Goal: Task Accomplishment & Management: Manage account settings

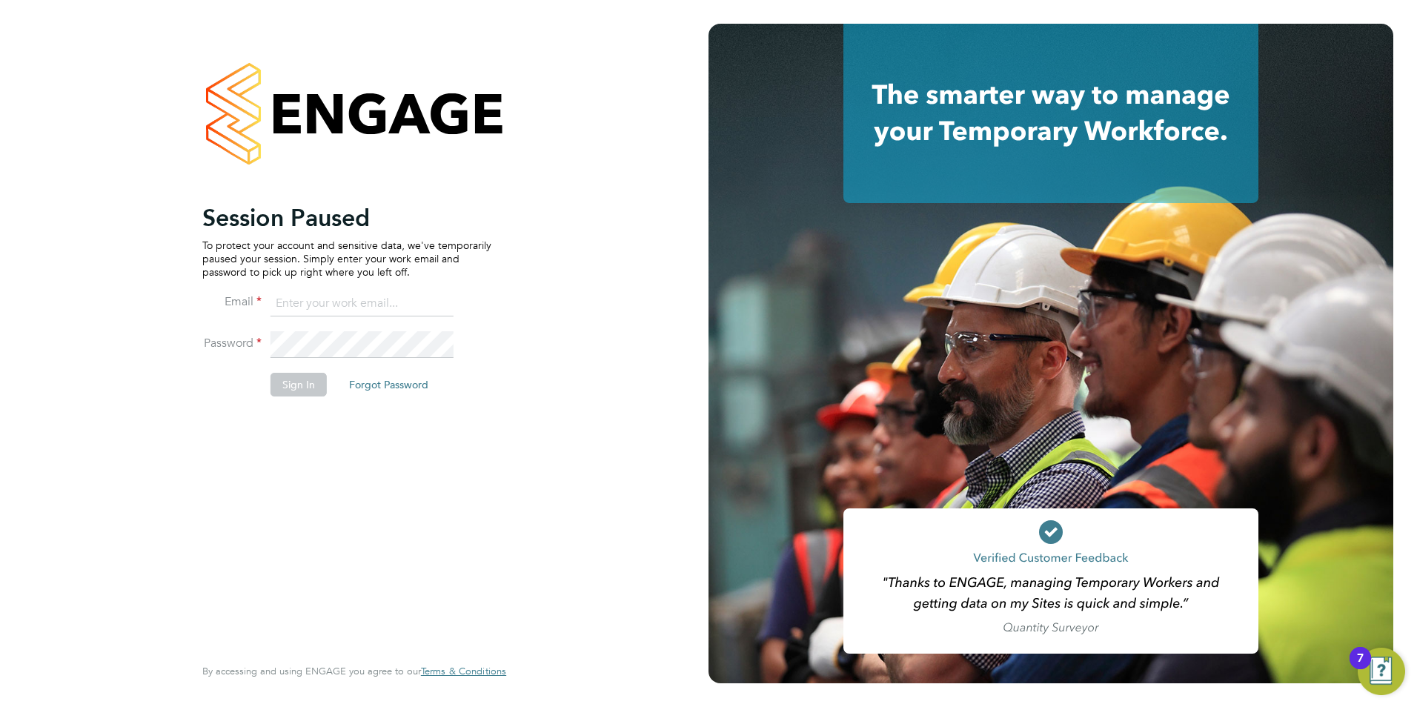
type input "[PERSON_NAME][EMAIL_ADDRESS][PERSON_NAME][DOMAIN_NAME]"
click at [308, 388] on button "Sign In" at bounding box center [299, 385] width 56 height 24
click at [286, 396] on button "Sign In" at bounding box center [299, 385] width 56 height 24
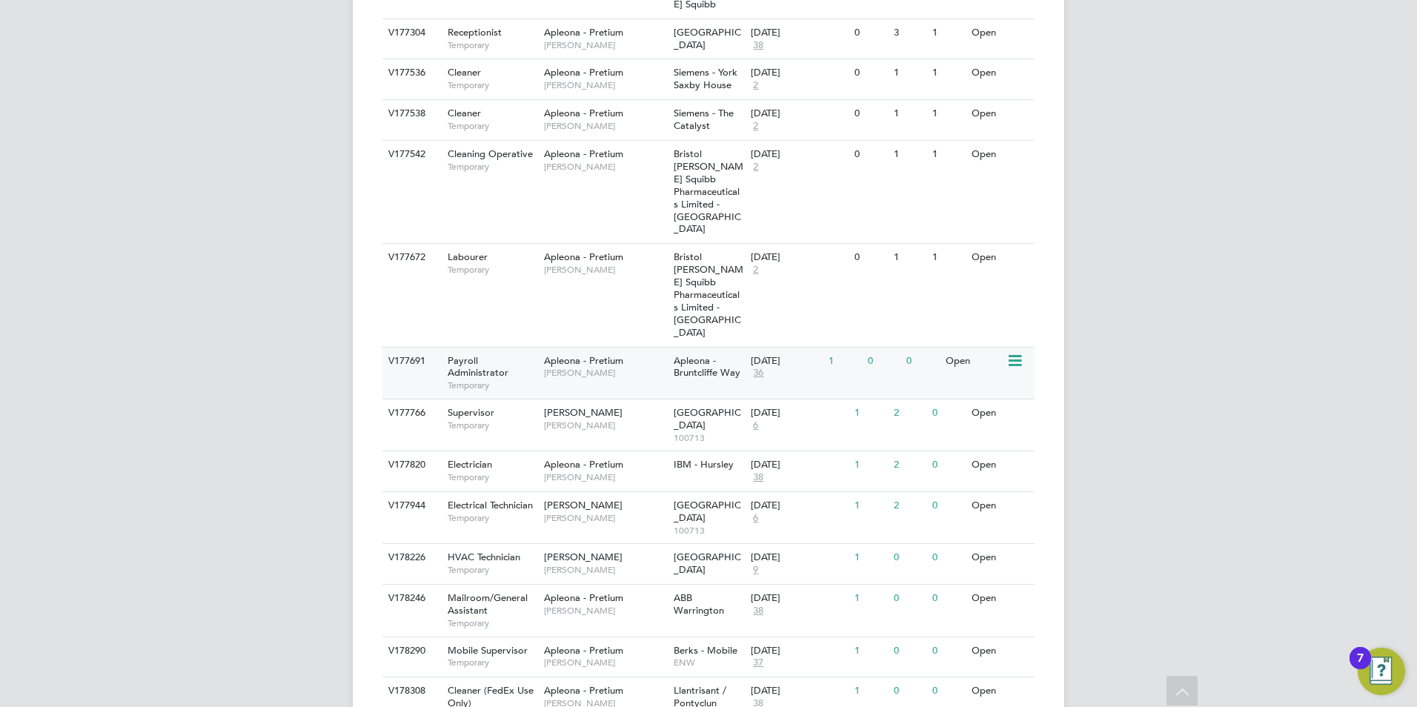
scroll to position [767, 0]
click at [579, 471] on span "[PERSON_NAME]" at bounding box center [605, 477] width 122 height 12
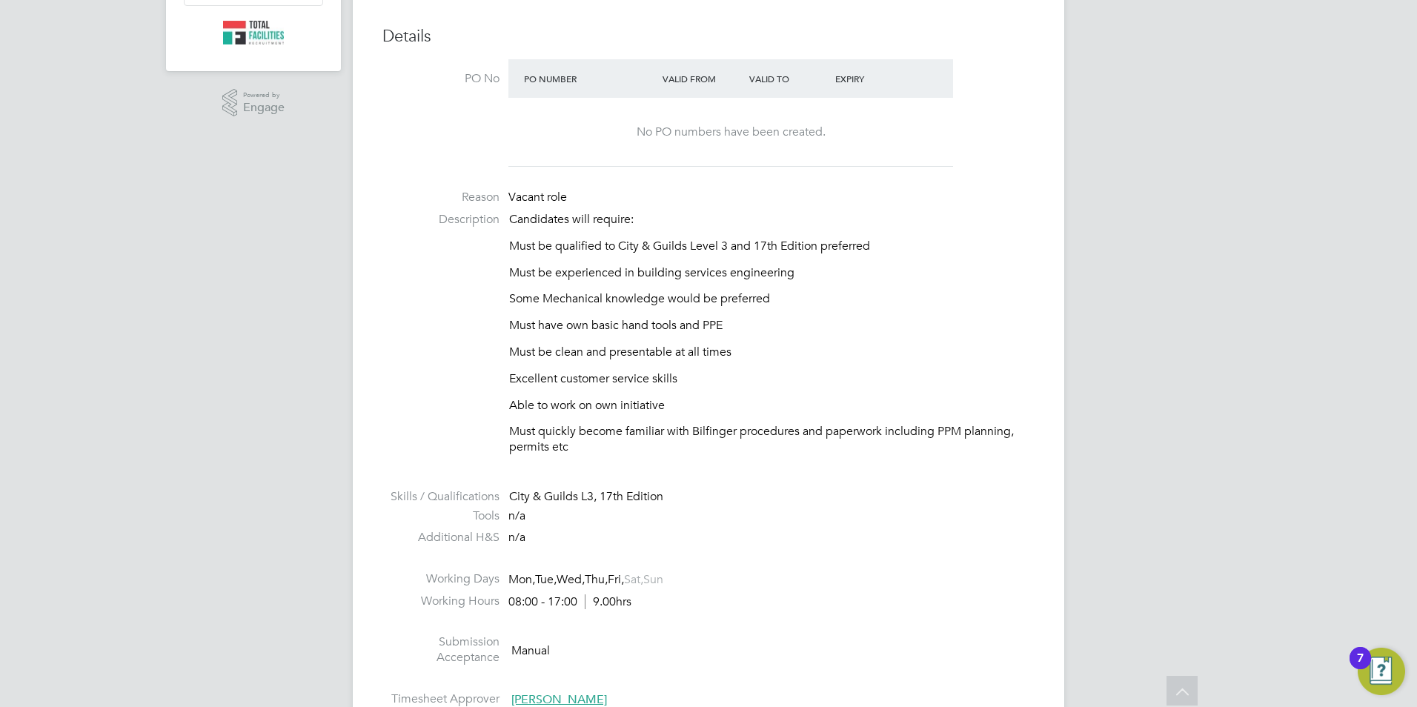
scroll to position [296, 0]
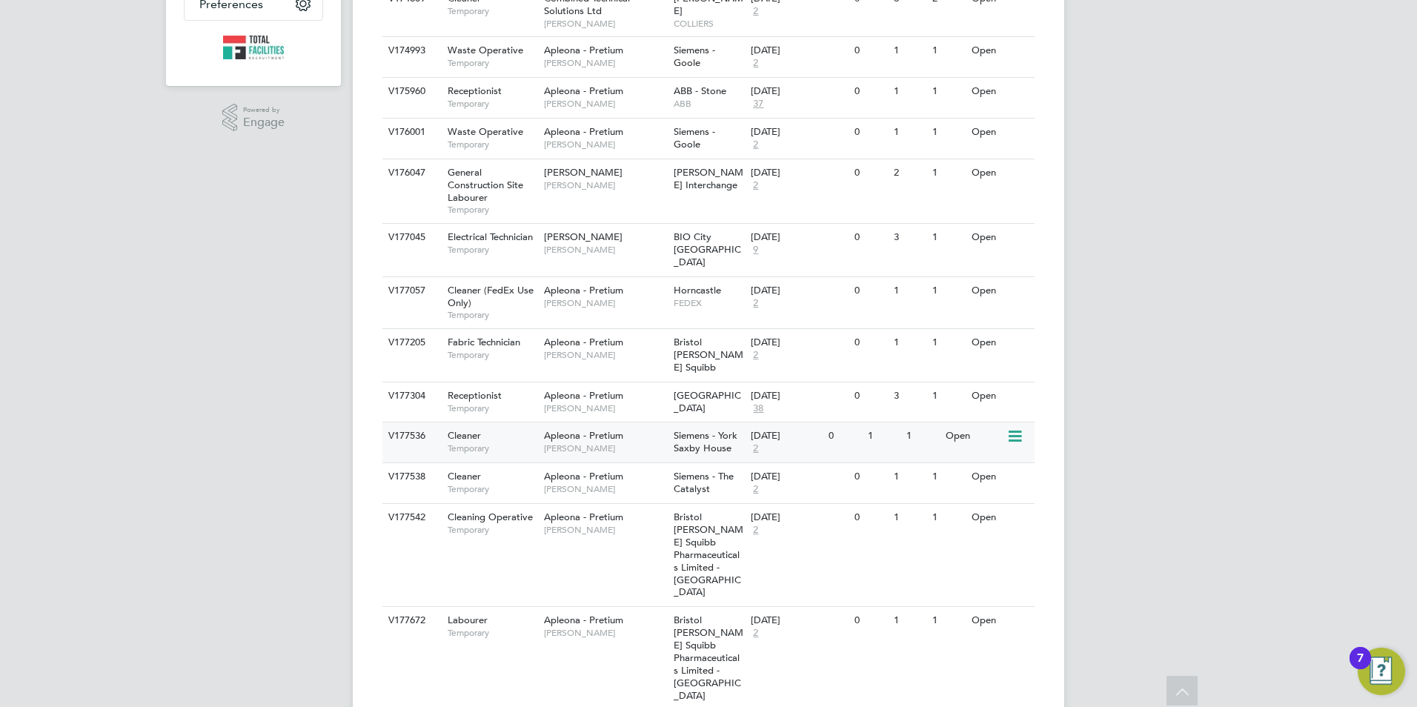
scroll to position [397, 0]
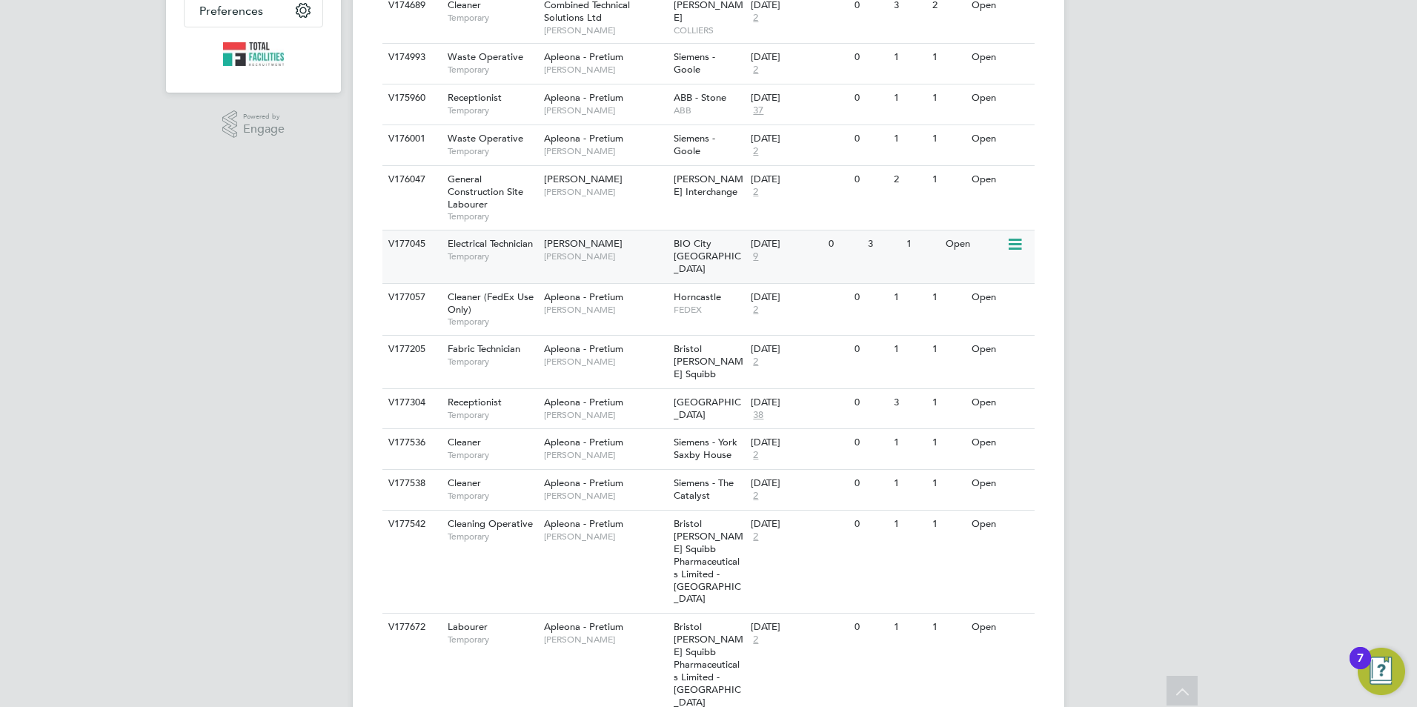
click at [502, 242] on span "Electrical Technician" at bounding box center [490, 243] width 85 height 13
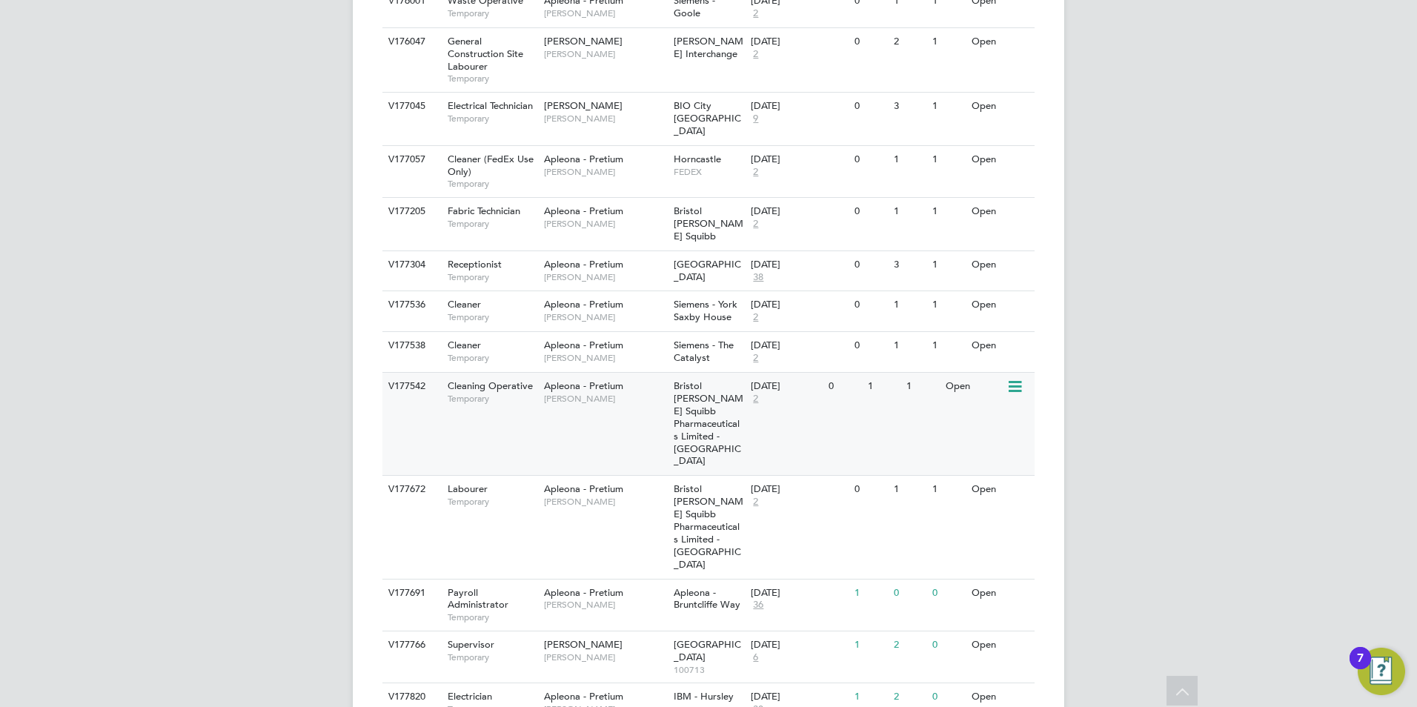
scroll to position [100, 0]
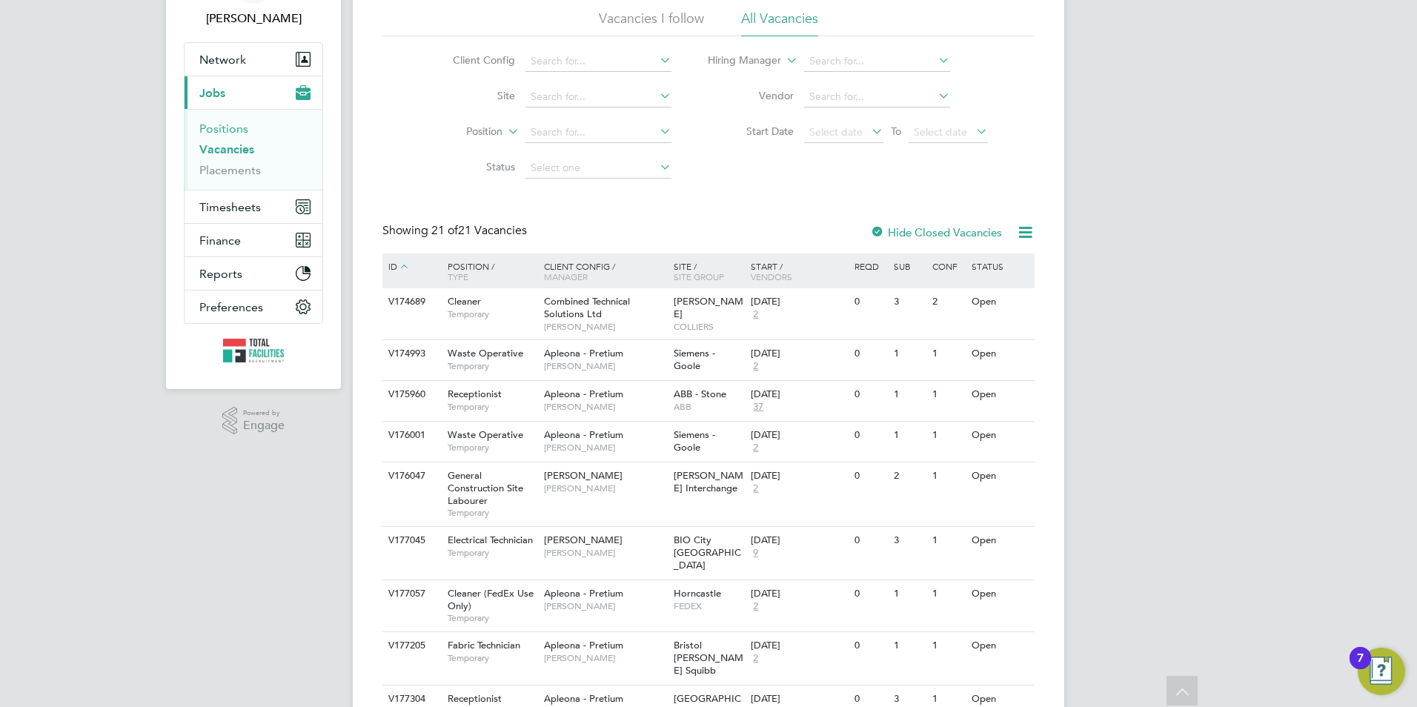
click at [214, 127] on link "Positions" at bounding box center [223, 129] width 49 height 14
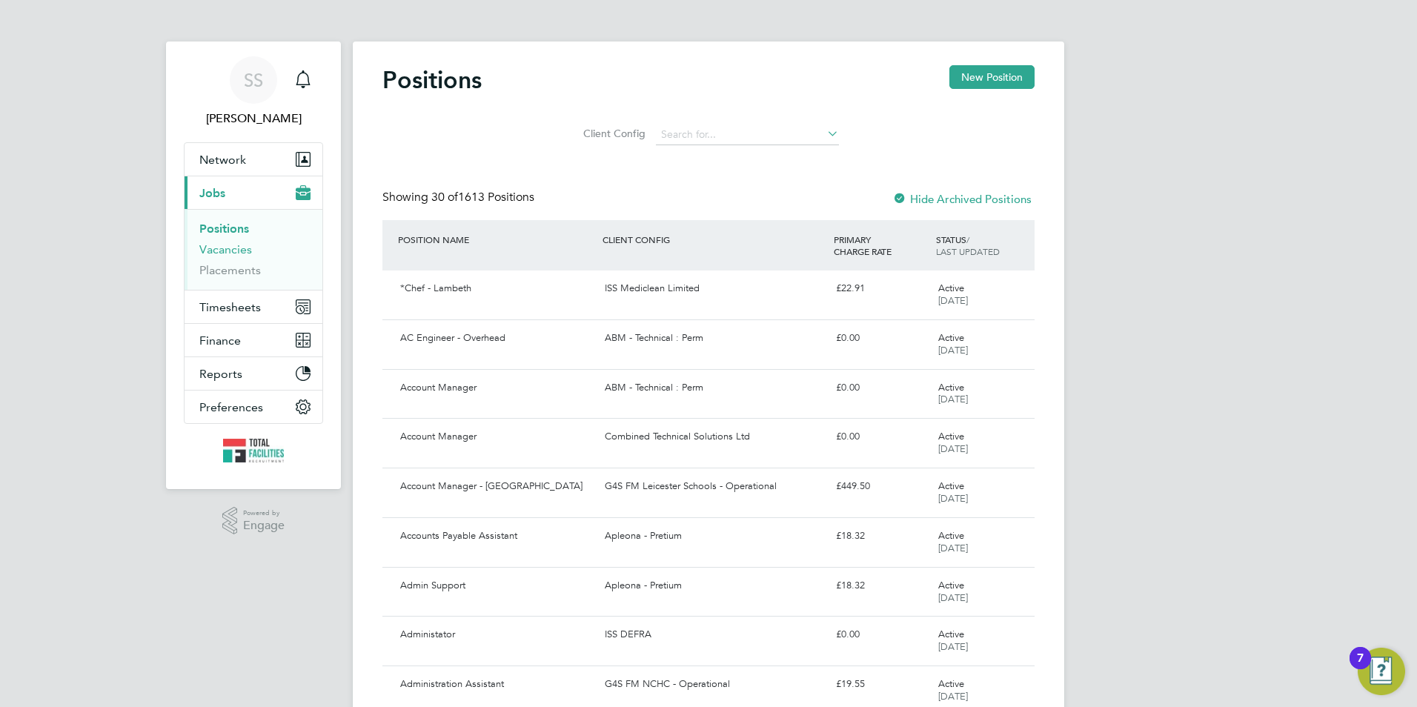
click at [215, 254] on link "Vacancies" at bounding box center [225, 249] width 53 height 14
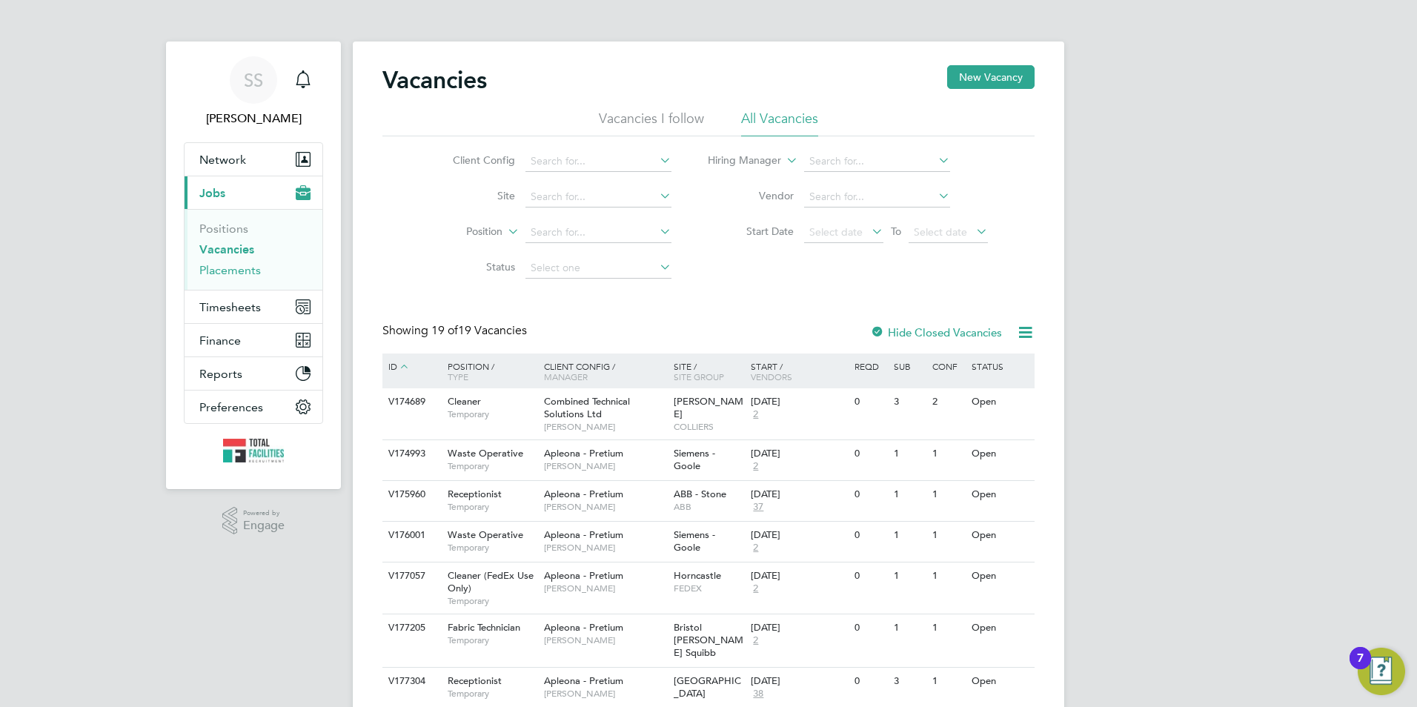
click at [206, 272] on link "Placements" at bounding box center [230, 270] width 62 height 14
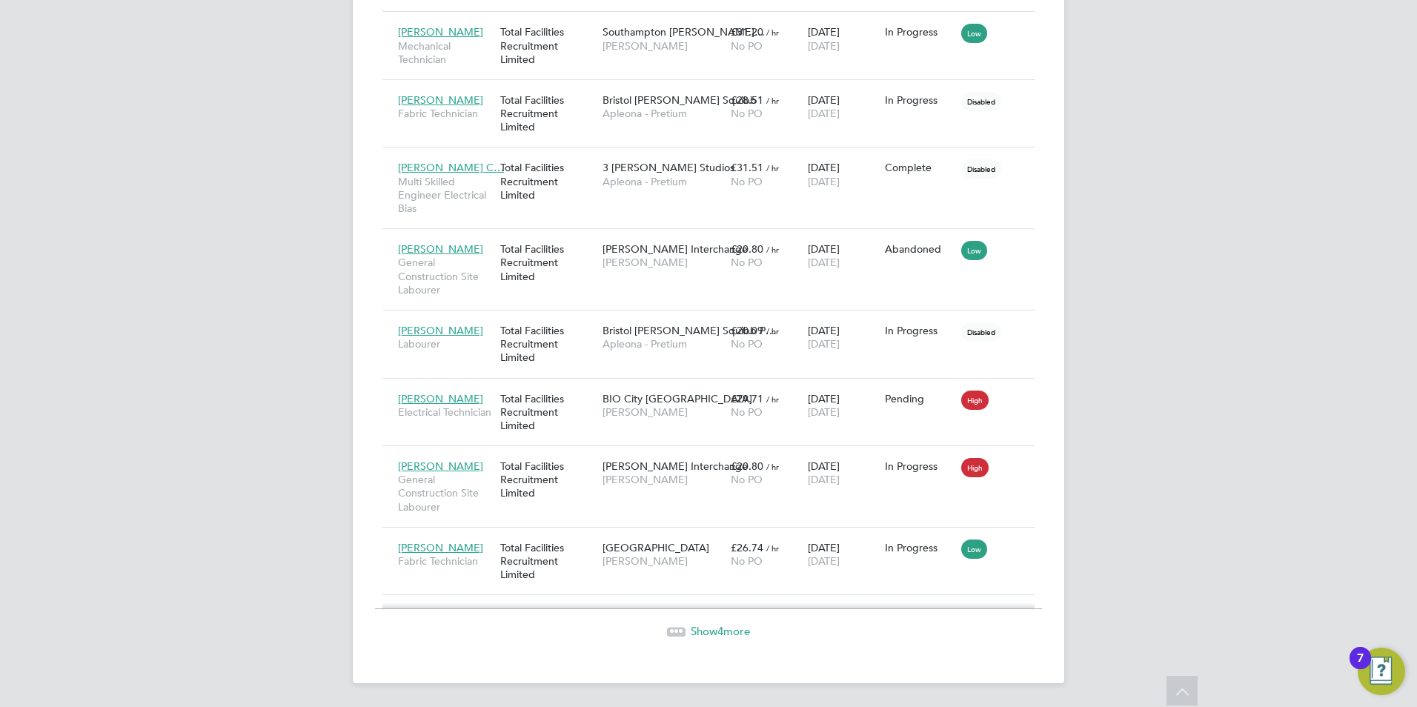
click at [737, 629] on span "Show 4 more" at bounding box center [720, 631] width 59 height 14
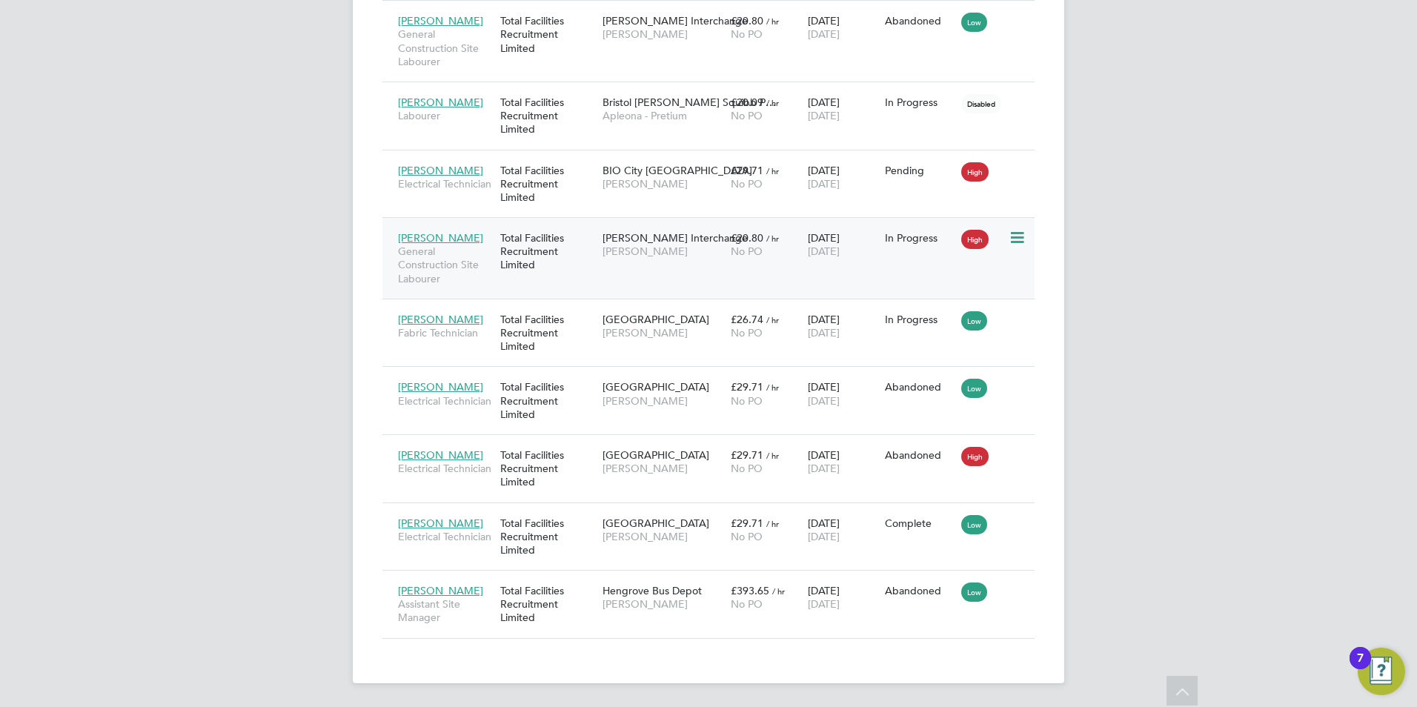
click at [543, 245] on div "Total Facilities Recruitment Limited" at bounding box center [548, 252] width 102 height 56
click at [589, 175] on div "Total Facilities Recruitment Limited" at bounding box center [548, 184] width 102 height 56
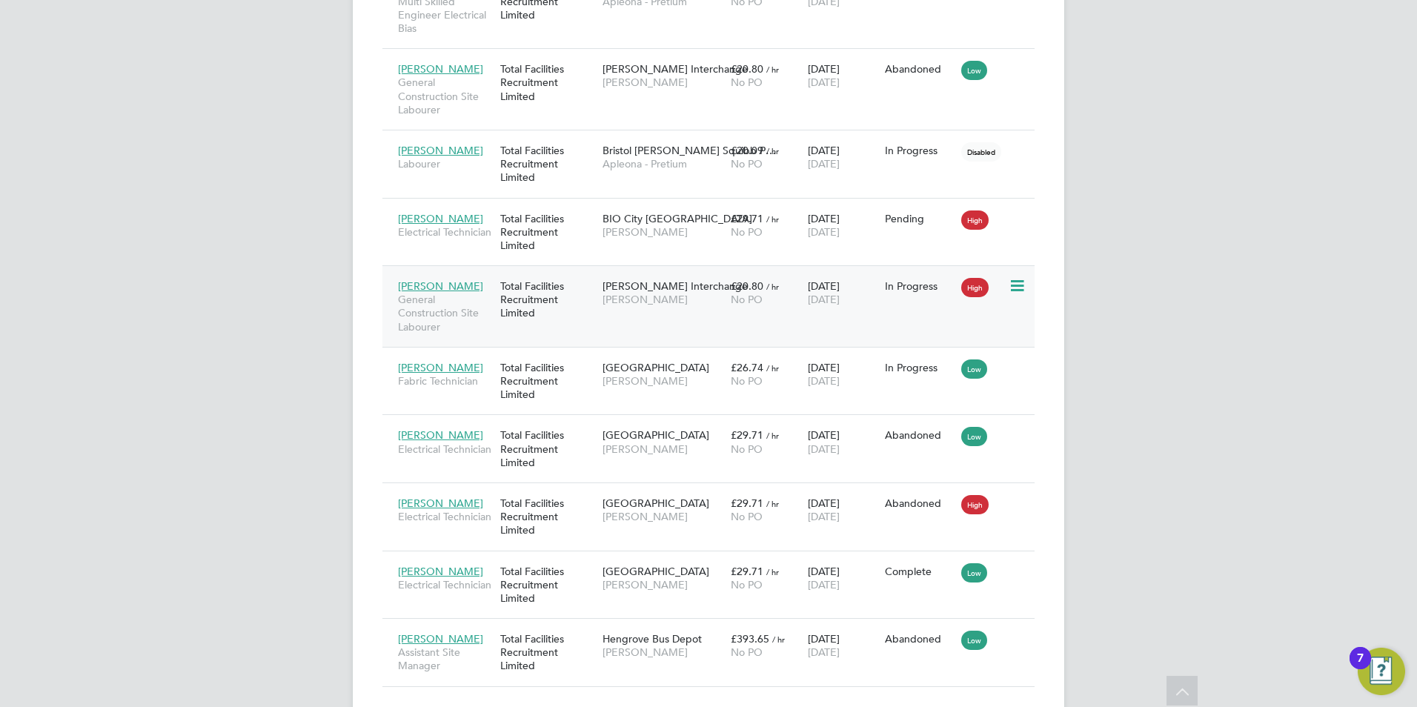
scroll to position [2142, 0]
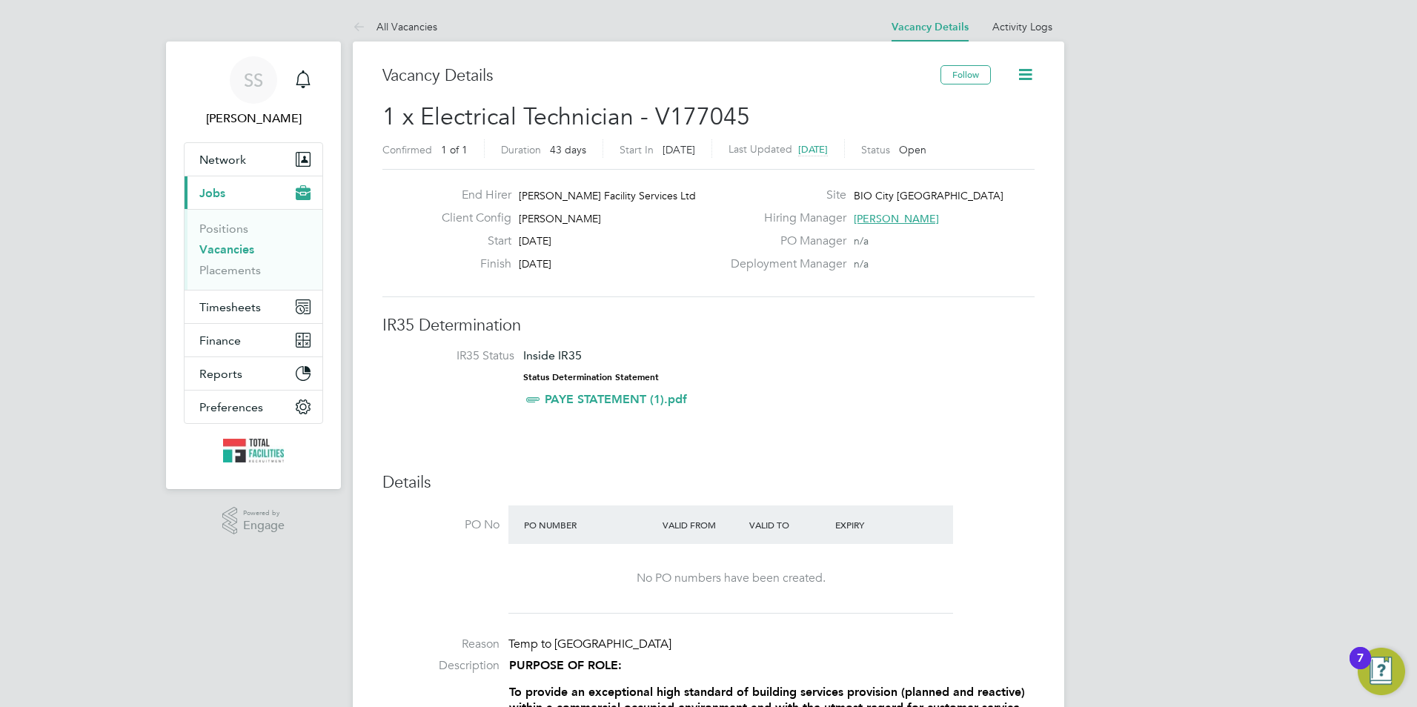
click at [1025, 67] on icon at bounding box center [1025, 74] width 19 height 19
click at [1019, 27] on link "Activity Logs" at bounding box center [1022, 26] width 60 height 13
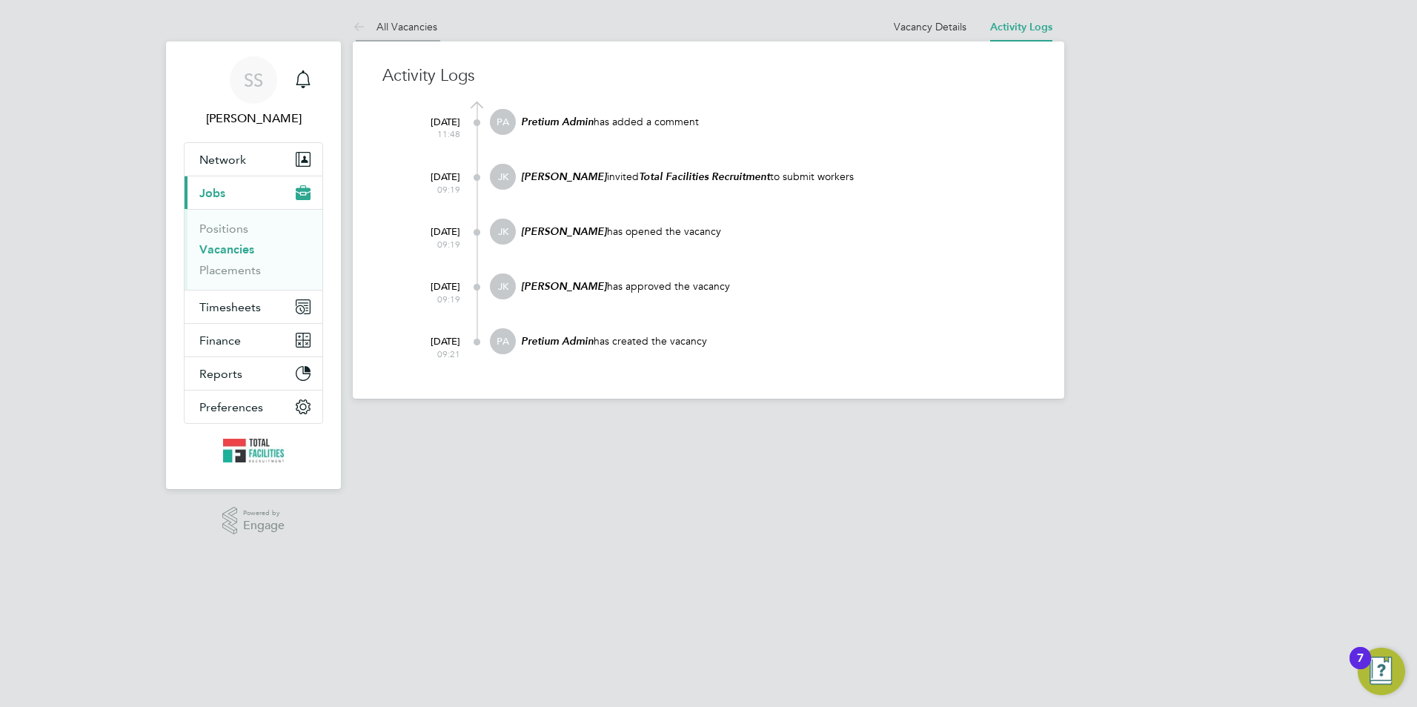
click at [368, 16] on li "All Vacancies" at bounding box center [395, 27] width 84 height 30
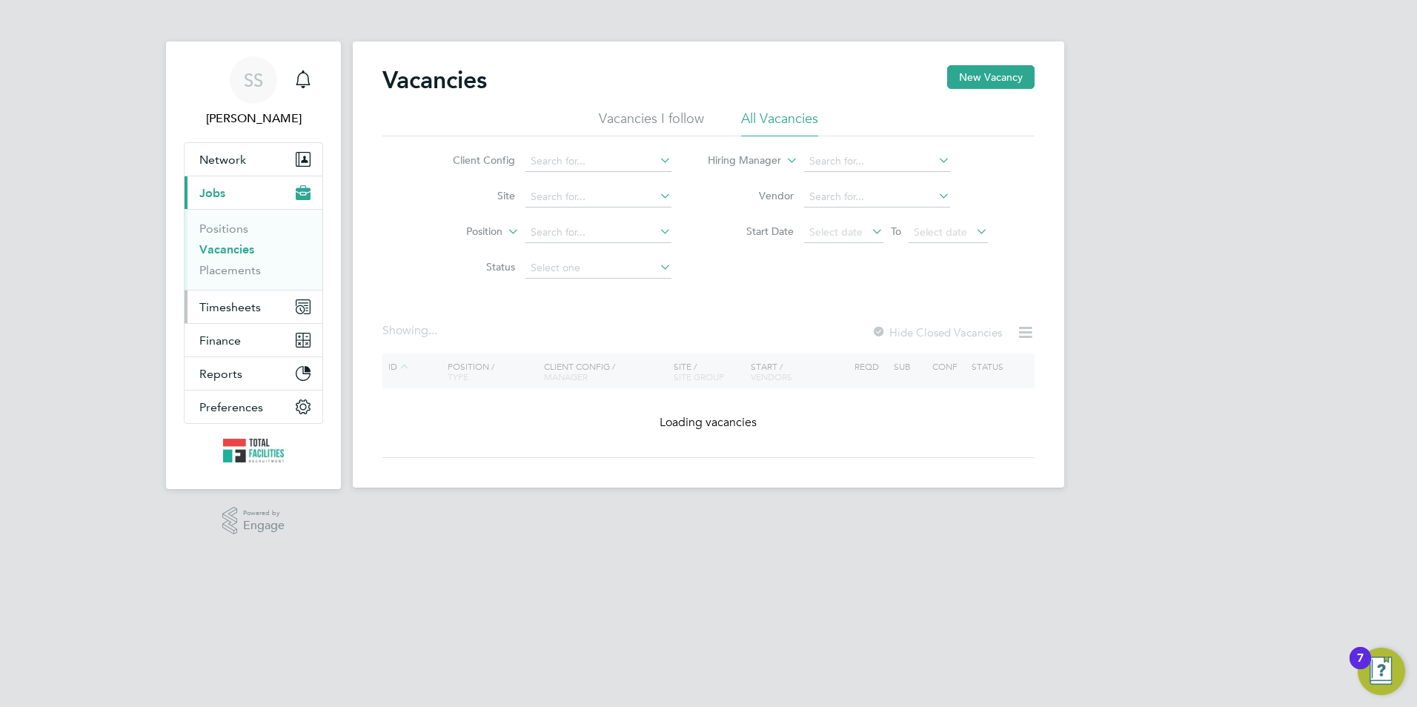
click at [221, 307] on span "Timesheets" at bounding box center [230, 307] width 62 height 14
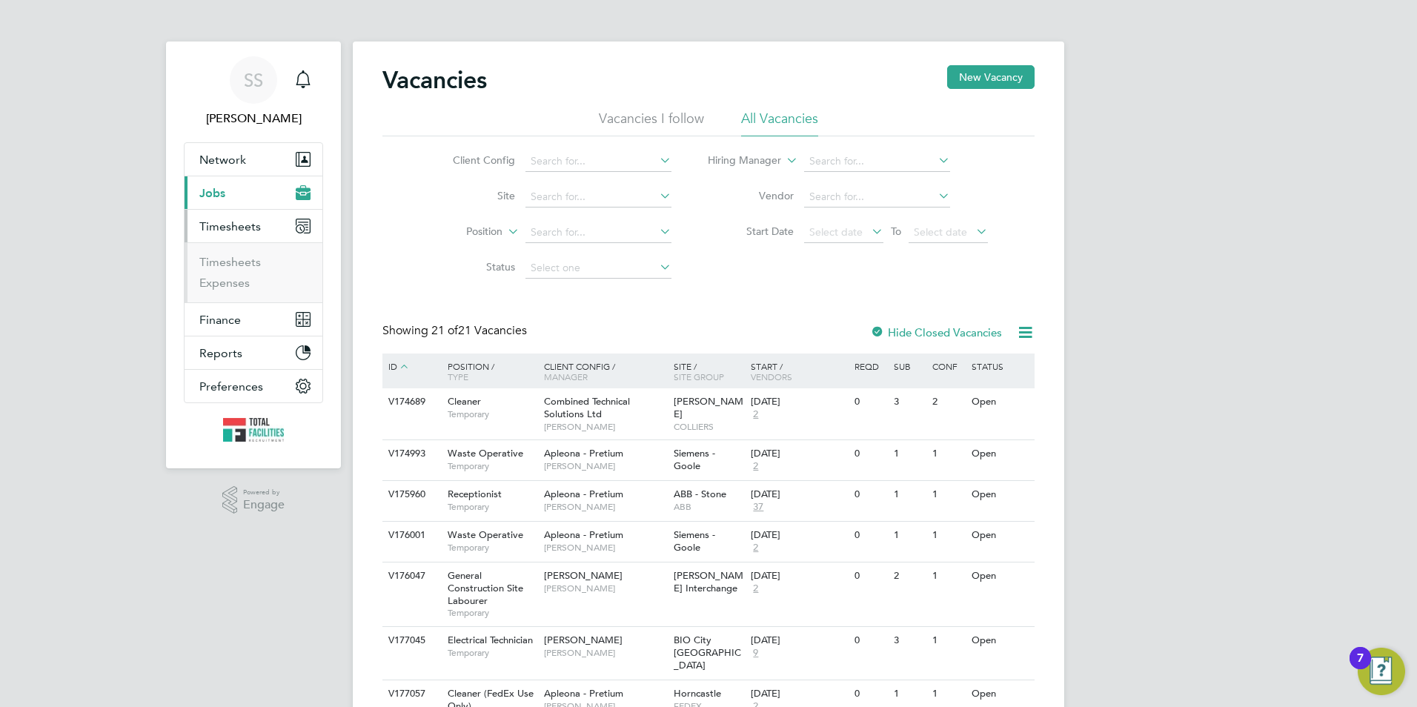
click at [212, 202] on button "Current page: Jobs" at bounding box center [254, 192] width 138 height 33
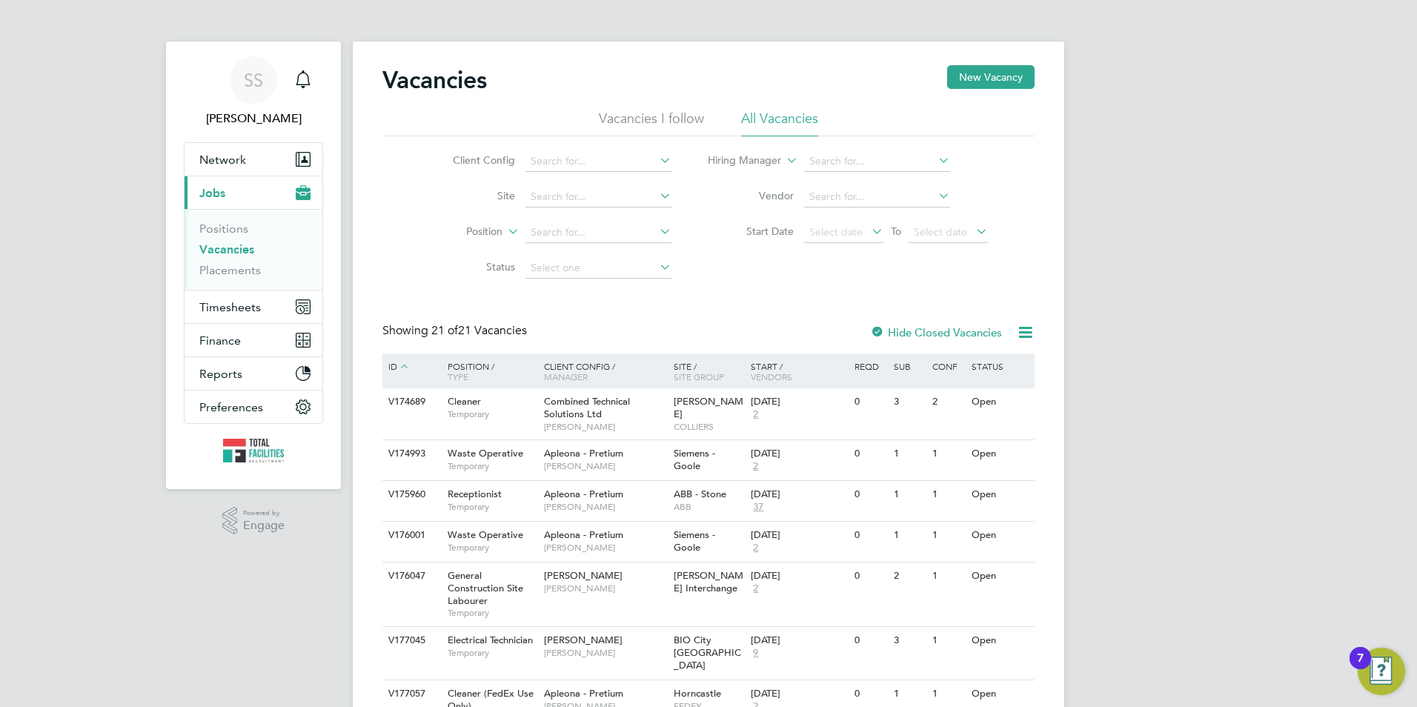
click at [219, 248] on link "Vacancies" at bounding box center [226, 249] width 55 height 14
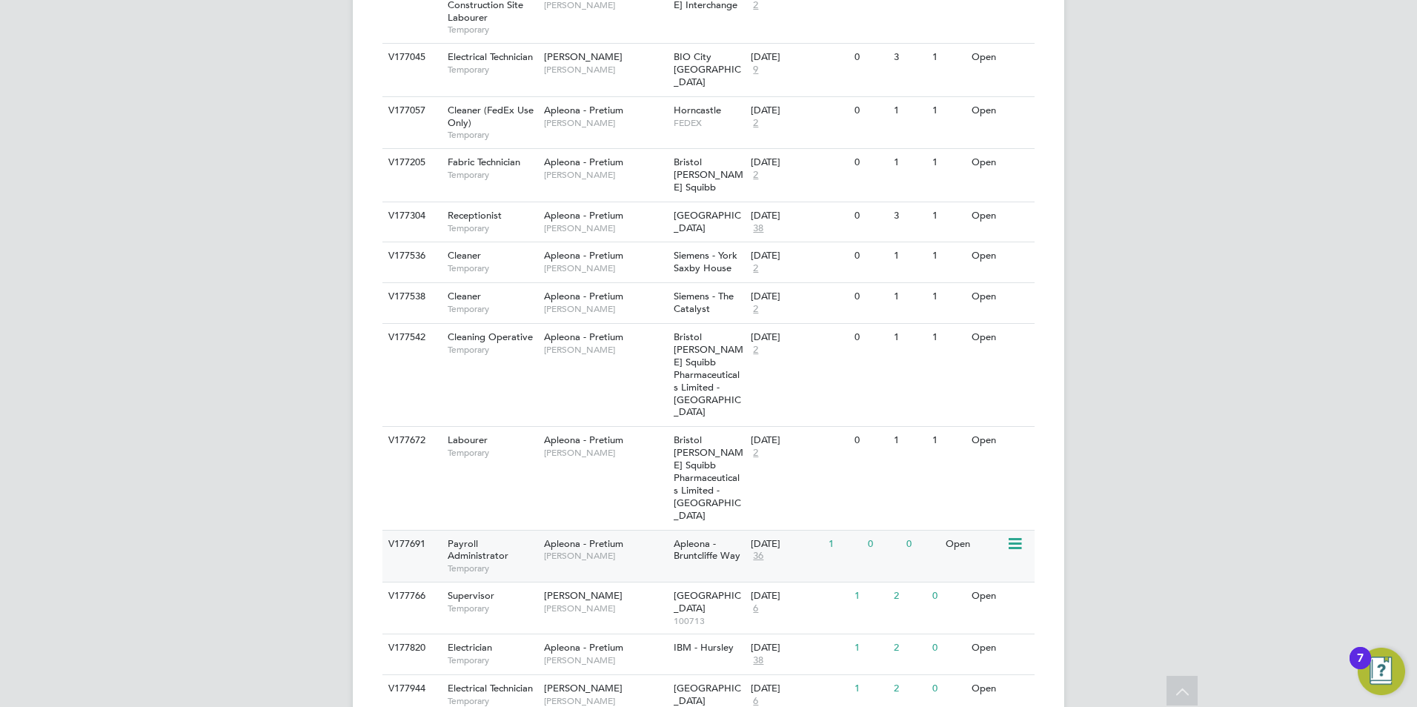
scroll to position [767, 0]
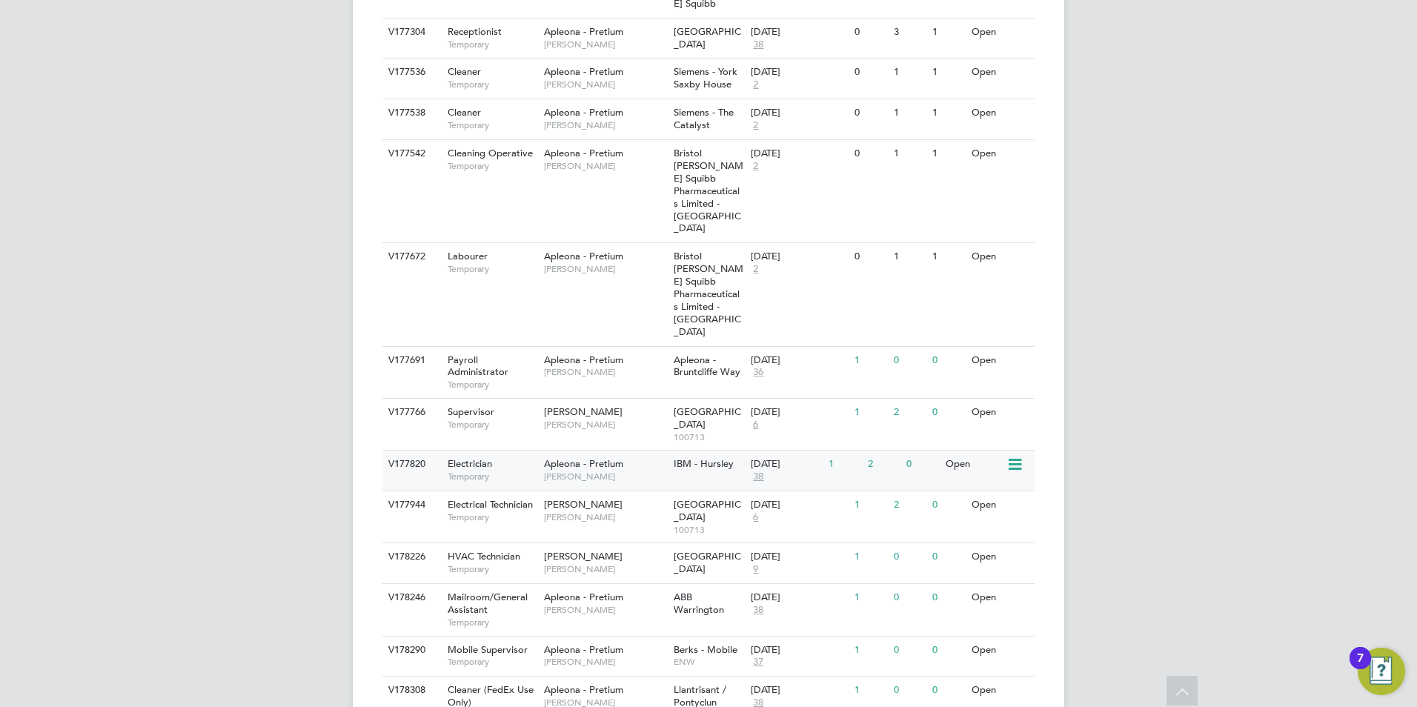
click at [693, 457] on span "IBM - Hursley" at bounding box center [704, 463] width 60 height 13
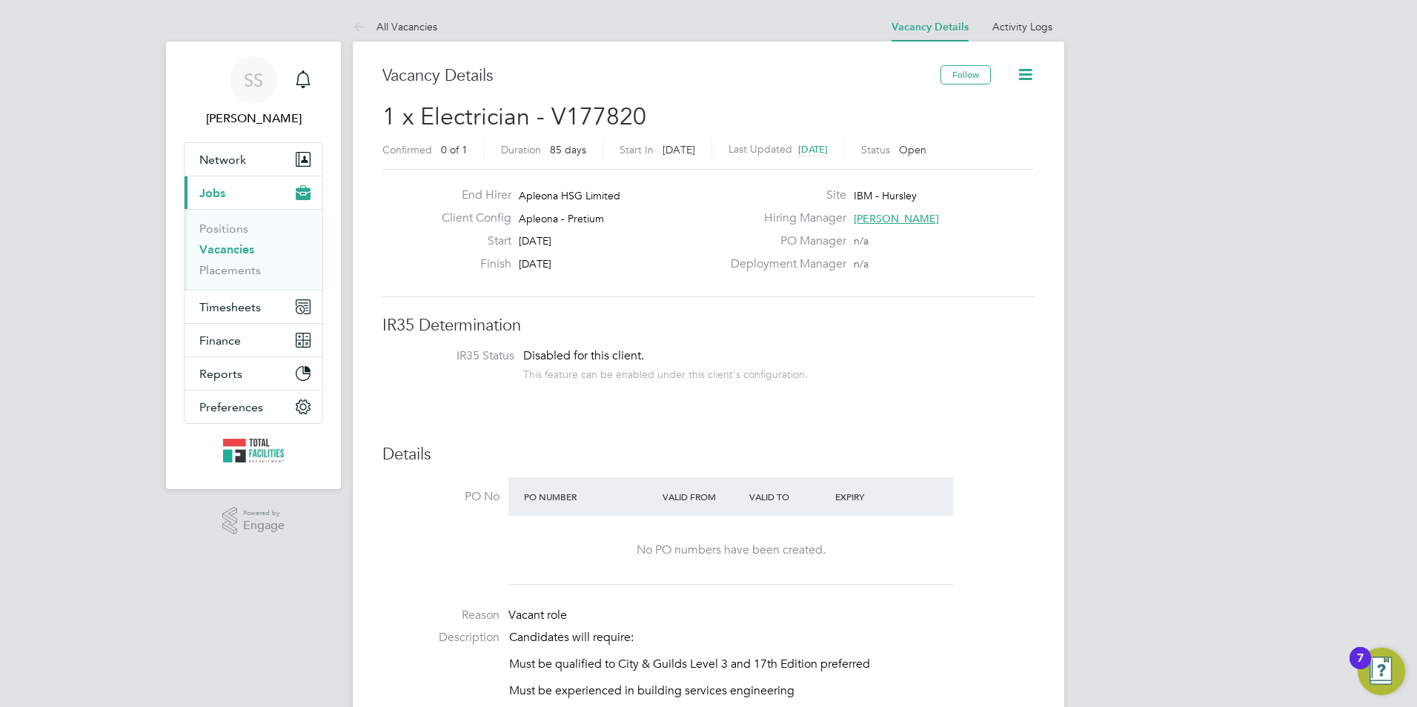
click at [1016, 68] on icon at bounding box center [1025, 74] width 19 height 19
click at [965, 162] on li "Followers" at bounding box center [989, 159] width 86 height 21
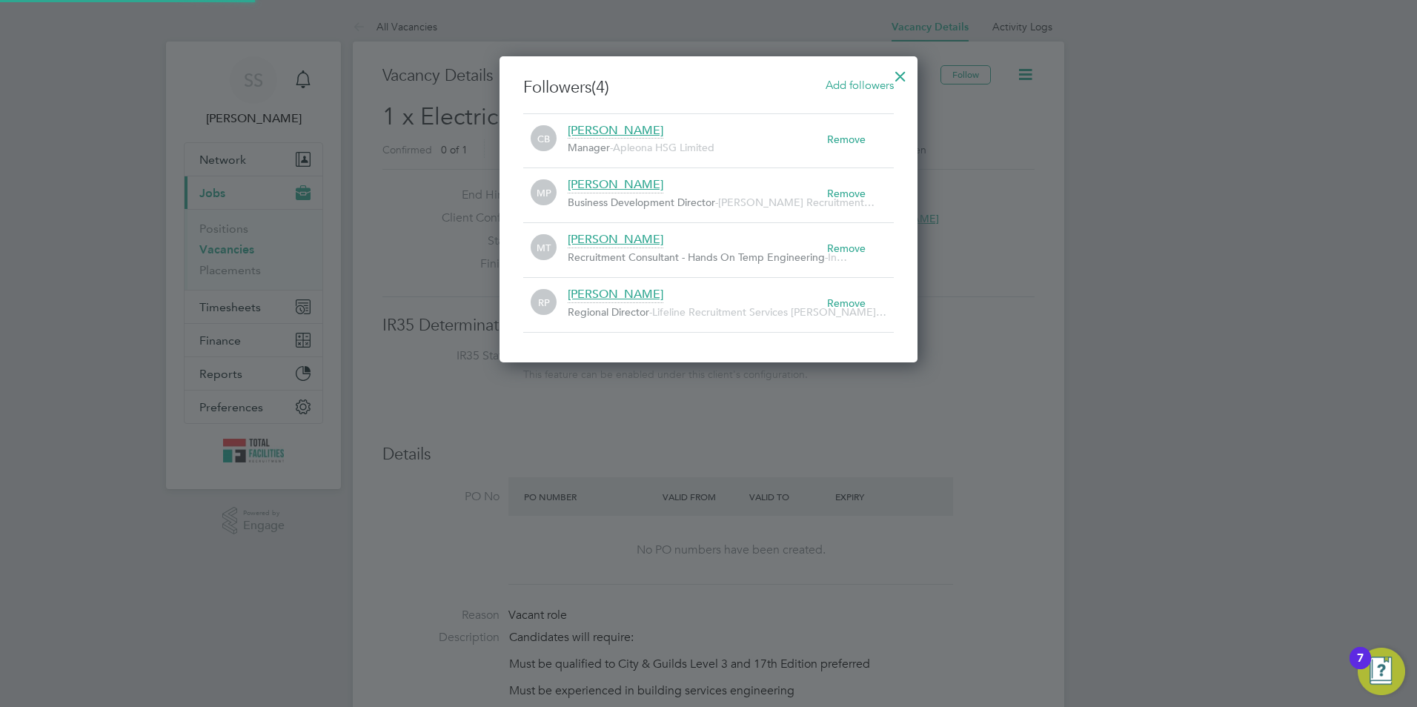
scroll to position [16, 260]
click at [902, 69] on div at bounding box center [900, 72] width 27 height 27
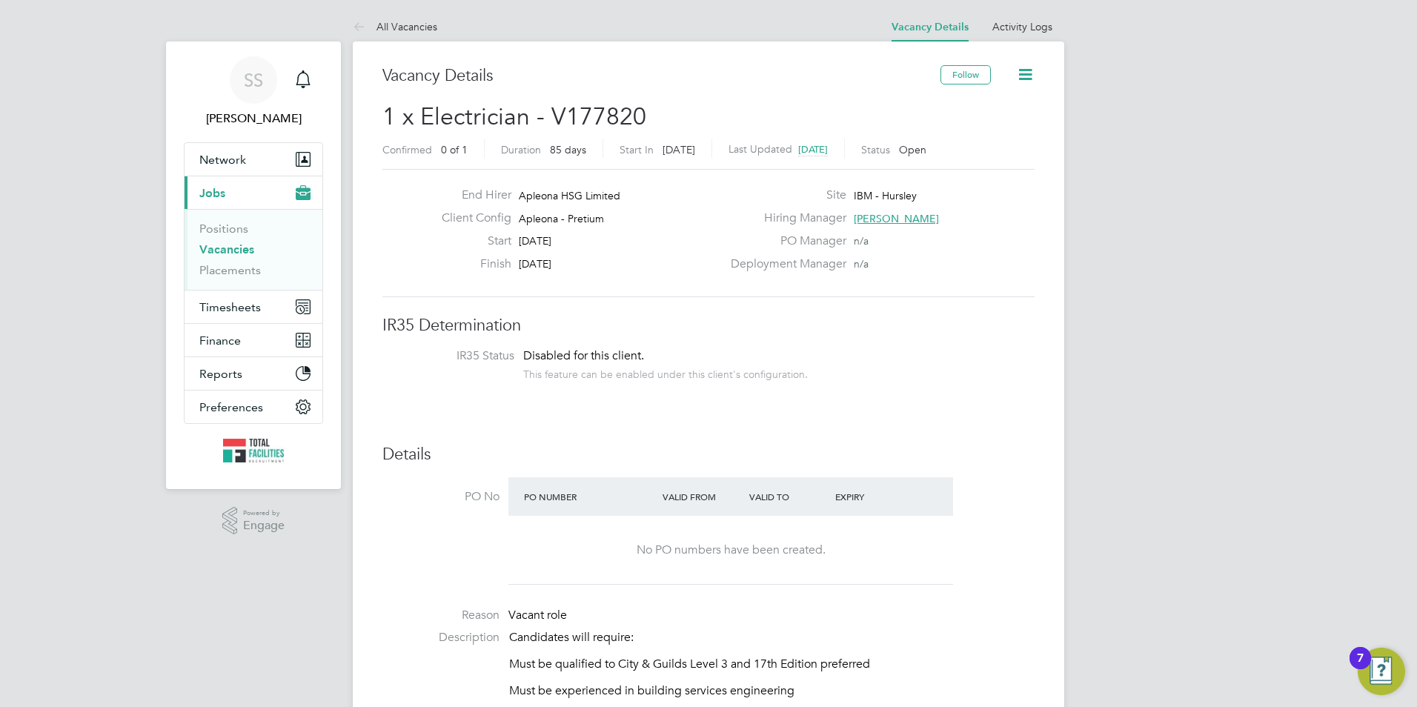
click at [1035, 24] on link "Activity Logs" at bounding box center [1022, 26] width 60 height 13
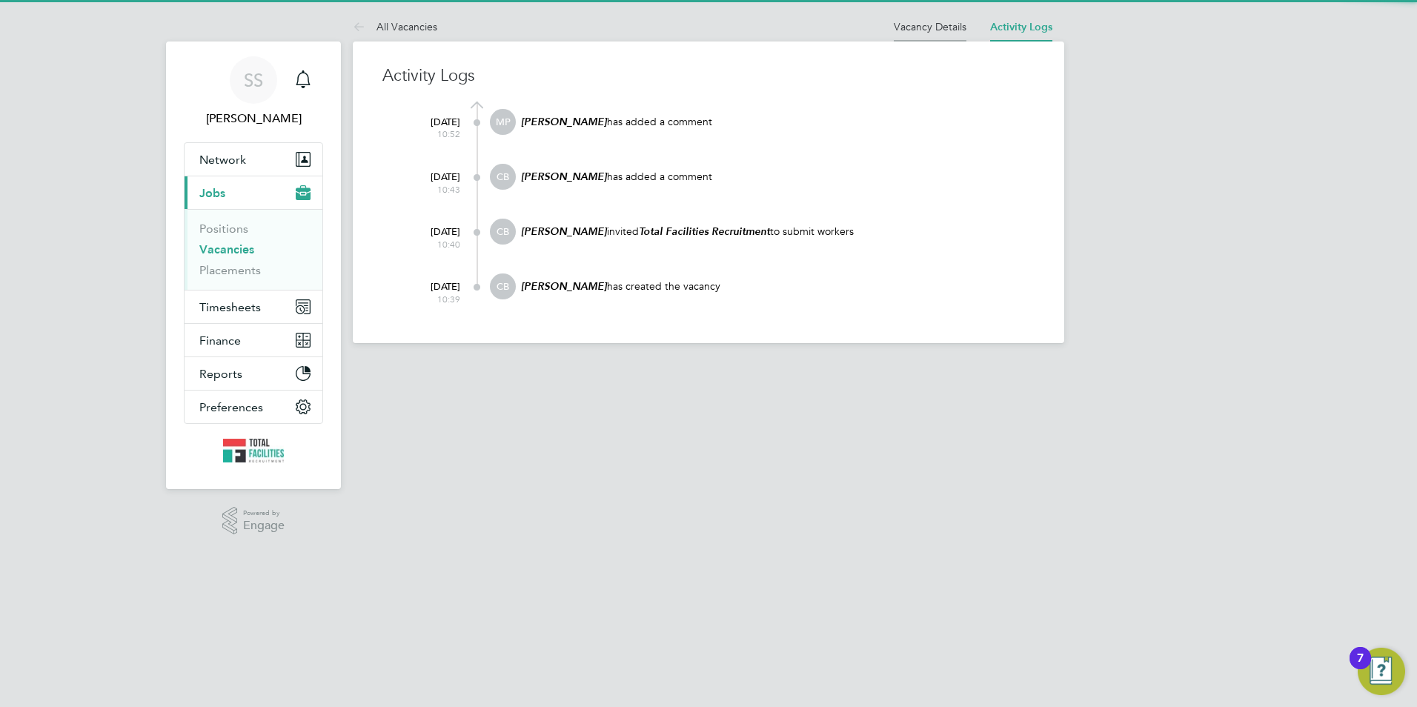
click at [932, 25] on link "Vacancy Details" at bounding box center [930, 26] width 73 height 13
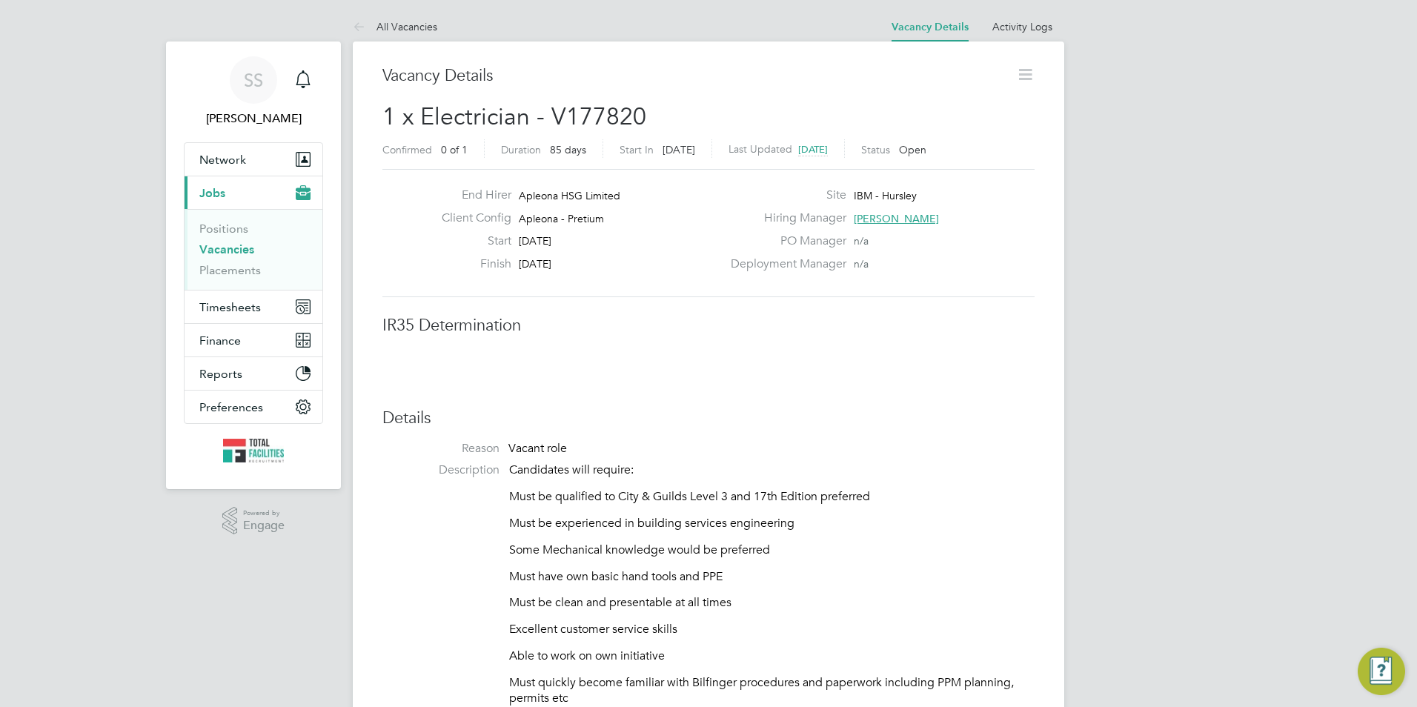
scroll to position [7, 7]
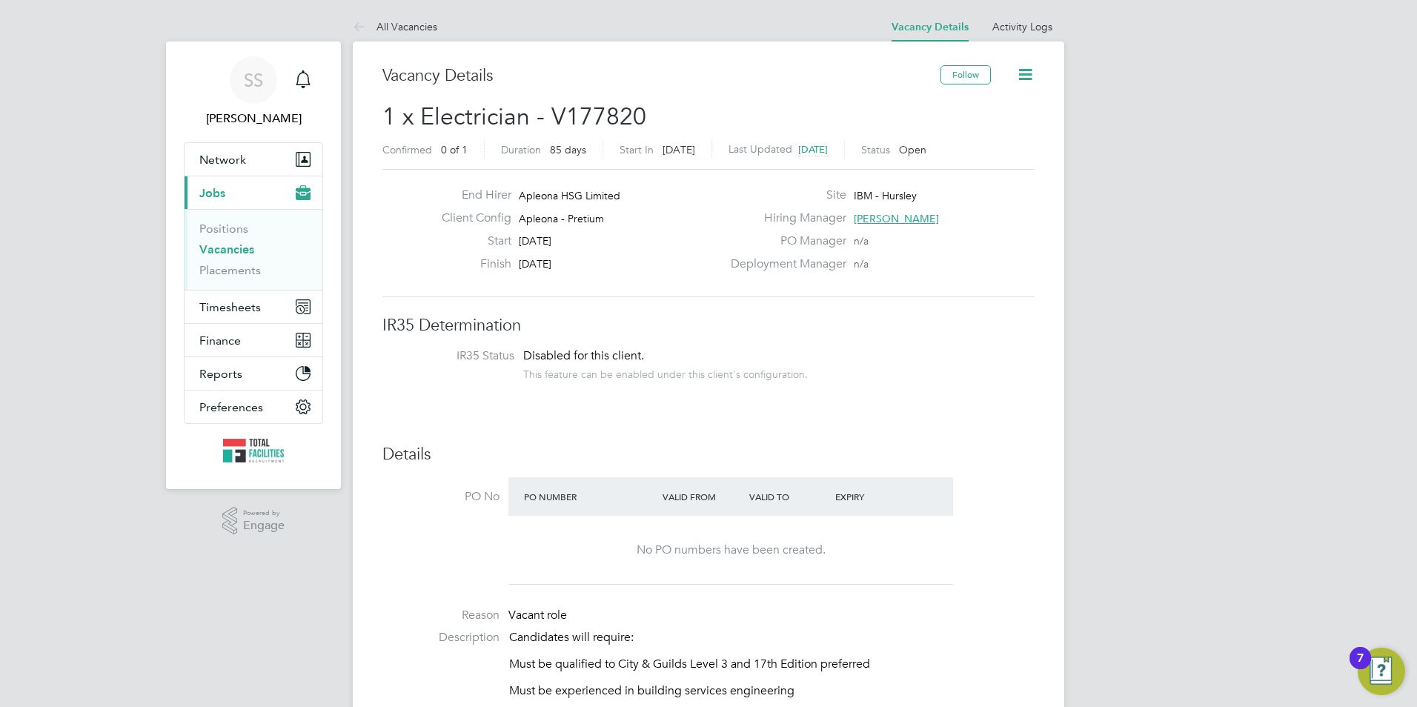
click at [214, 243] on link "Vacancies" at bounding box center [226, 249] width 55 height 14
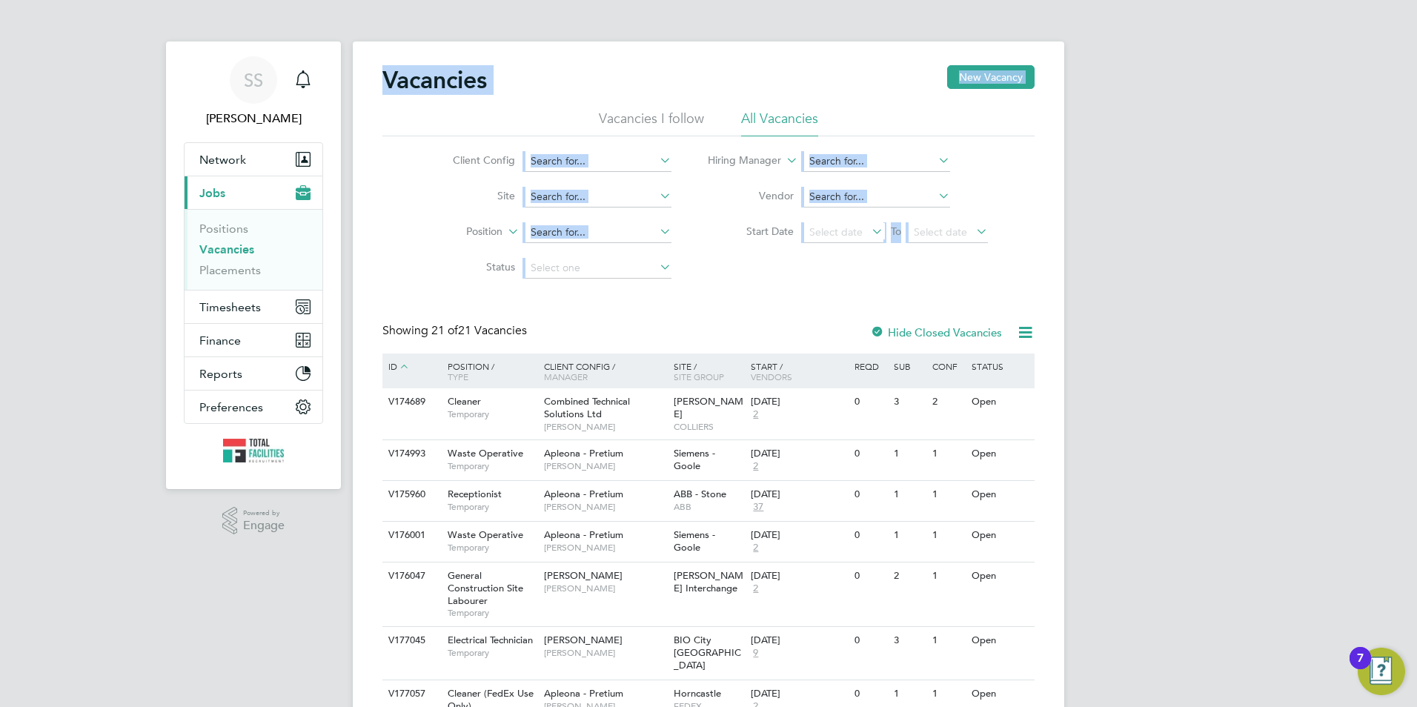
drag, startPoint x: 382, startPoint y: 79, endPoint x: 1032, endPoint y: 247, distance: 671.4
click at [490, 107] on div "Vacancies New Vacancy" at bounding box center [708, 87] width 652 height 44
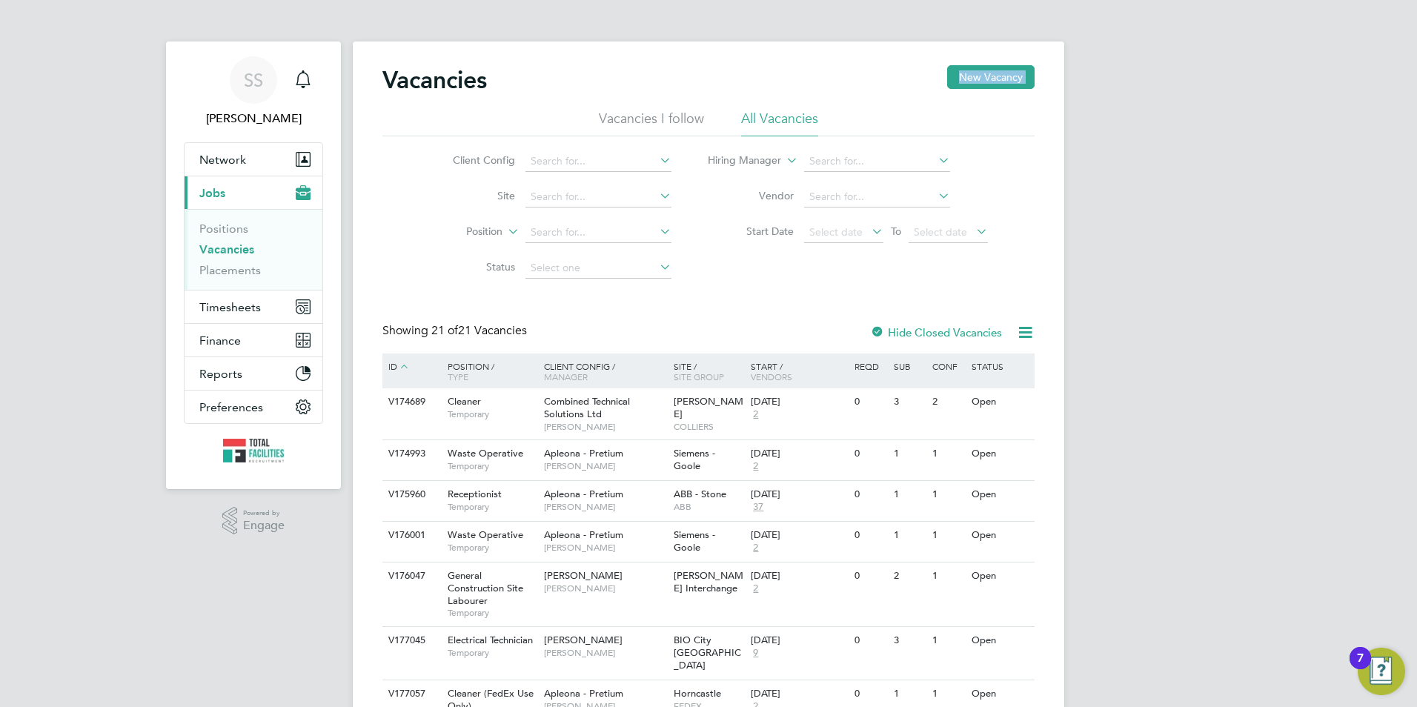
drag, startPoint x: 860, startPoint y: 124, endPoint x: 556, endPoint y: 107, distance: 304.4
click at [215, 246] on link "Vacancies" at bounding box center [226, 249] width 55 height 14
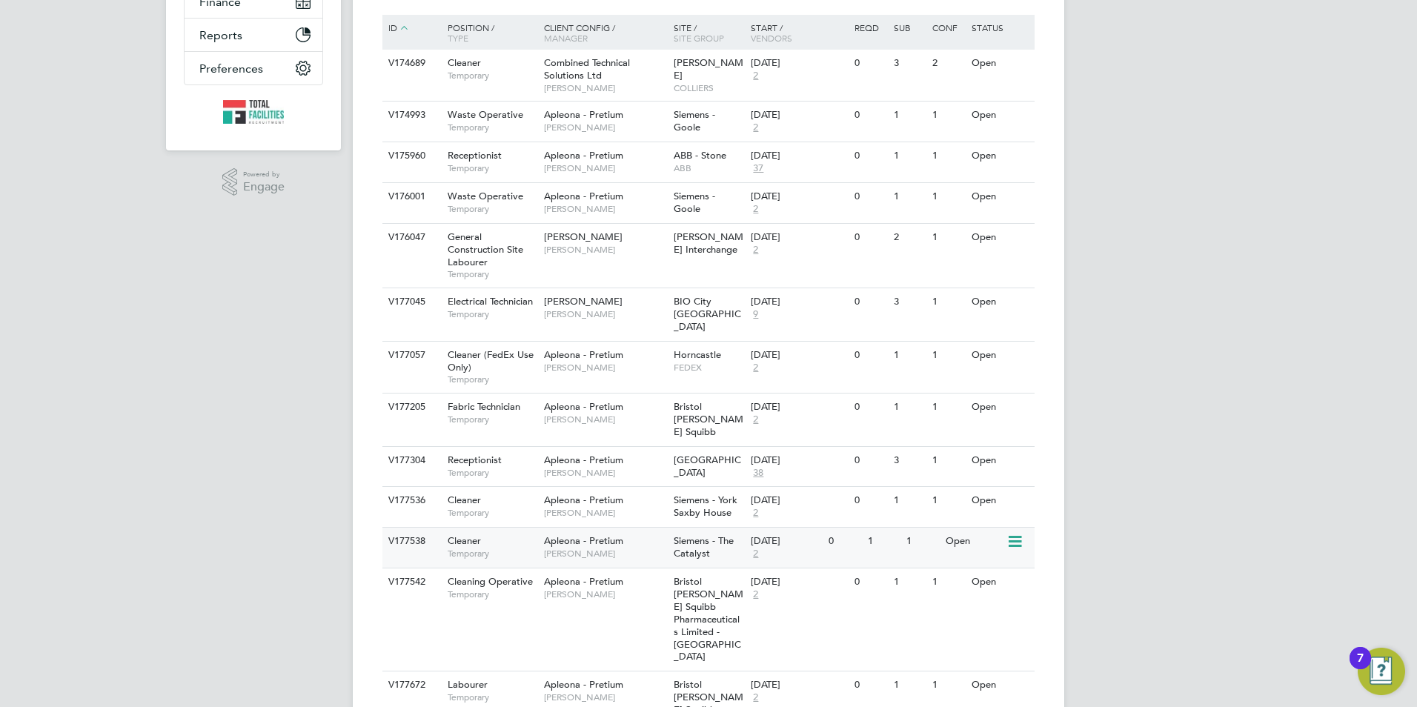
scroll to position [519, 0]
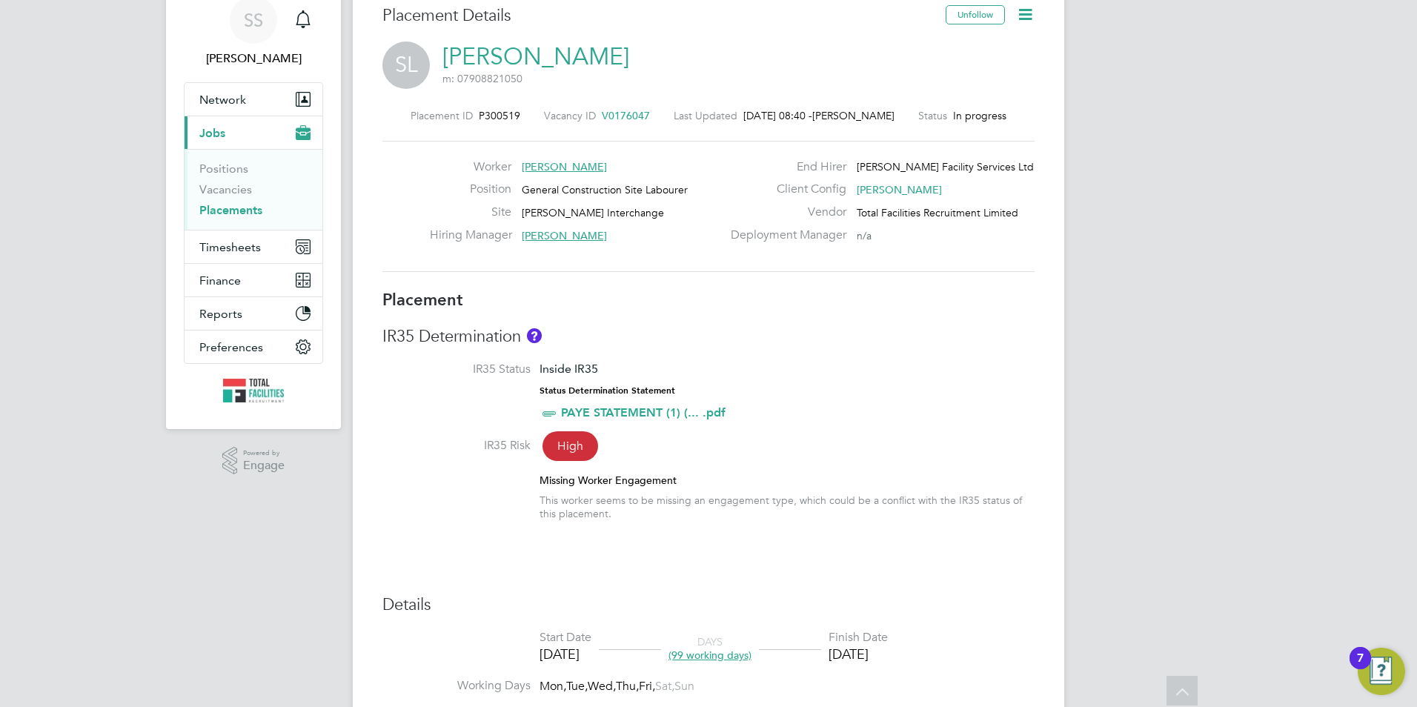
scroll to position [50, 0]
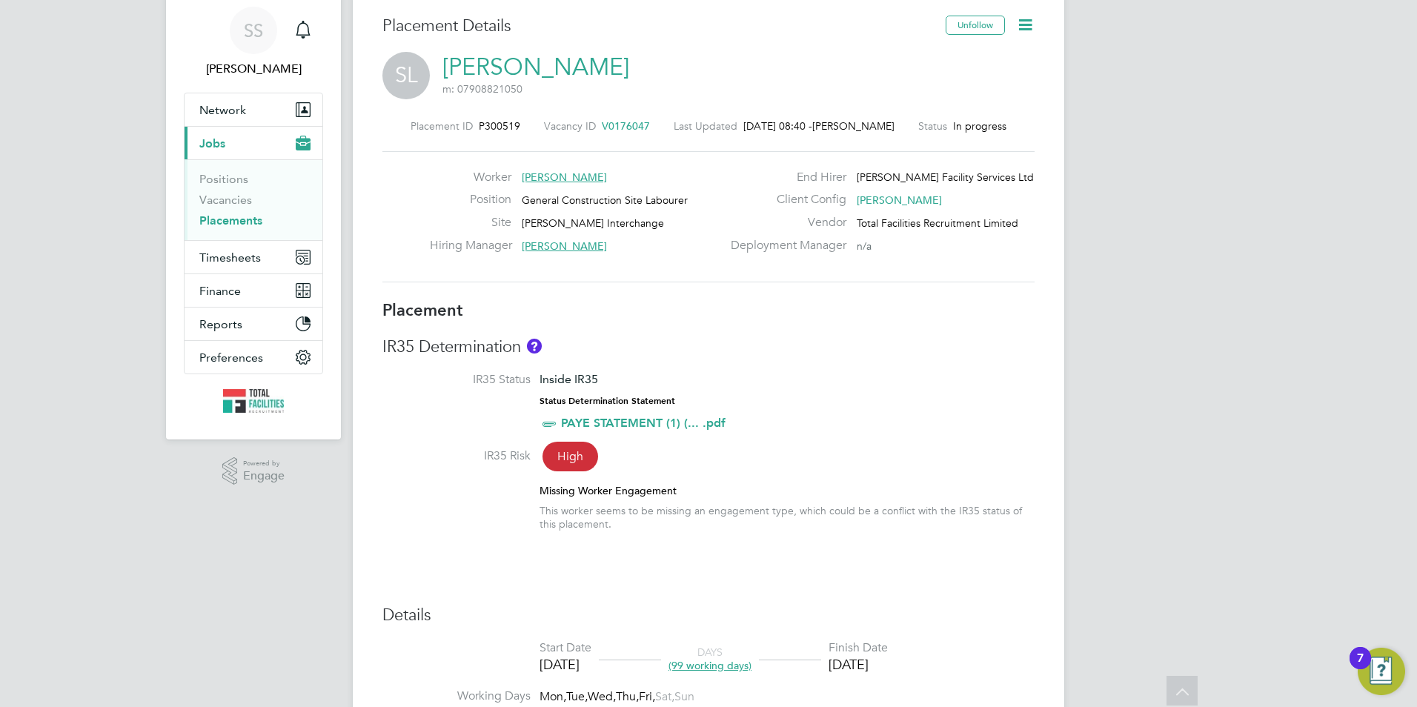
click at [1016, 20] on icon at bounding box center [1025, 25] width 19 height 19
click at [809, 67] on div "SL Steve Lees m: 07908821050" at bounding box center [708, 77] width 652 height 50
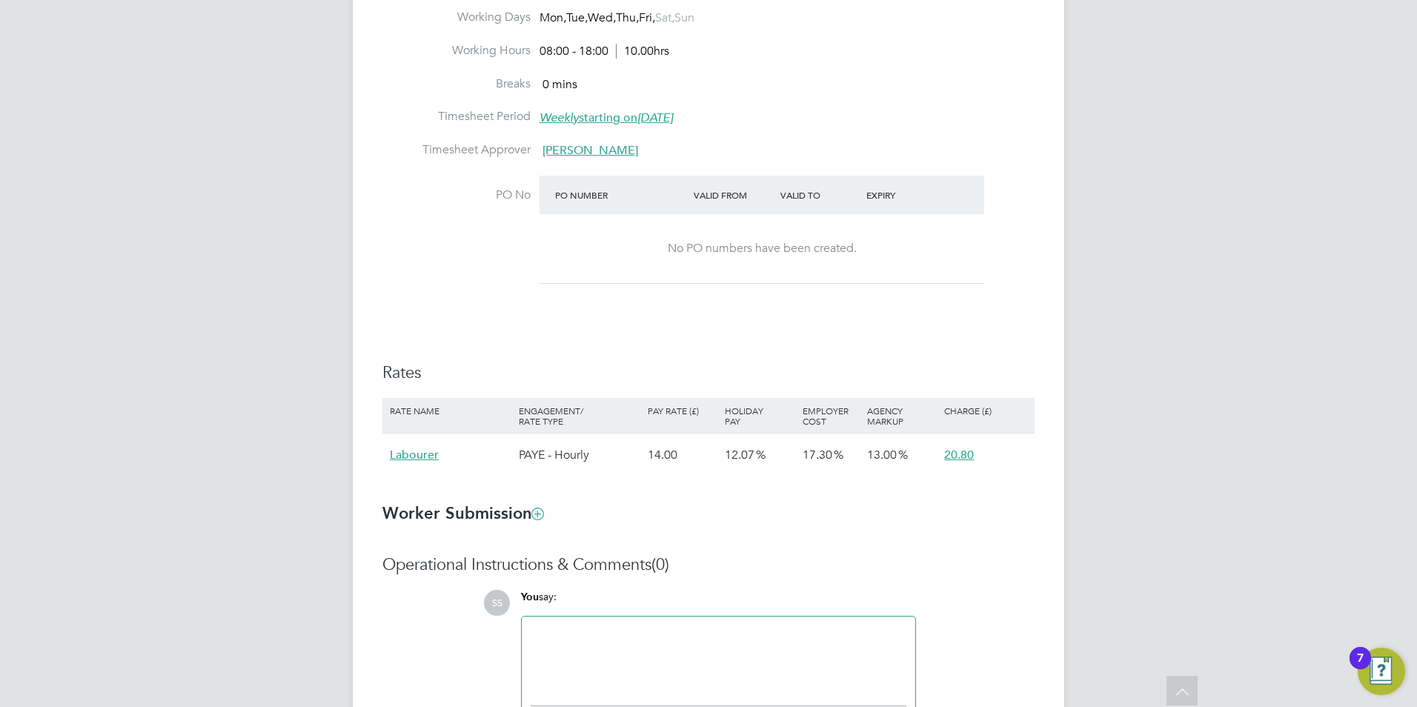
scroll to position [865, 0]
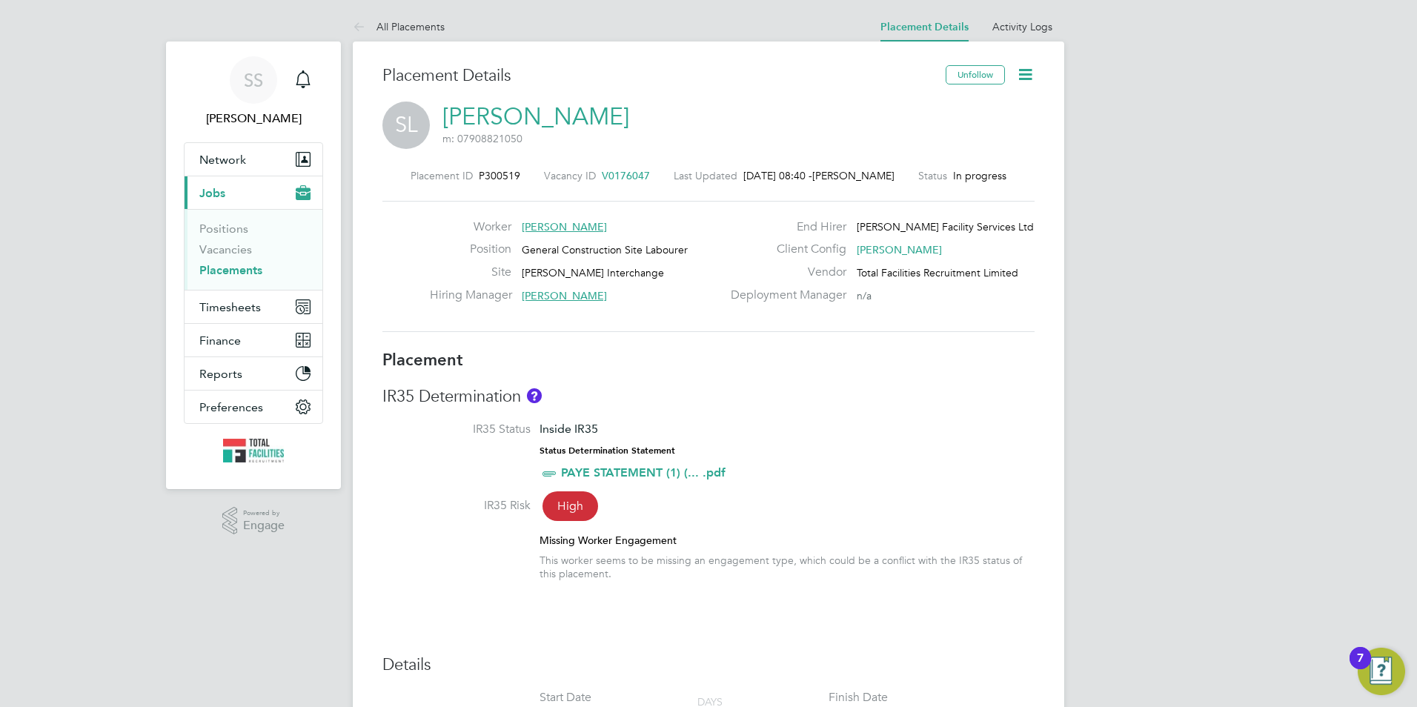
drag, startPoint x: 1235, startPoint y: 145, endPoint x: 1218, endPoint y: 145, distance: 16.3
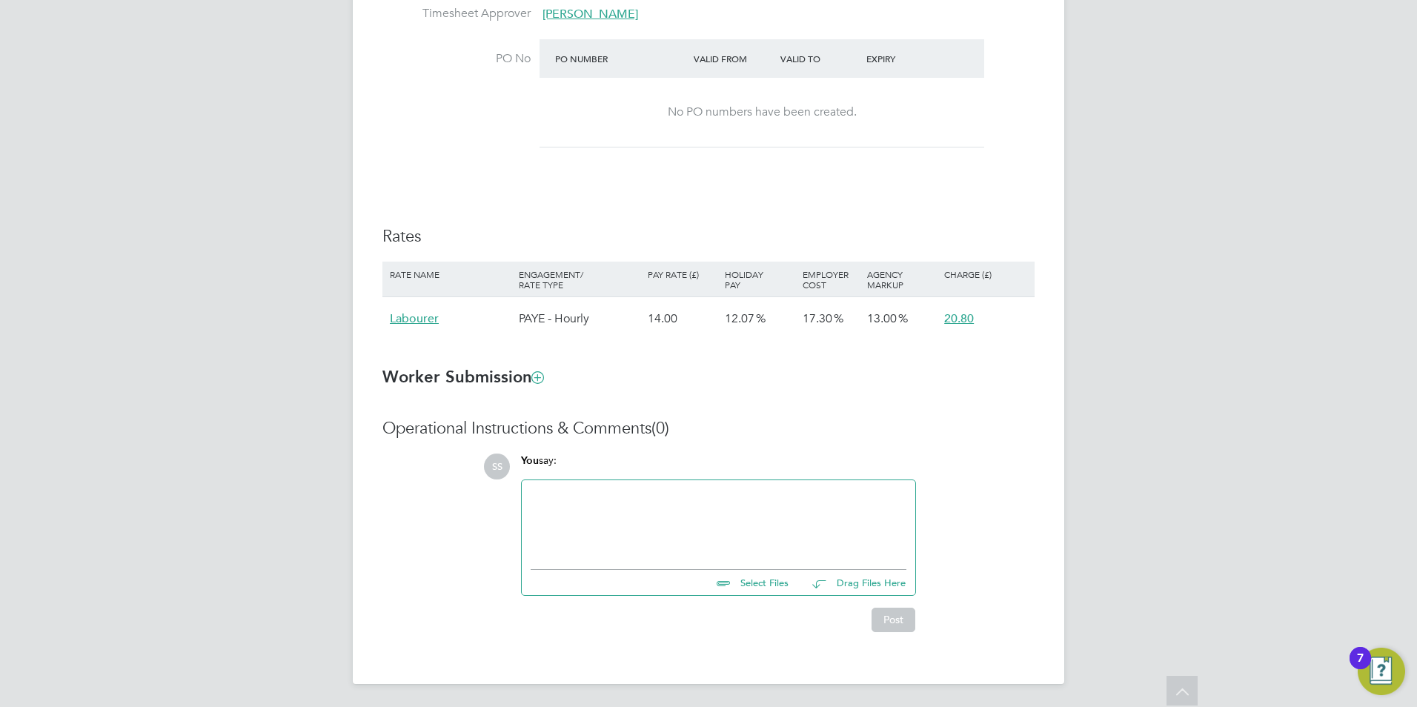
click at [574, 519] on div at bounding box center [719, 521] width 376 height 64
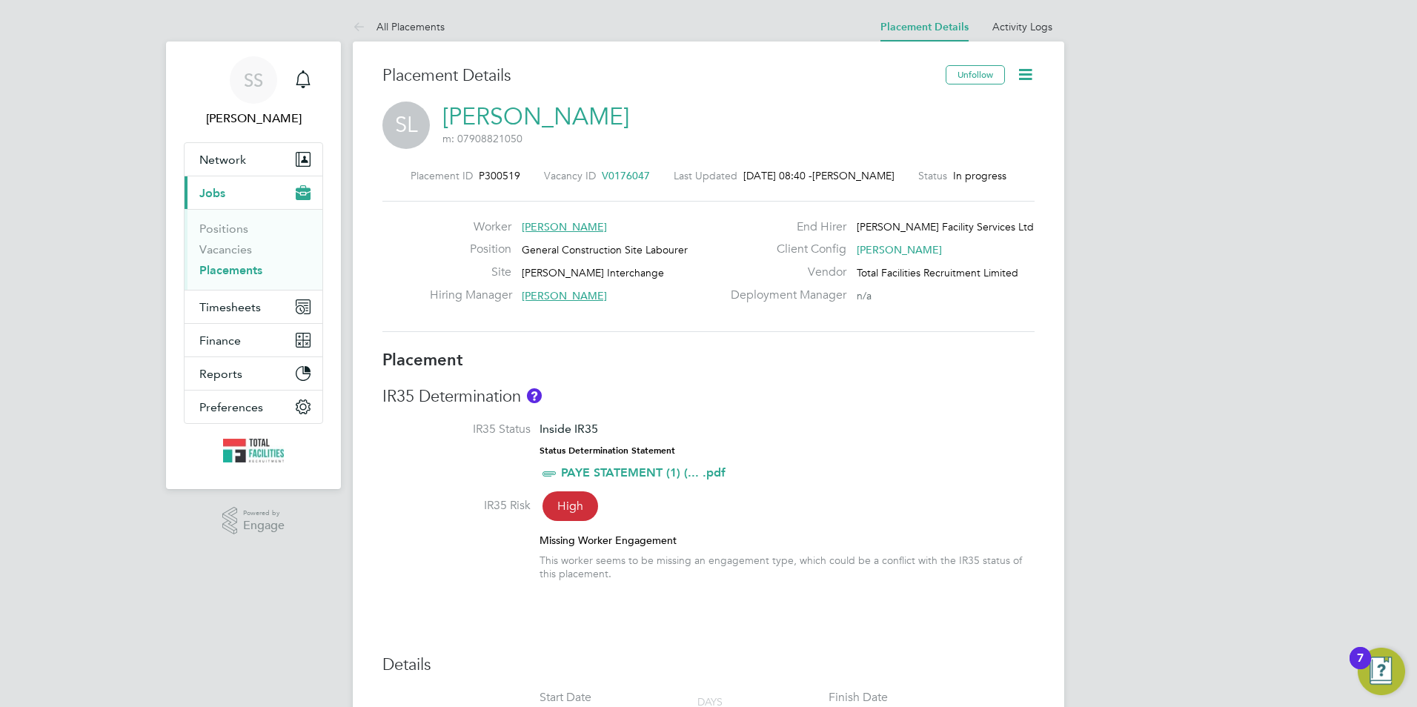
drag, startPoint x: 401, startPoint y: 209, endPoint x: 422, endPoint y: 181, distance: 35.4
click at [401, 209] on div "Worker Steve Lees Position General Construction Site Labourer Site BP Tingley I…" at bounding box center [708, 266] width 652 height 131
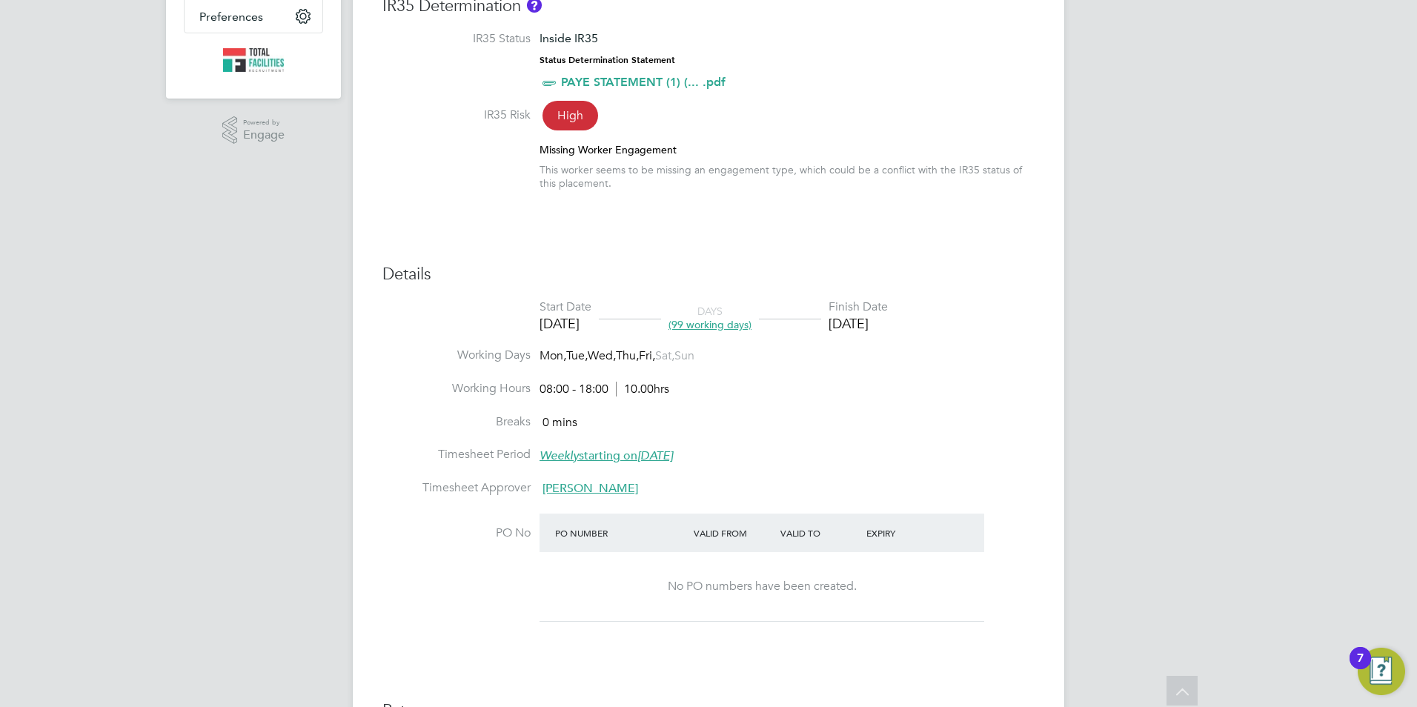
scroll to position [50, 0]
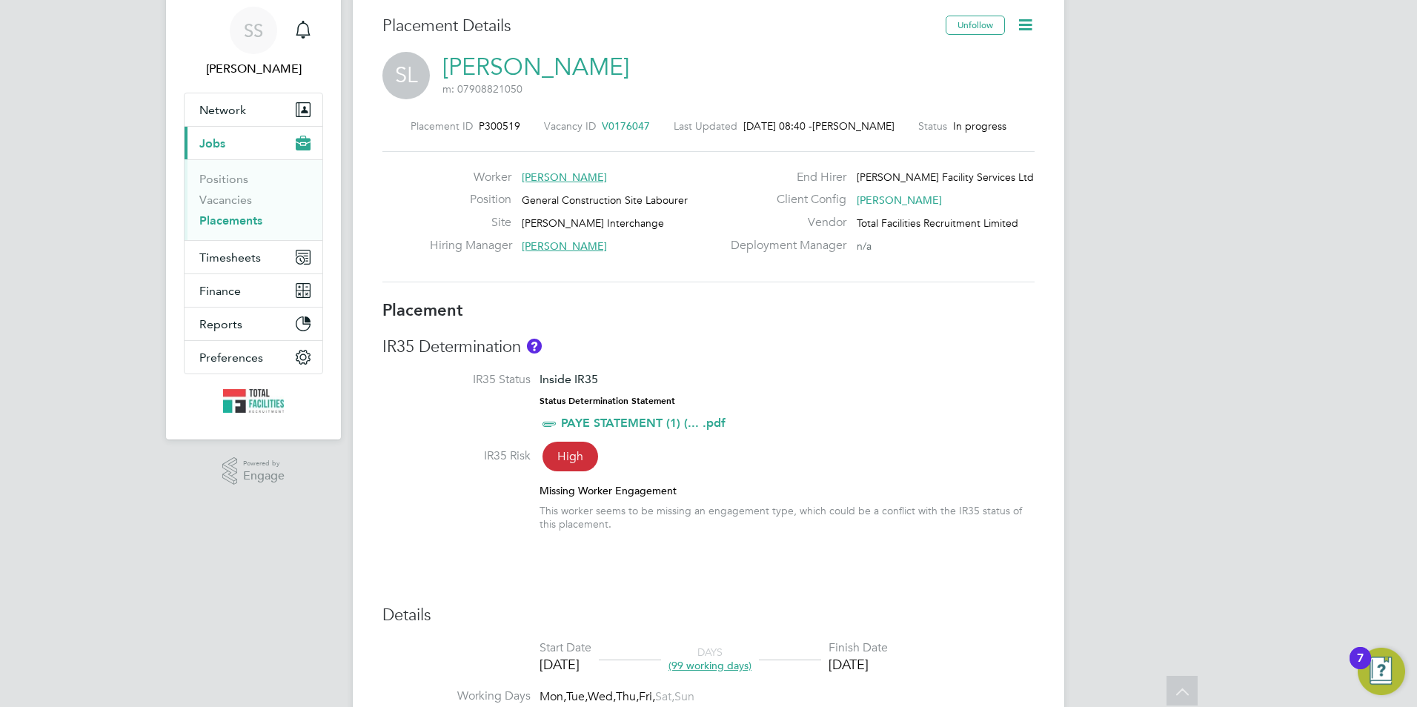
click at [462, 66] on link "[PERSON_NAME]" at bounding box center [535, 67] width 187 height 29
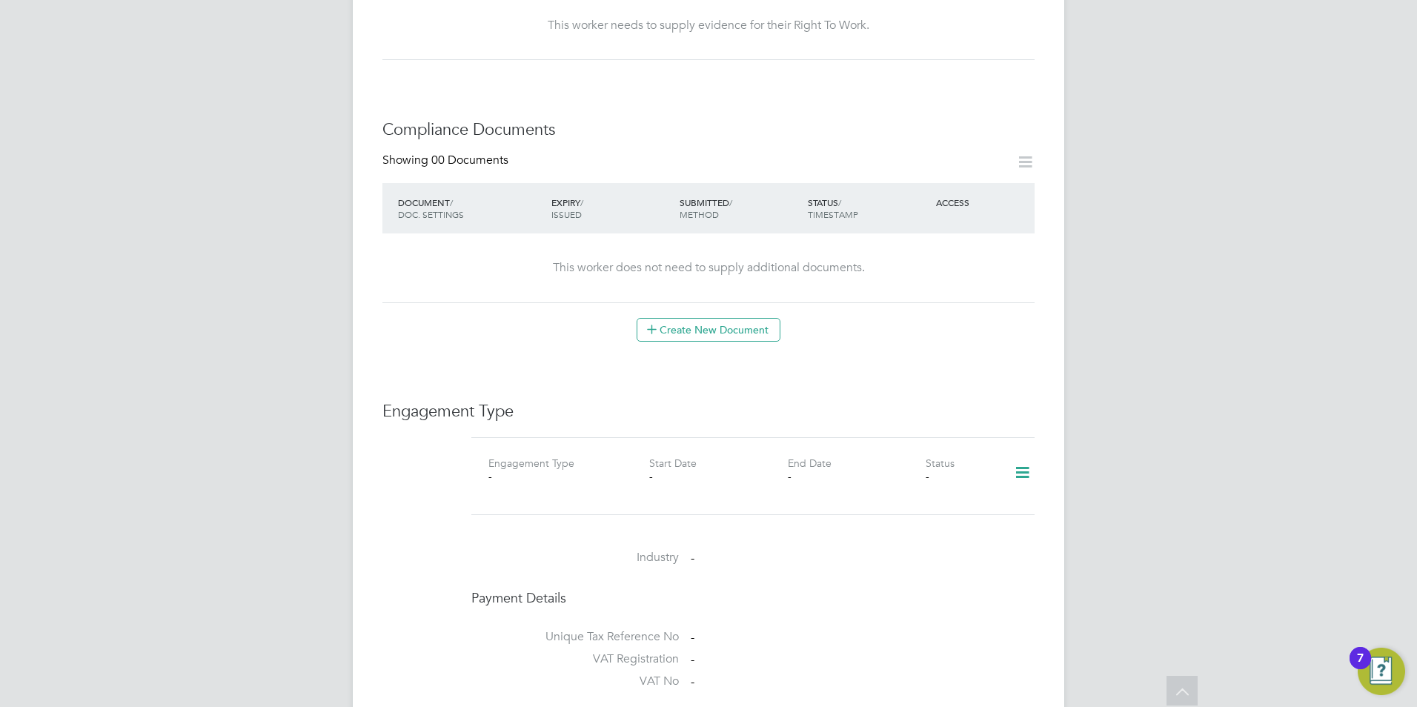
scroll to position [501, 0]
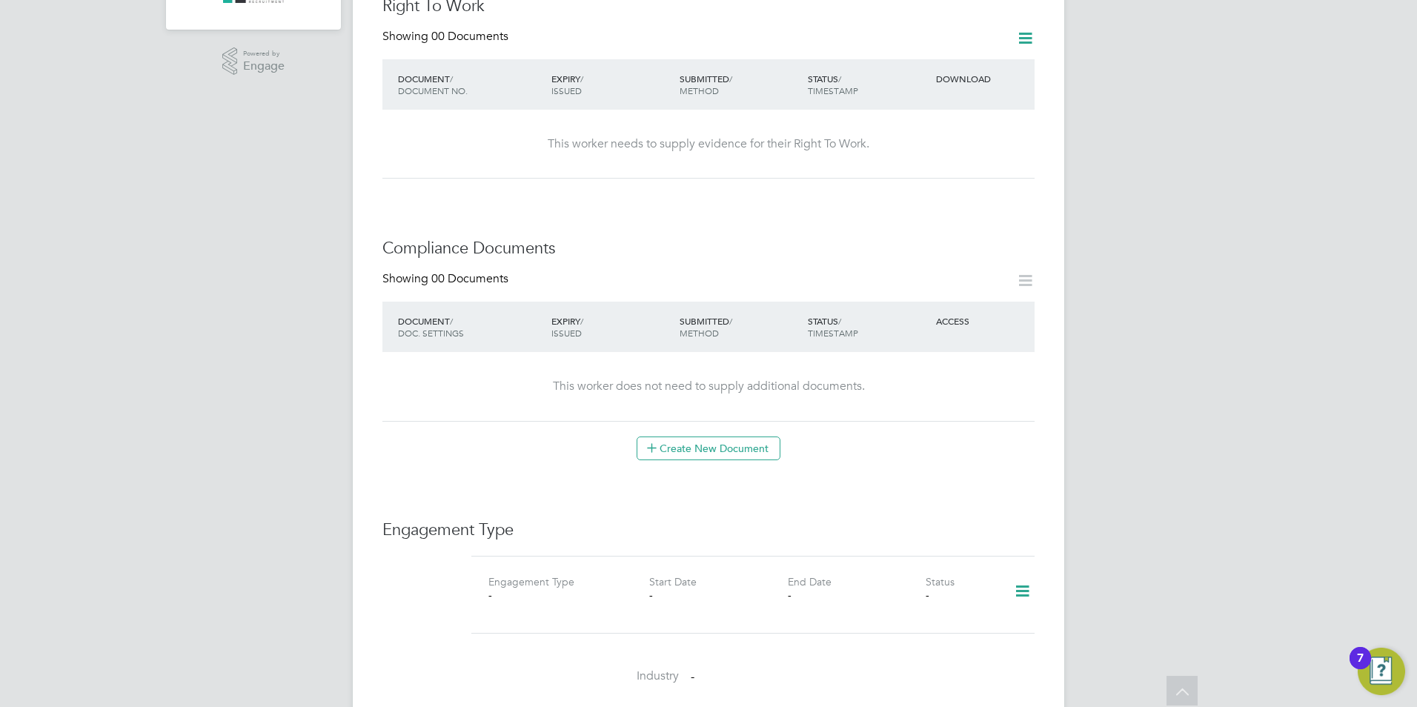
click at [1027, 577] on icon at bounding box center [1022, 591] width 26 height 34
click at [906, 630] on li "Add Engagement Type" at bounding box center [946, 640] width 168 height 21
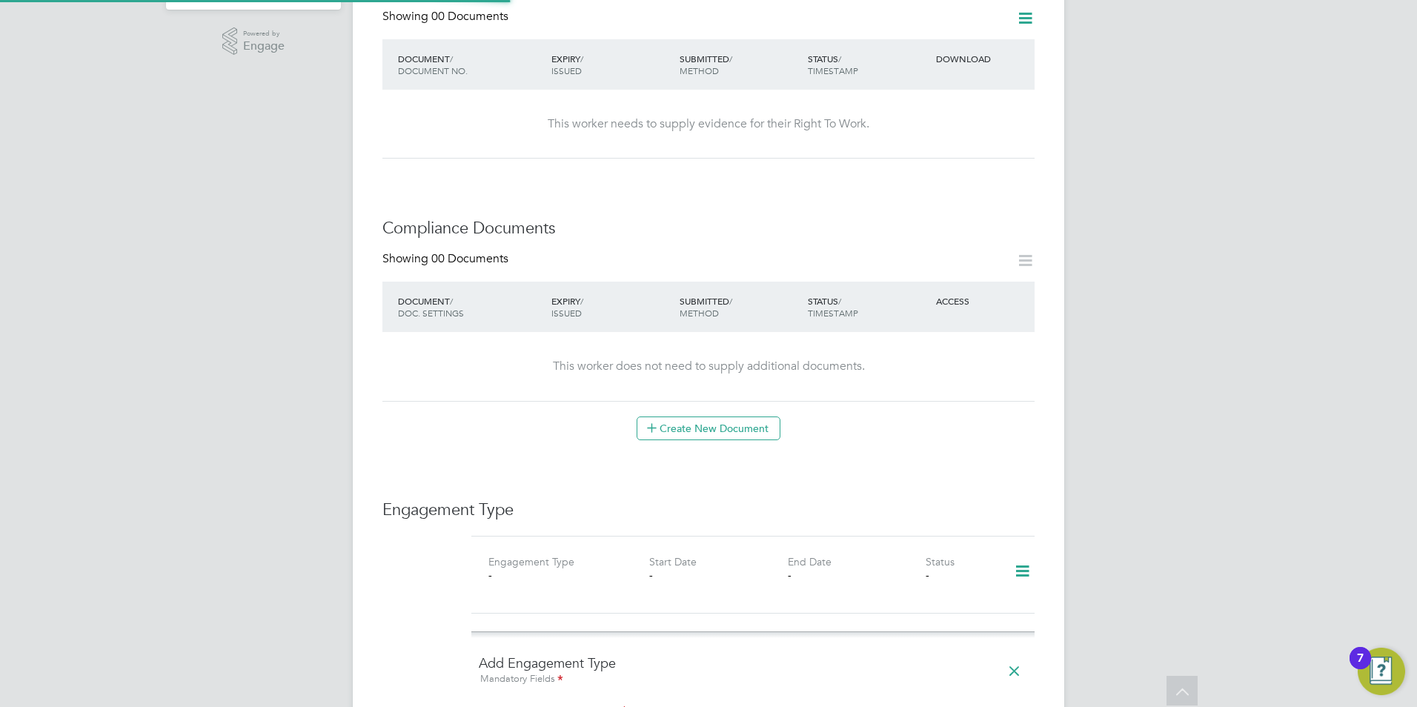
scroll to position [872, 0]
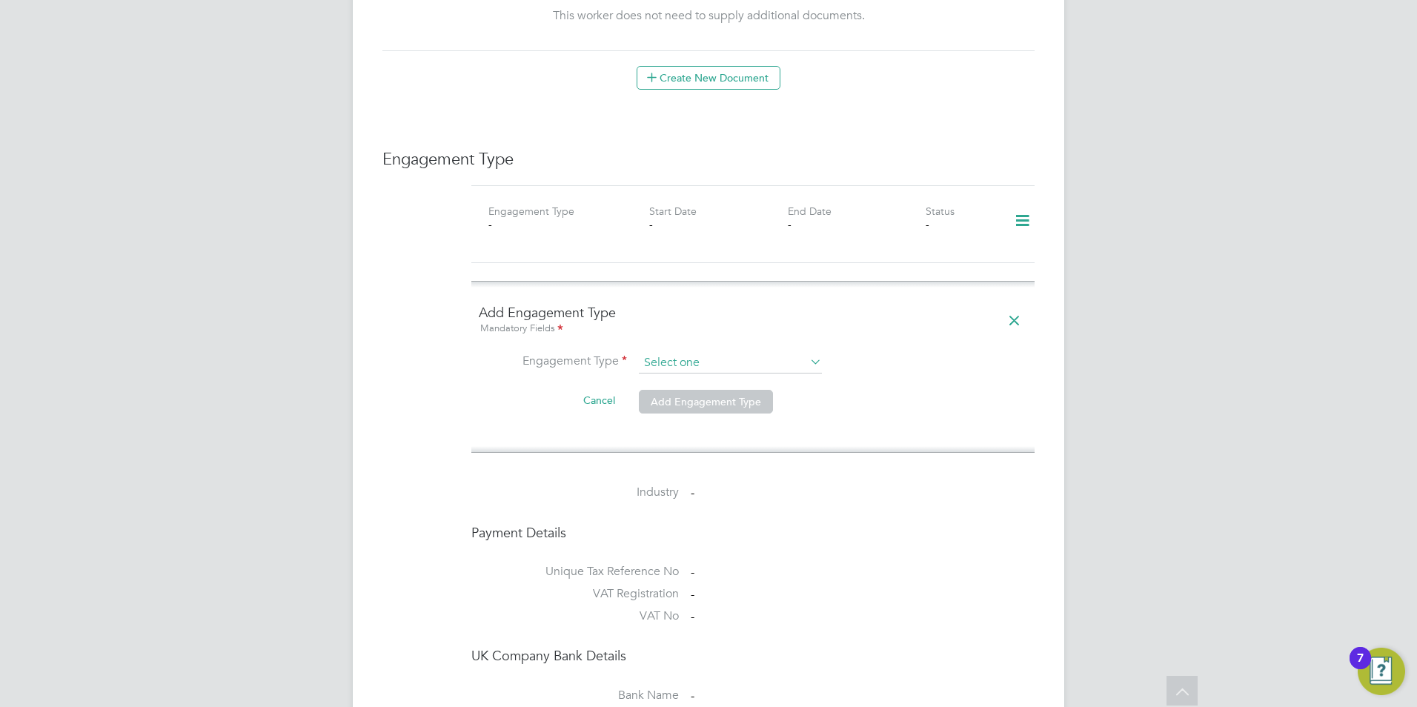
drag, startPoint x: 692, startPoint y: 364, endPoint x: 688, endPoint y: 353, distance: 11.7
click at [688, 353] on li "Engagement Type" at bounding box center [753, 371] width 548 height 36
click at [687, 353] on input at bounding box center [730, 363] width 183 height 21
click at [678, 437] on li "Umbrella" at bounding box center [730, 432] width 185 height 21
type input "Umbrella"
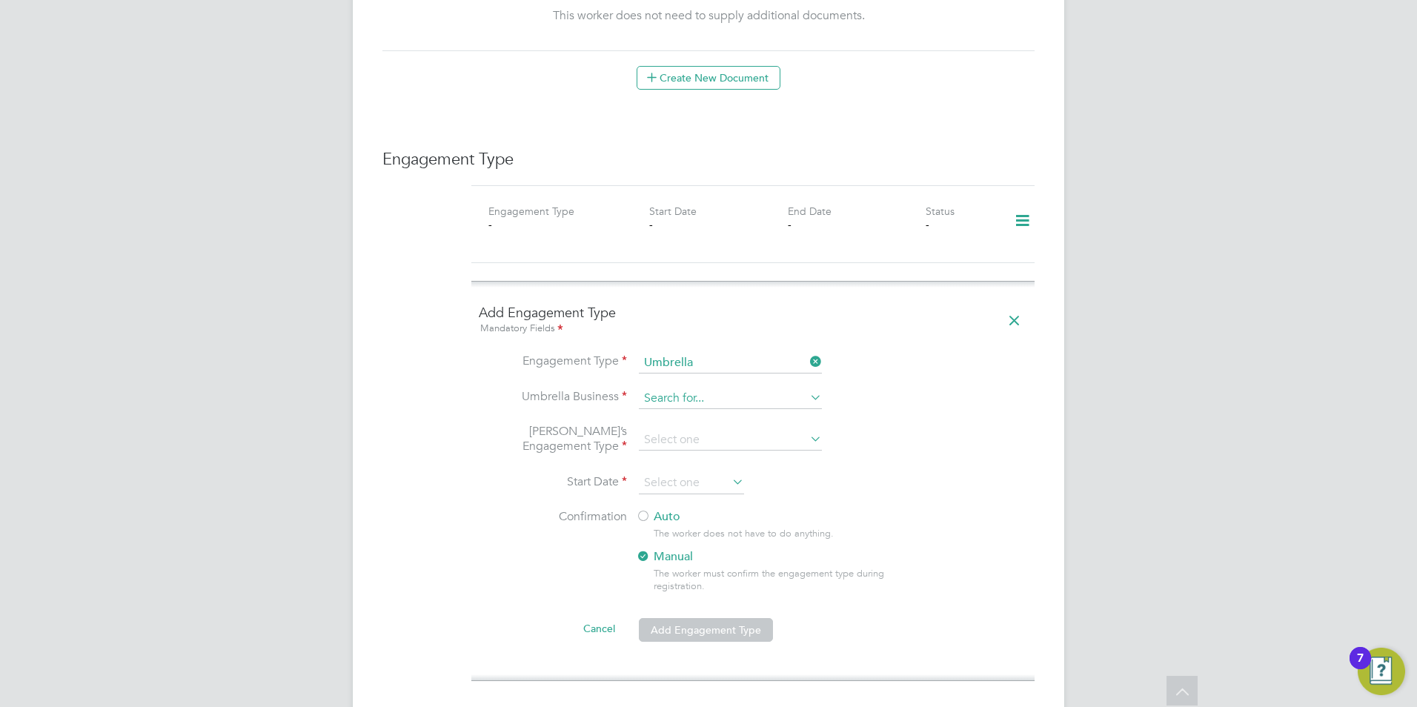
click at [660, 388] on input at bounding box center [730, 398] width 183 height 21
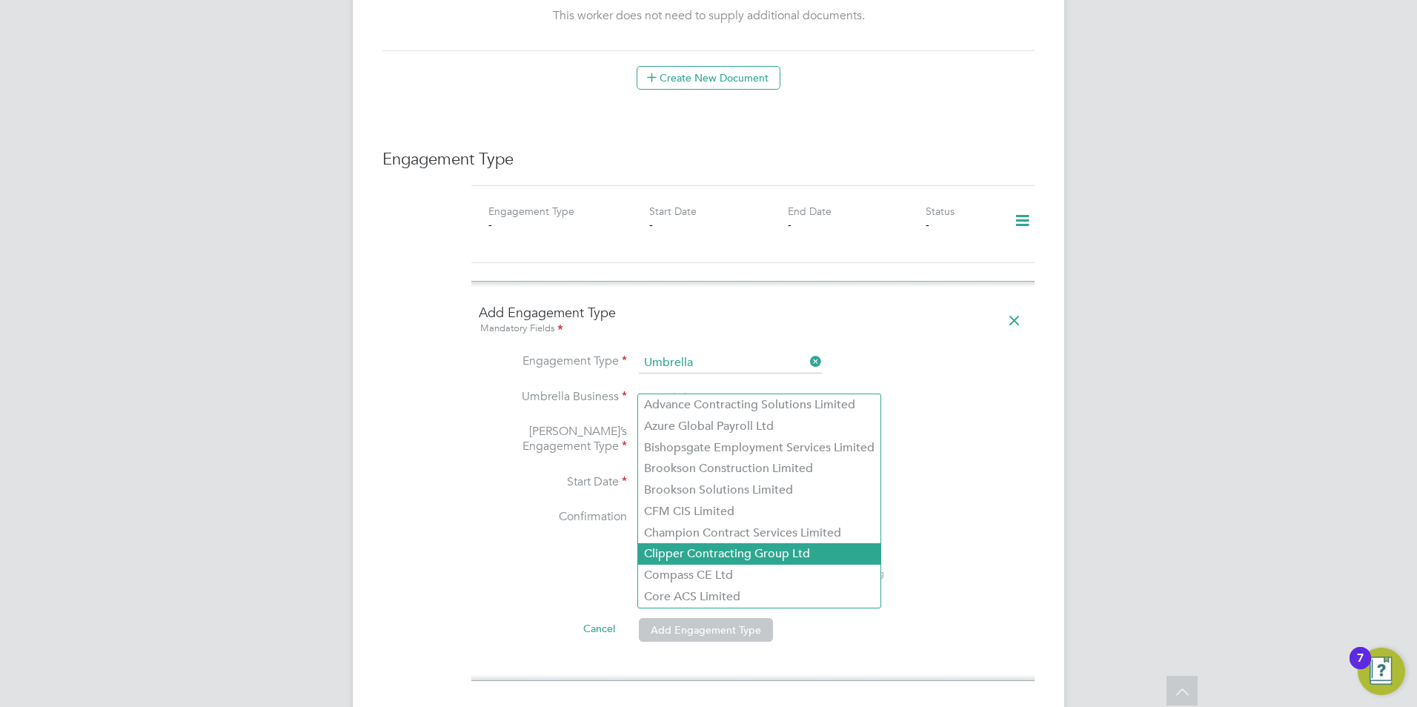
click at [666, 560] on li "Clipper Contracting Group Ltd" at bounding box center [759, 553] width 242 height 21
type input "Clipper Contracting Group Ltd"
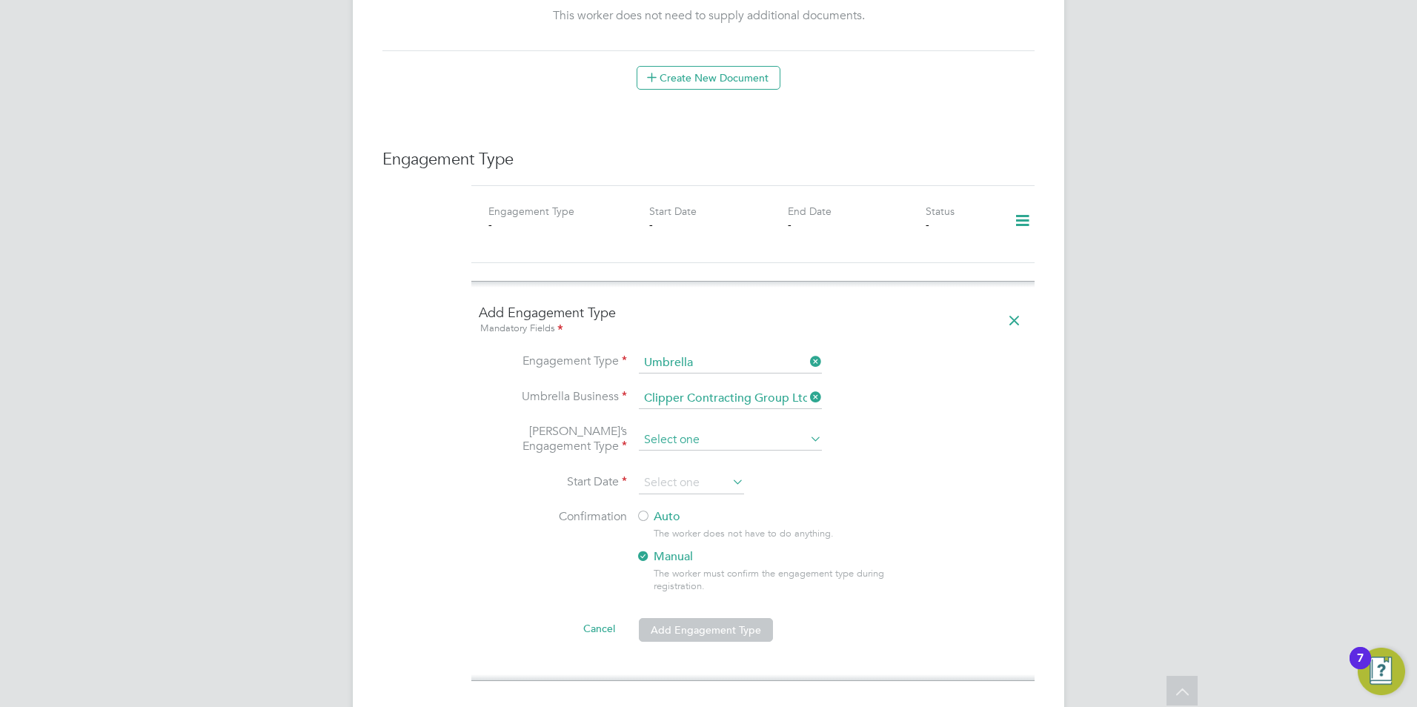
click at [664, 430] on input at bounding box center [730, 440] width 183 height 21
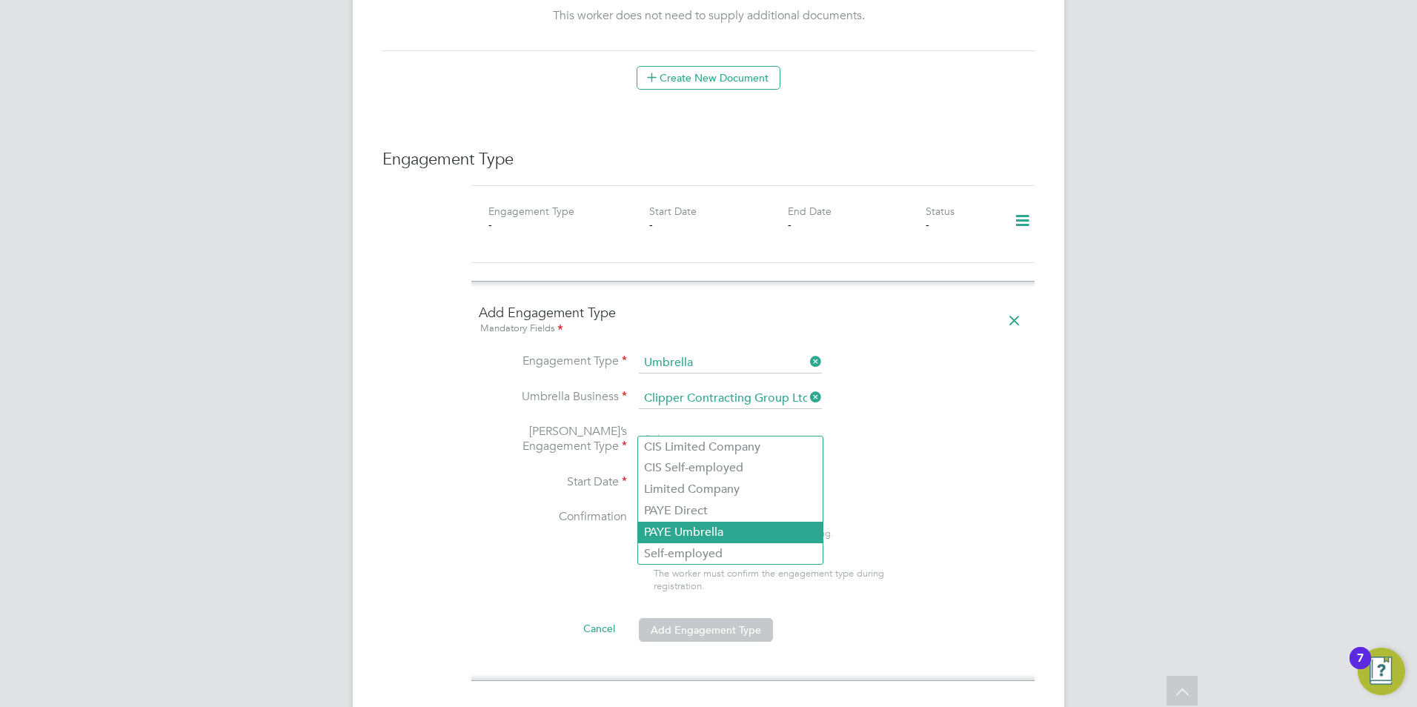
click at [669, 534] on li "PAYE Umbrella" at bounding box center [730, 532] width 185 height 21
type input "PAYE Umbrella"
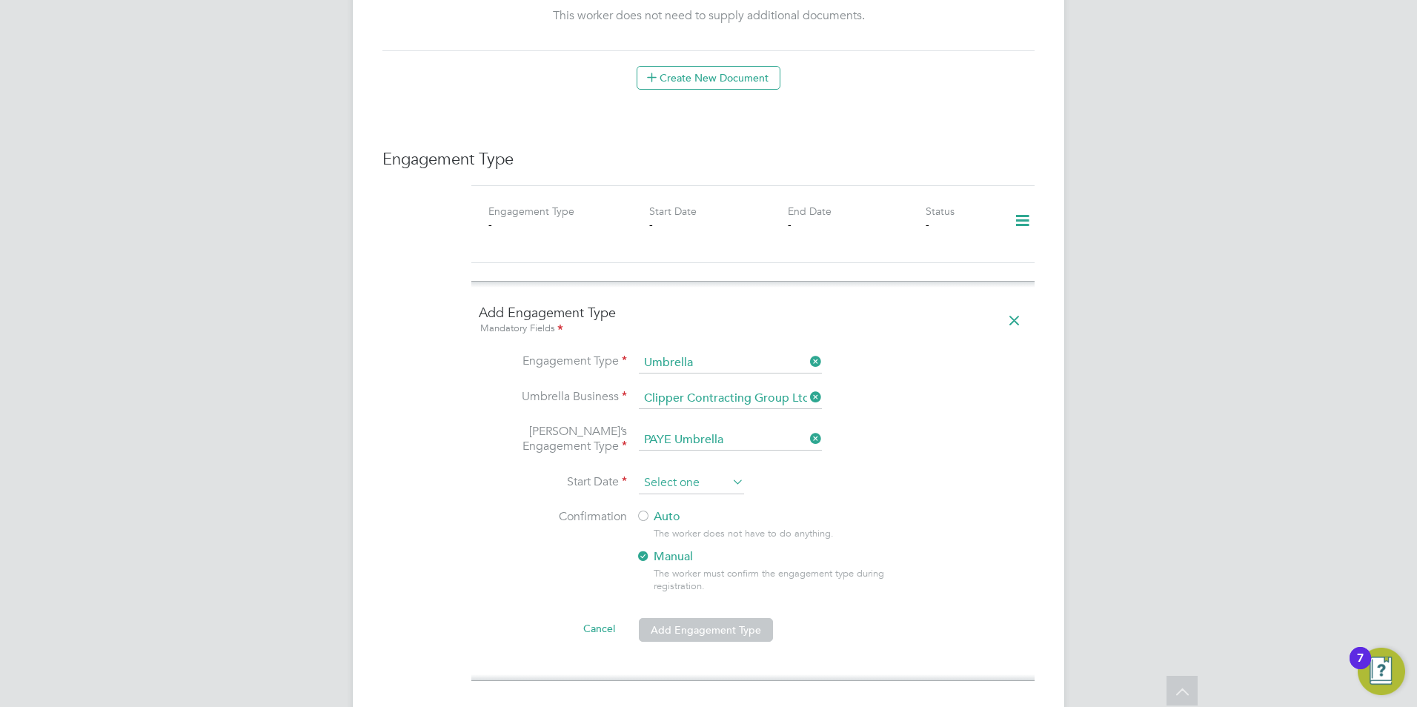
click at [663, 472] on input at bounding box center [691, 483] width 105 height 22
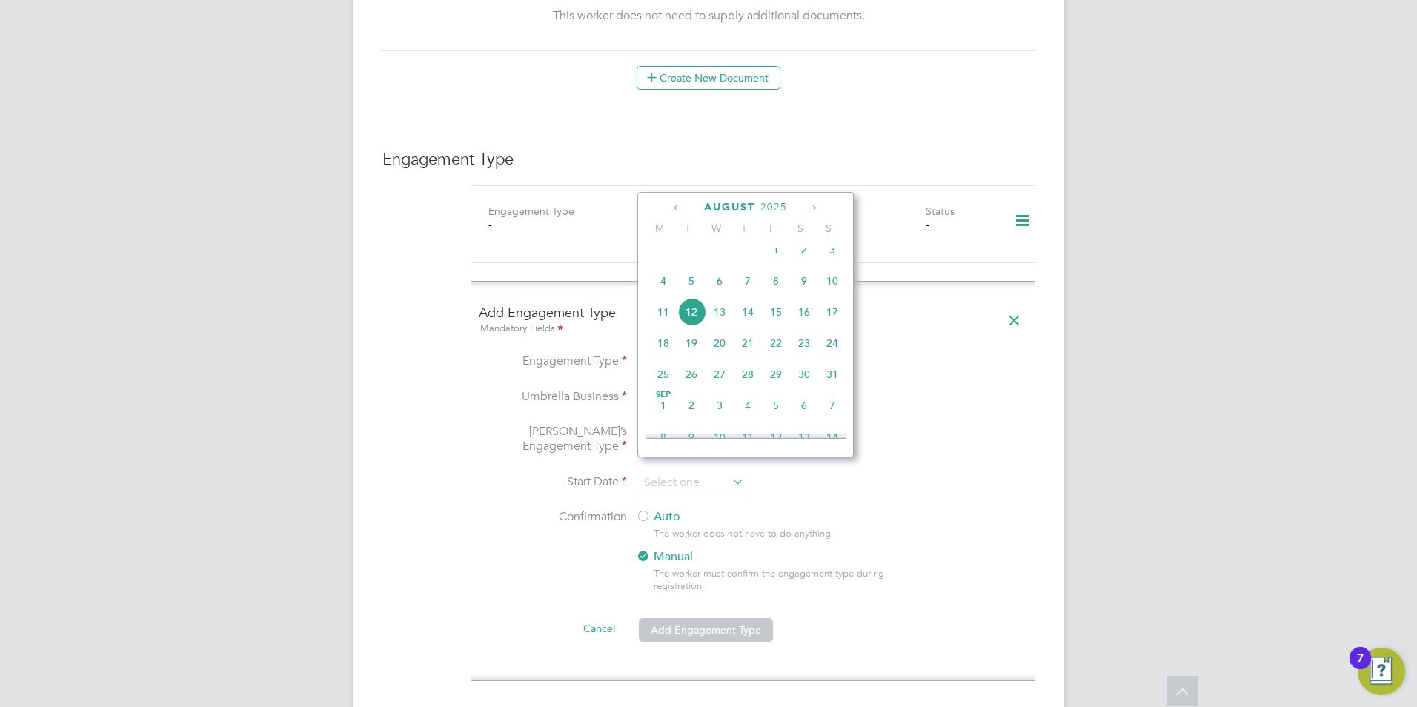
click at [690, 291] on span "5" at bounding box center [691, 281] width 28 height 28
type input "[DATE]"
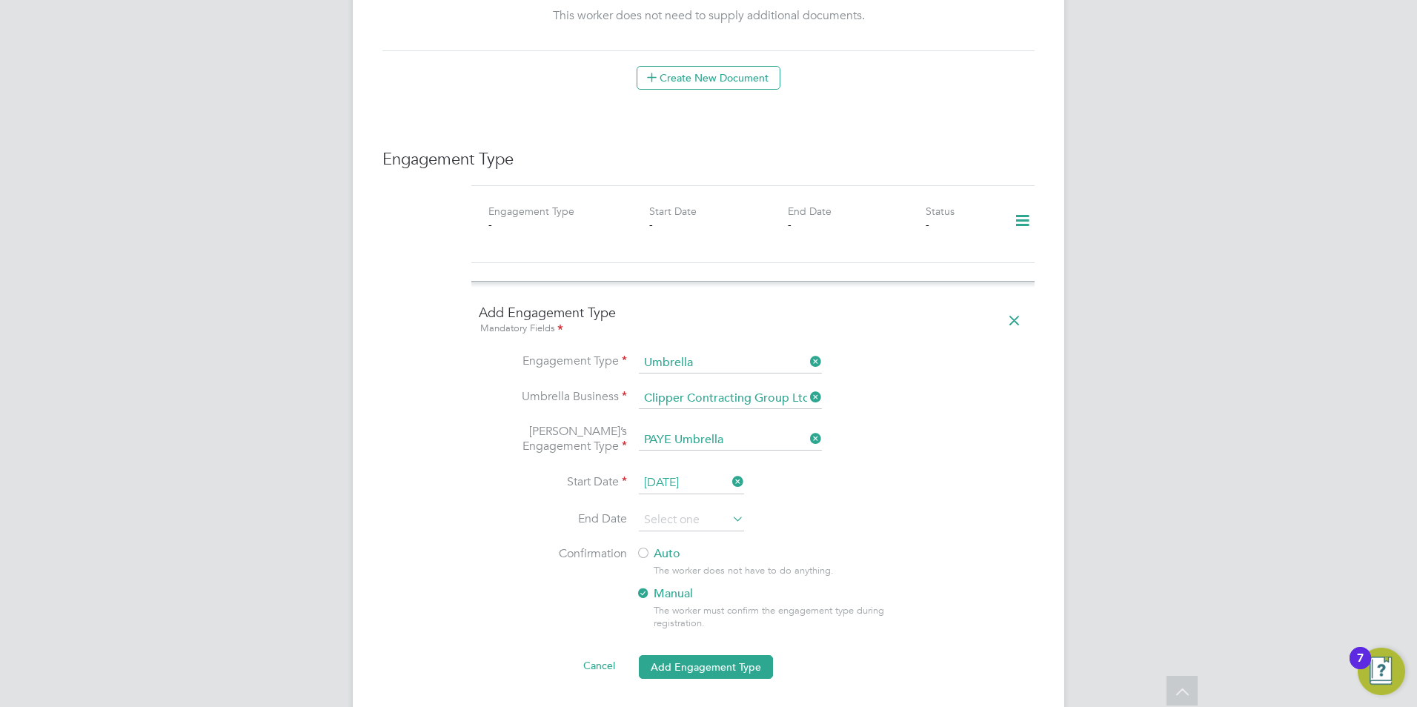
scroll to position [1094, 0]
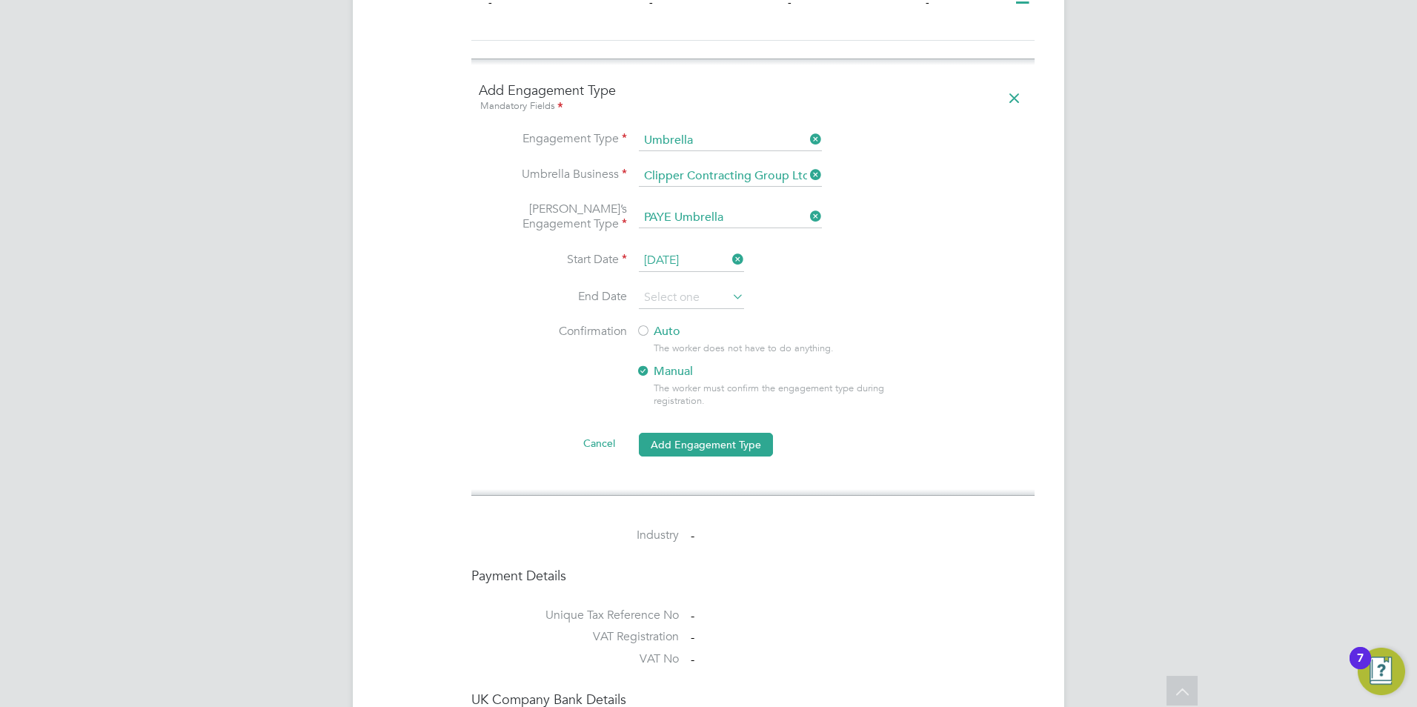
click at [655, 326] on div "Auto The worker does not have to do anything. Manual The worker must confirm th…" at bounding box center [775, 370] width 278 height 93
click at [648, 325] on div at bounding box center [643, 332] width 15 height 15
click at [690, 434] on button "Add Engagement Type" at bounding box center [706, 445] width 134 height 24
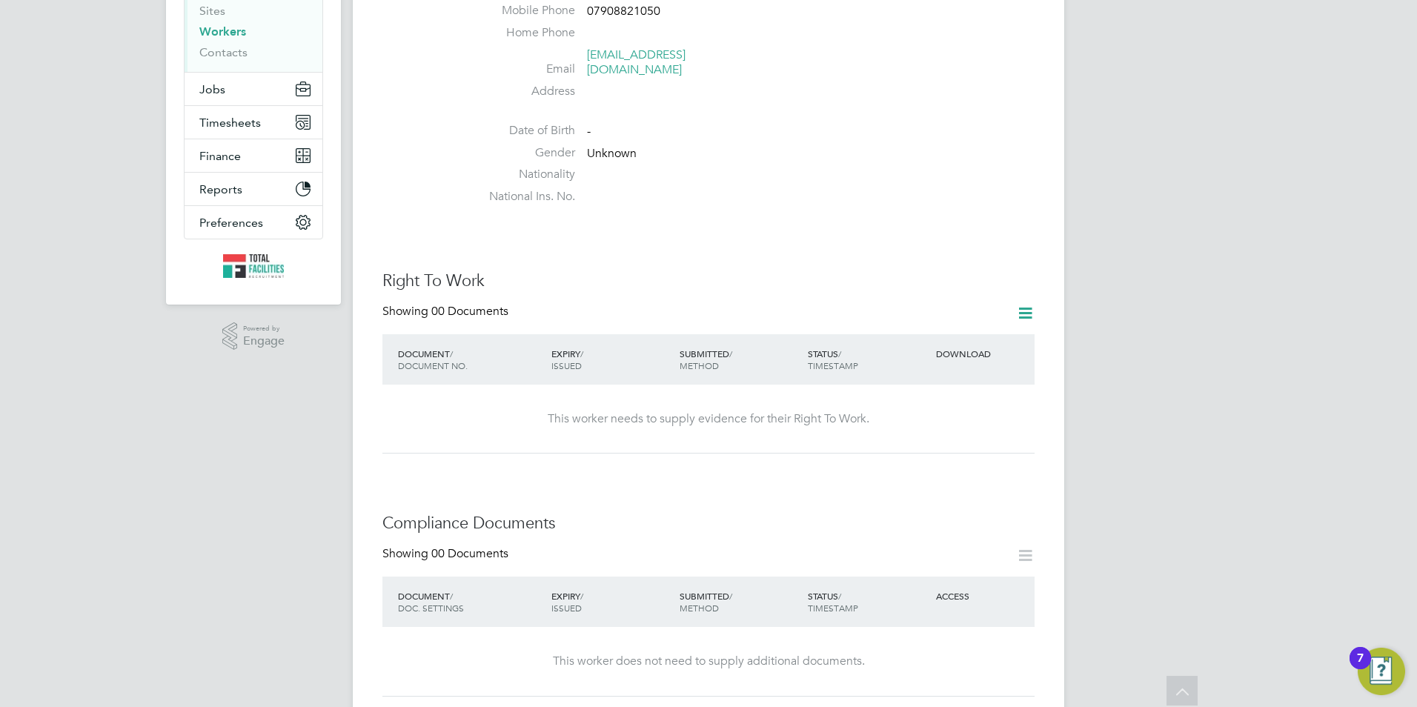
scroll to position [148, 0]
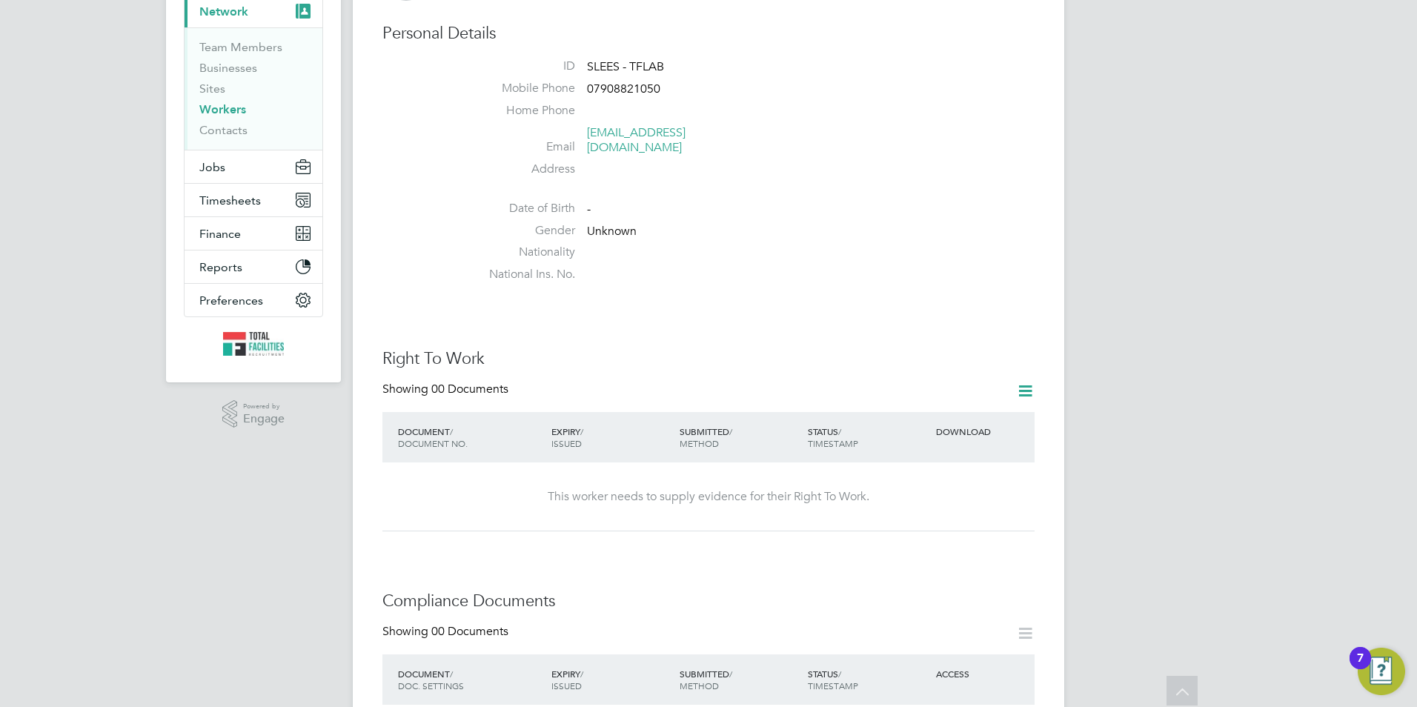
click at [1029, 382] on icon at bounding box center [1025, 391] width 19 height 19
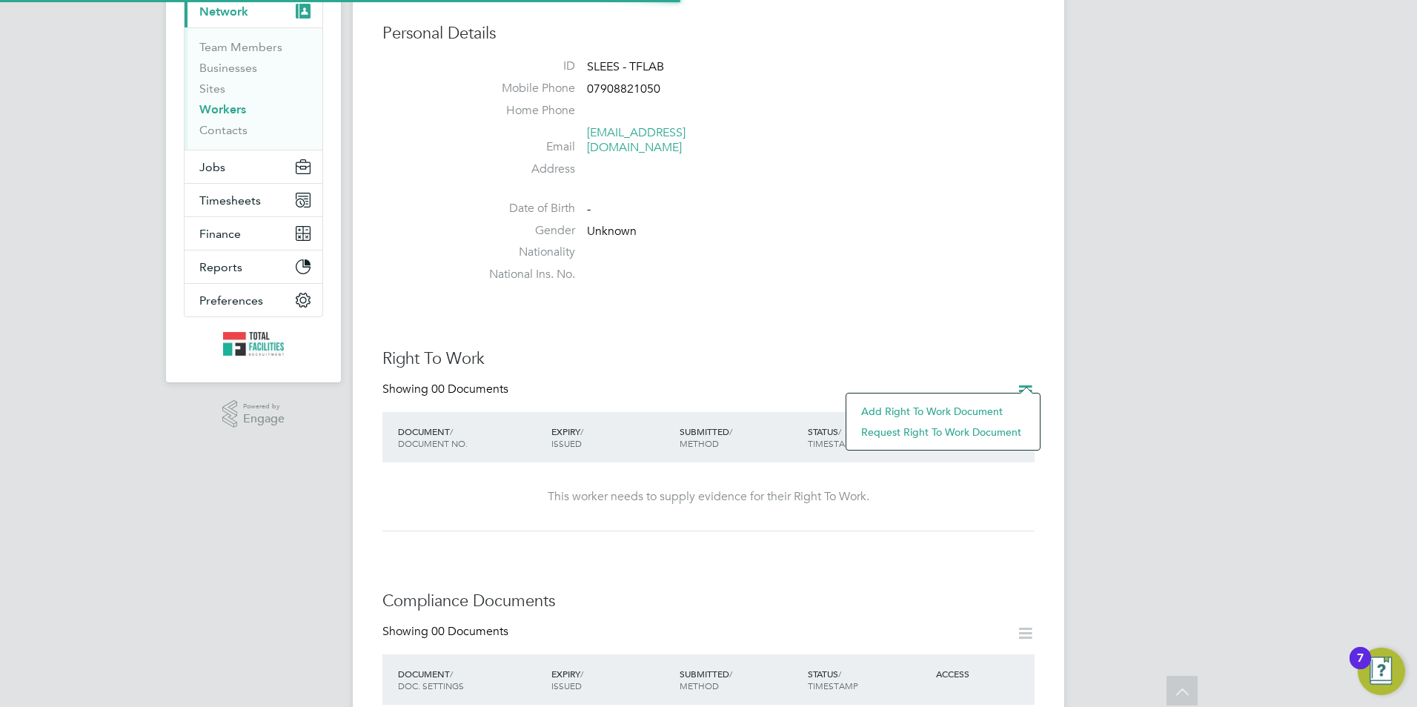
click at [891, 411] on li "Add Right To Work Document" at bounding box center [943, 411] width 179 height 21
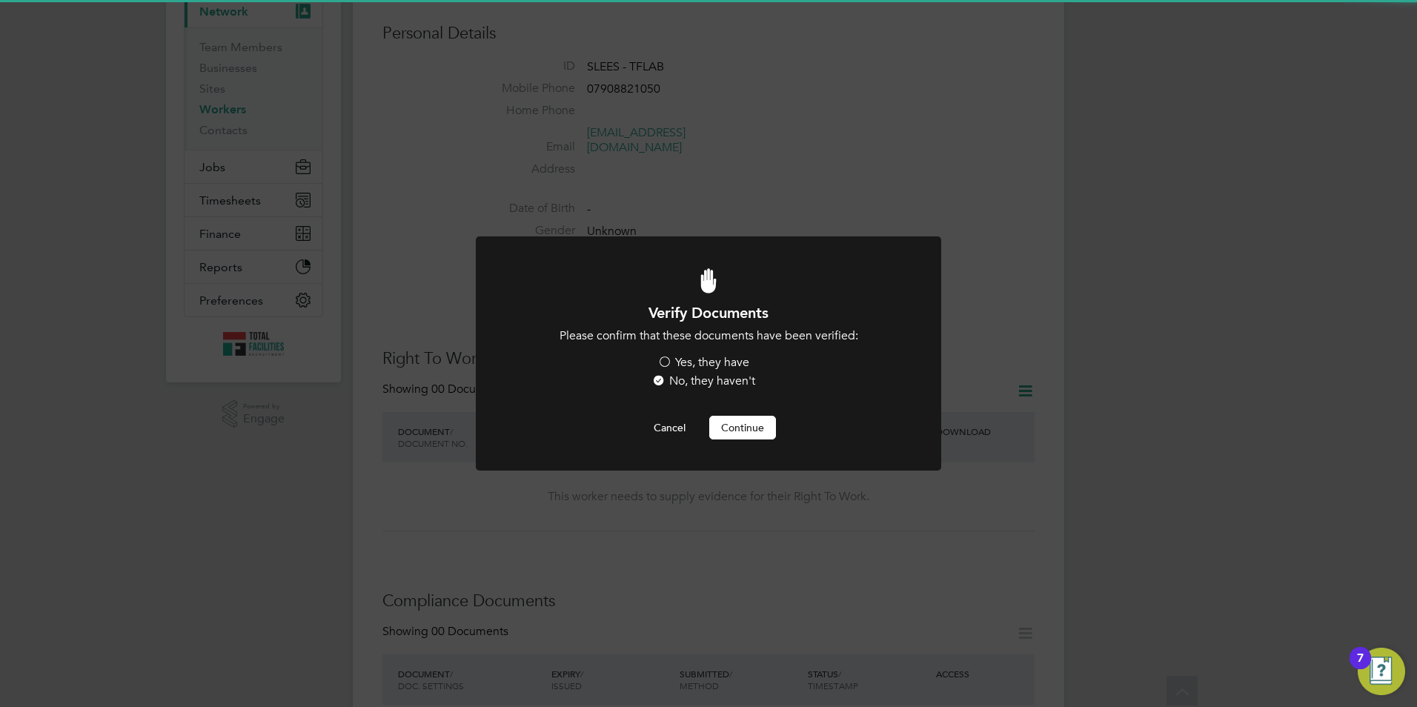
click at [683, 358] on label "Yes, they have" at bounding box center [703, 363] width 92 height 16
click at [0, 0] on input "Yes, they have" at bounding box center [0, 0] width 0 height 0
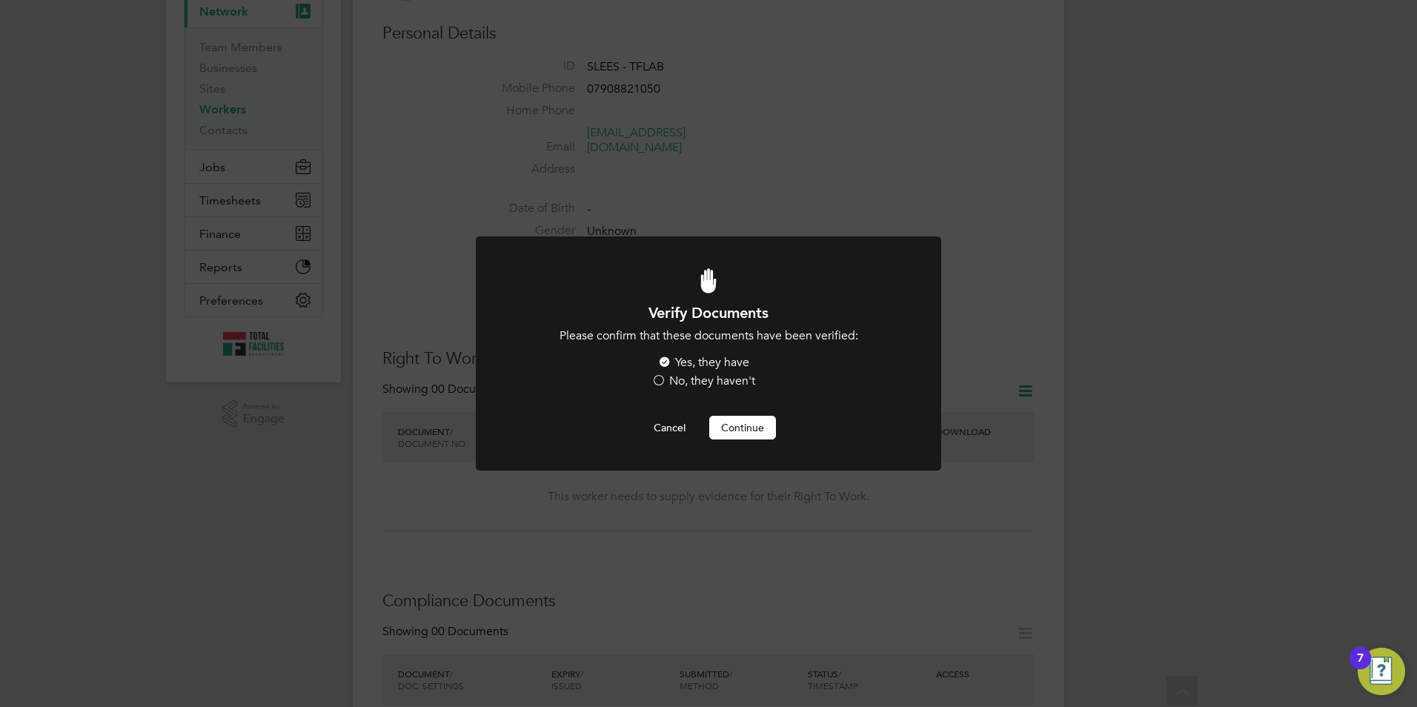
click at [730, 420] on button "Continue" at bounding box center [742, 428] width 67 height 24
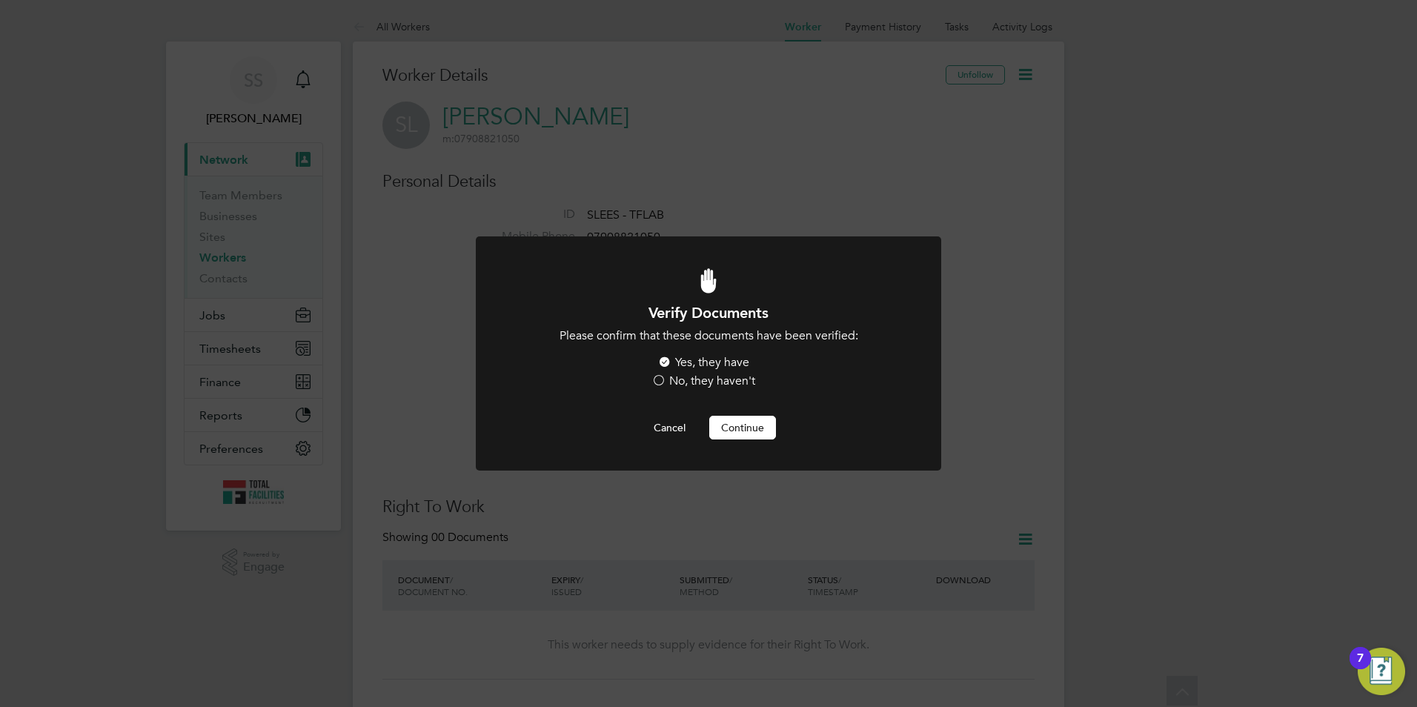
scroll to position [148, 0]
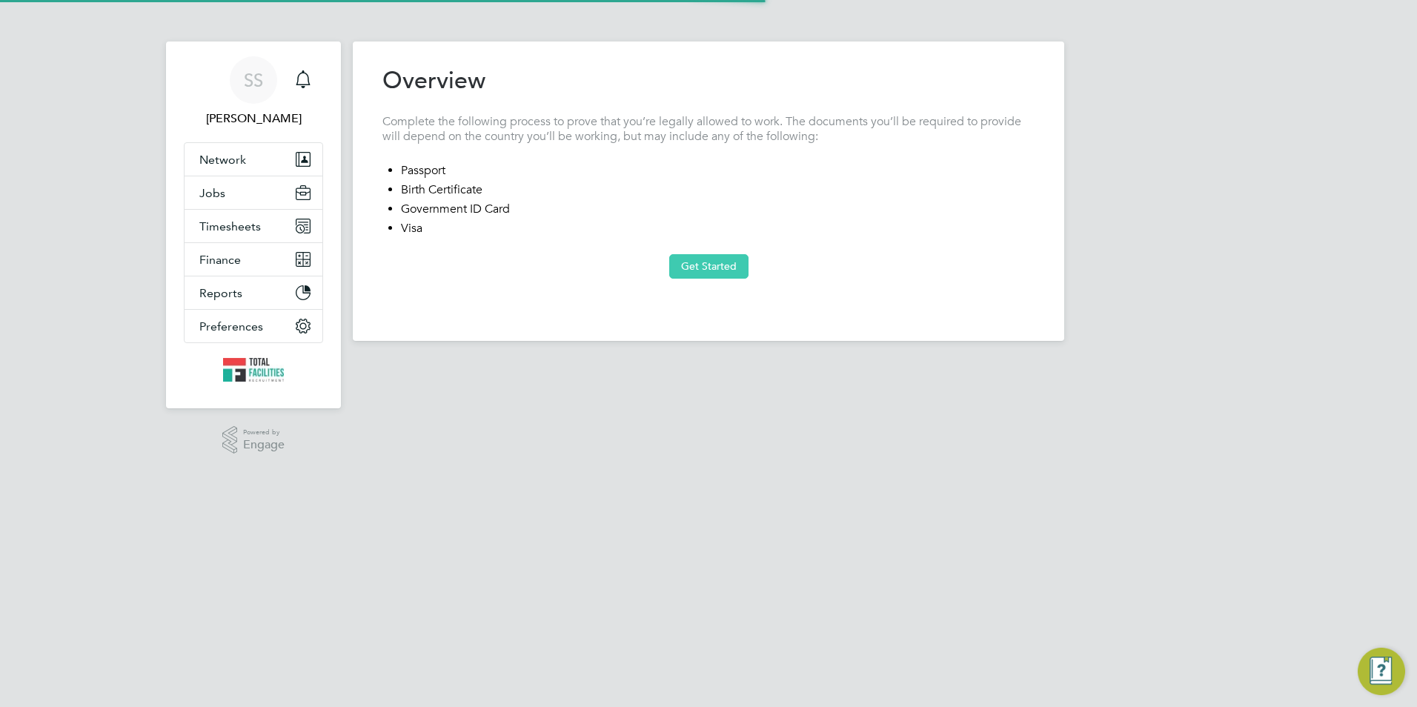
click at [703, 263] on button "Get Started" at bounding box center [708, 266] width 79 height 24
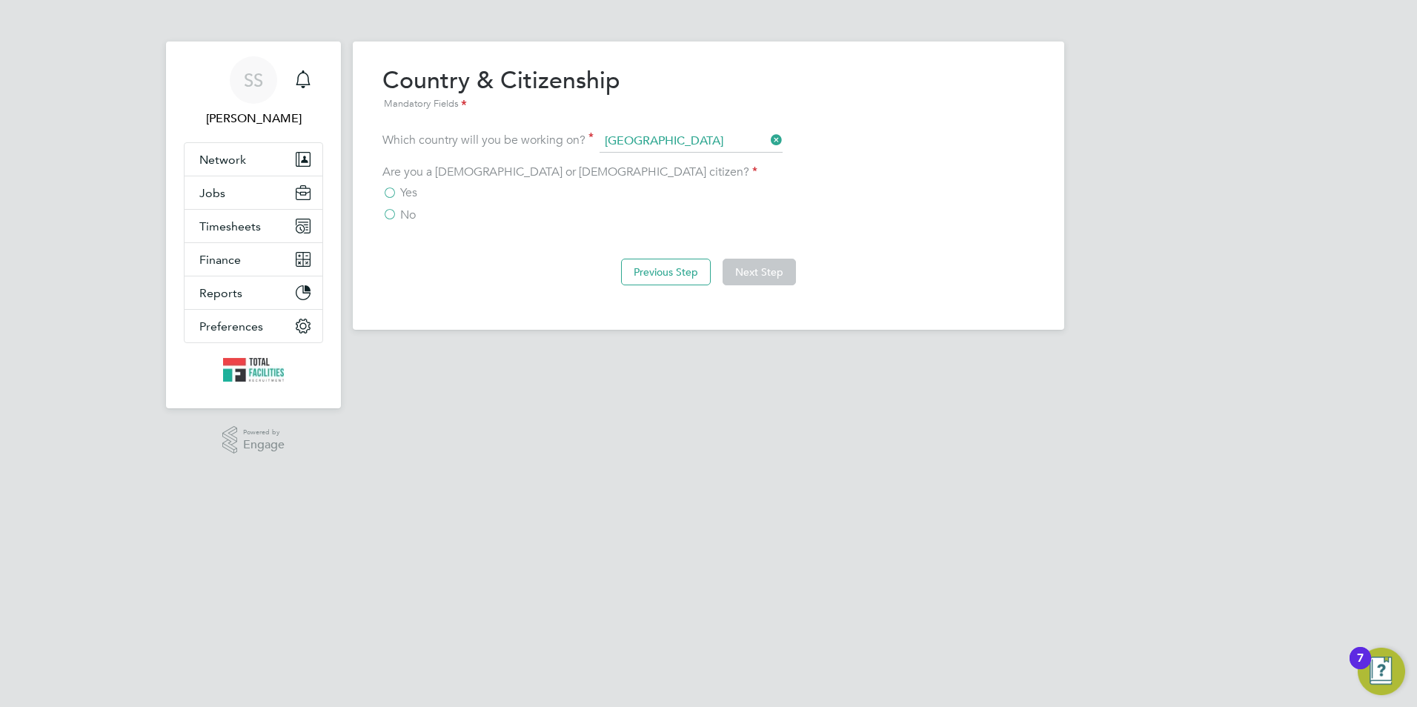
click at [402, 192] on span "Yes" at bounding box center [408, 192] width 17 height 15
click at [0, 0] on input "Yes" at bounding box center [0, 0] width 0 height 0
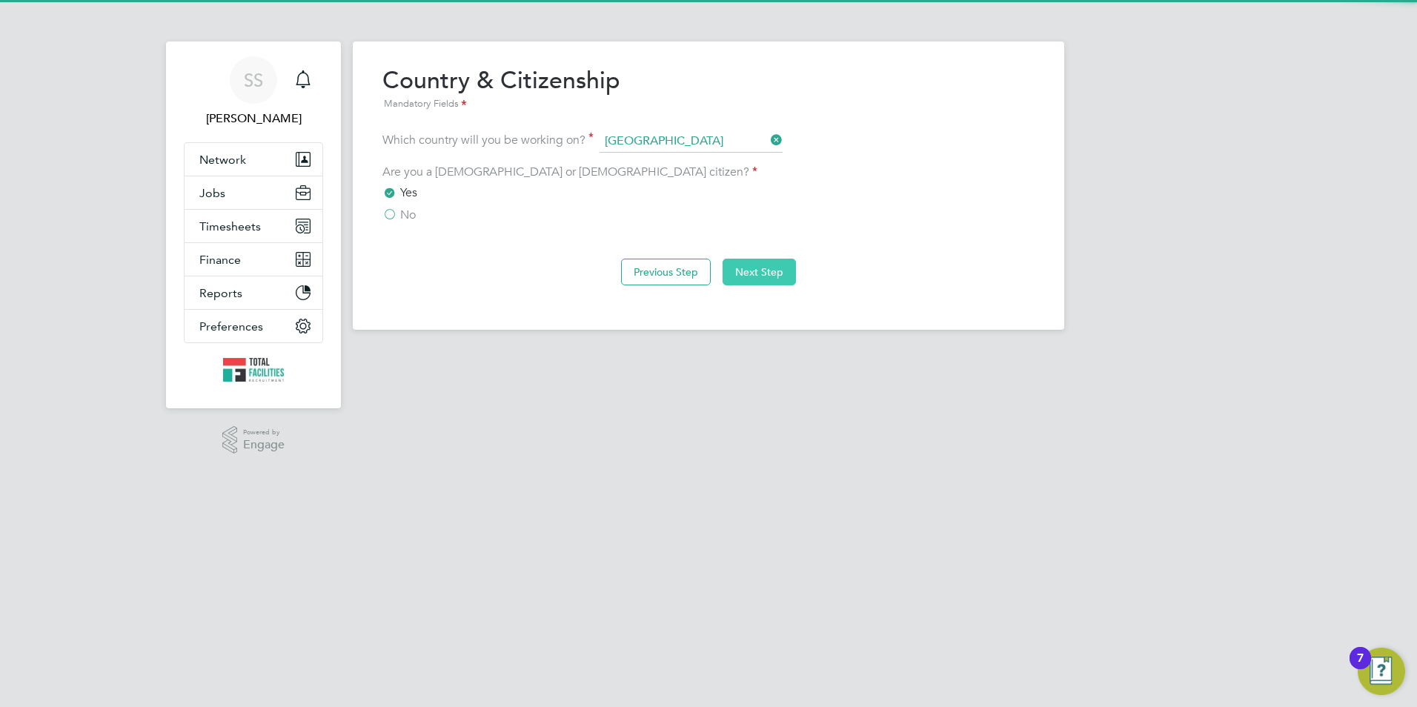
click at [746, 275] on button "Next Step" at bounding box center [759, 272] width 73 height 27
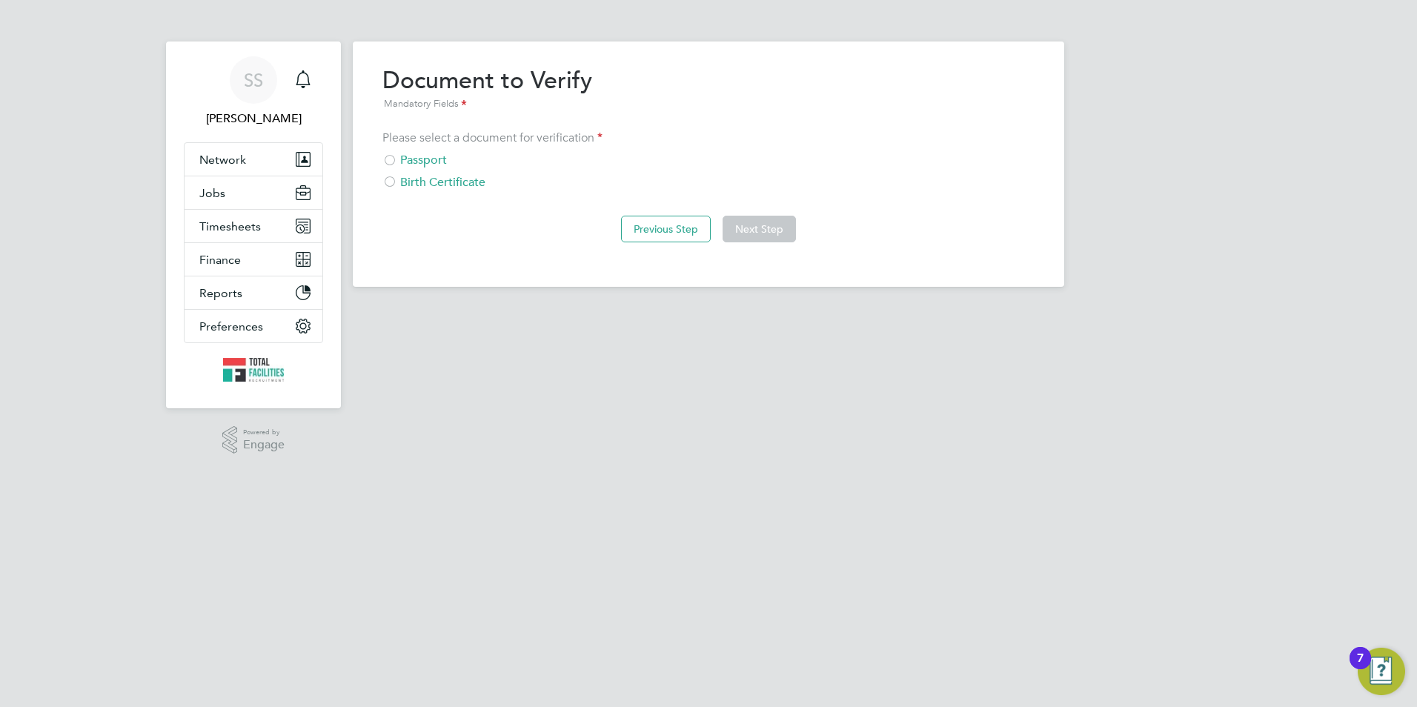
click at [385, 156] on div at bounding box center [389, 161] width 15 height 15
click at [740, 240] on button "Next Step" at bounding box center [759, 229] width 73 height 27
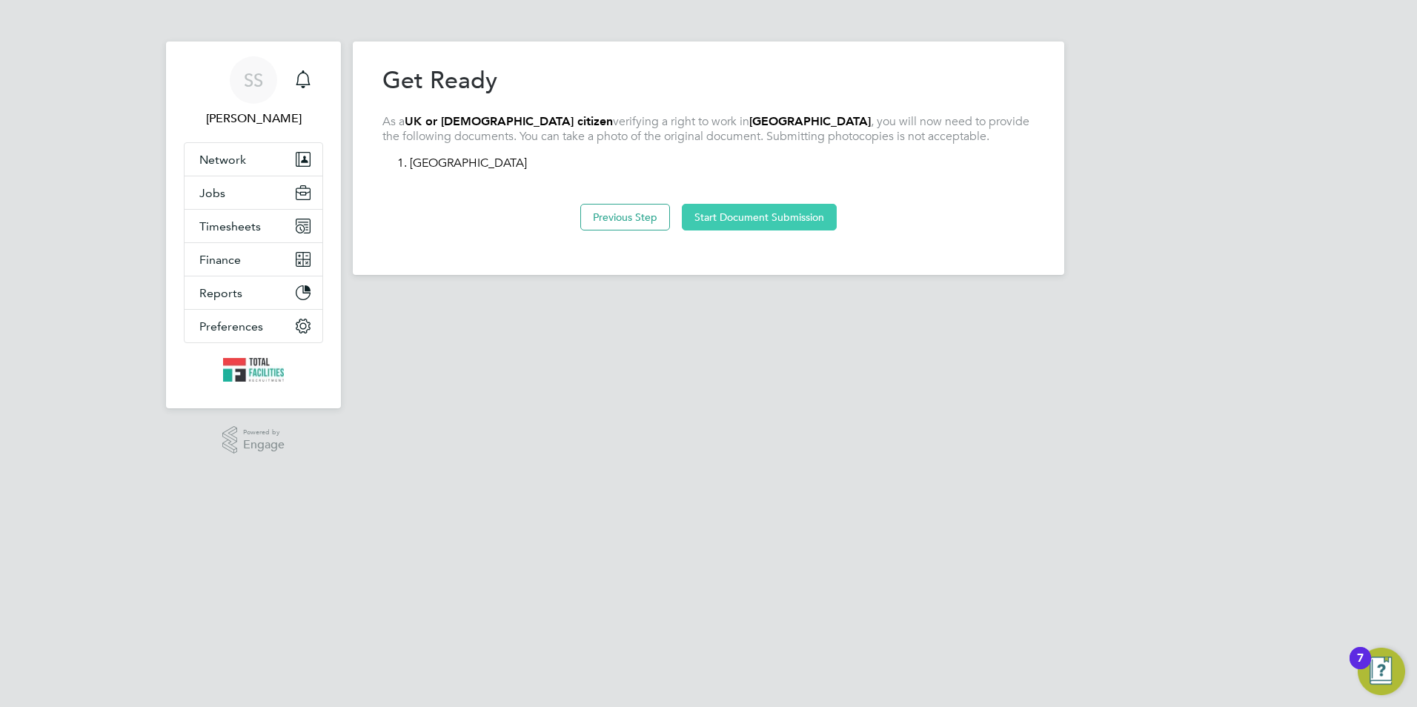
click at [779, 228] on button "Start Document Submission" at bounding box center [759, 217] width 155 height 27
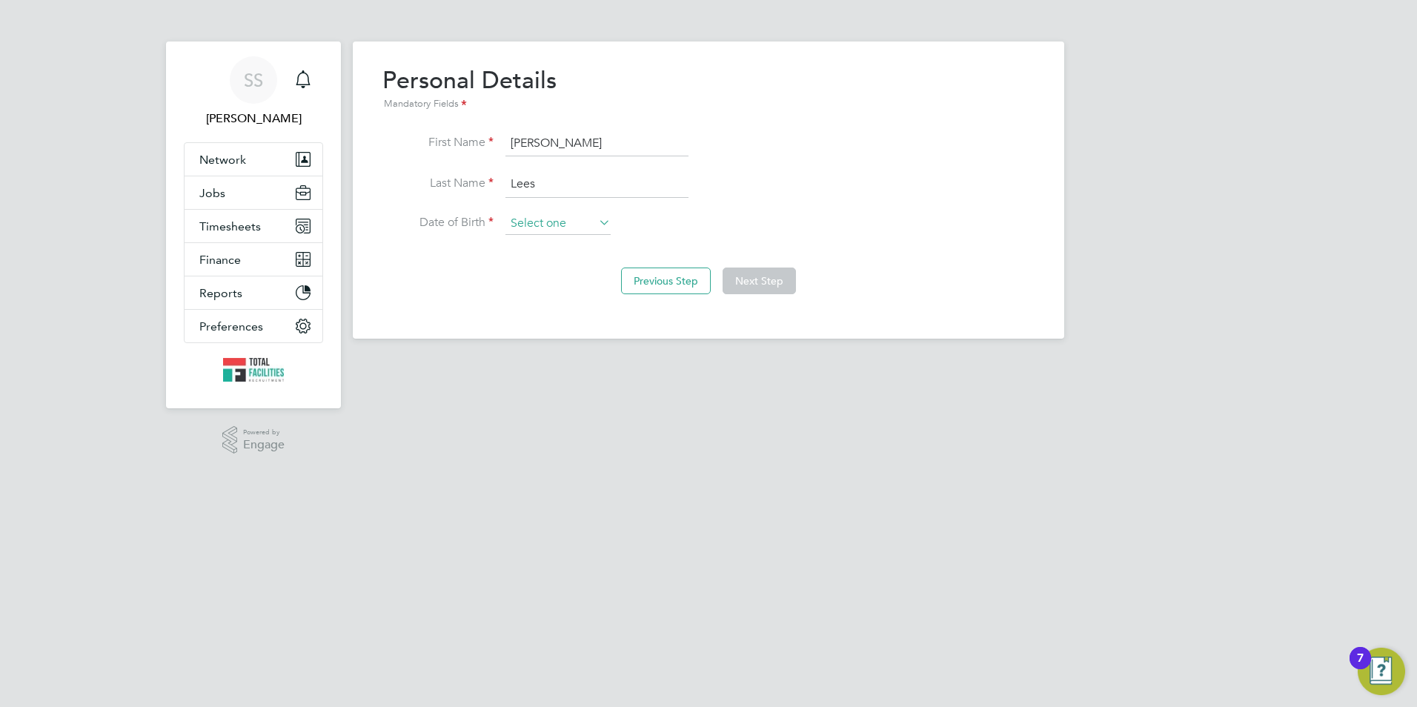
click at [552, 223] on input at bounding box center [557, 224] width 105 height 22
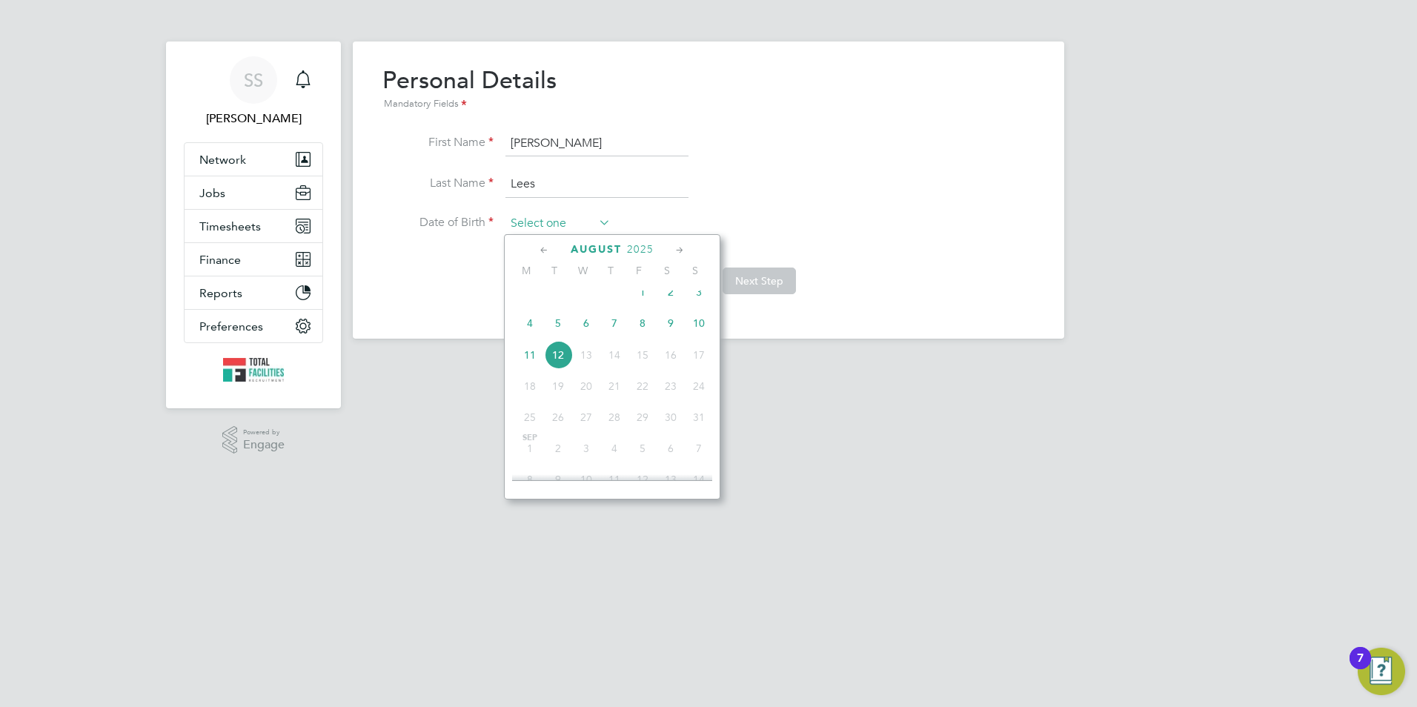
click at [526, 217] on input at bounding box center [557, 224] width 105 height 22
click at [651, 248] on span "2025" at bounding box center [640, 249] width 27 height 13
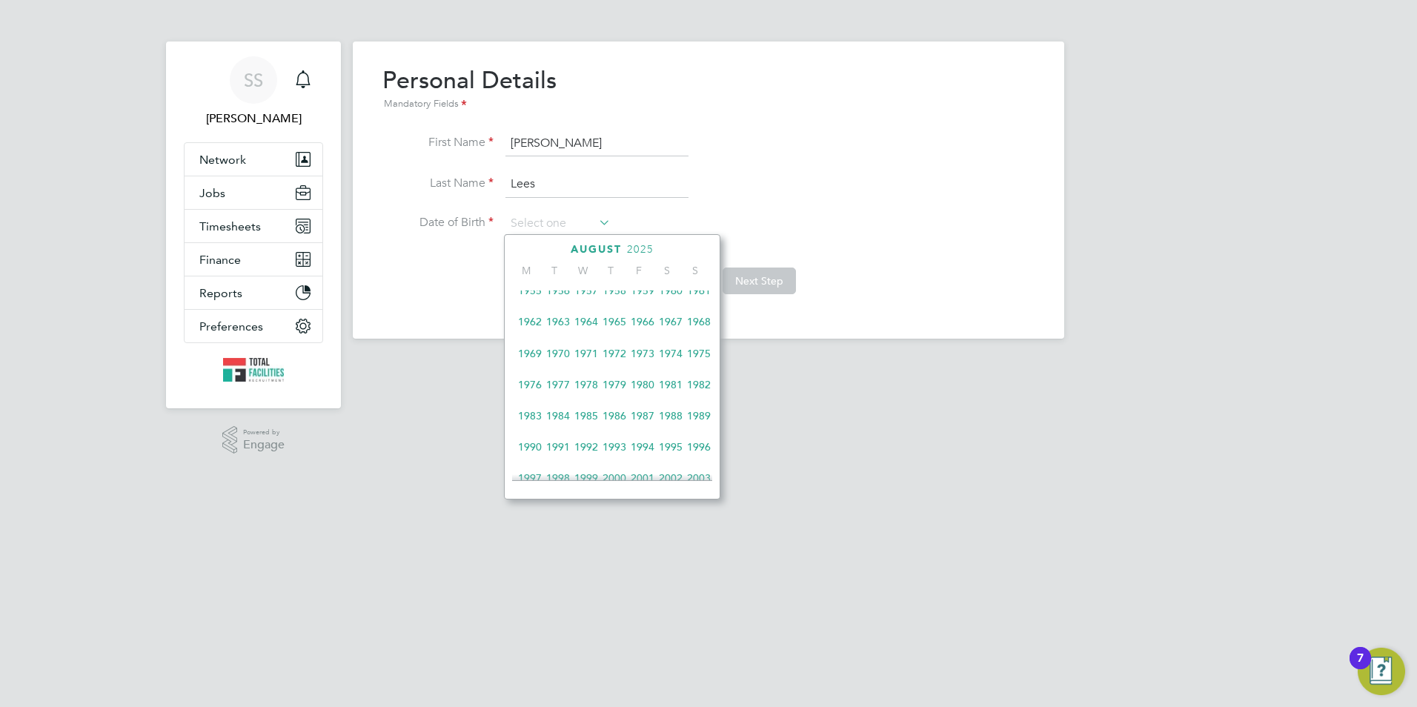
click at [523, 457] on span "1990" at bounding box center [530, 447] width 28 height 28
click at [680, 246] on icon at bounding box center [680, 250] width 14 height 16
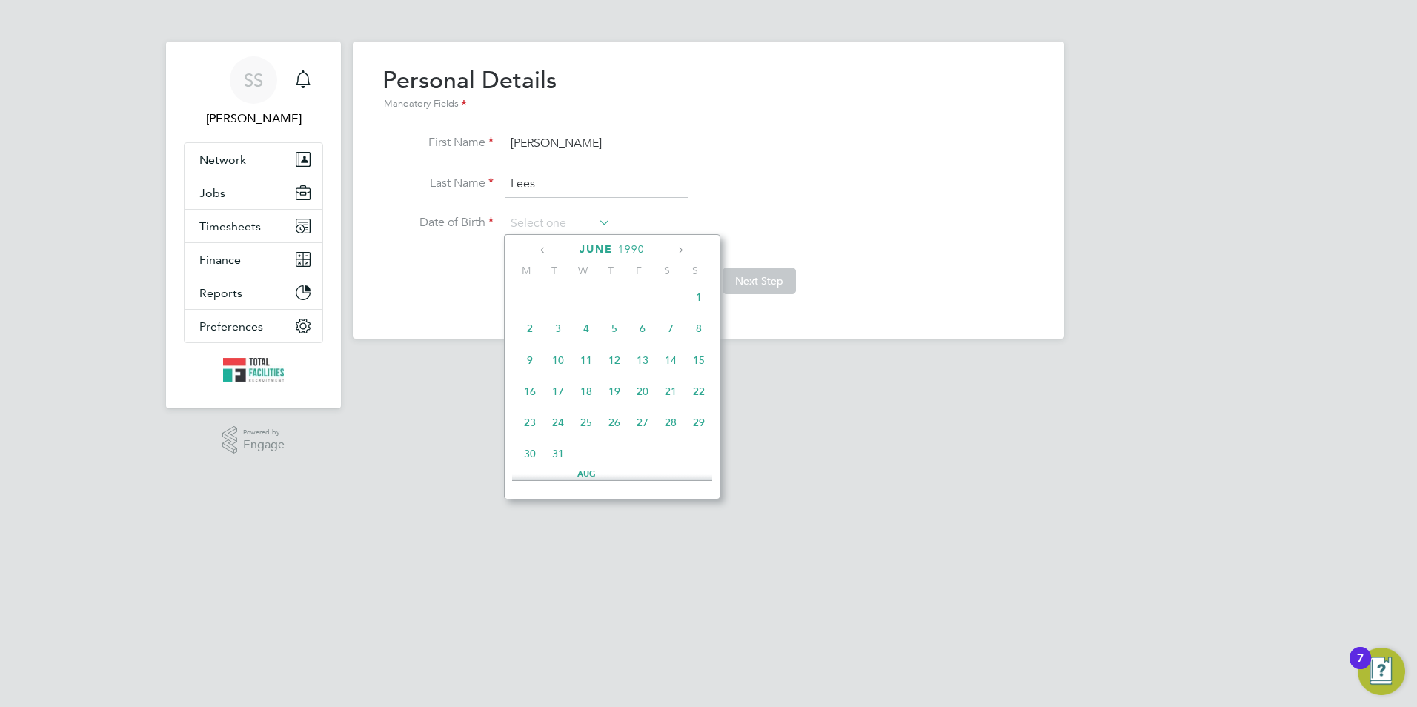
click at [680, 246] on icon at bounding box center [680, 250] width 14 height 16
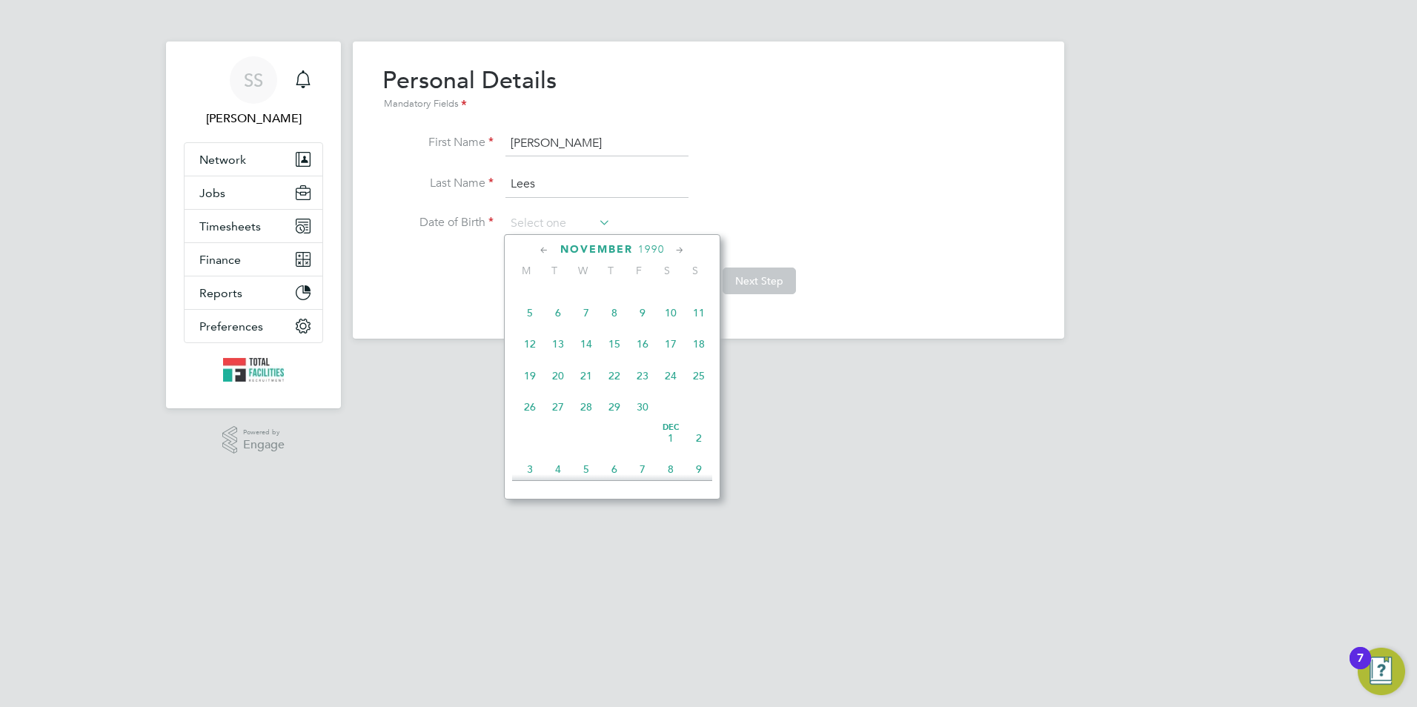
scroll to position [1153, 0]
click at [640, 386] on span "21" at bounding box center [643, 372] width 28 height 28
type input "21 Dec 1990"
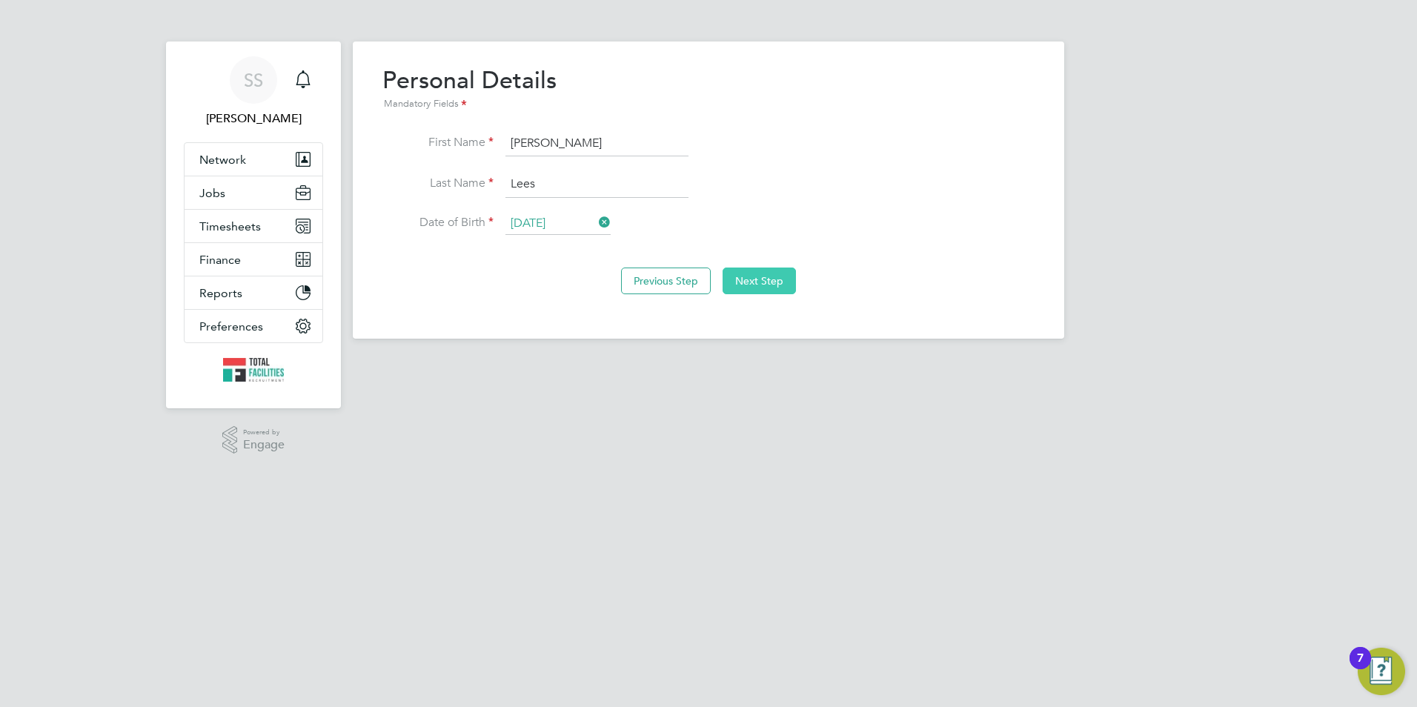
click at [746, 285] on button "Next Step" at bounding box center [759, 281] width 73 height 27
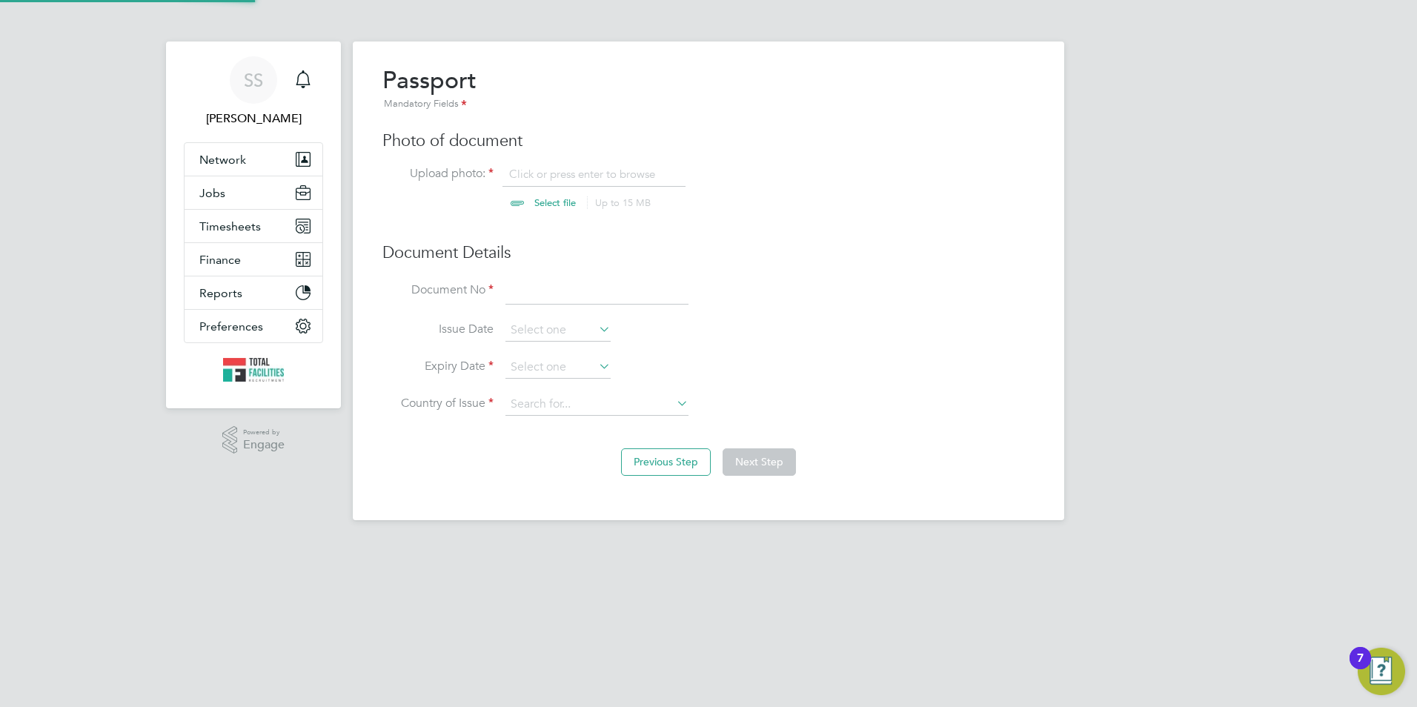
scroll to position [20, 184]
click at [531, 176] on input "file" at bounding box center [569, 189] width 233 height 44
click at [551, 197] on input "file" at bounding box center [569, 189] width 233 height 44
type input "C:\fakepath\Stephen Lees - RTW.png"
click at [553, 298] on input at bounding box center [596, 292] width 183 height 27
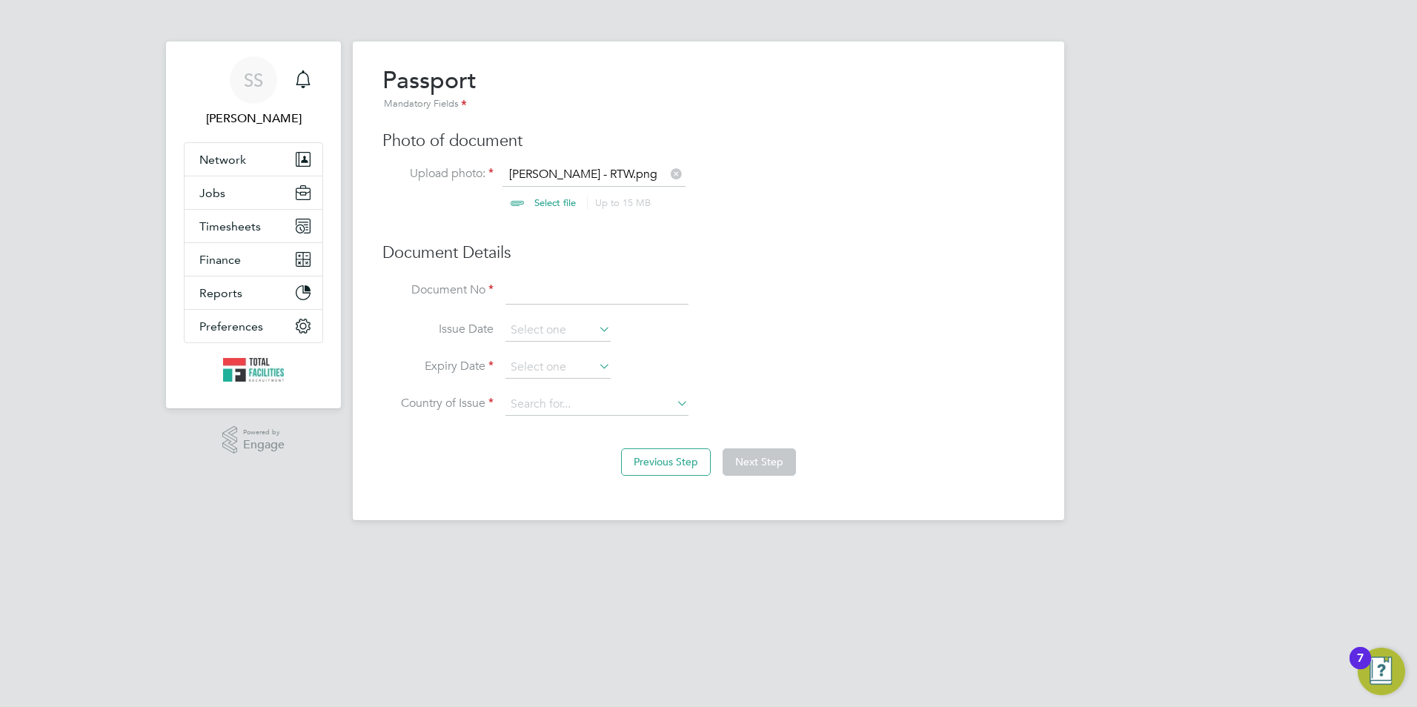
click at [735, 544] on html "SS Sam Skinner Notifications Applications: Network Team Members Businesses Site…" at bounding box center [708, 272] width 1417 height 544
click at [531, 296] on input at bounding box center [596, 292] width 183 height 27
type input "137602538"
click at [548, 336] on input at bounding box center [557, 330] width 105 height 22
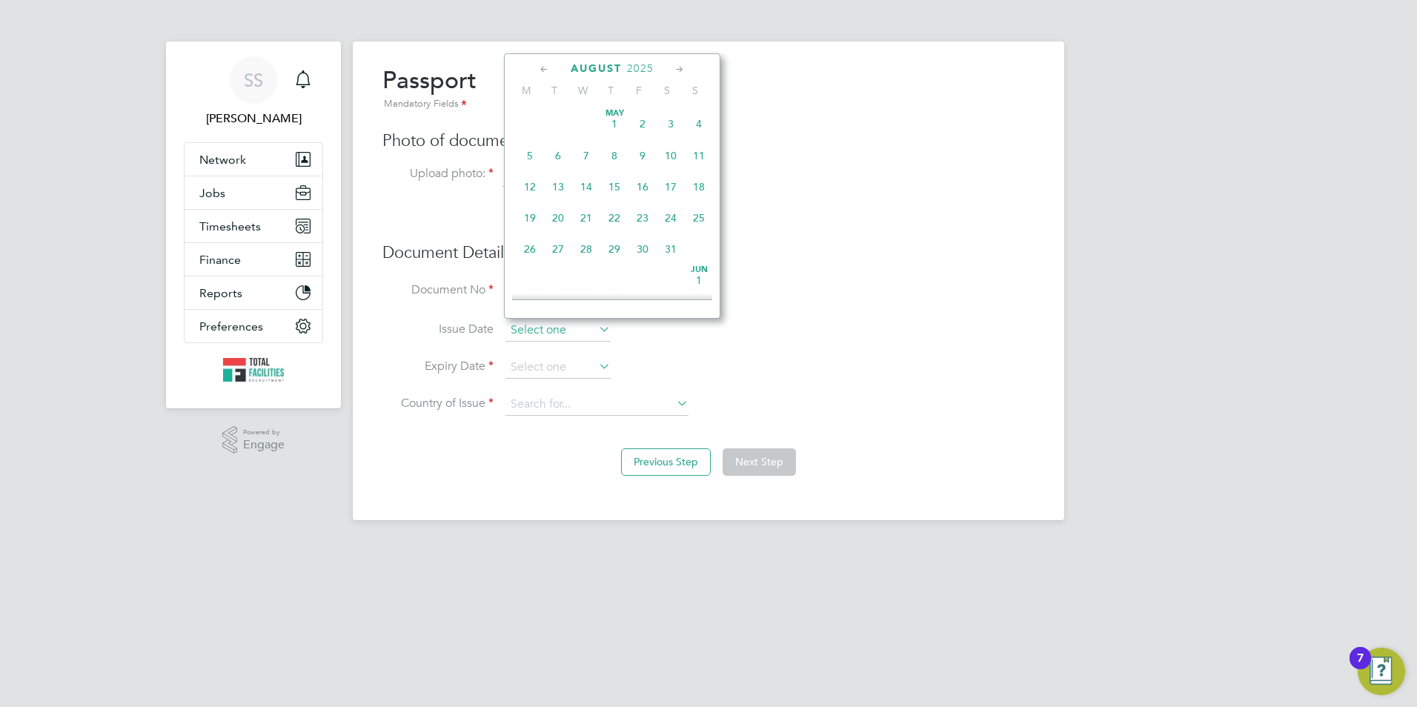
scroll to position [513, 0]
click at [543, 369] on input at bounding box center [557, 368] width 105 height 22
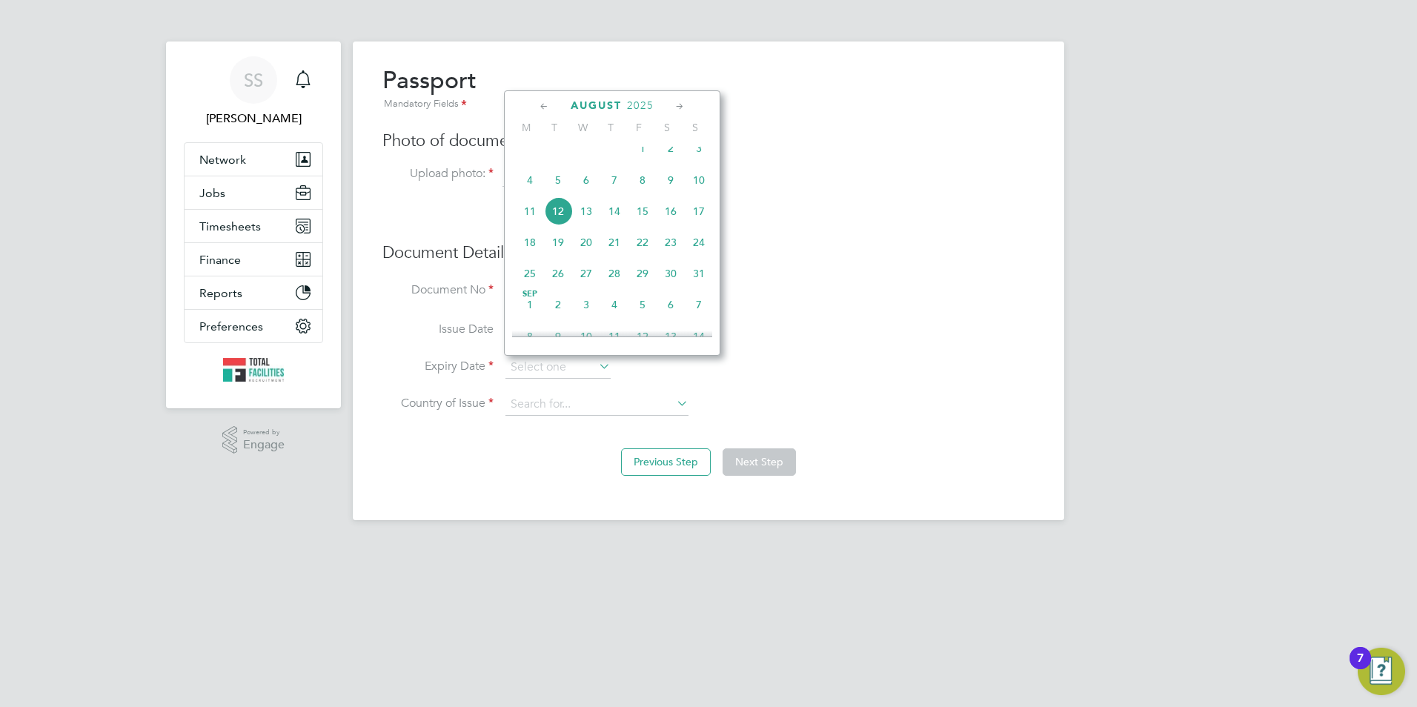
click at [630, 99] on span "2025" at bounding box center [640, 105] width 27 height 13
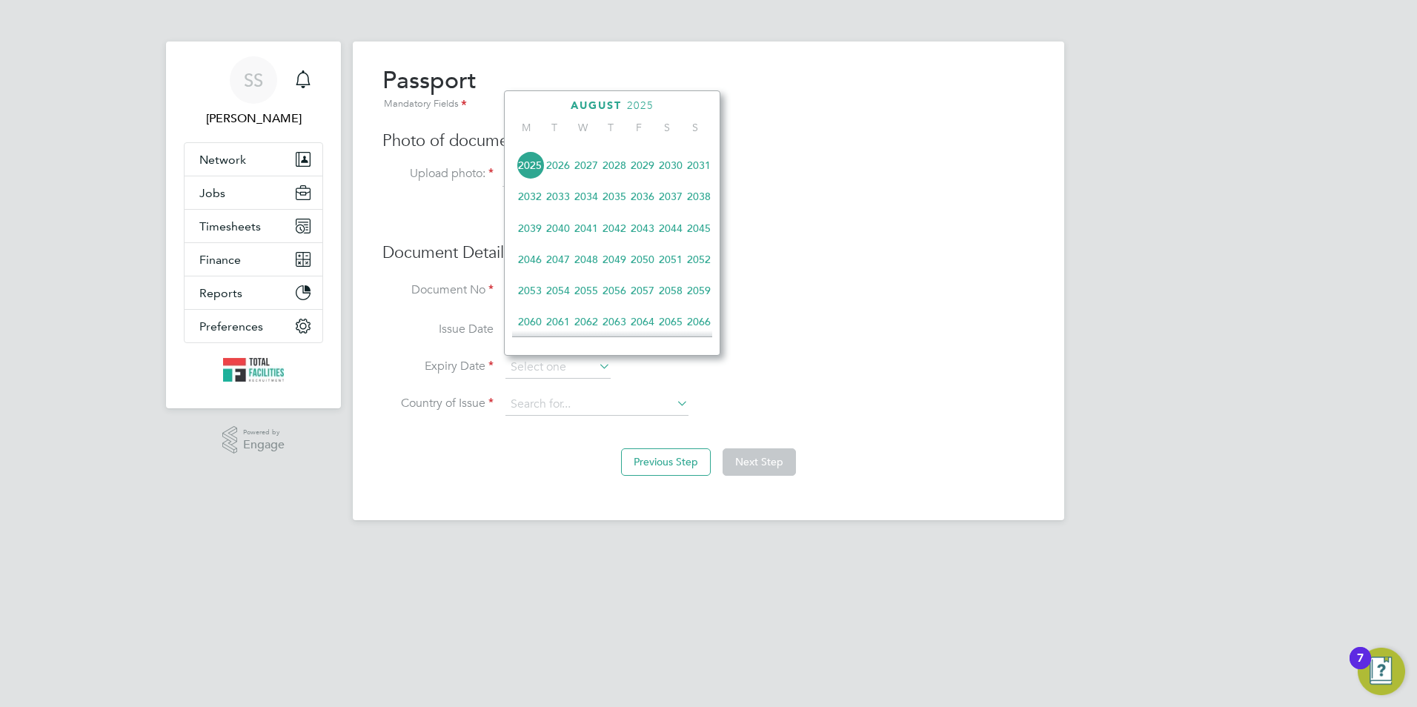
scroll to position [467, 0]
click at [548, 208] on span "2033" at bounding box center [558, 194] width 28 height 28
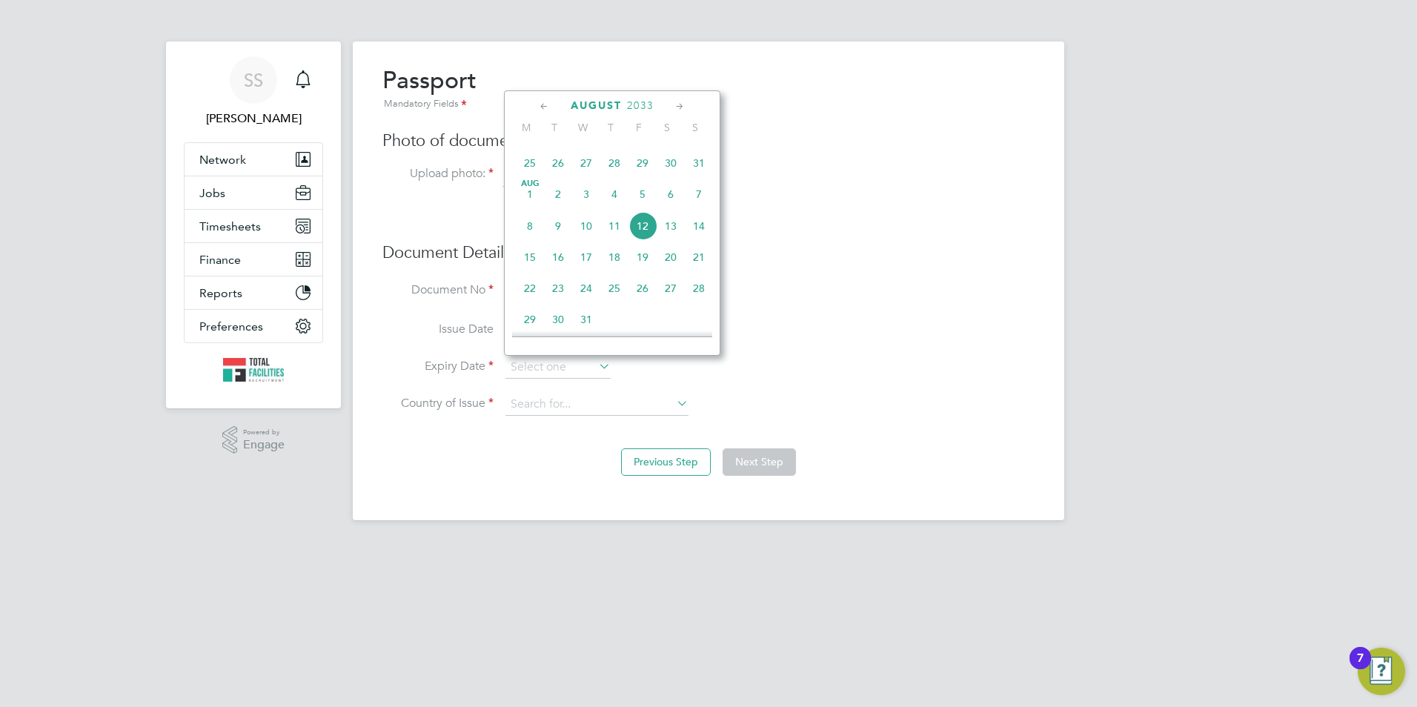
click at [543, 105] on icon at bounding box center [544, 107] width 14 height 16
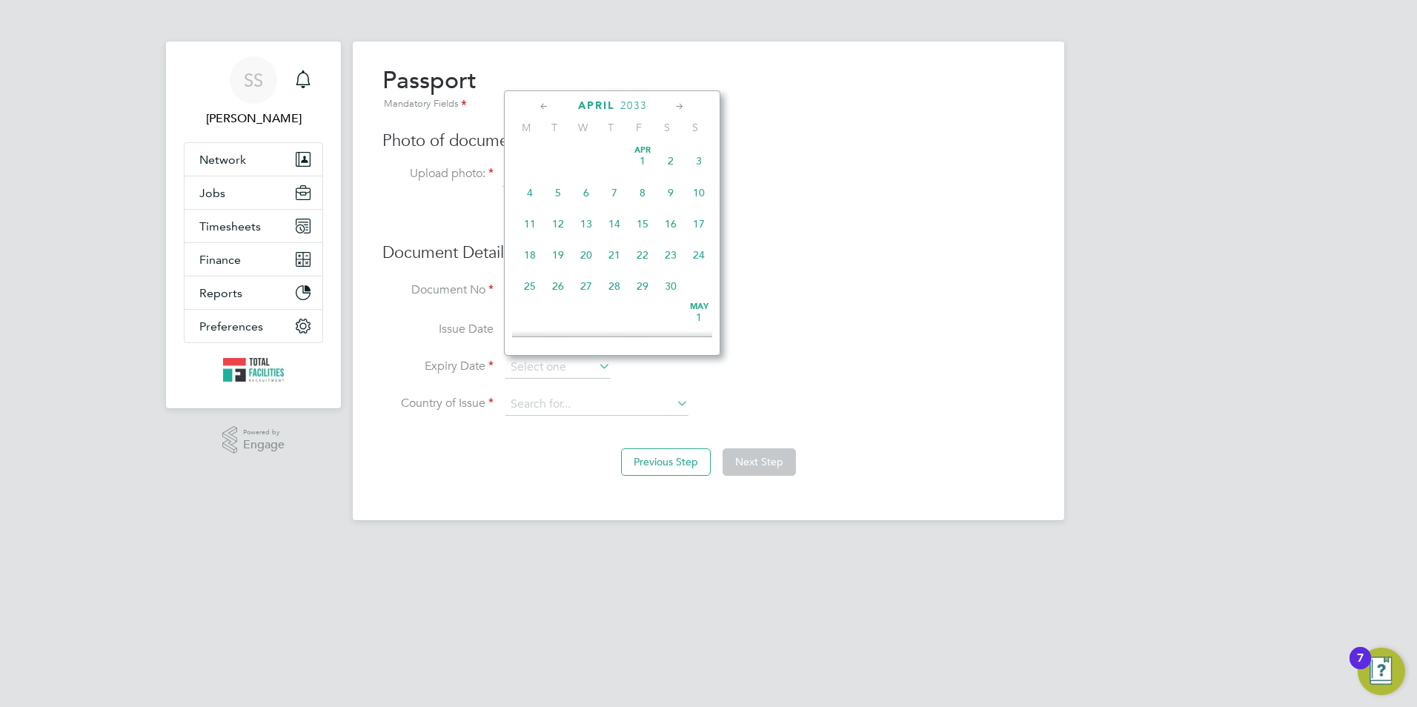
click at [543, 105] on icon at bounding box center [544, 107] width 14 height 16
click at [688, 102] on div "March 2033" at bounding box center [612, 106] width 200 height 14
click at [681, 105] on icon at bounding box center [680, 107] width 14 height 16
click at [530, 196] on span "4" at bounding box center [530, 189] width 28 height 28
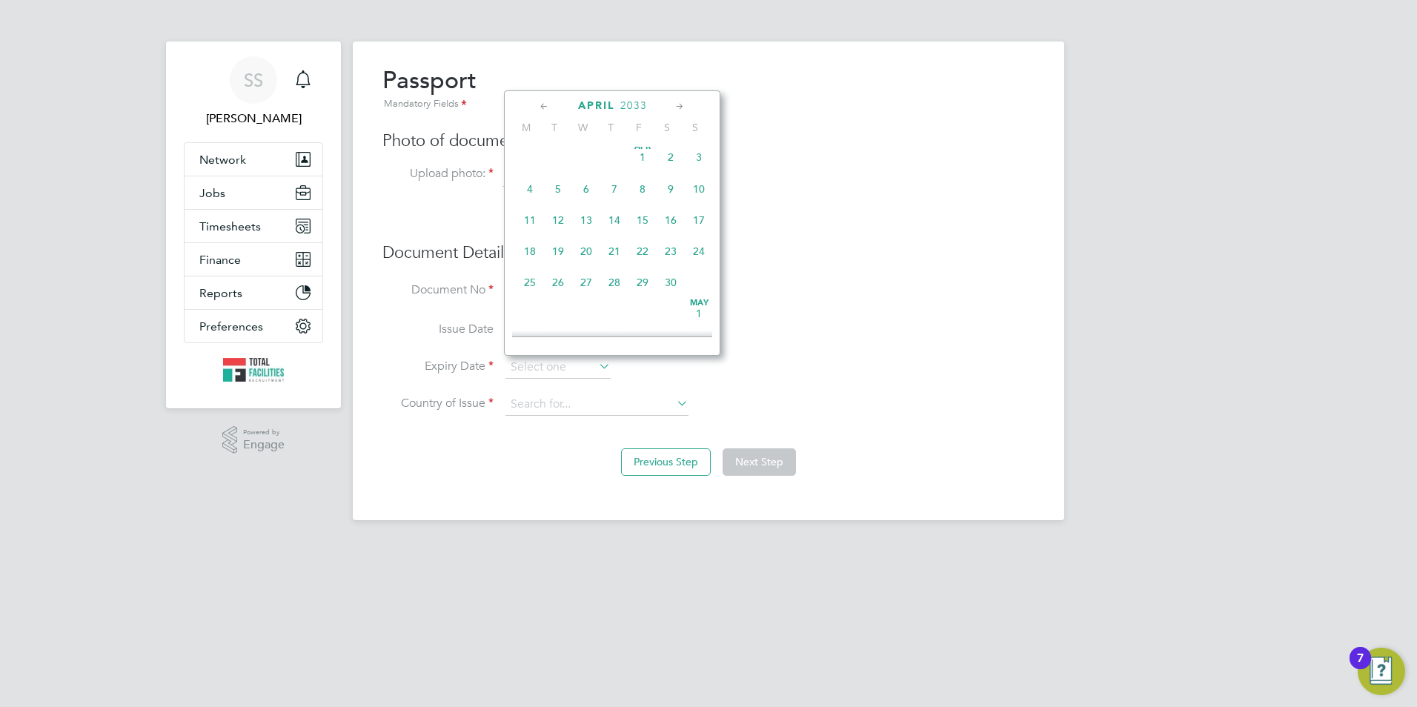
type input "04 Apr 2033"
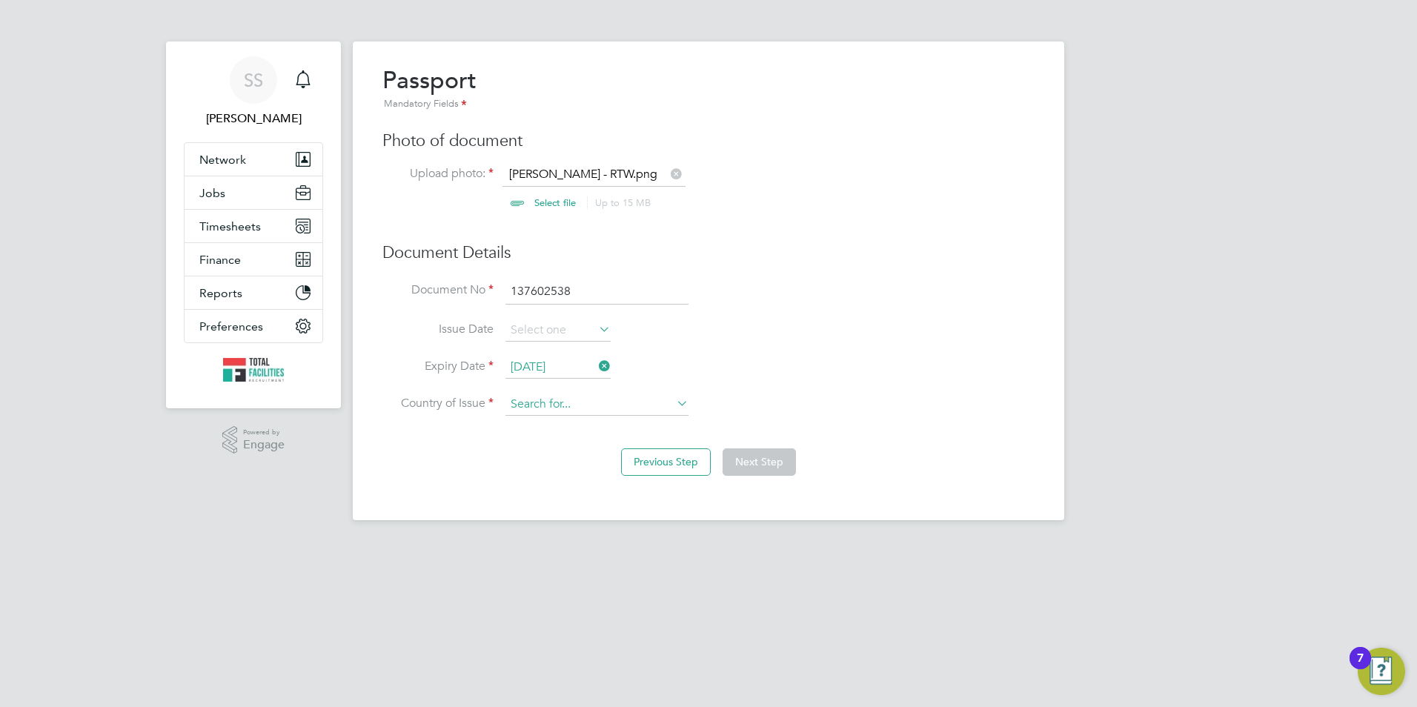
click at [613, 415] on div "Overview Complete the following process to prove that you’re legally allowed to…" at bounding box center [709, 281] width 712 height 479
click at [571, 422] on li "United Ki ngdom" at bounding box center [597, 426] width 185 height 20
type input "United Kingdom"
click at [757, 465] on button "Next Step" at bounding box center [759, 461] width 73 height 27
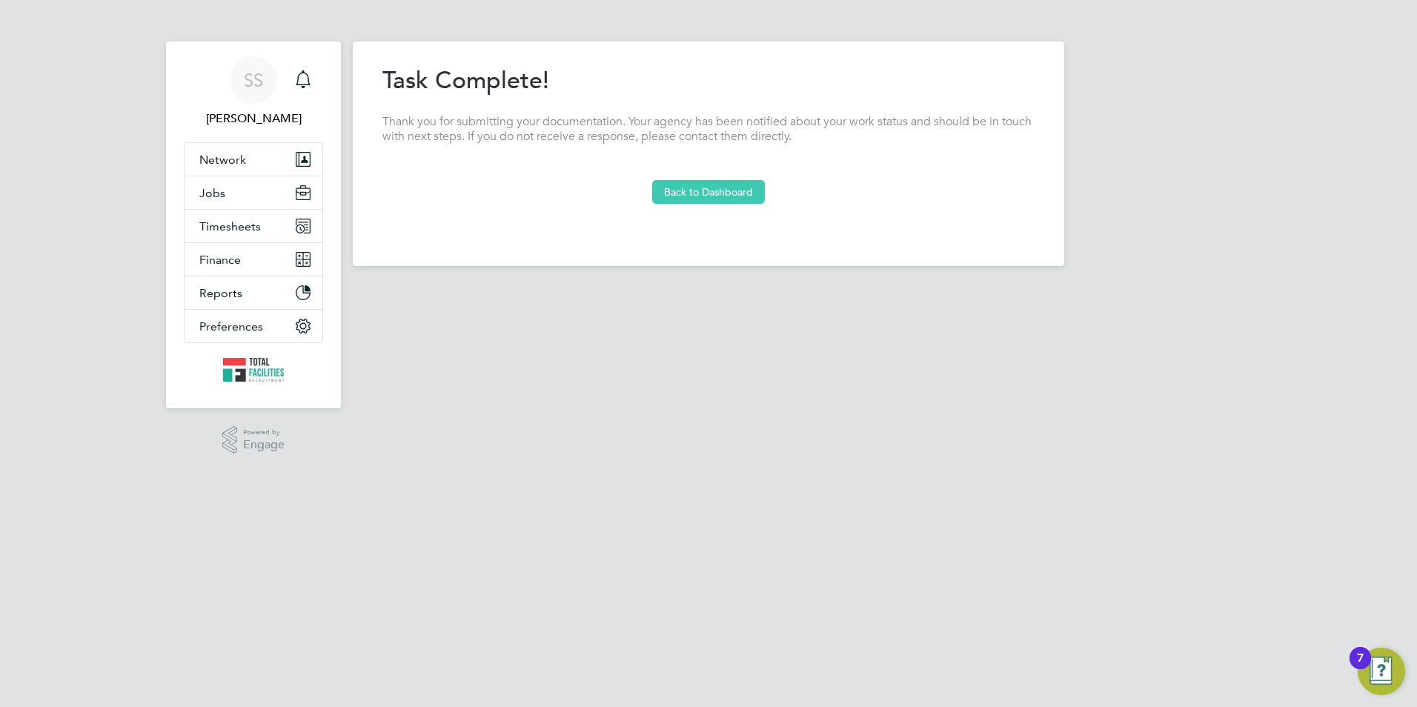
click at [685, 196] on button "Back to Dashboard" at bounding box center [708, 192] width 113 height 24
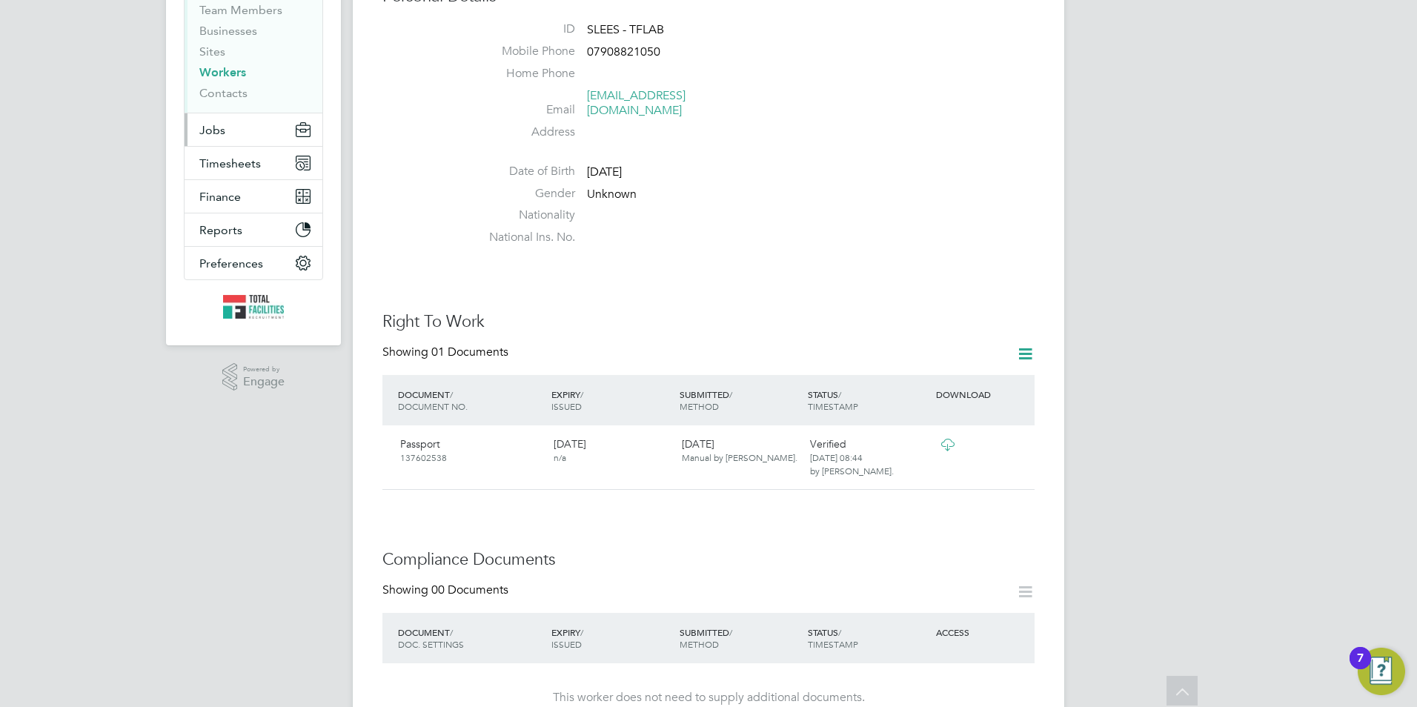
scroll to position [148, 0]
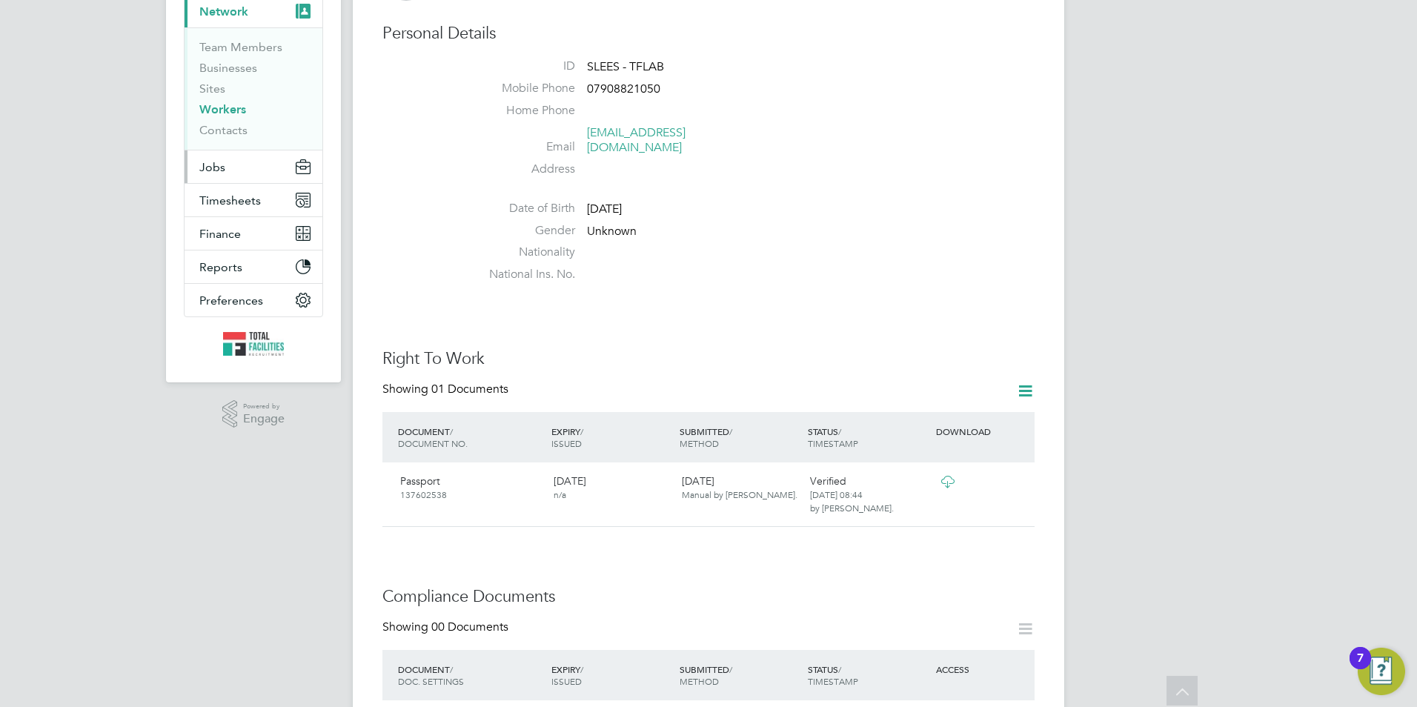
click at [217, 173] on span "Jobs" at bounding box center [212, 167] width 26 height 14
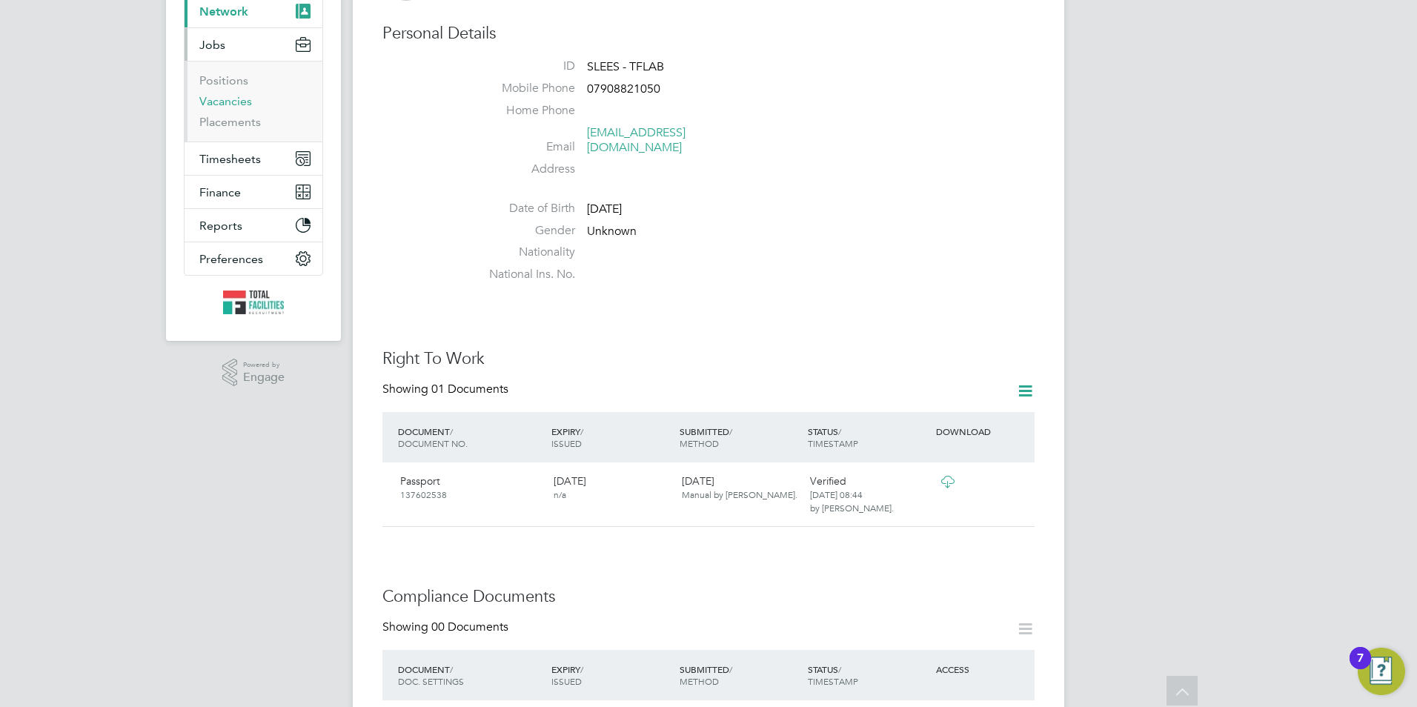
click at [221, 101] on link "Vacancies" at bounding box center [225, 101] width 53 height 14
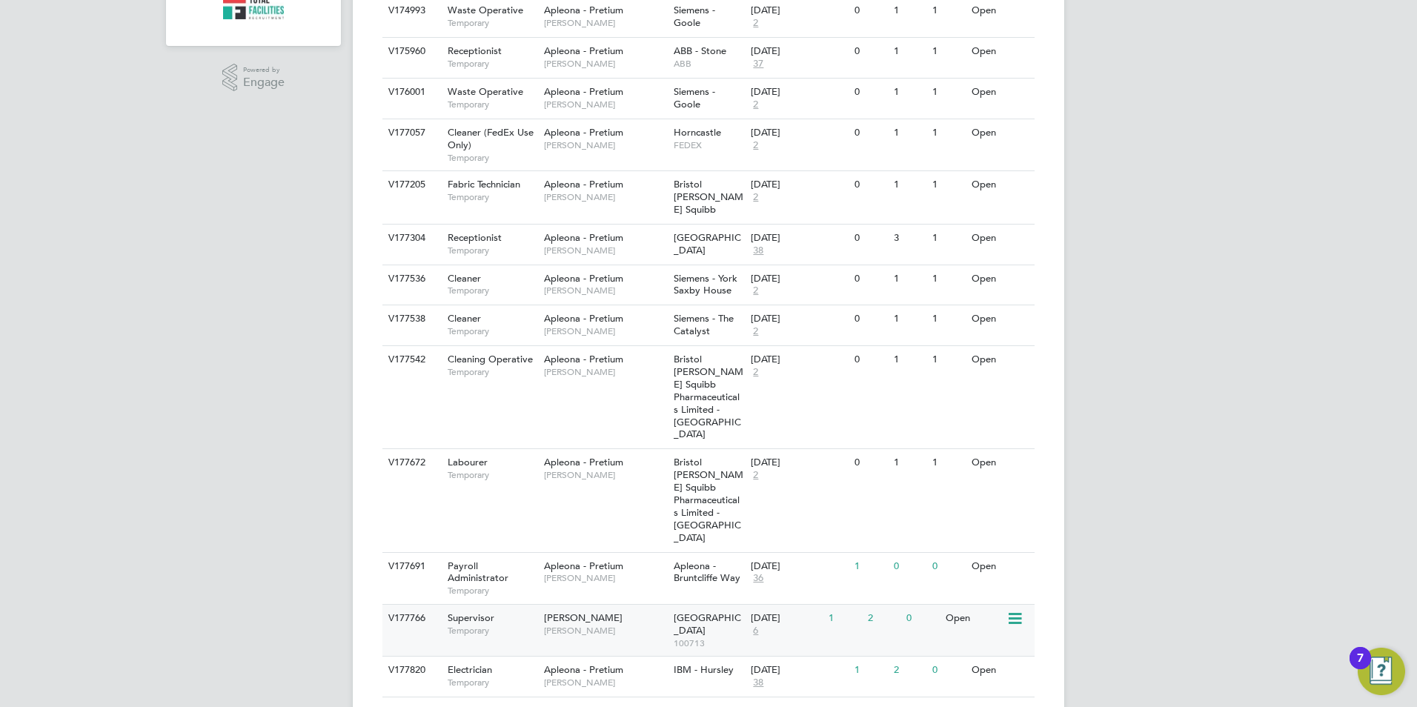
scroll to position [662, 0]
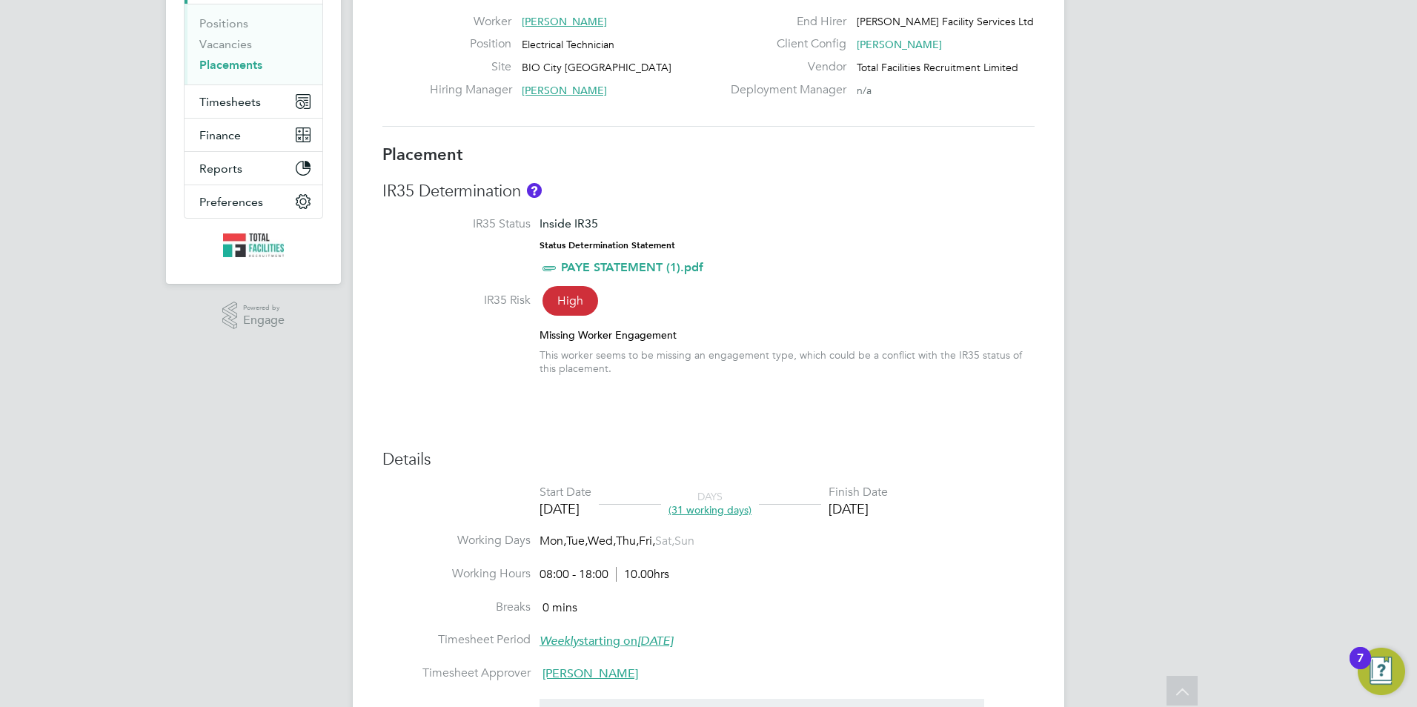
scroll to position [74, 0]
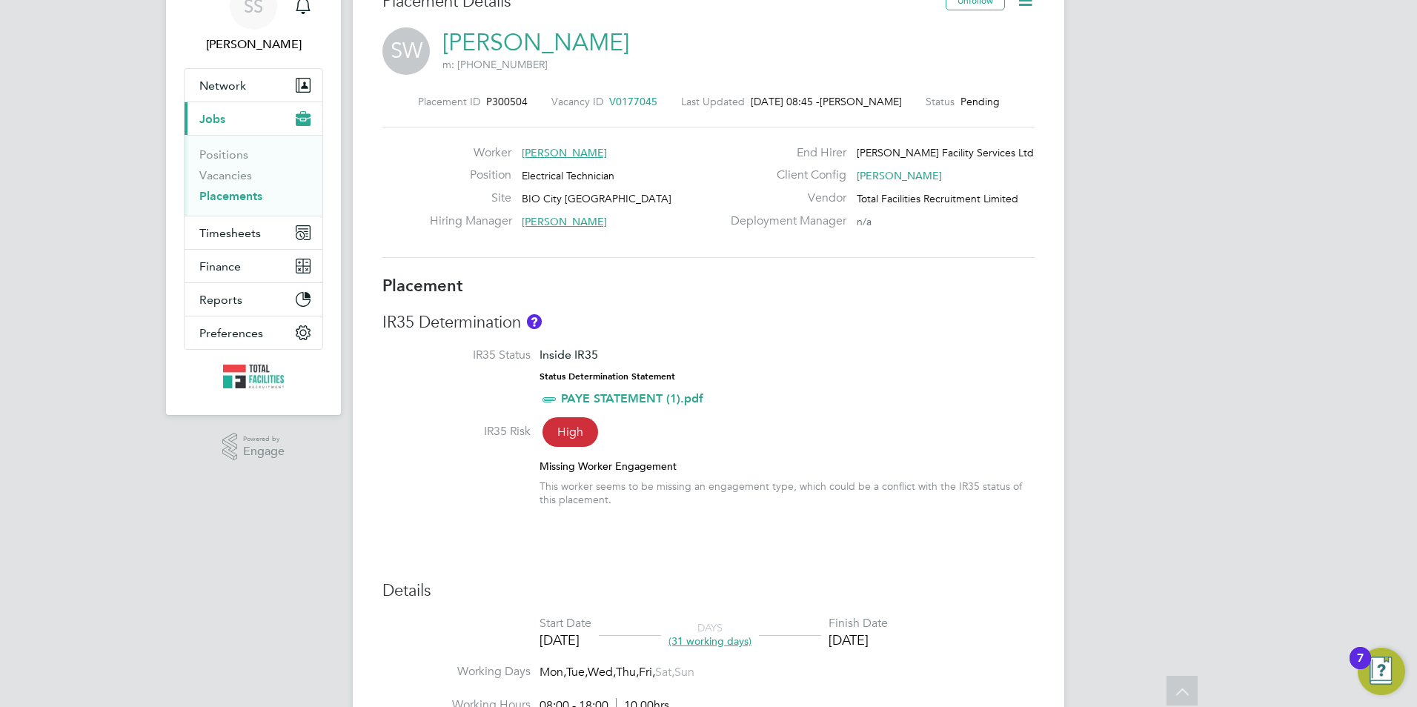
click at [500, 38] on link "[PERSON_NAME]" at bounding box center [535, 42] width 187 height 29
click at [221, 170] on link "Vacancies" at bounding box center [225, 175] width 53 height 14
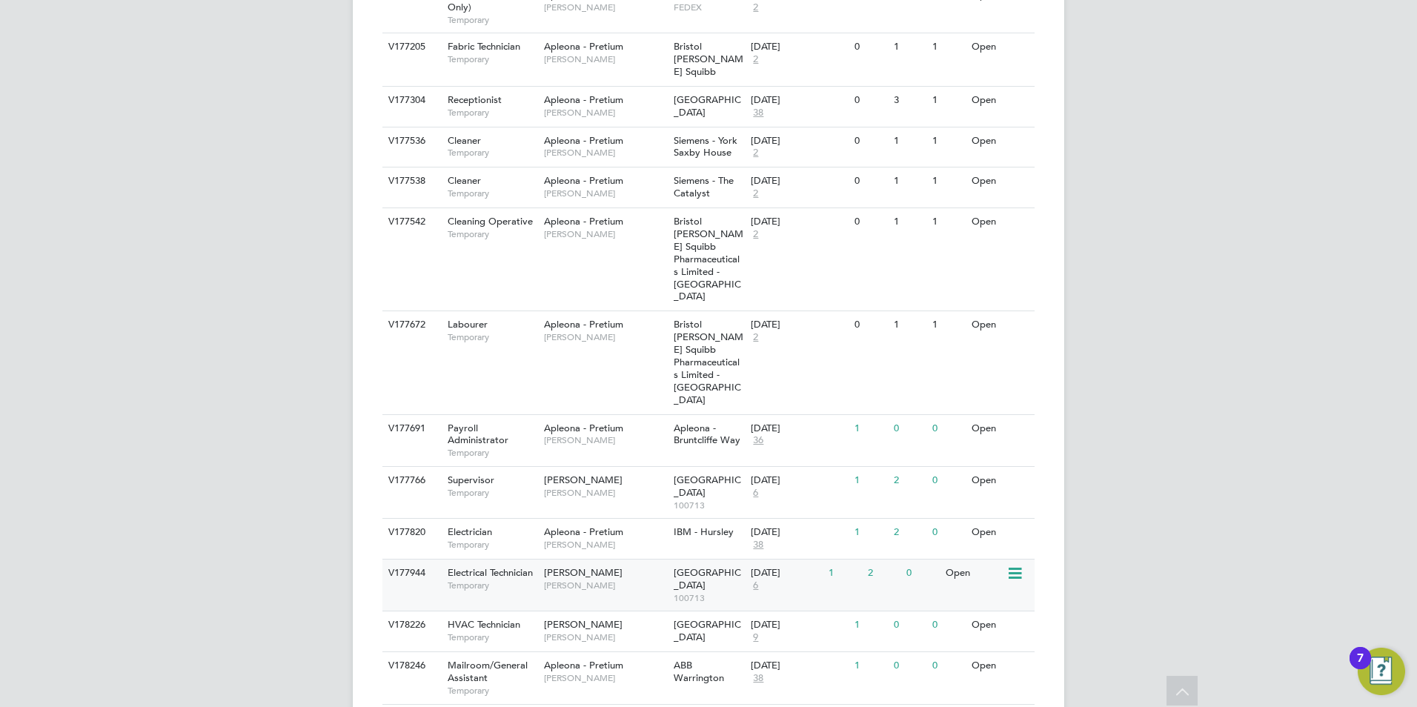
scroll to position [662, 0]
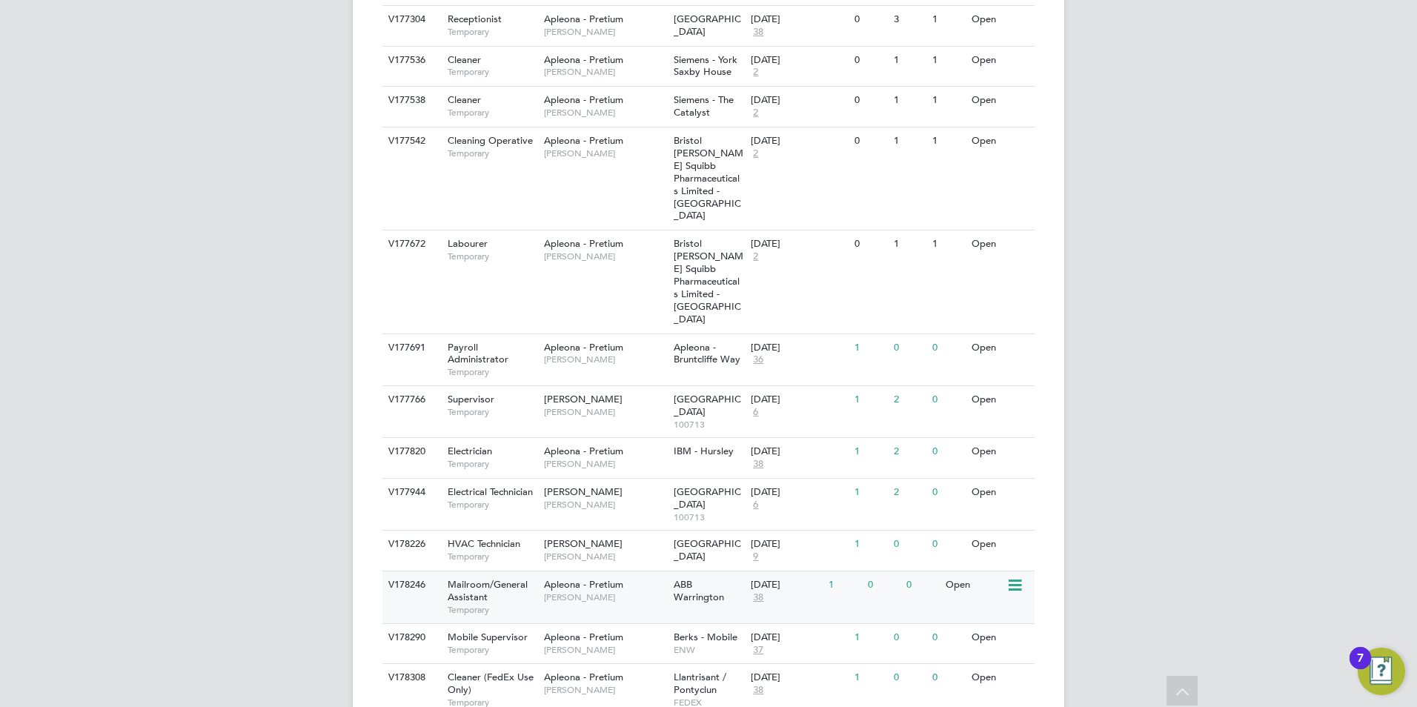
click at [528, 571] on div "Mailroom/General Assistant Temporary" at bounding box center [489, 596] width 104 height 51
click at [545, 537] on span "NG Bailey" at bounding box center [583, 543] width 79 height 13
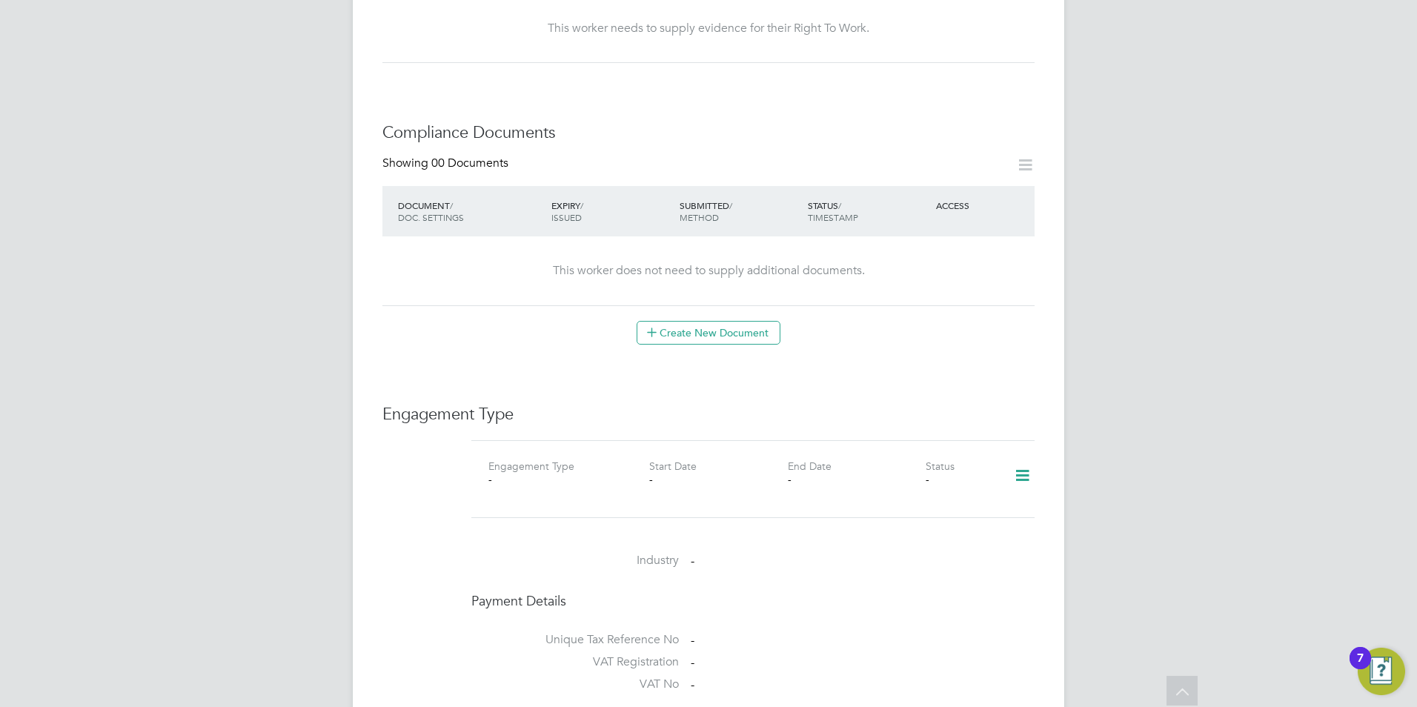
scroll to position [649, 0]
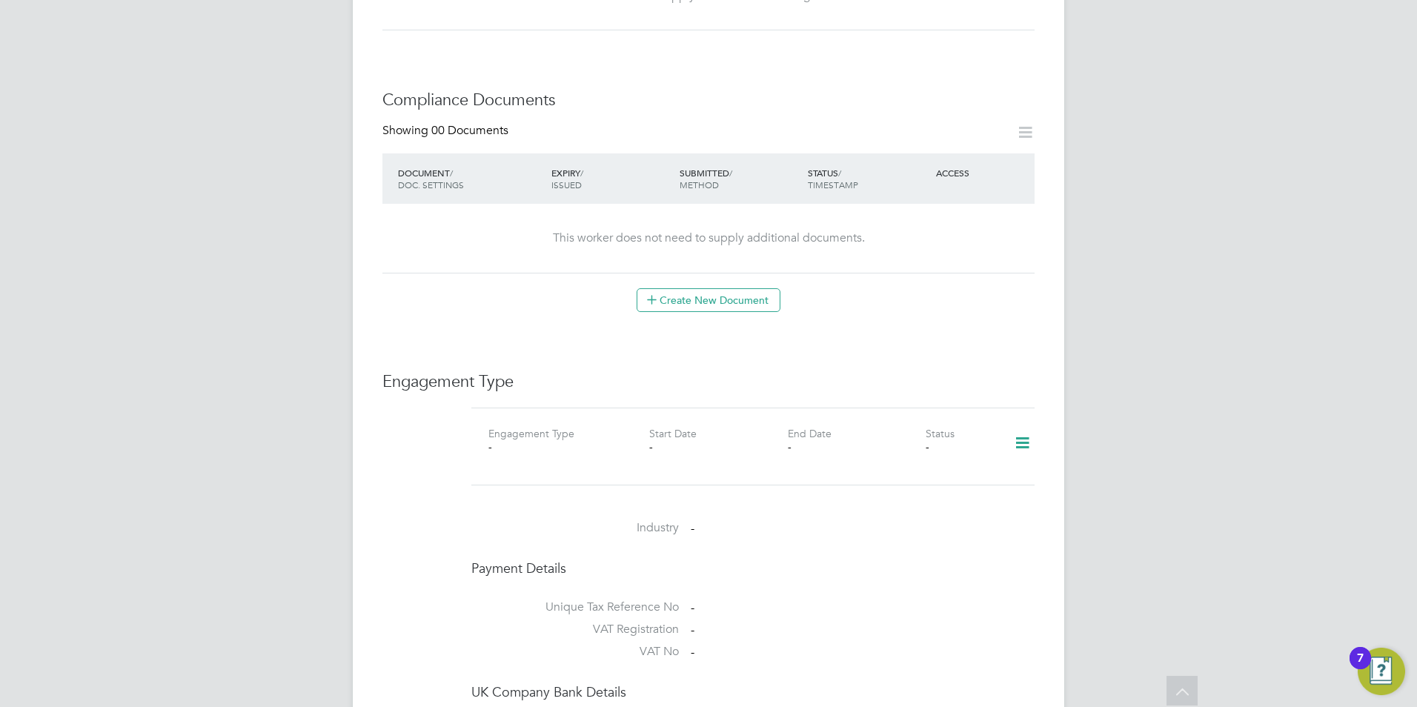
click at [1024, 428] on icon at bounding box center [1022, 443] width 26 height 34
click at [944, 488] on li "Add Engagement Type" at bounding box center [946, 492] width 168 height 21
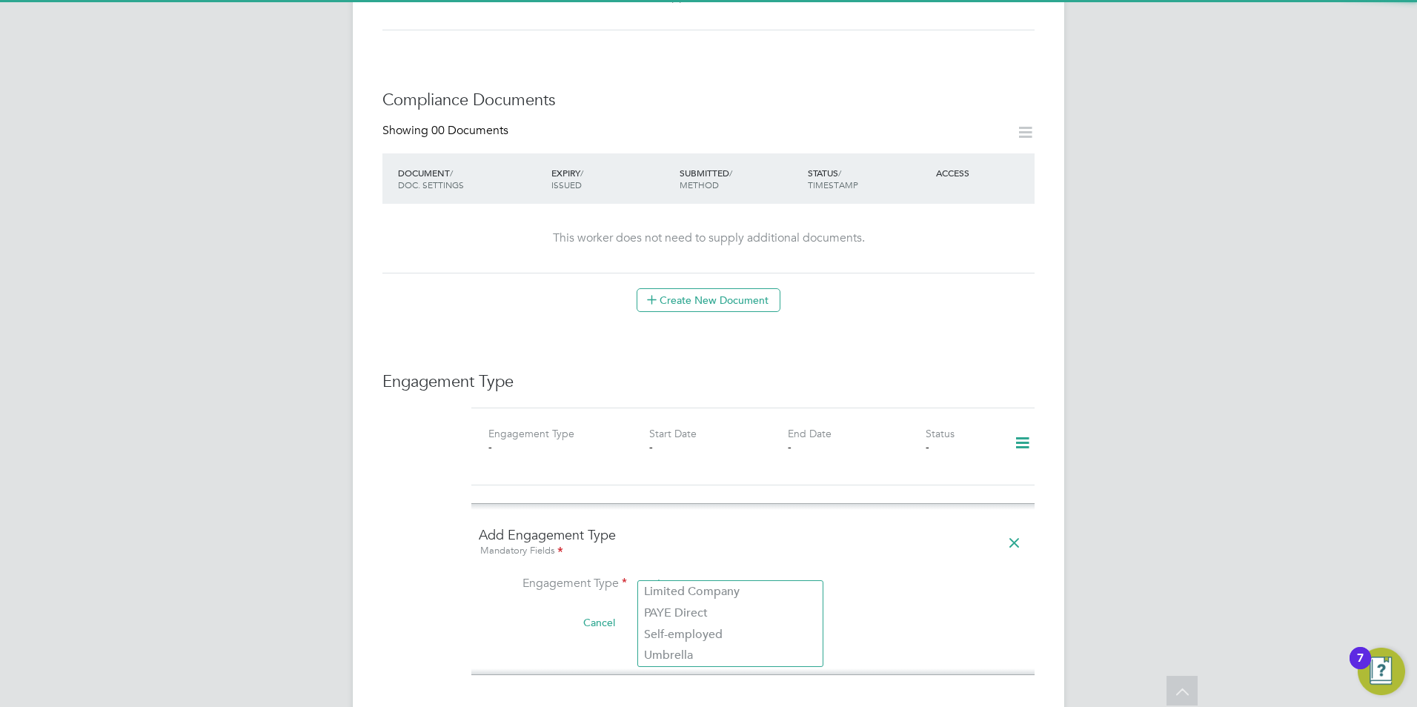
click at [697, 575] on input at bounding box center [730, 585] width 183 height 21
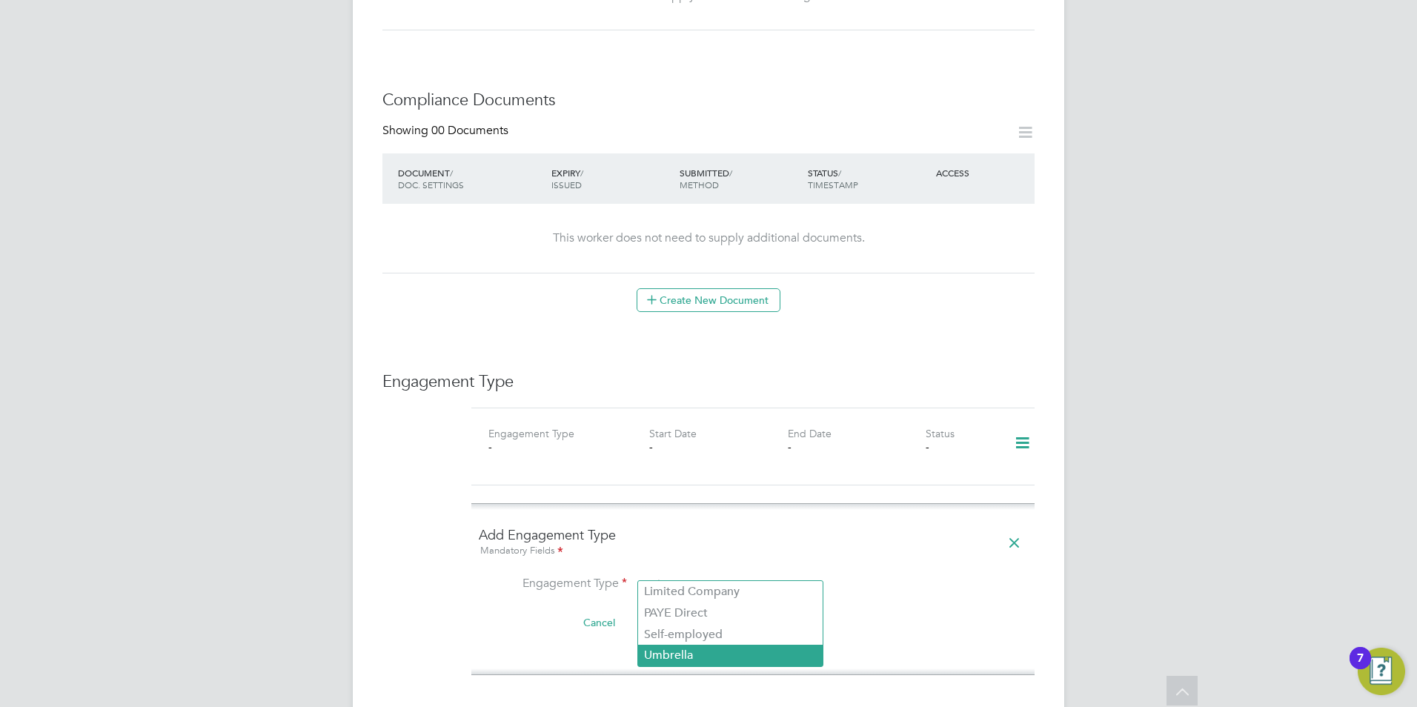
click at [668, 657] on li "Umbrella" at bounding box center [730, 655] width 185 height 21
type input "Umbrella"
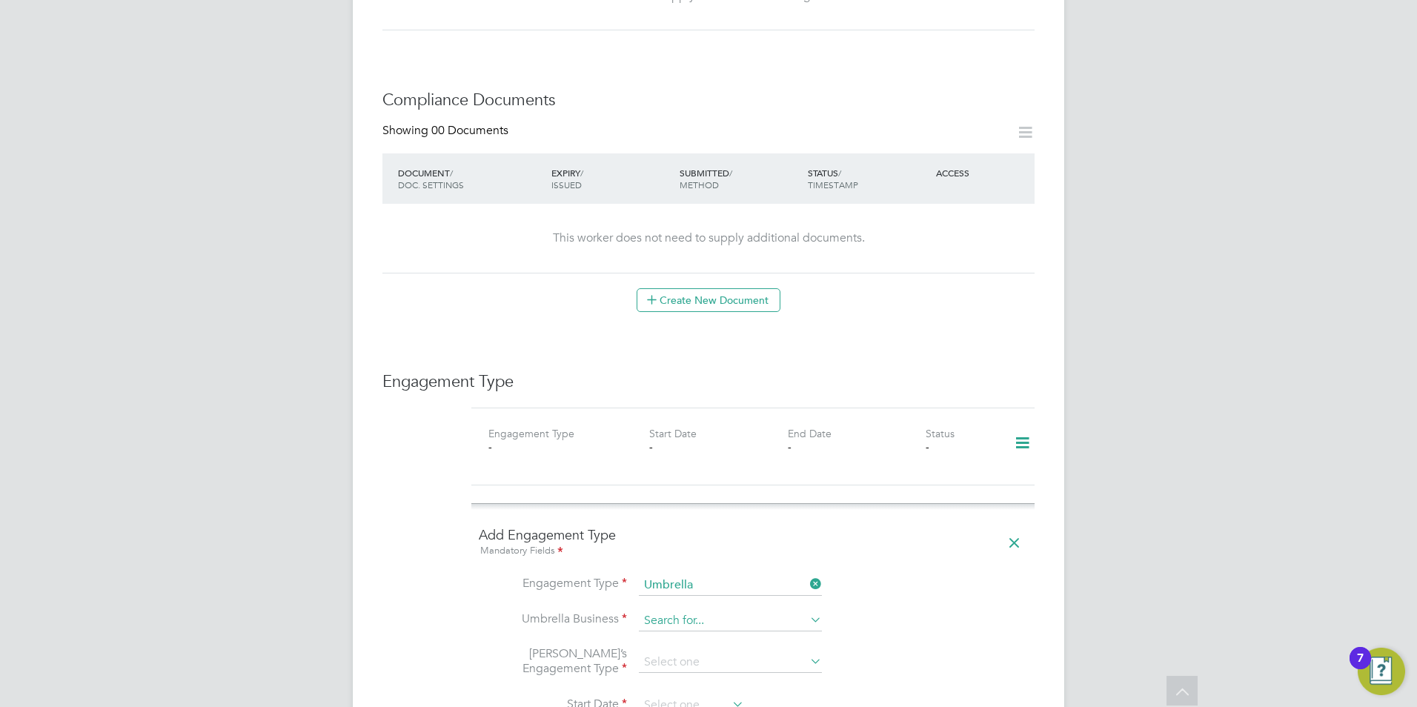
click at [683, 611] on input at bounding box center [730, 621] width 183 height 21
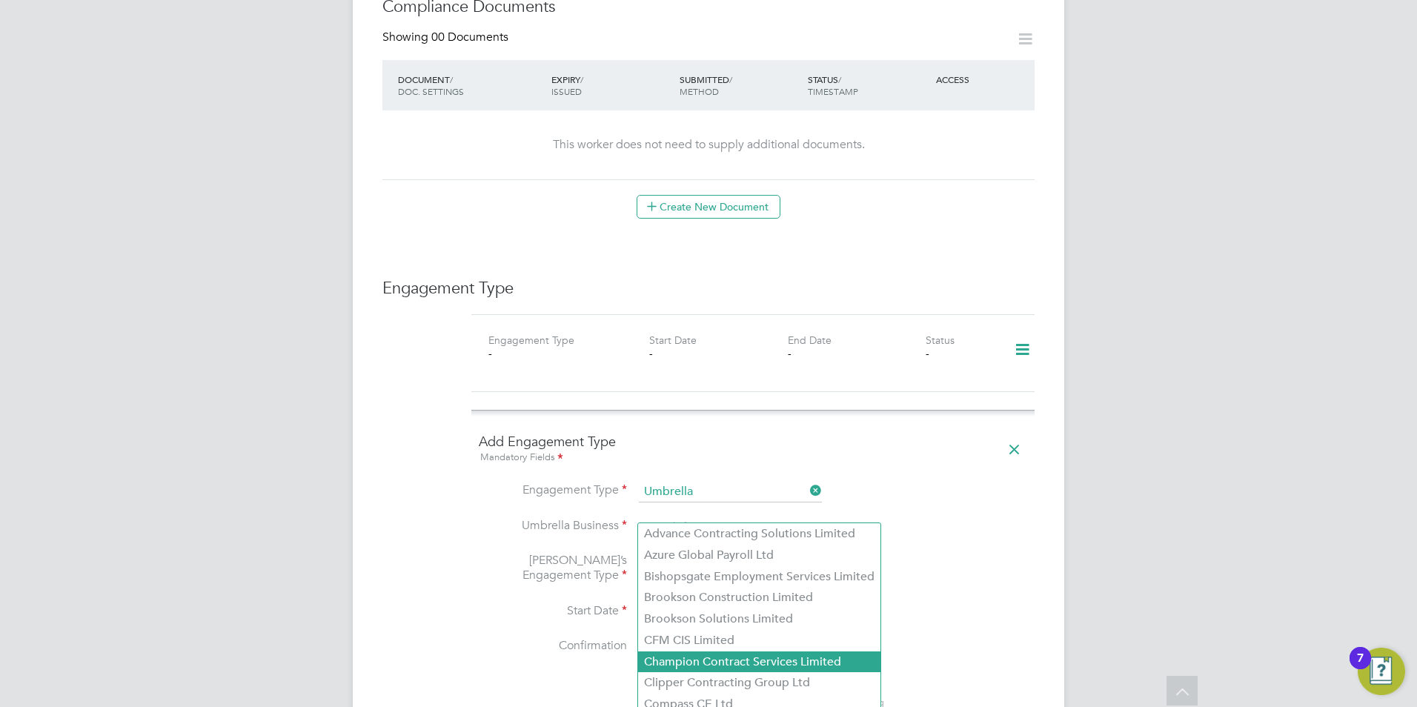
scroll to position [798, 0]
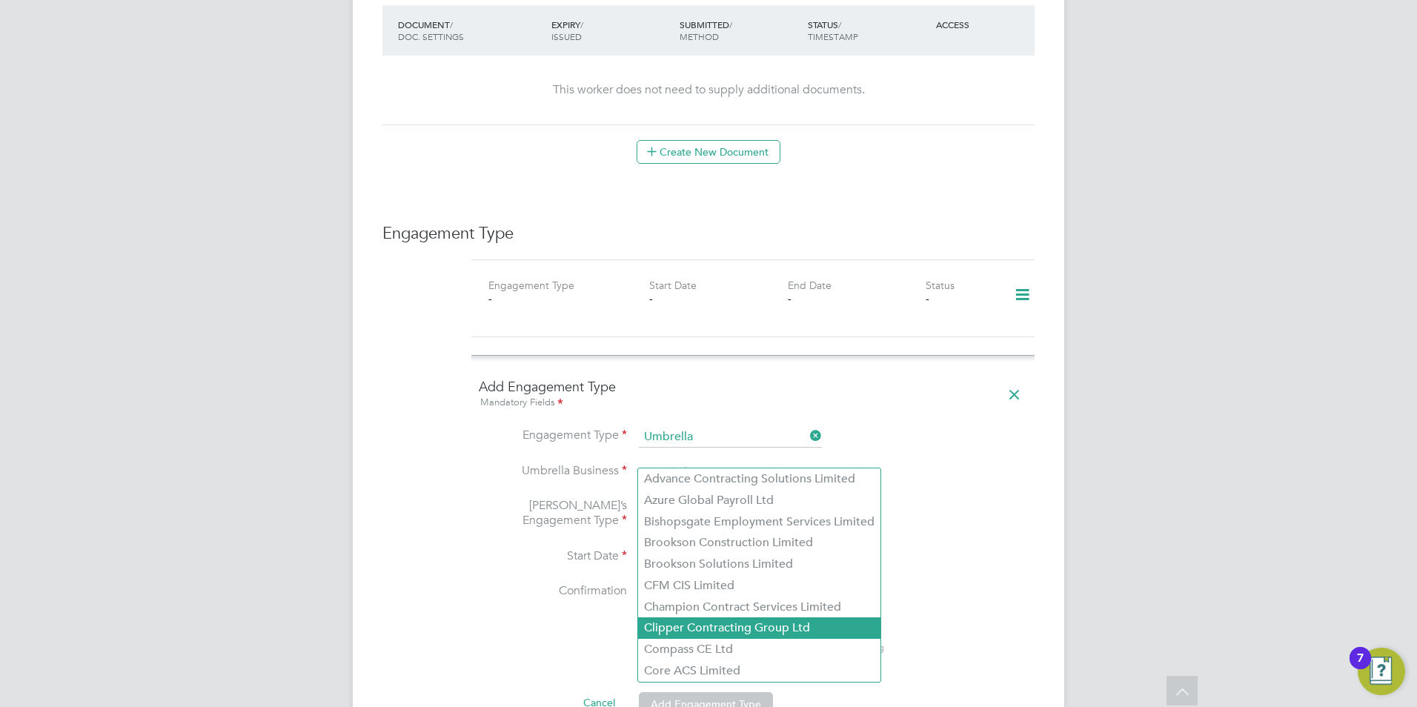
click at [689, 622] on li "Clipper Contracting Group Ltd" at bounding box center [759, 627] width 242 height 21
type input "Clipper Contracting Group Ltd"
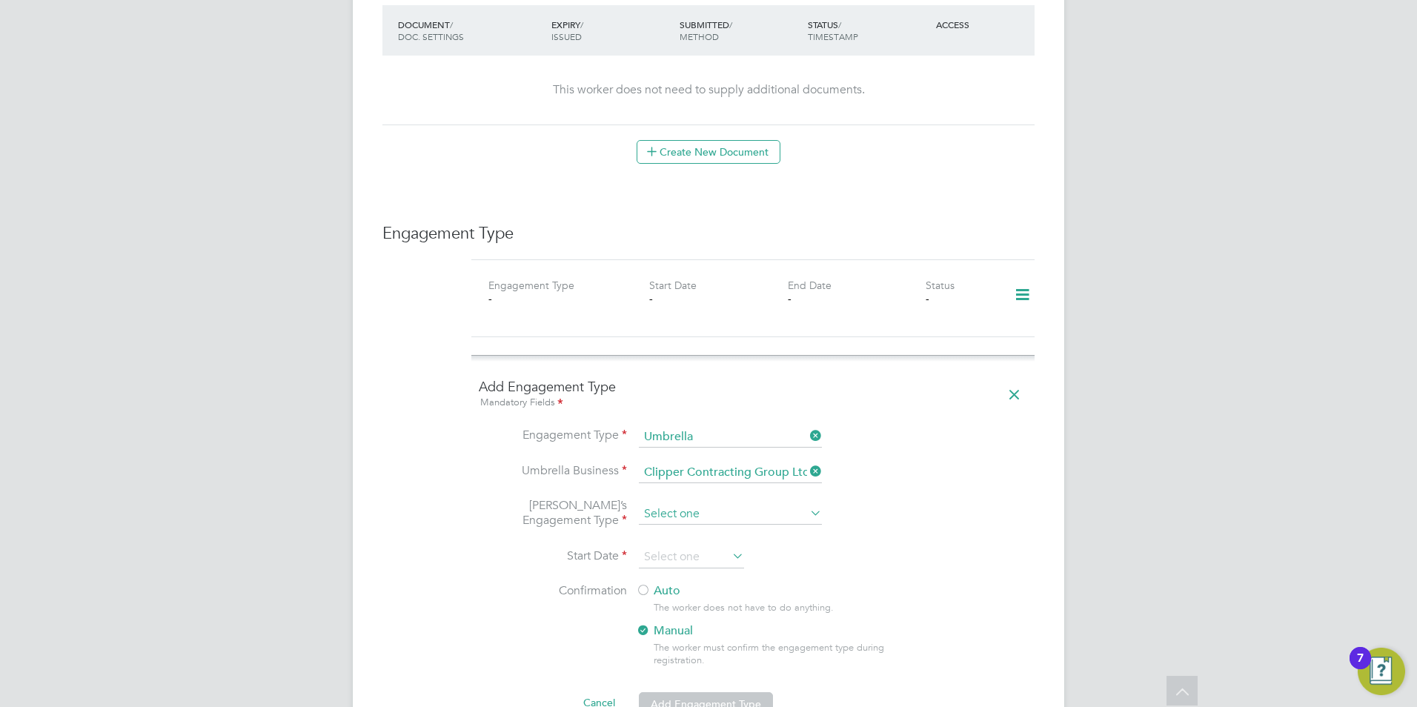
click at [682, 504] on input at bounding box center [730, 514] width 183 height 21
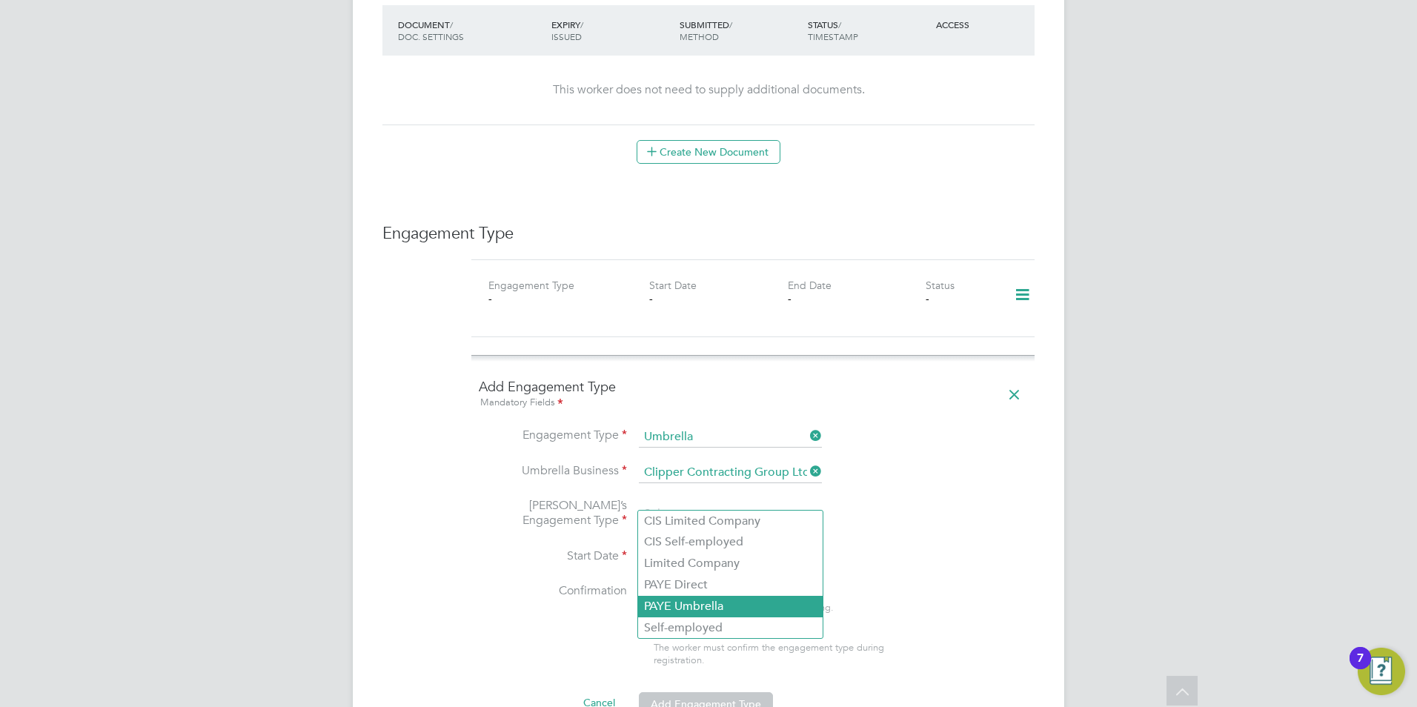
click at [673, 610] on li "PAYE Umbrella" at bounding box center [730, 606] width 185 height 21
type input "PAYE Umbrella"
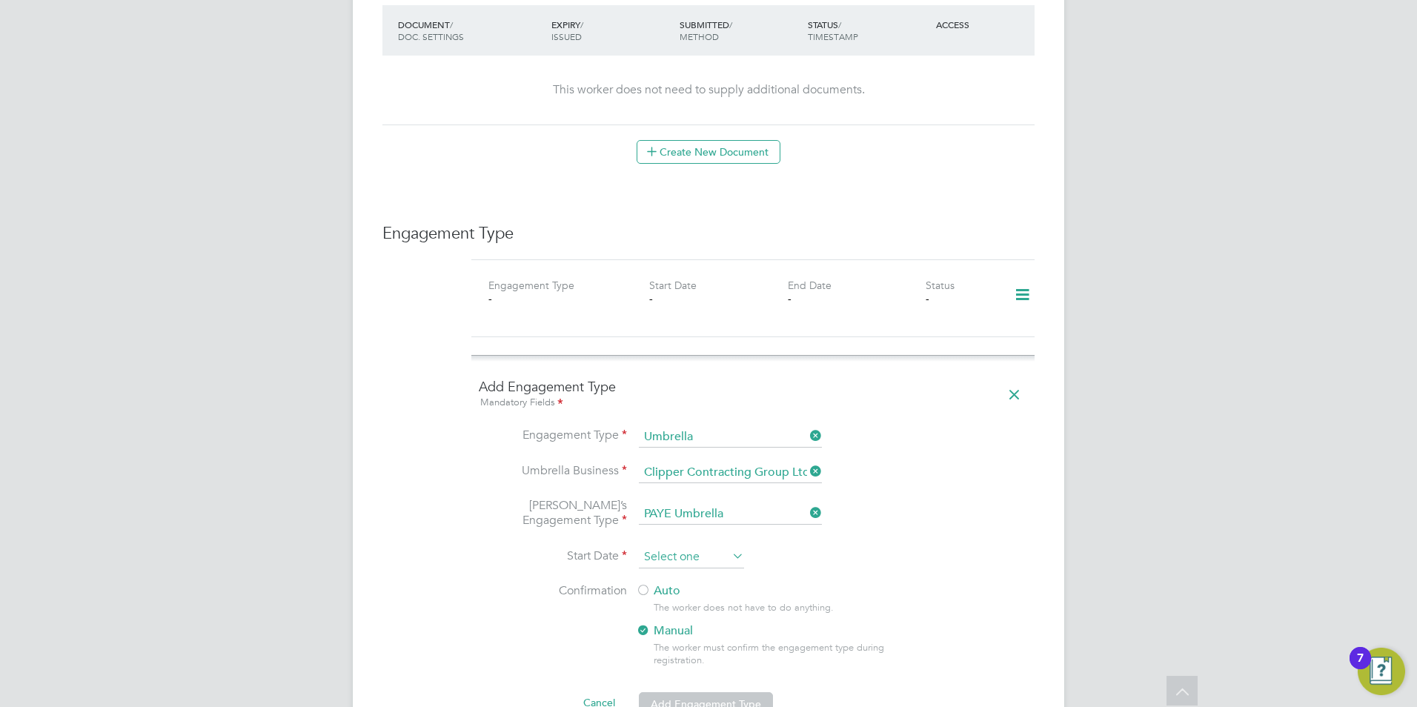
click at [676, 546] on input at bounding box center [691, 557] width 105 height 22
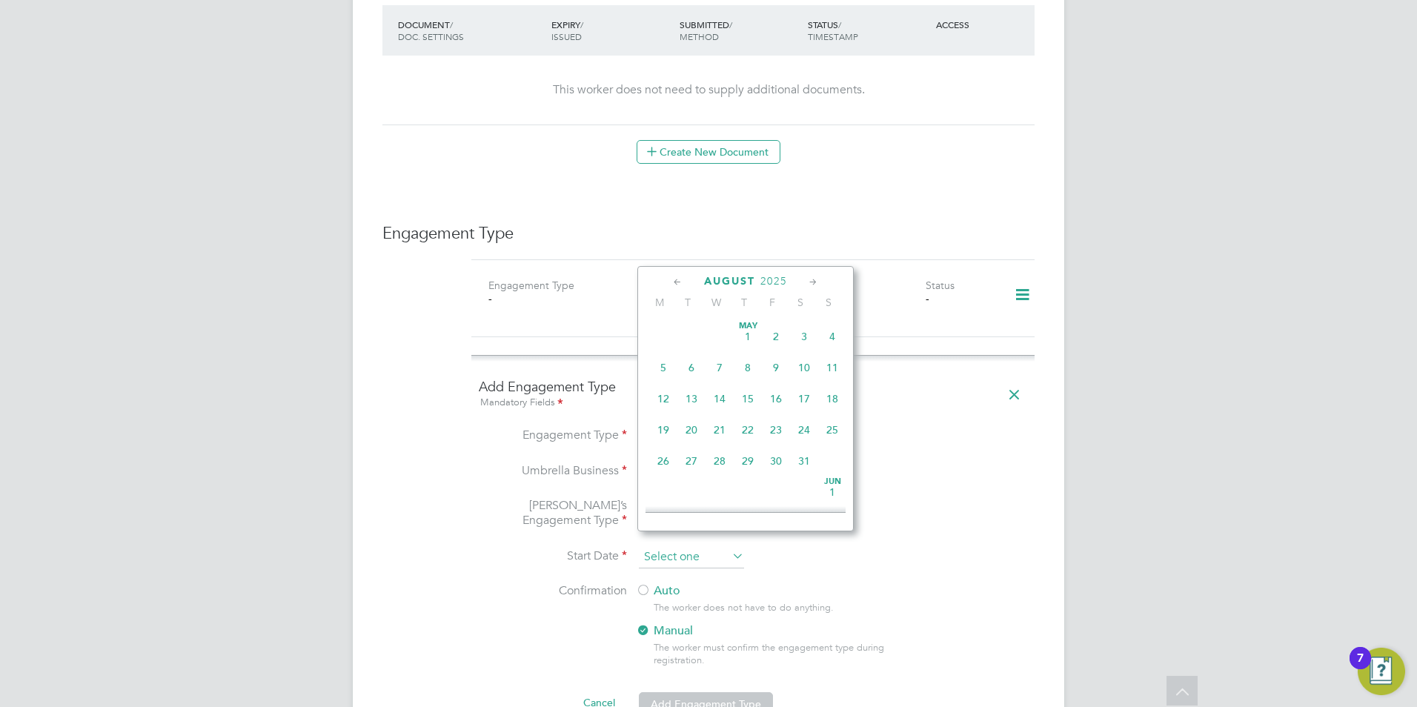
scroll to position [513, 0]
drag, startPoint x: 468, startPoint y: 495, endPoint x: 479, endPoint y: 504, distance: 13.7
click at [468, 495] on div "Engagement Type Engagement Type - Start Date - End Date - Status - Add Engageme…" at bounding box center [708, 670] width 652 height 895
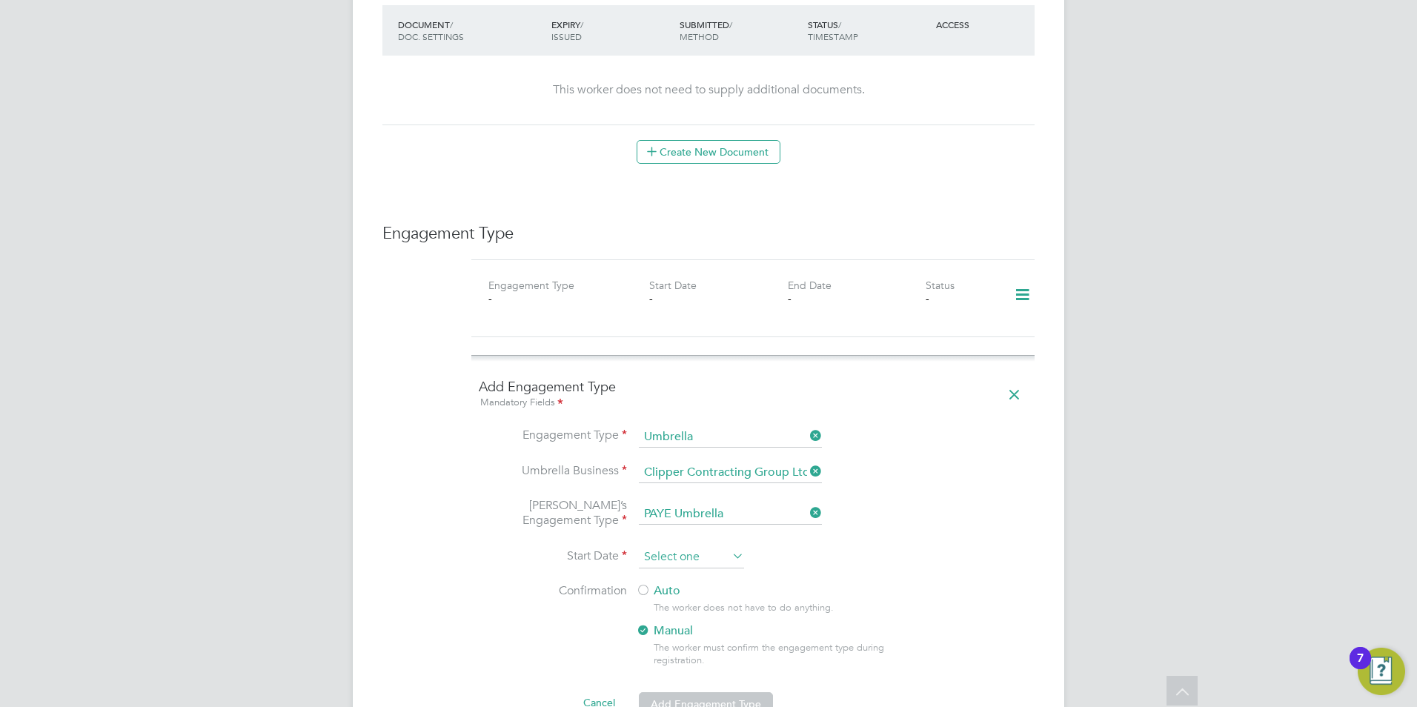
click at [669, 546] on input at bounding box center [691, 557] width 105 height 22
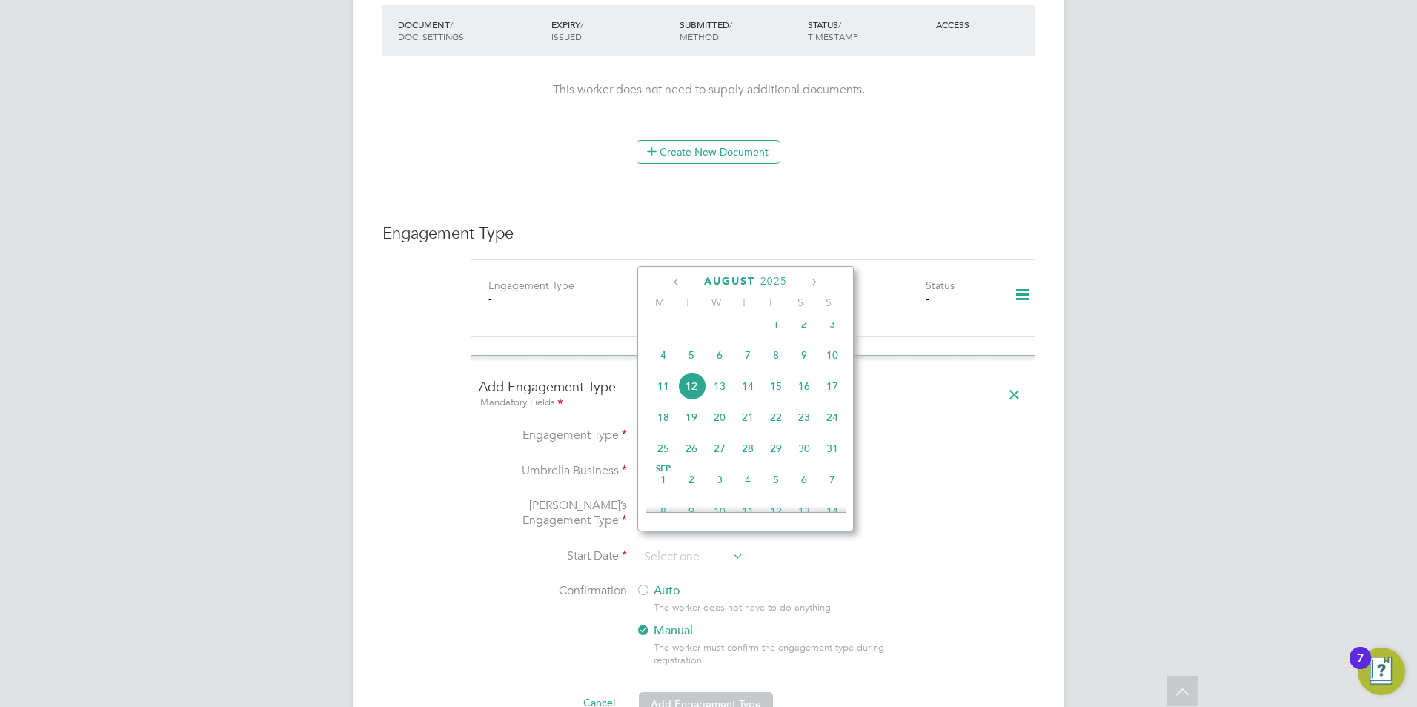
click at [666, 426] on span "18" at bounding box center [663, 417] width 28 height 28
type input "[DATE]"
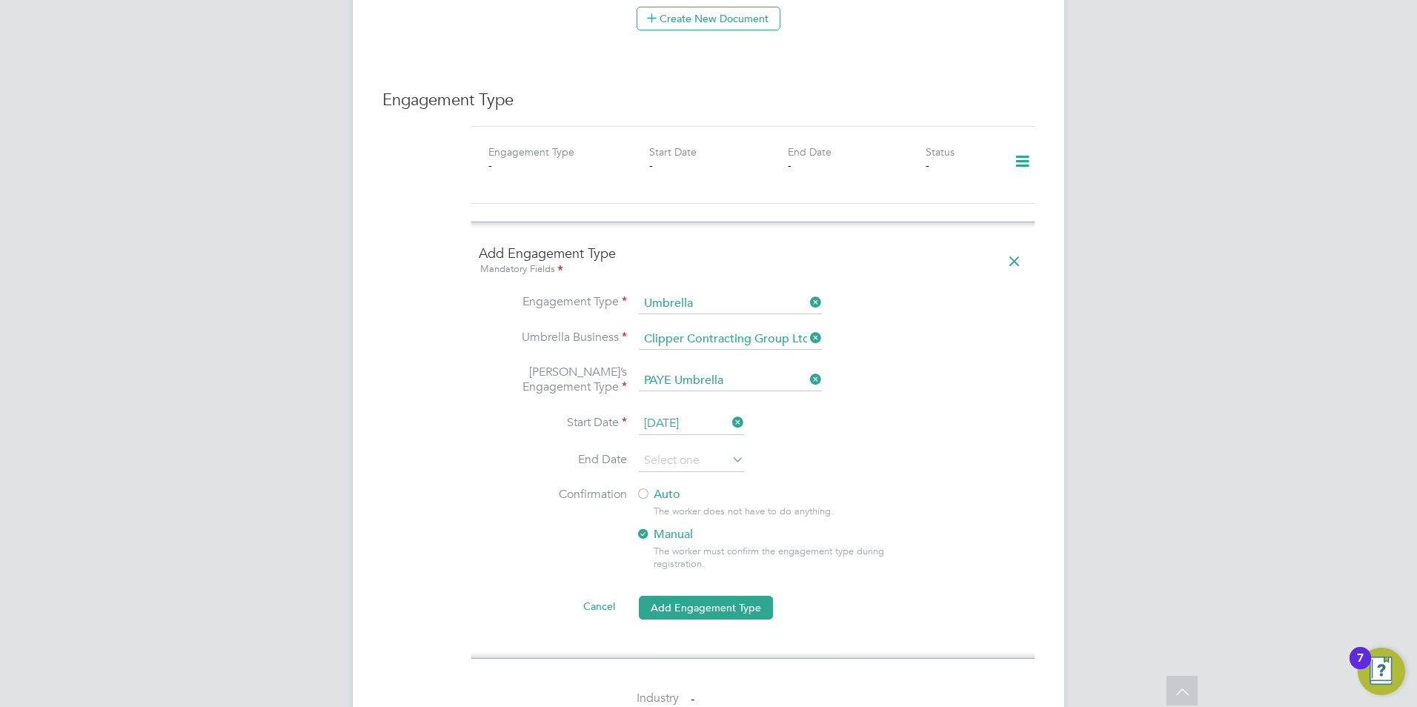
scroll to position [1020, 0]
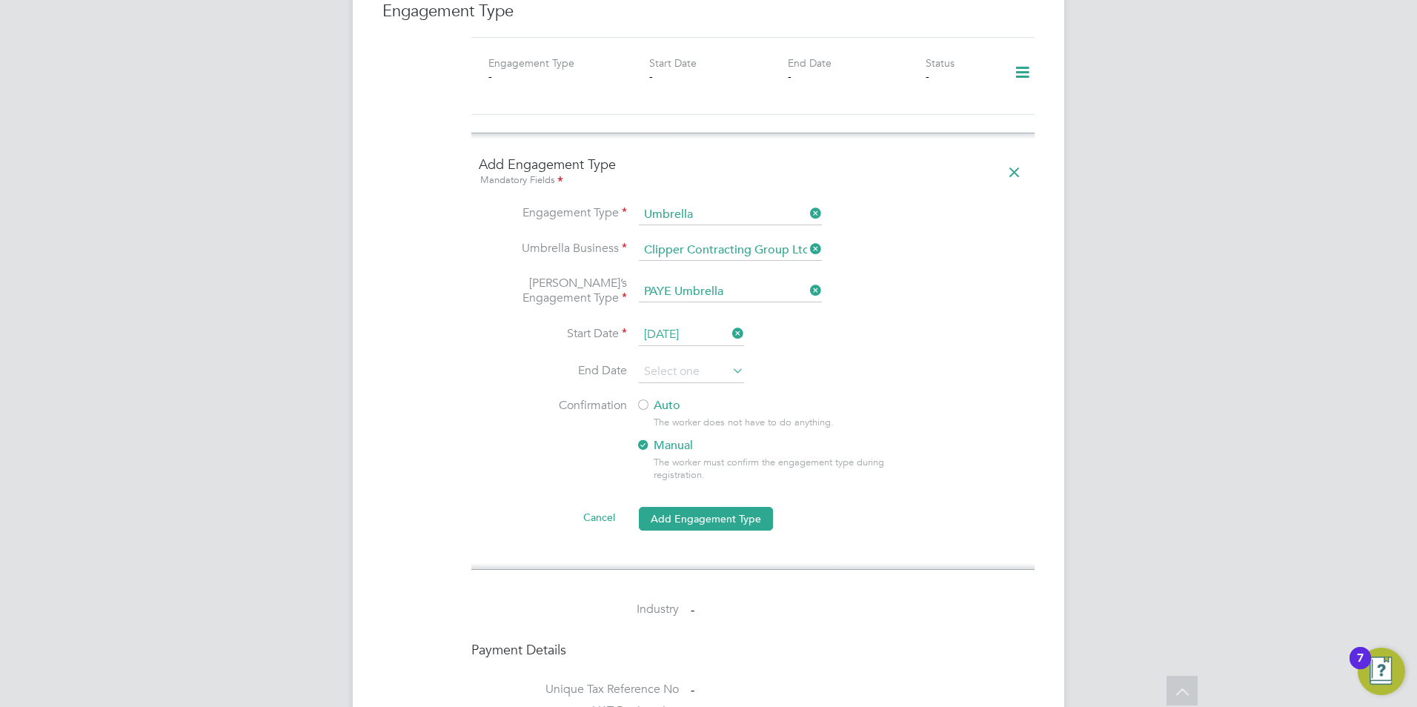
click at [664, 398] on label "Auto" at bounding box center [769, 406] width 267 height 16
click at [702, 510] on button "Add Engagement Type" at bounding box center [706, 519] width 134 height 24
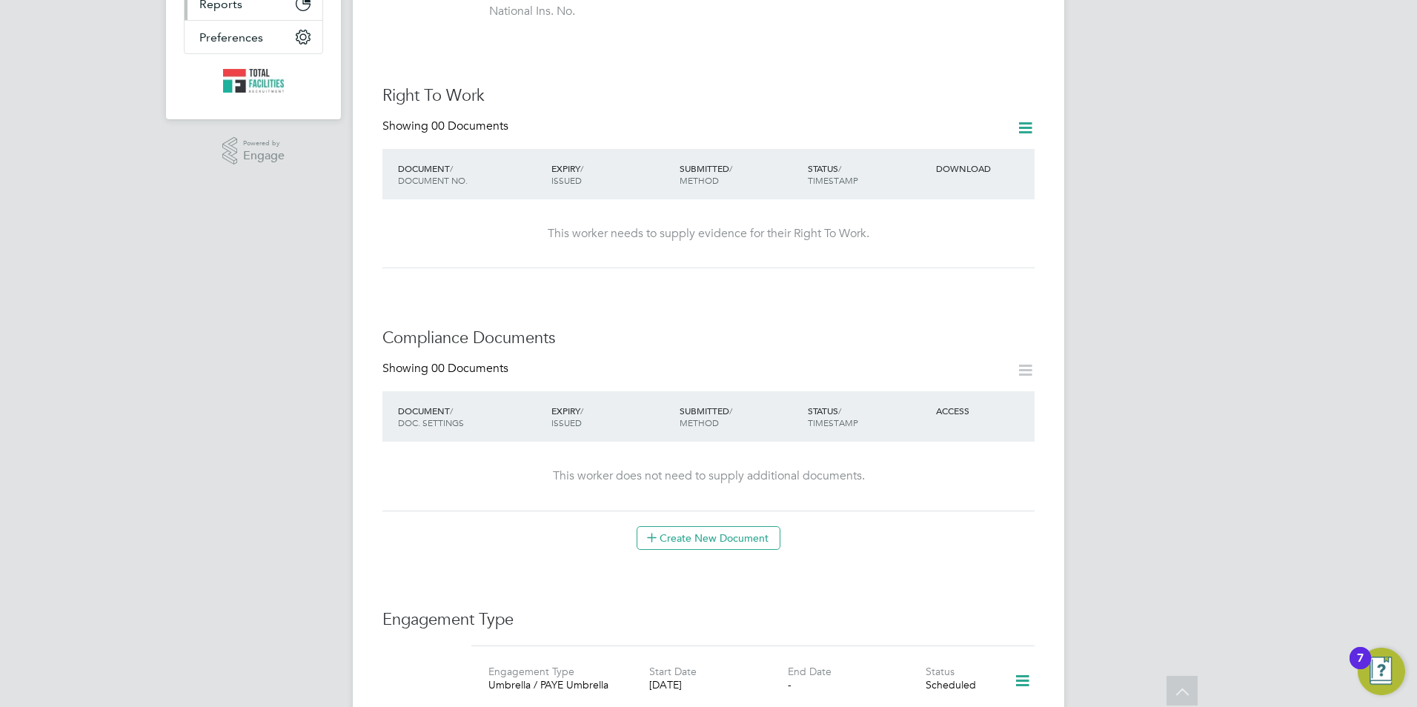
scroll to position [0, 0]
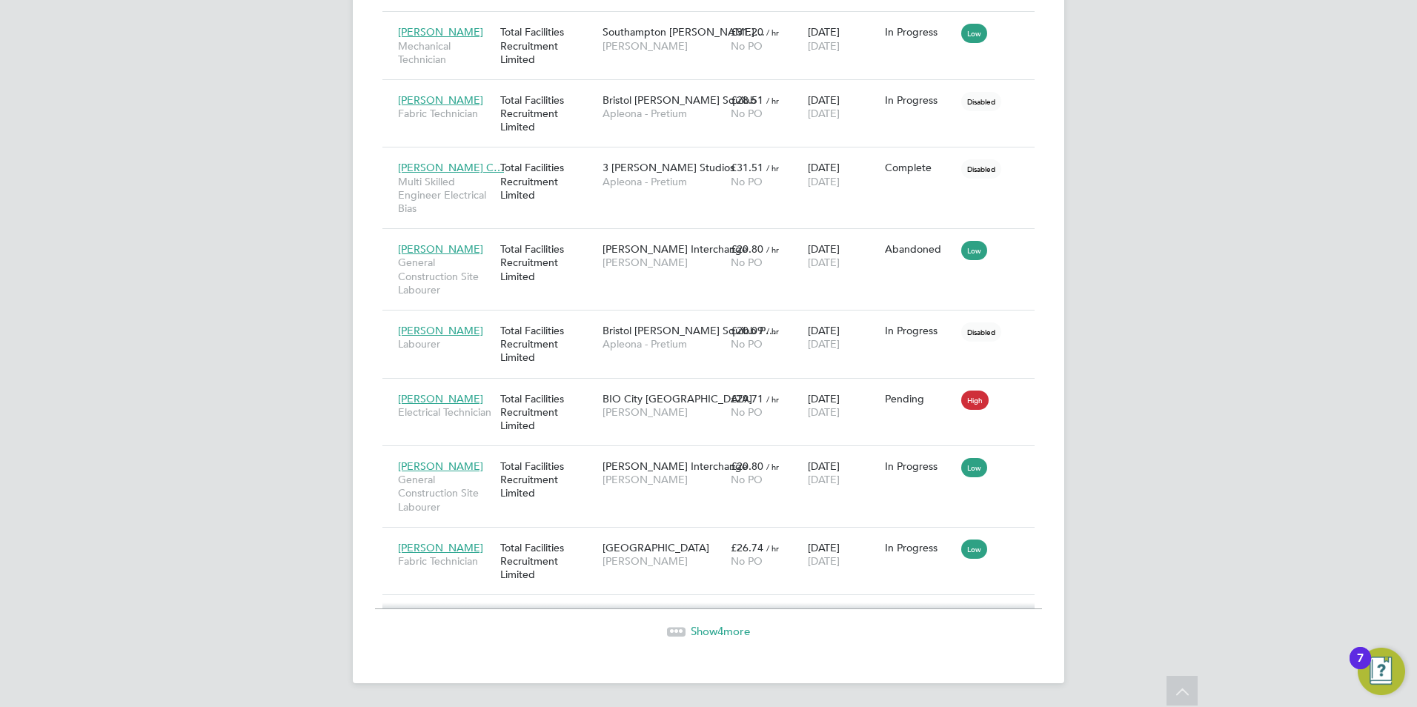
click at [703, 626] on span "Show 4 more" at bounding box center [720, 631] width 59 height 14
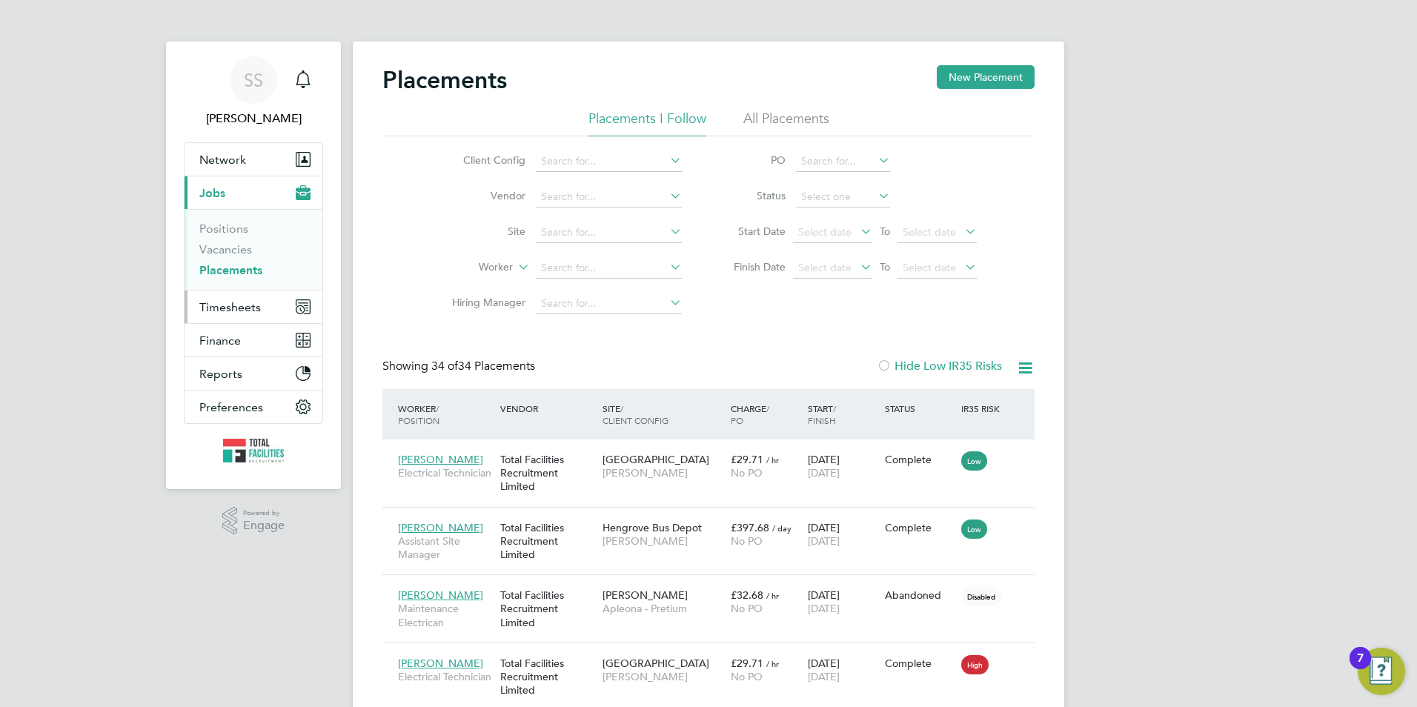
click at [239, 306] on span "Timesheets" at bounding box center [230, 307] width 62 height 14
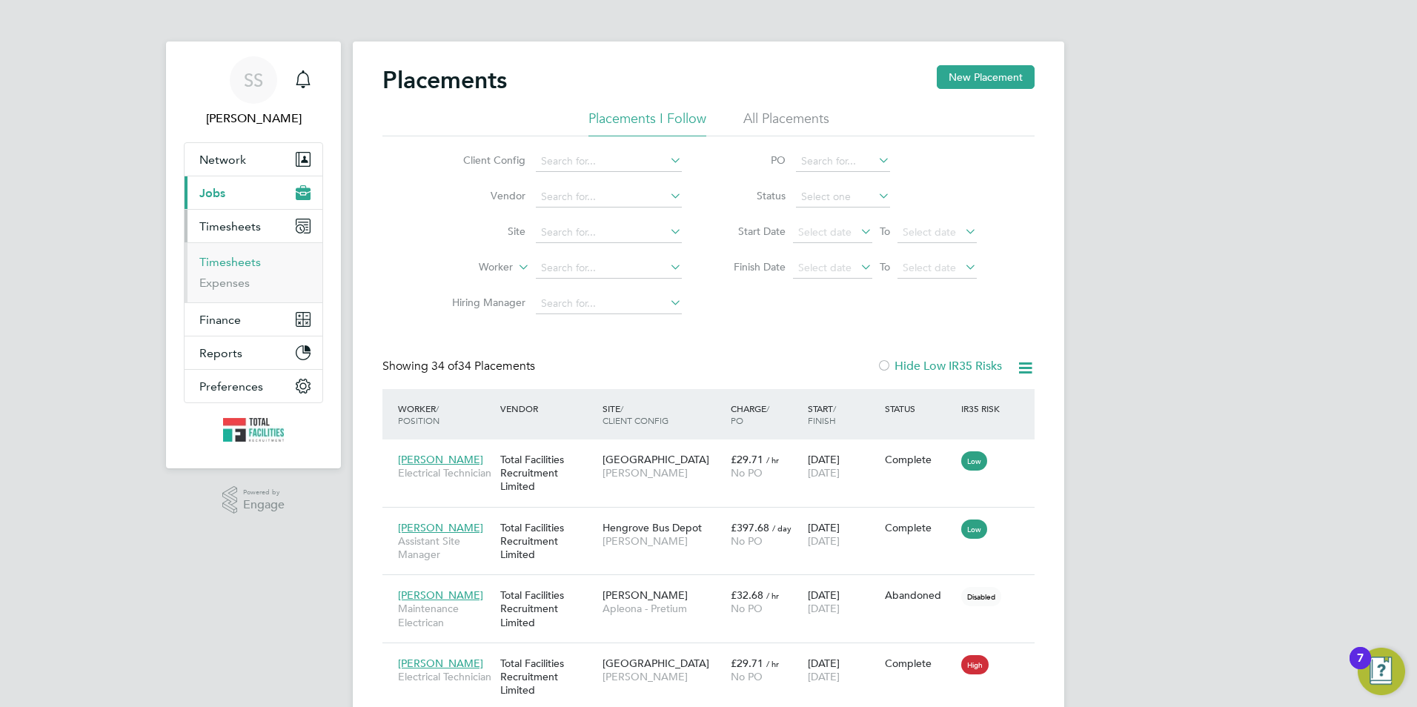
click at [226, 262] on link "Timesheets" at bounding box center [230, 262] width 62 height 14
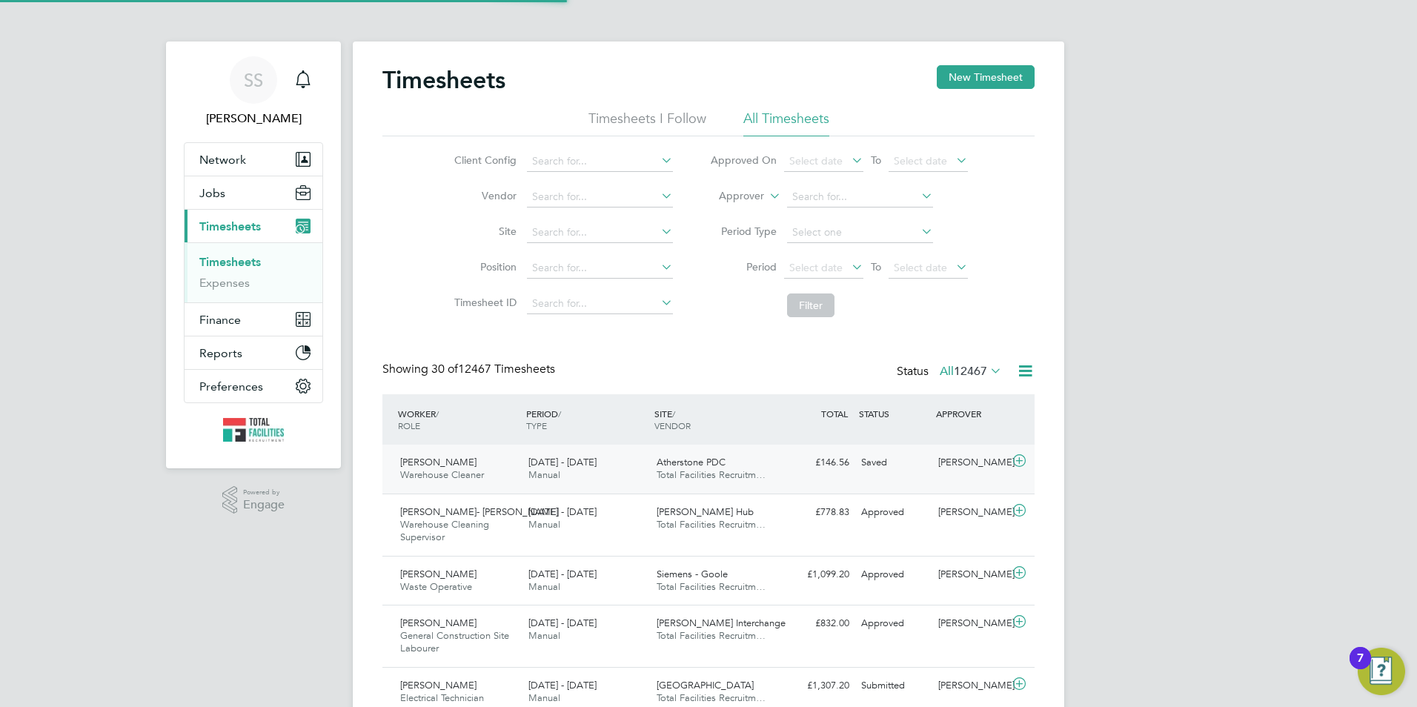
scroll to position [38, 129]
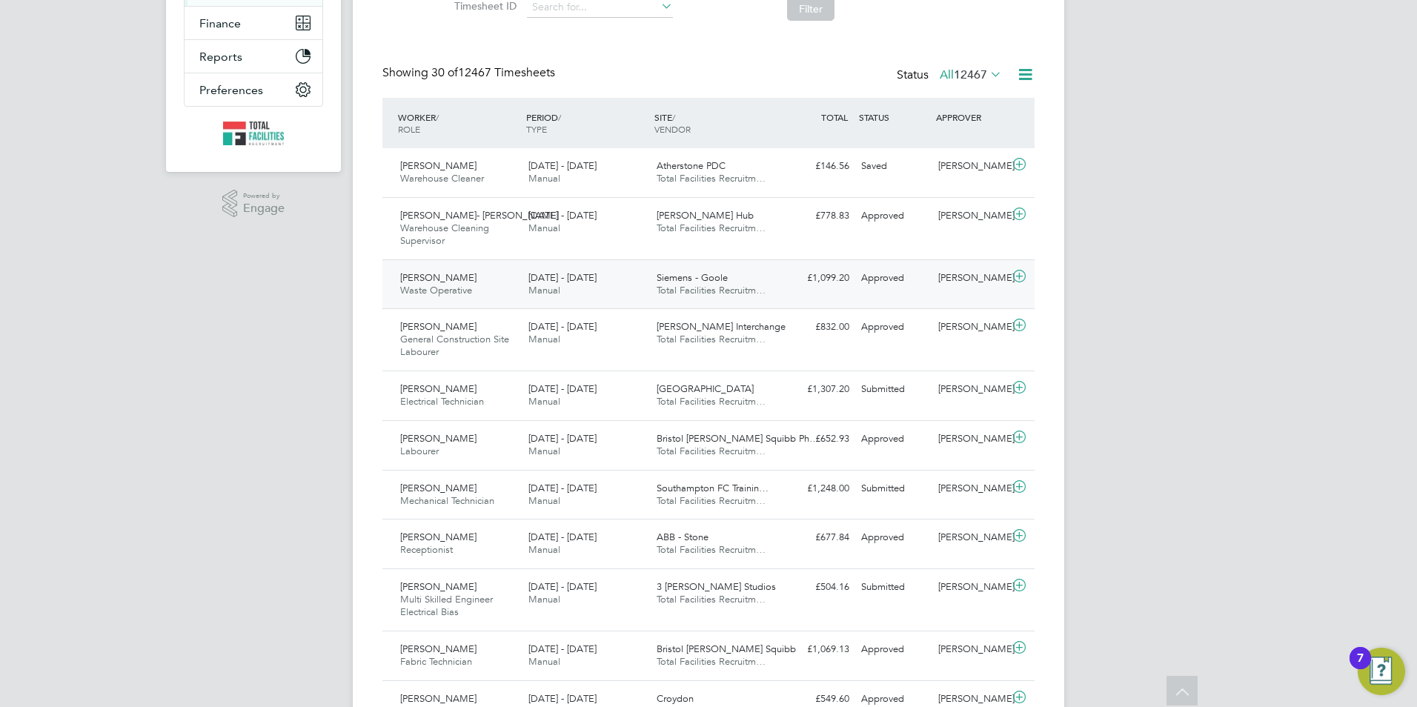
click at [623, 279] on div "[DATE] - [DATE] Manual" at bounding box center [587, 284] width 128 height 37
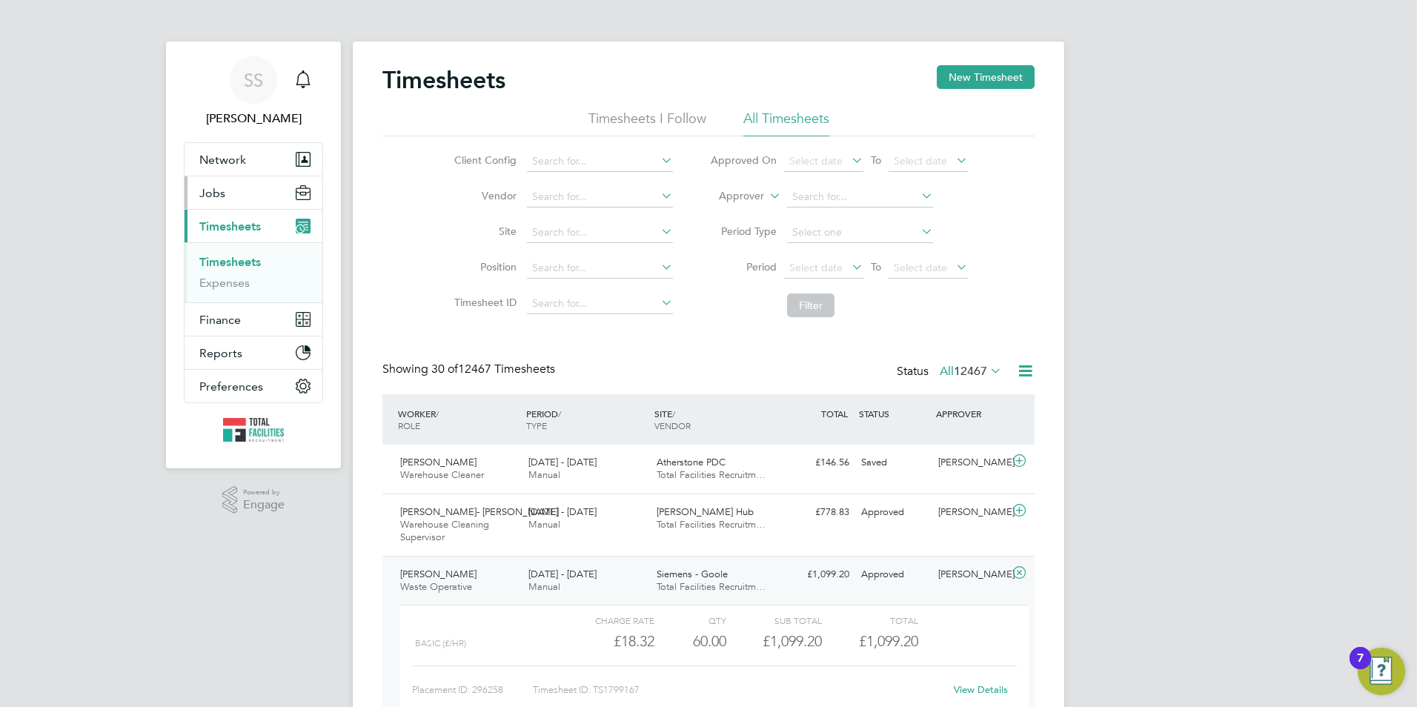
click at [249, 191] on button "Jobs" at bounding box center [254, 192] width 138 height 33
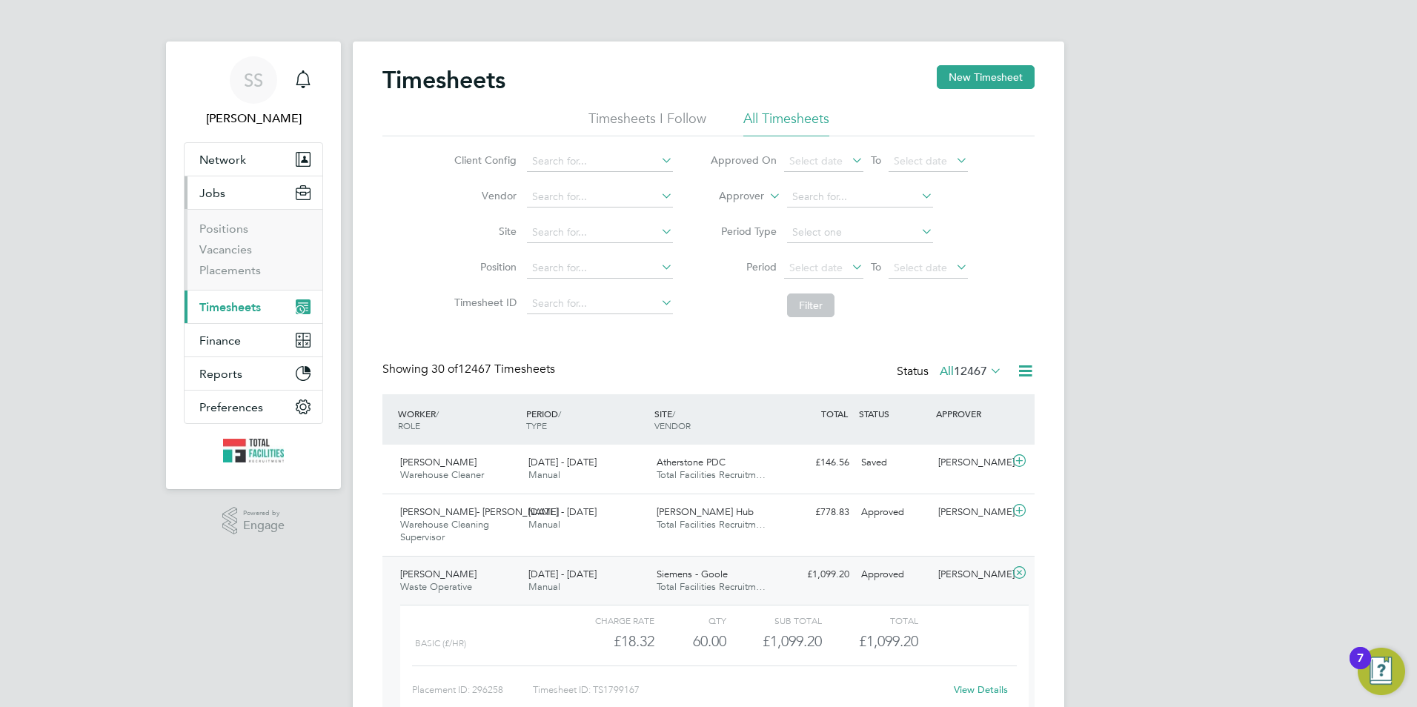
click at [210, 242] on li "Positions" at bounding box center [254, 232] width 111 height 21
click at [210, 245] on link "Vacancies" at bounding box center [225, 249] width 53 height 14
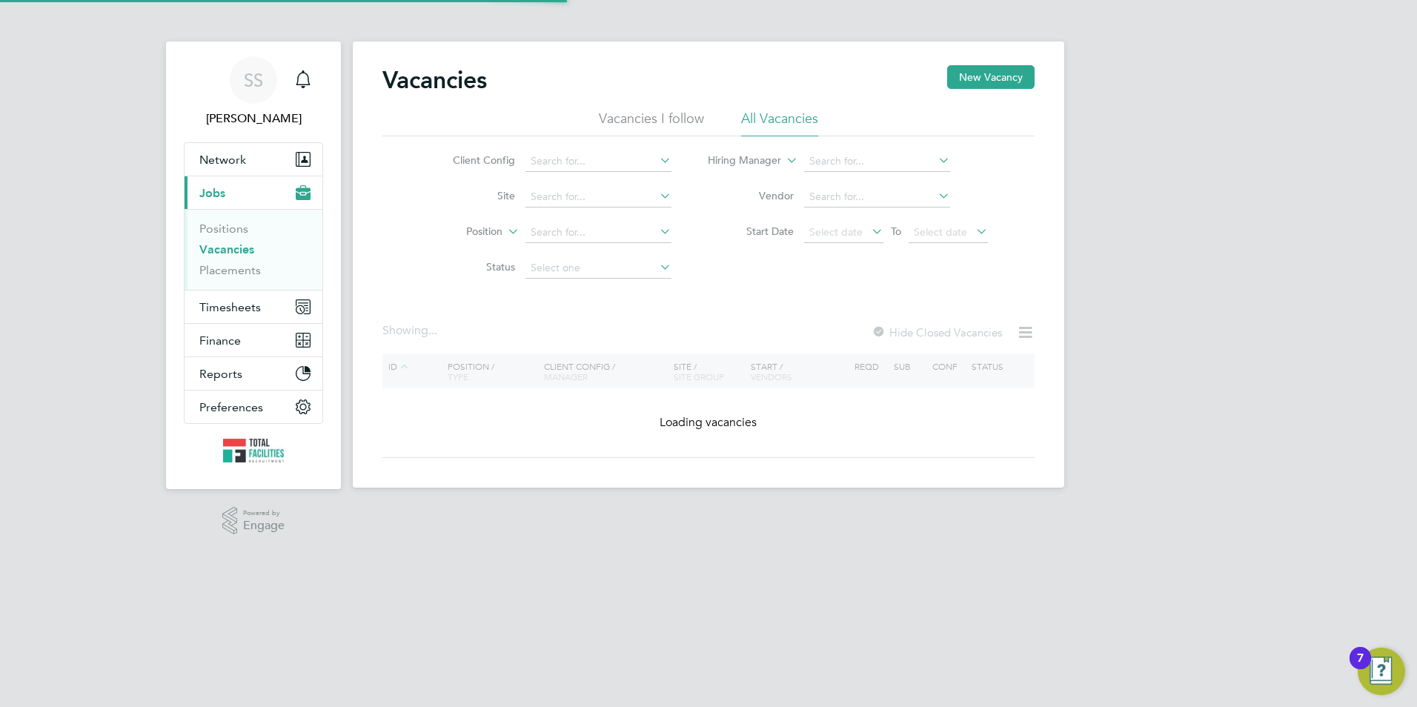
click at [213, 245] on link "Vacancies" at bounding box center [226, 249] width 55 height 14
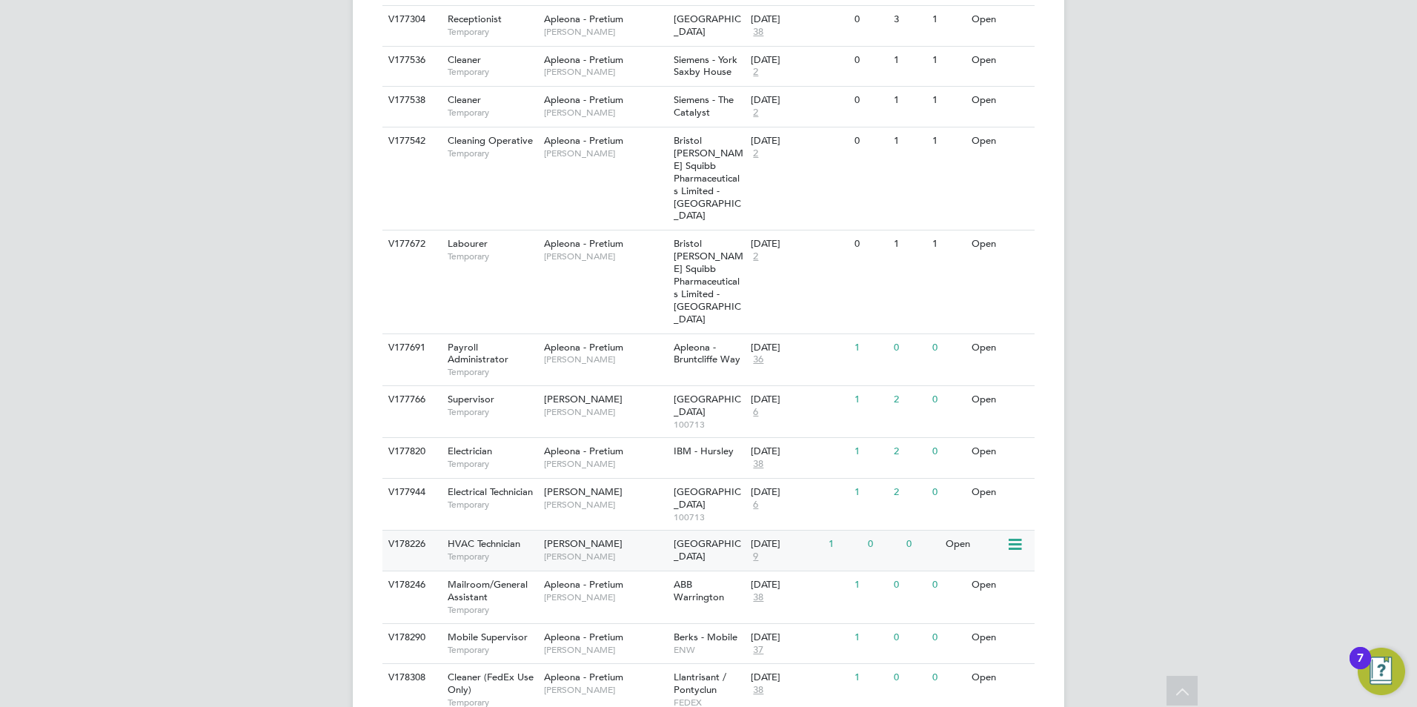
click at [593, 531] on div "[PERSON_NAME] [PERSON_NAME]" at bounding box center [605, 550] width 130 height 39
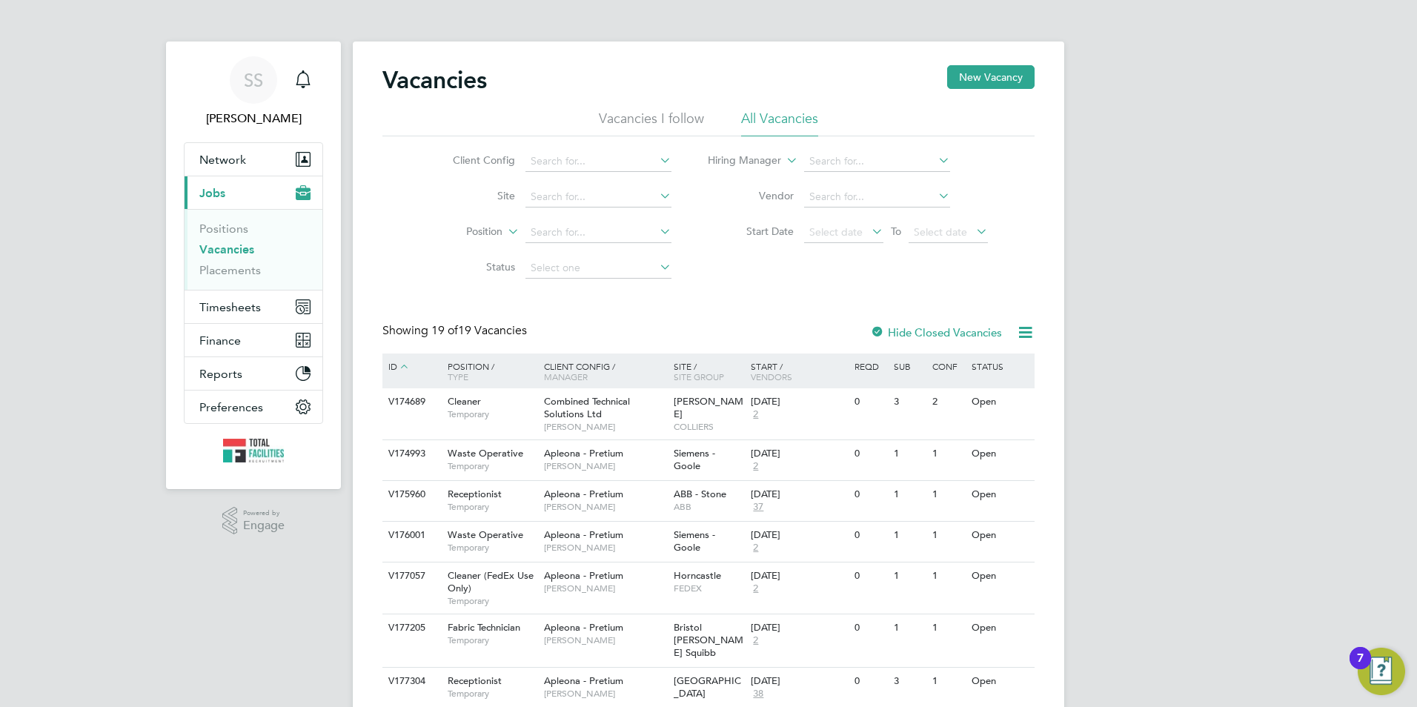
click at [262, 271] on li "Placements" at bounding box center [254, 270] width 111 height 15
click at [221, 277] on ul "Positions Vacancies Placements" at bounding box center [254, 249] width 138 height 81
click at [222, 274] on link "Placements" at bounding box center [230, 270] width 62 height 14
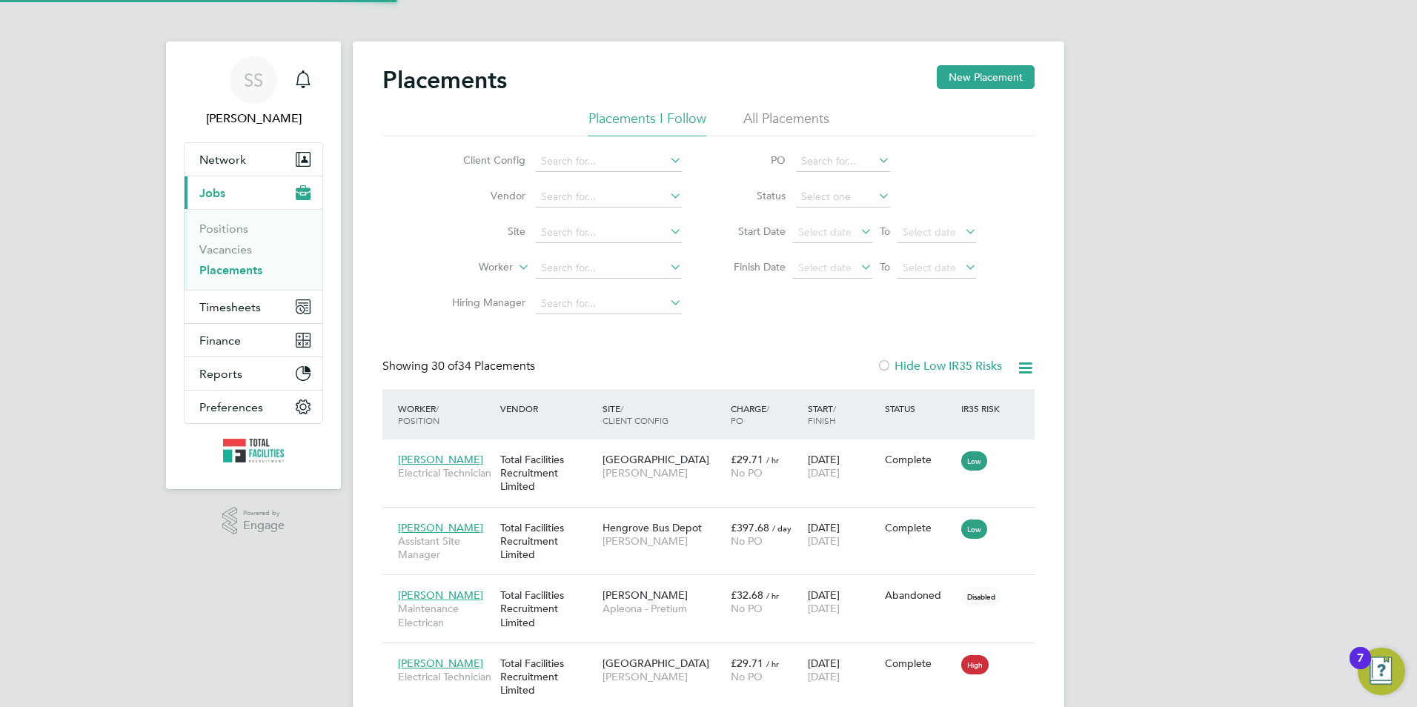
scroll to position [56, 103]
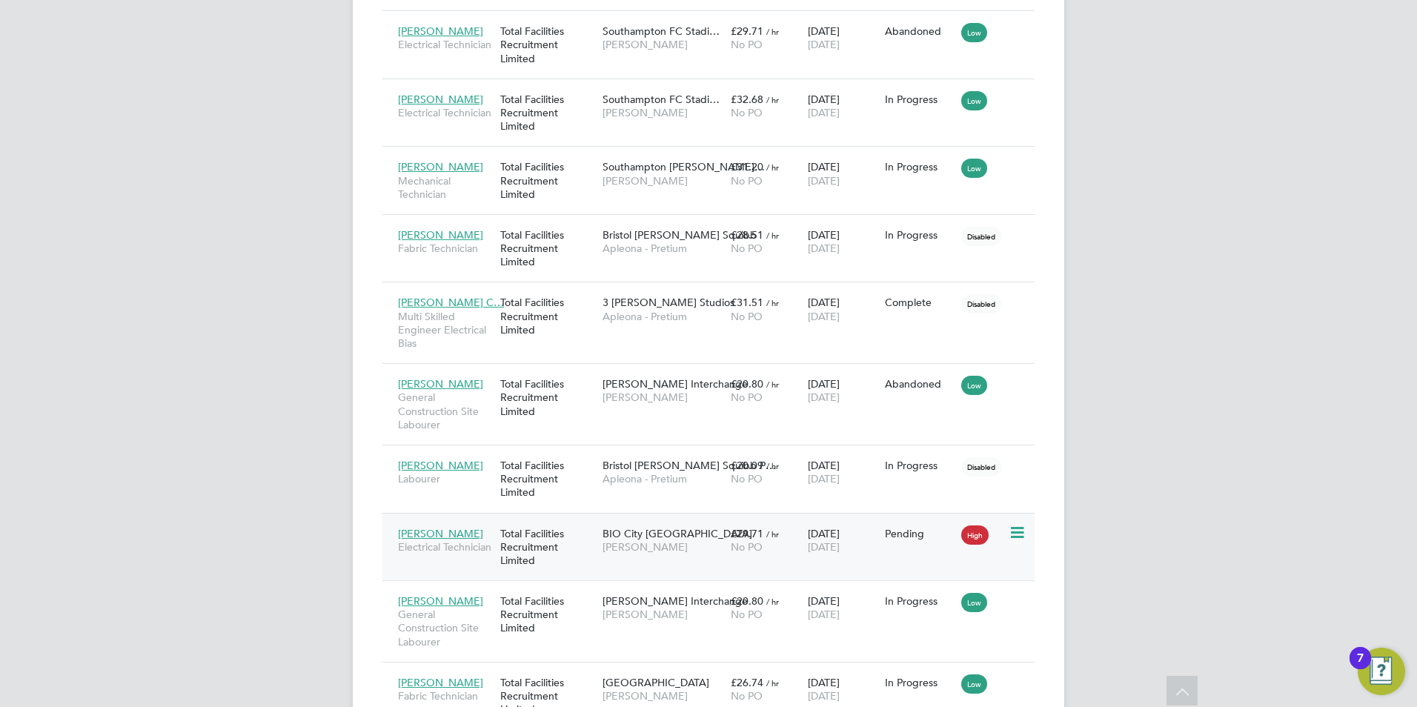
click at [749, 537] on span "£29.71" at bounding box center [747, 533] width 33 height 13
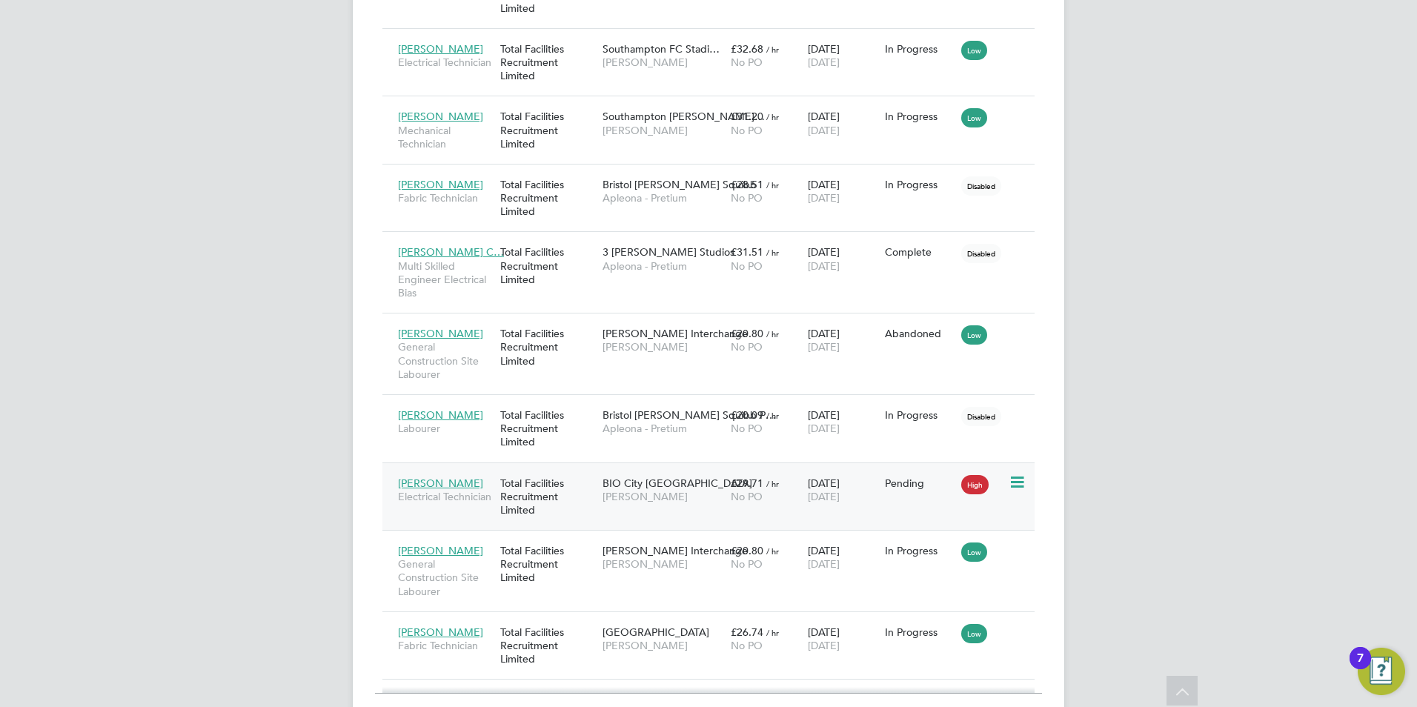
scroll to position [1988, 0]
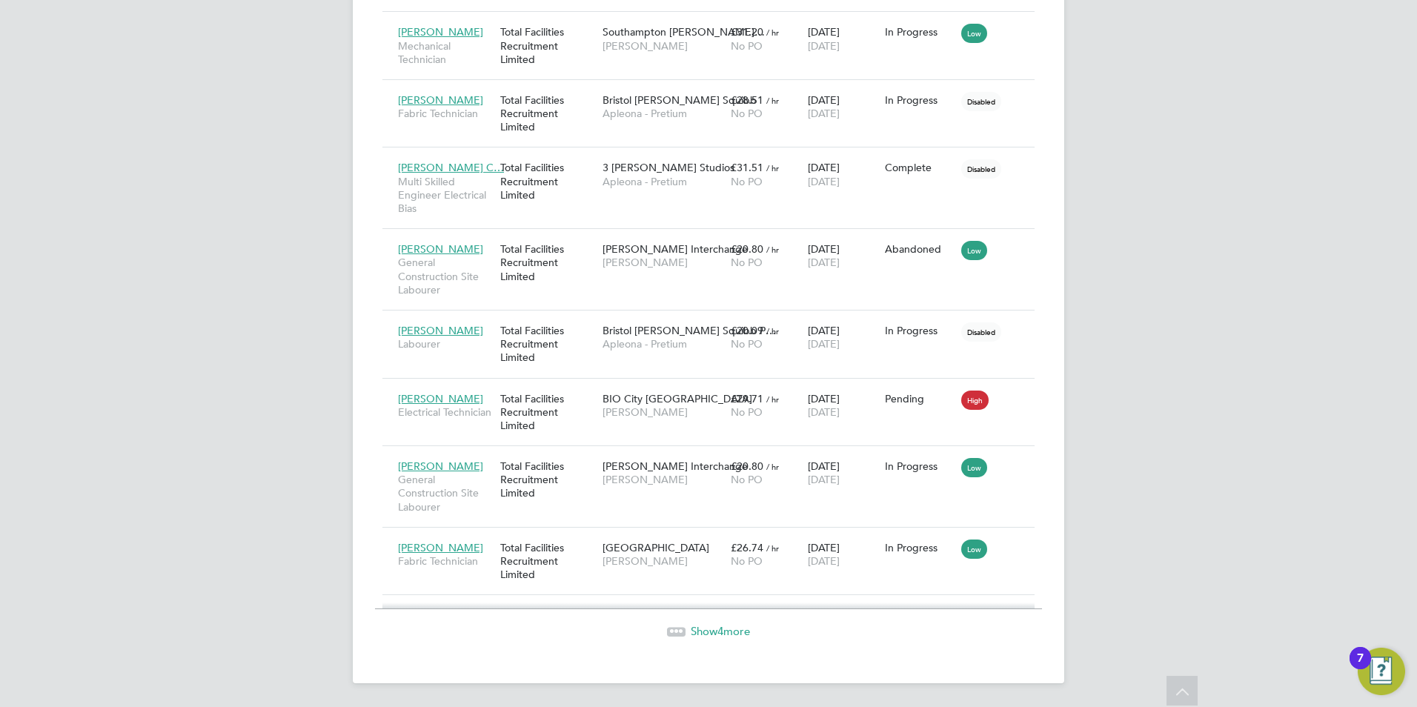
click at [722, 633] on span "4" at bounding box center [720, 631] width 6 height 14
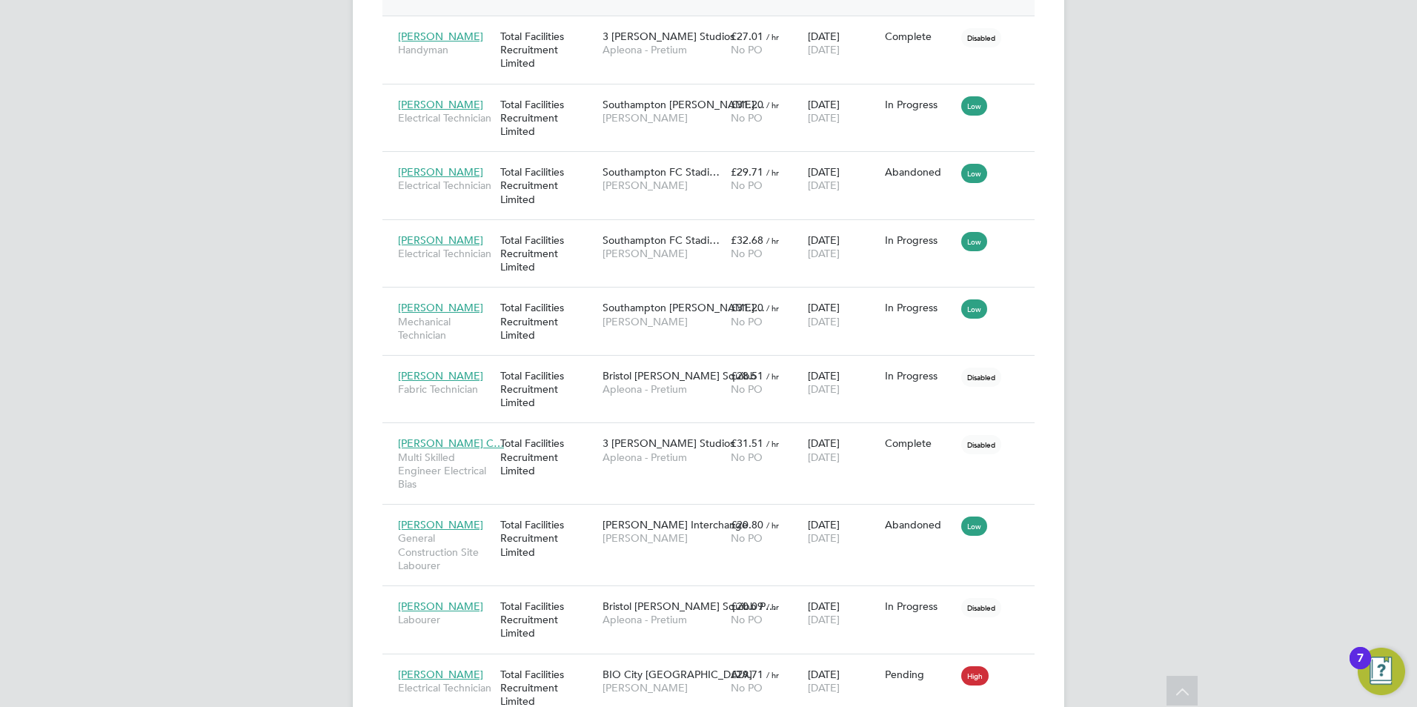
scroll to position [1846, 0]
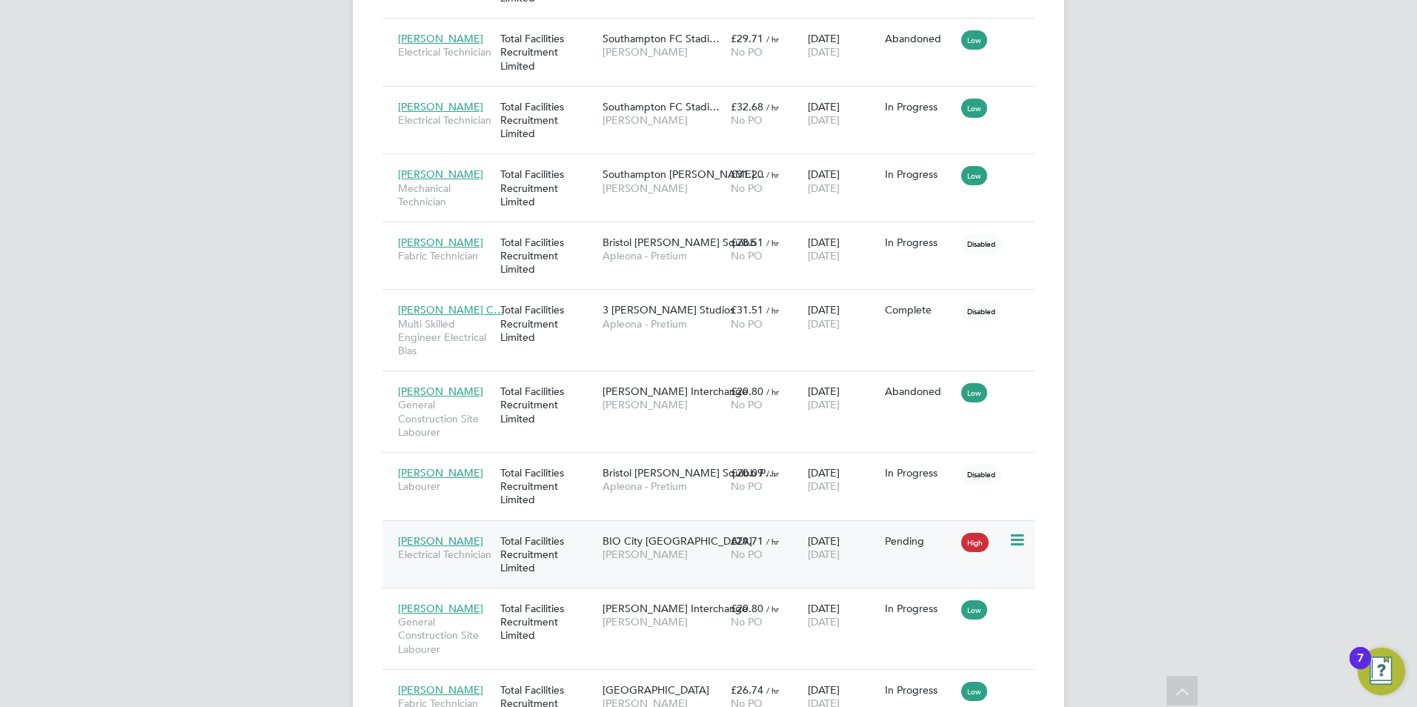
click at [626, 571] on div "Simon Wootton Electrical Technician Total Facilities Recruitment Limited BIO Ci…" at bounding box center [708, 554] width 652 height 68
click at [623, 558] on span "[PERSON_NAME]" at bounding box center [663, 554] width 121 height 13
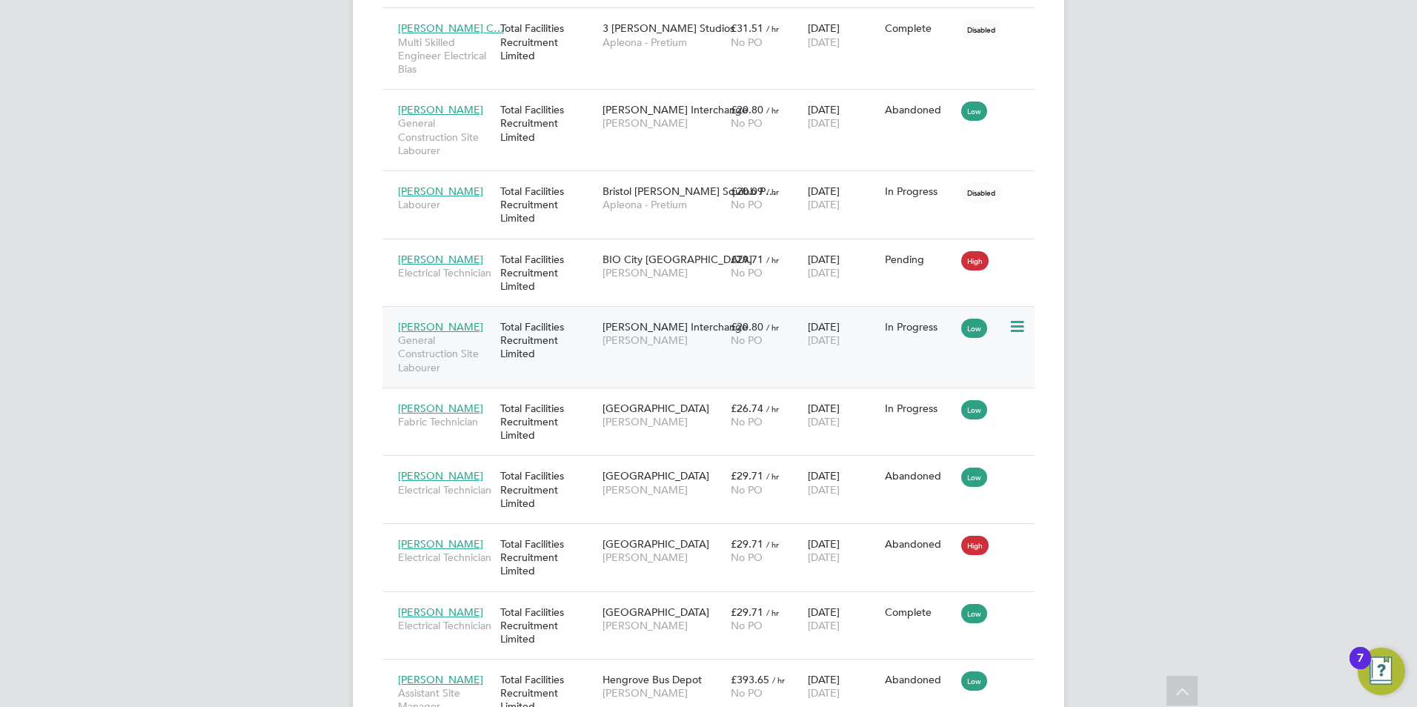
scroll to position [2068, 0]
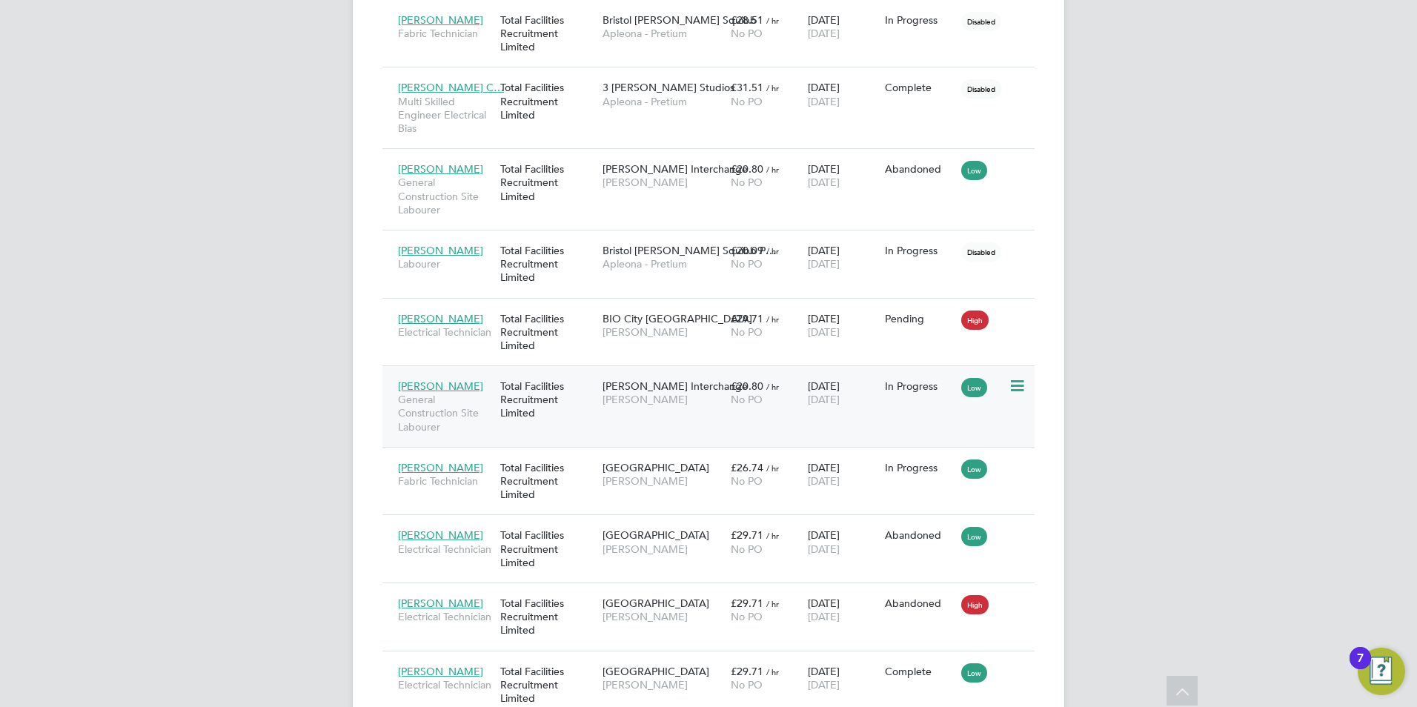
click at [529, 398] on div "Total Facilities Recruitment Limited" at bounding box center [548, 400] width 102 height 56
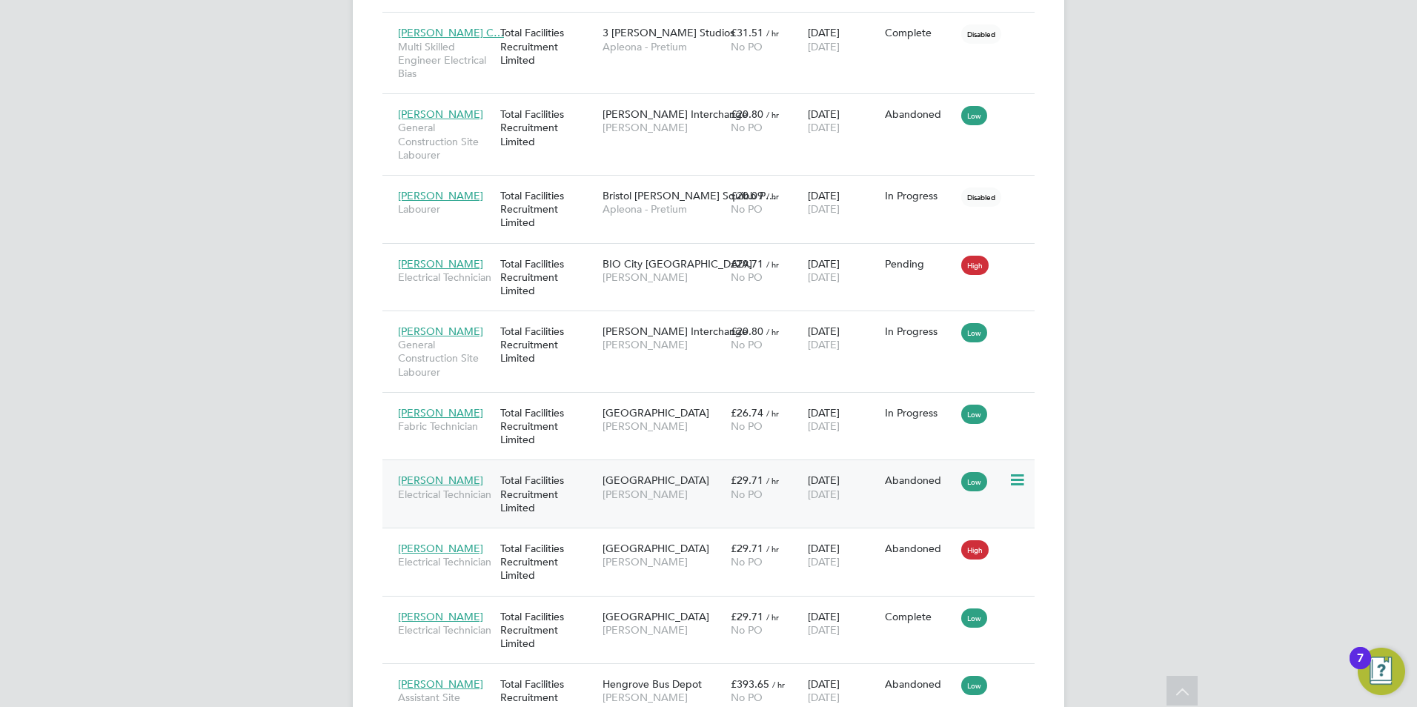
scroll to position [2216, 0]
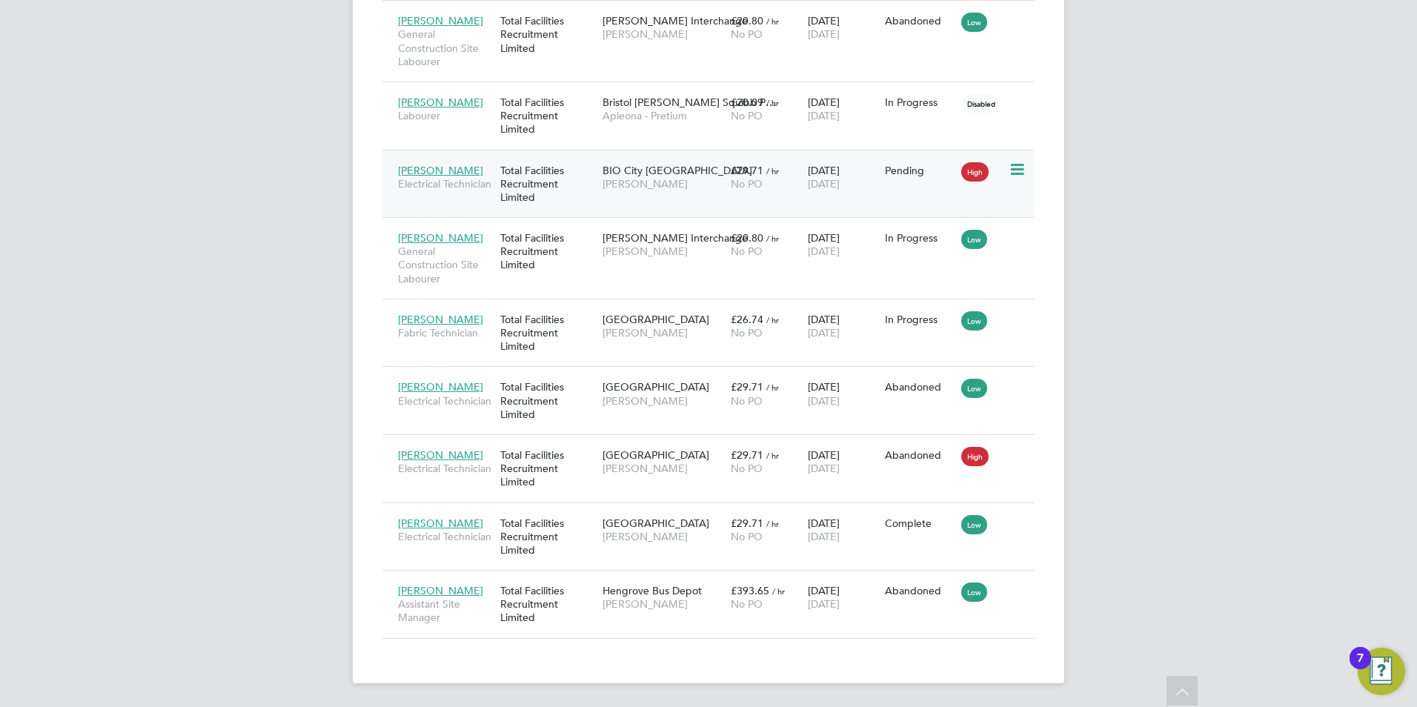
click at [588, 185] on div "Total Facilities Recruitment Limited" at bounding box center [548, 184] width 102 height 56
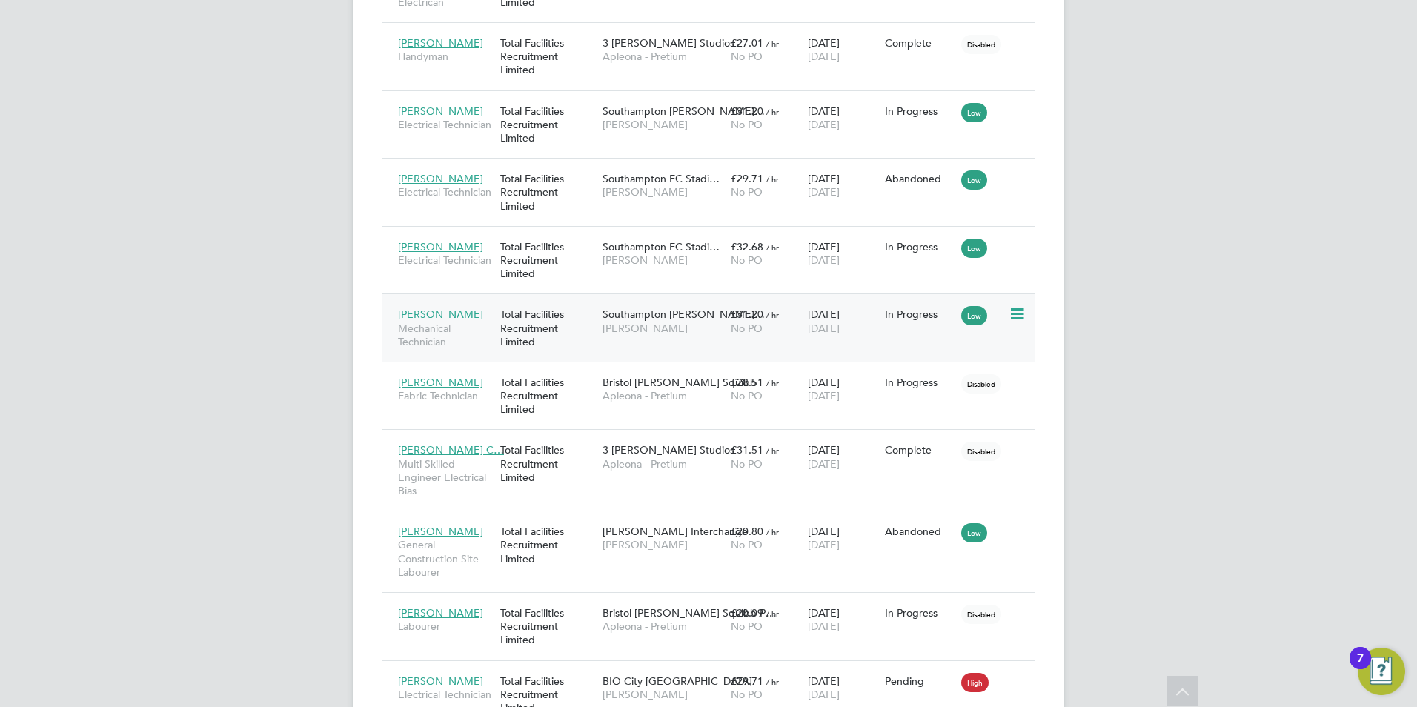
scroll to position [1623, 0]
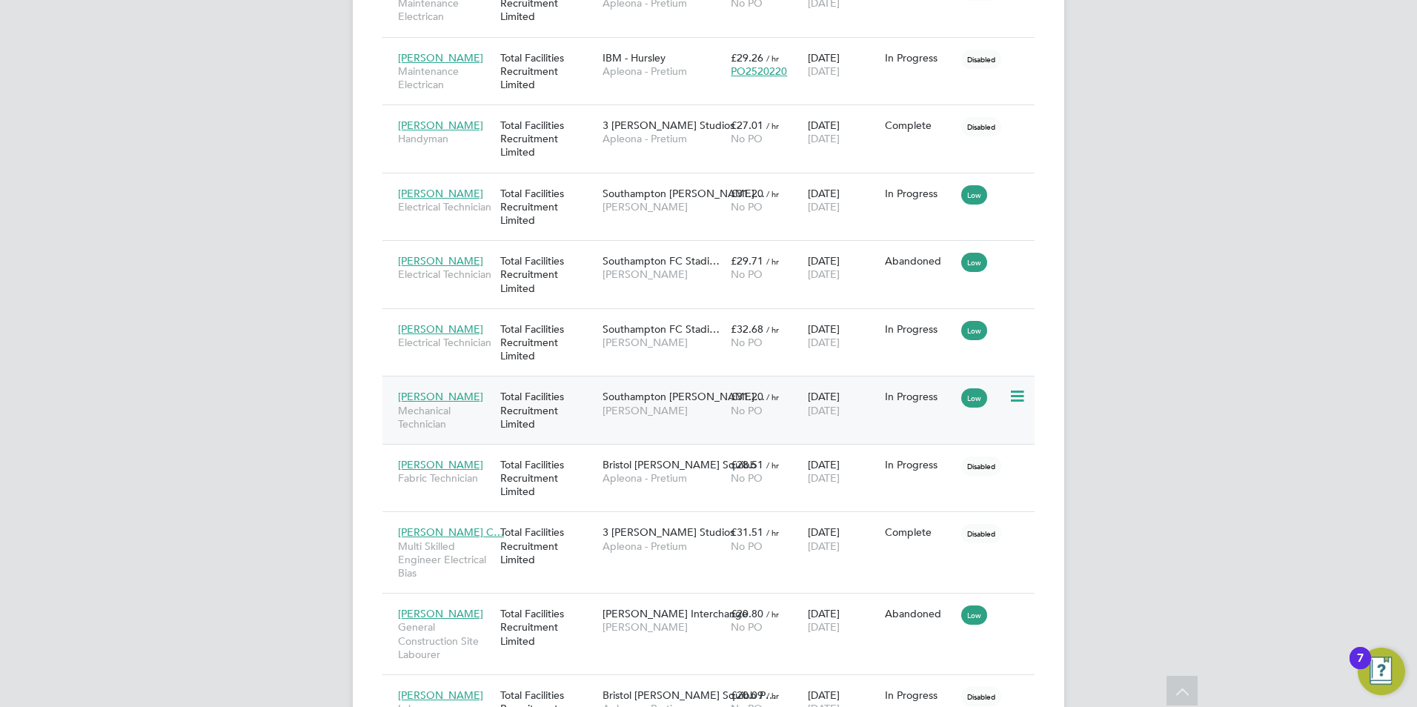
click at [611, 417] on span "[PERSON_NAME]" at bounding box center [663, 410] width 121 height 13
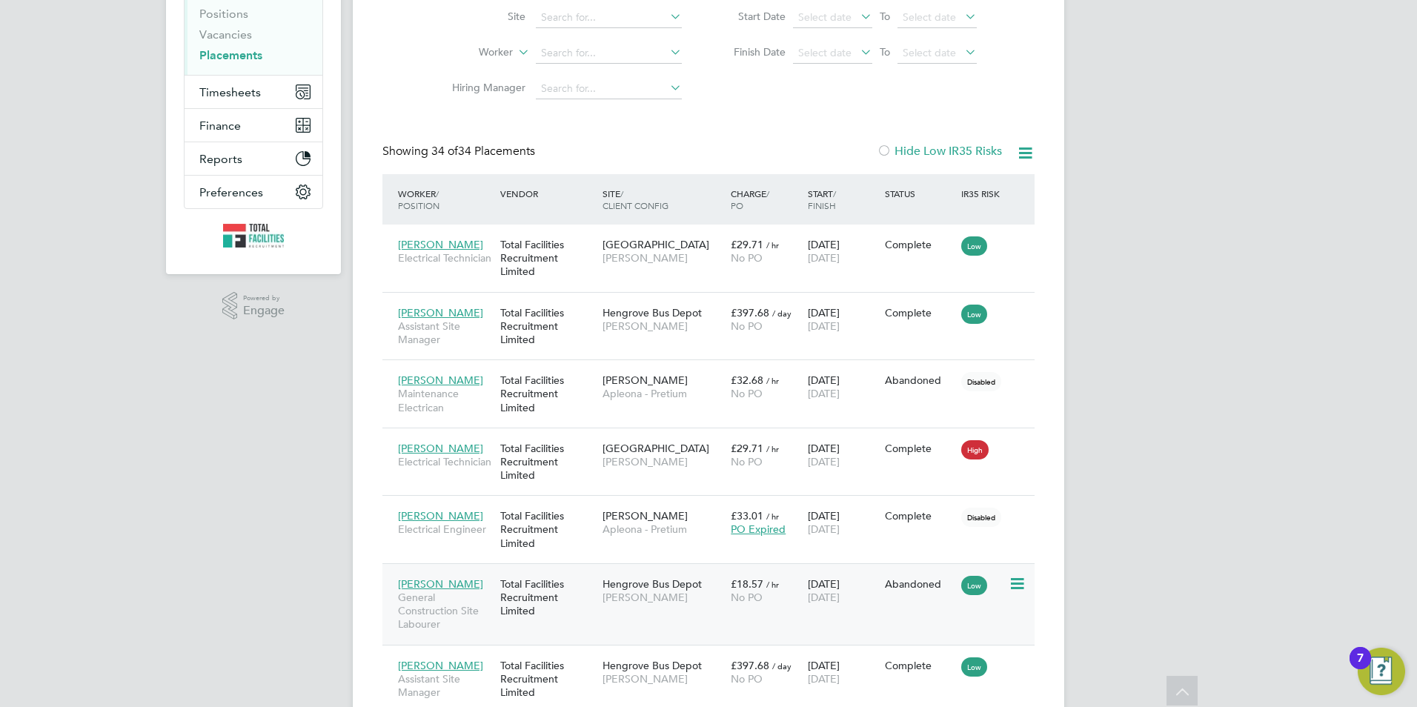
scroll to position [0, 0]
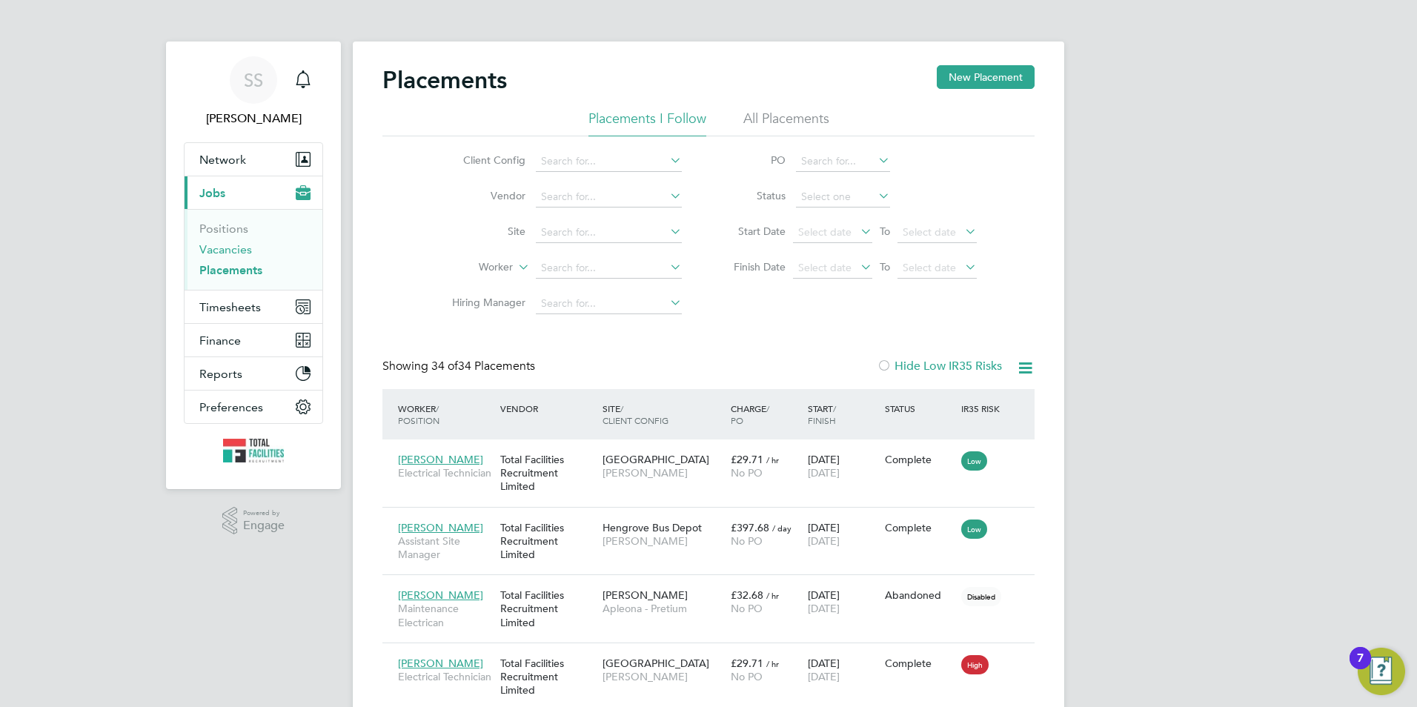
click at [226, 248] on link "Vacancies" at bounding box center [225, 249] width 53 height 14
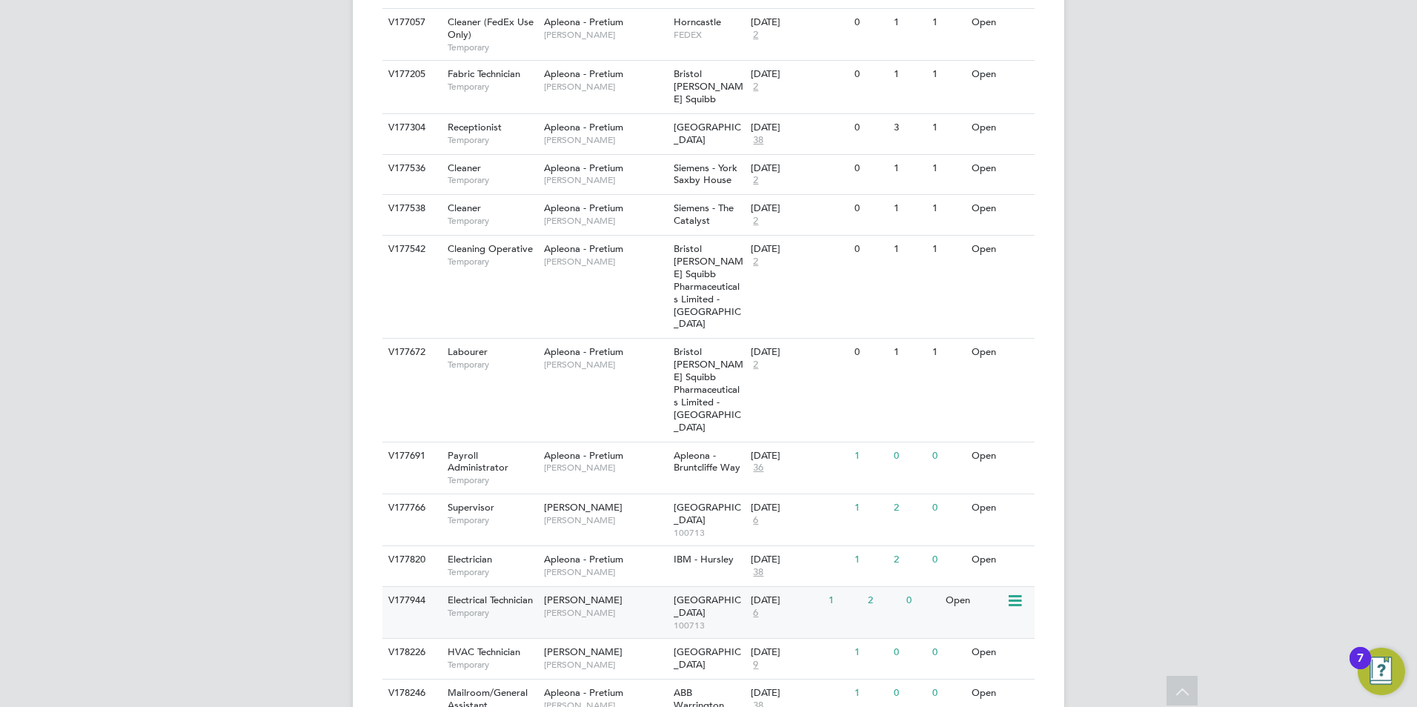
scroll to position [662, 0]
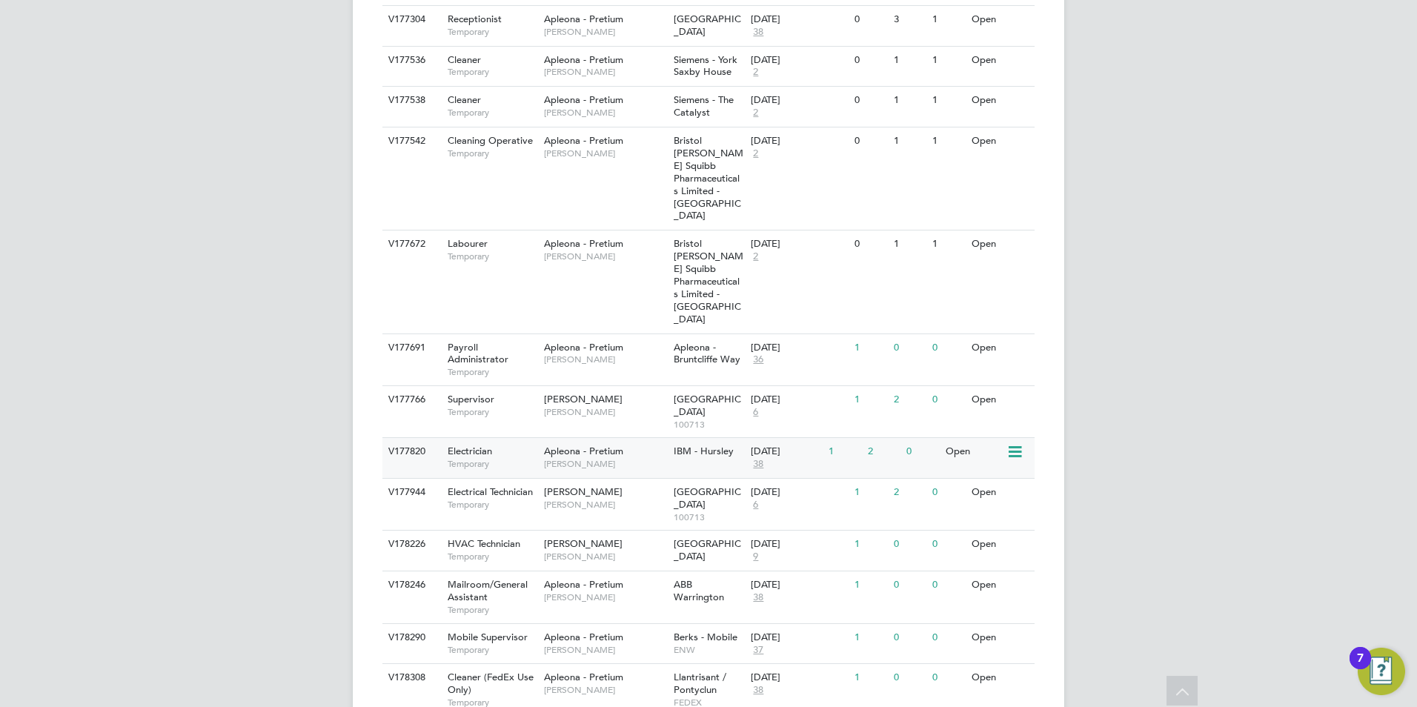
click at [517, 458] on span "Temporary" at bounding box center [492, 464] width 89 height 12
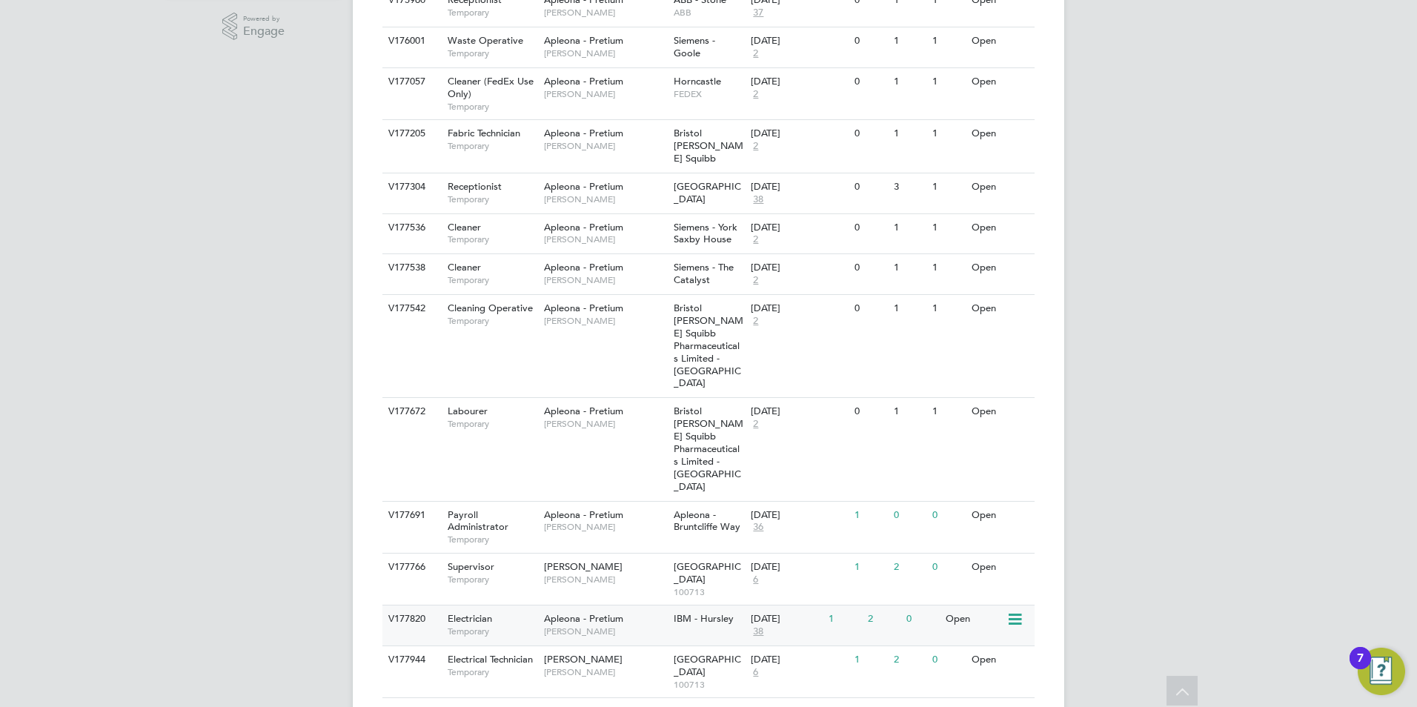
scroll to position [588, 0]
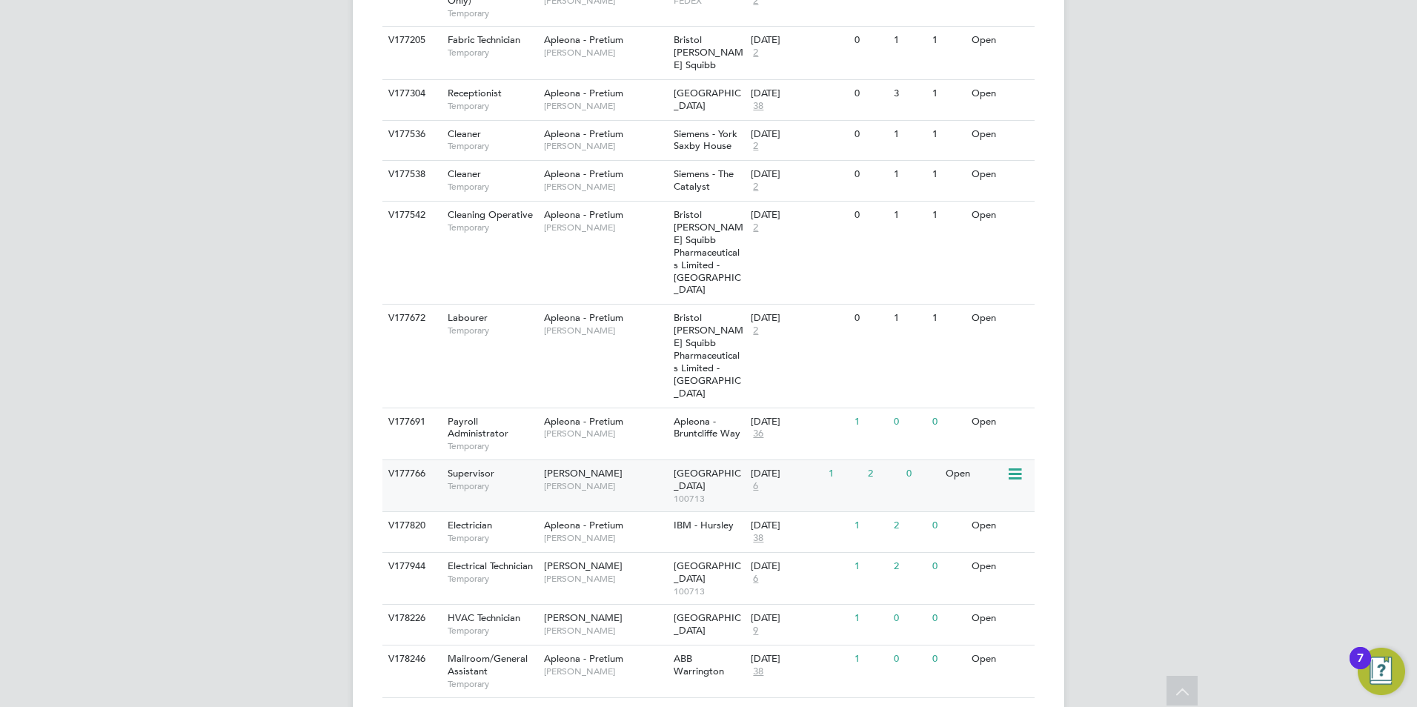
click at [520, 480] on span "Temporary" at bounding box center [492, 486] width 89 height 12
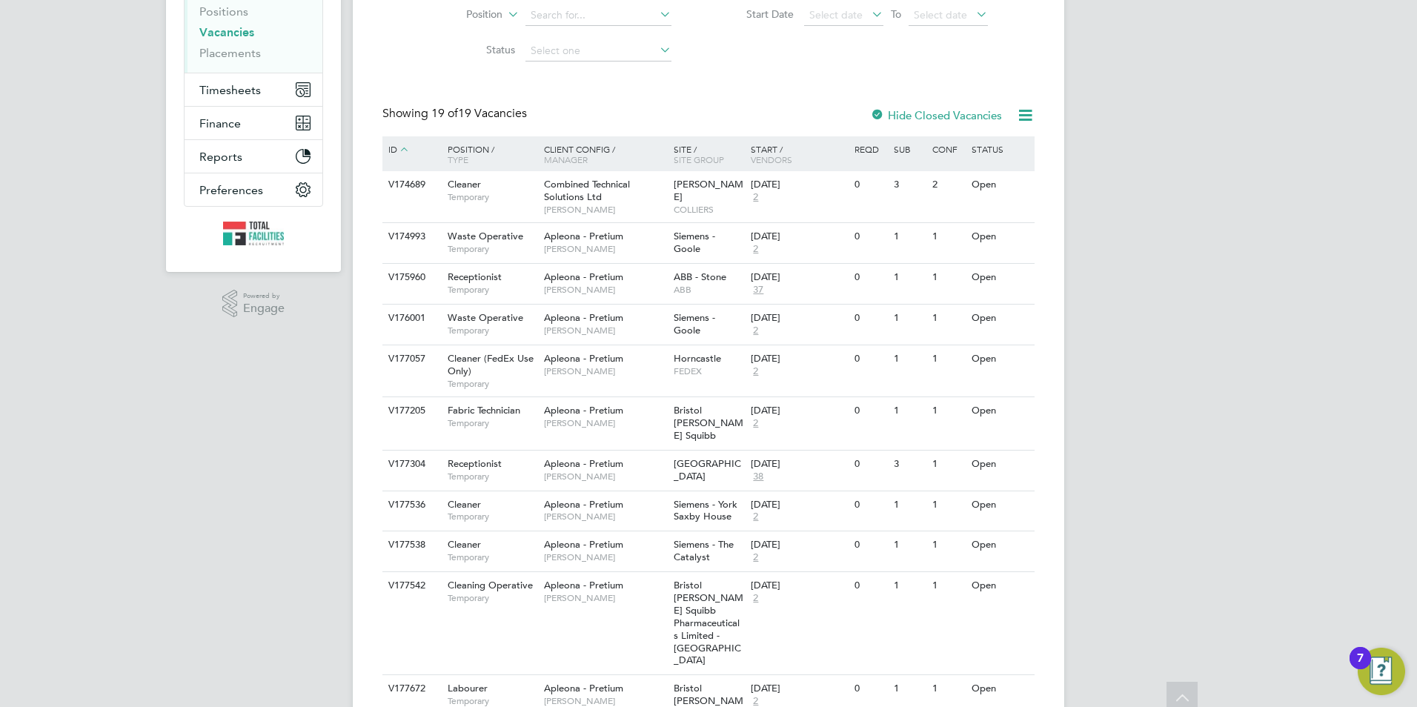
scroll to position [0, 0]
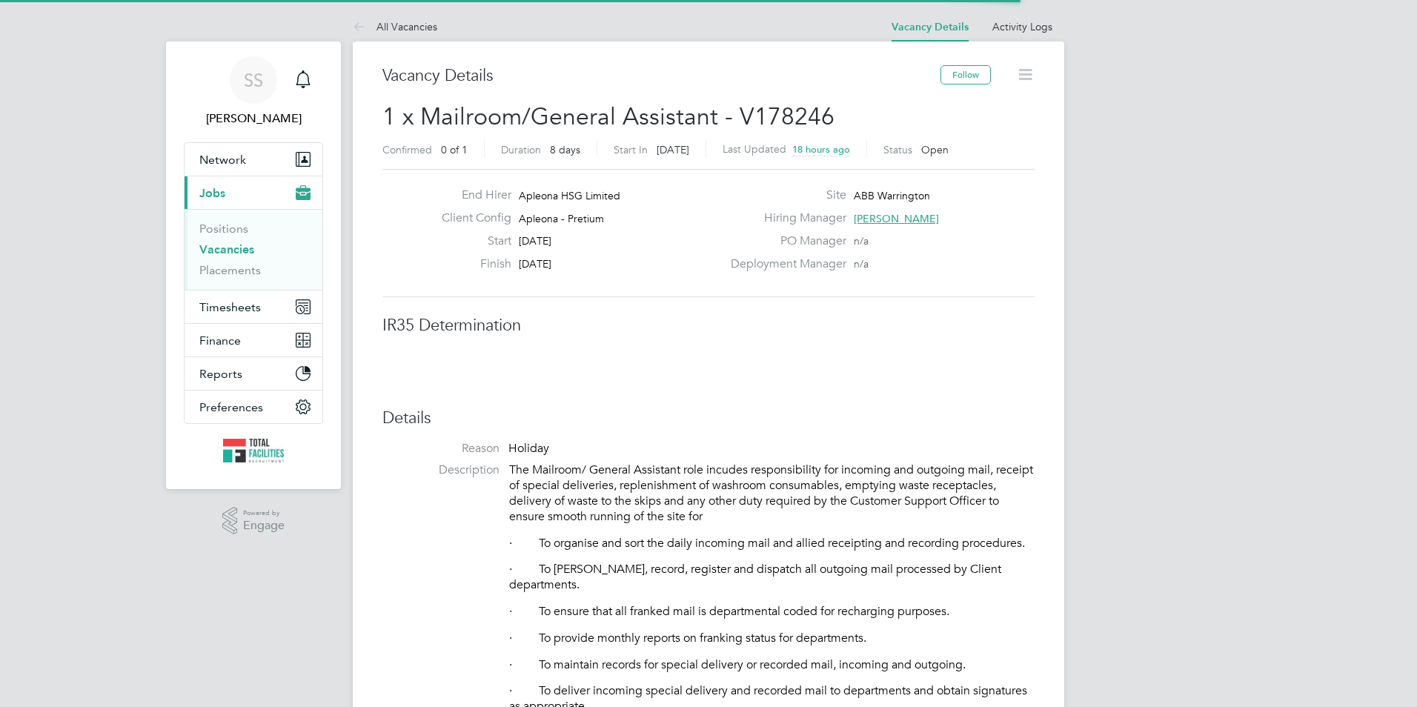
scroll to position [44, 130]
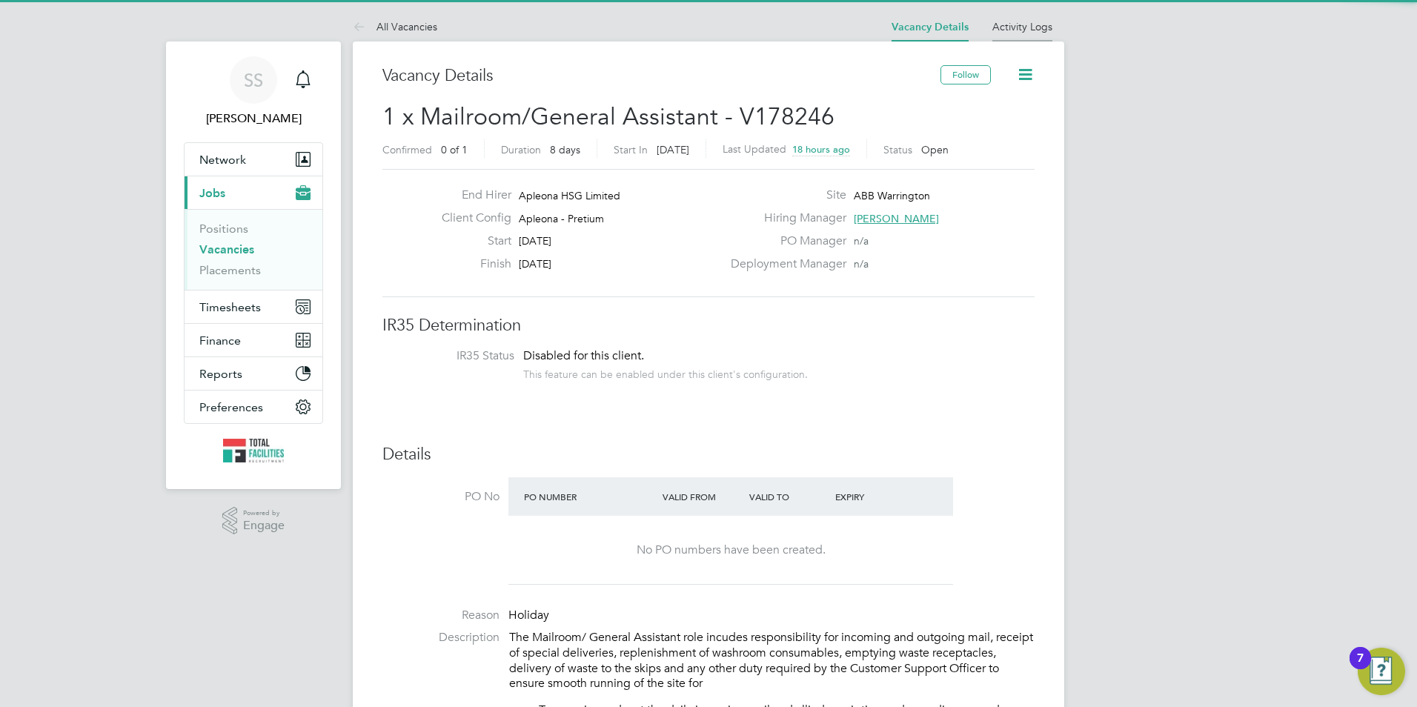
click at [1020, 29] on link "Activity Logs" at bounding box center [1022, 26] width 60 height 13
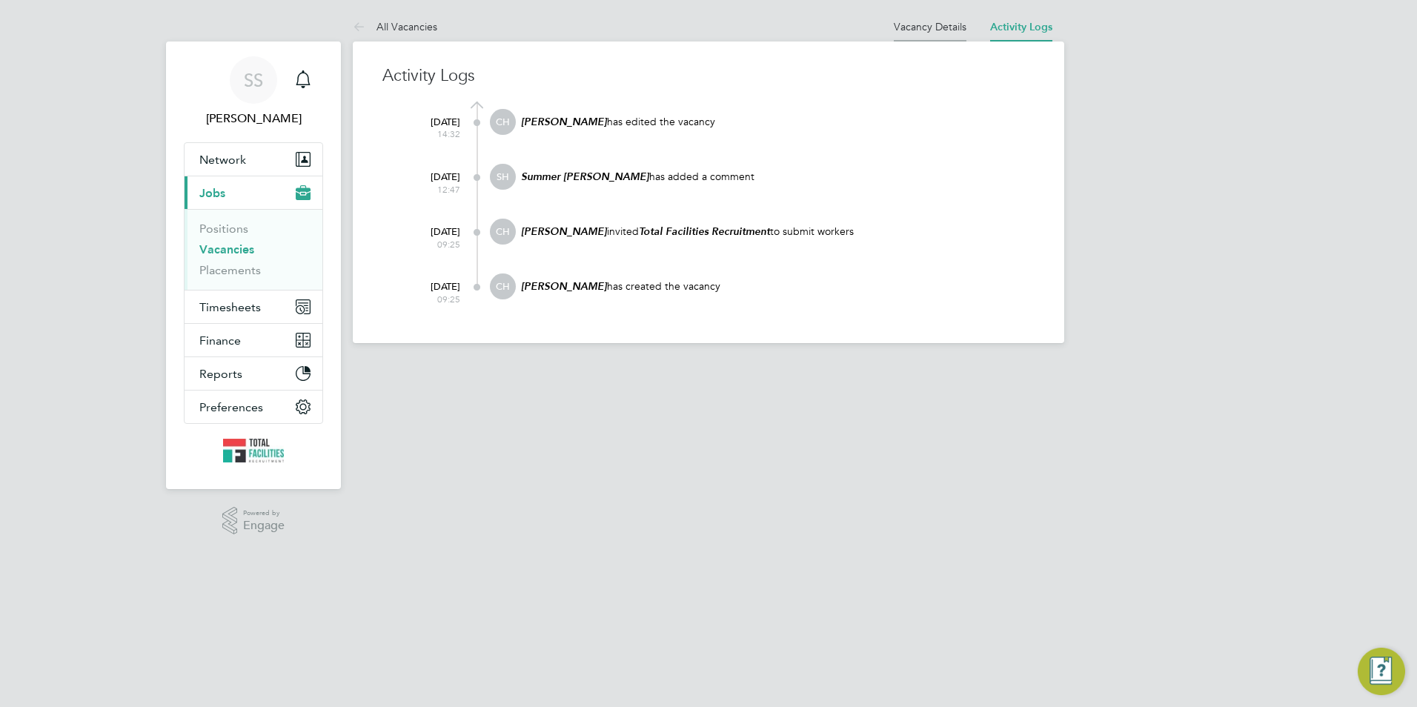
click at [943, 23] on link "Vacancy Details" at bounding box center [930, 26] width 73 height 13
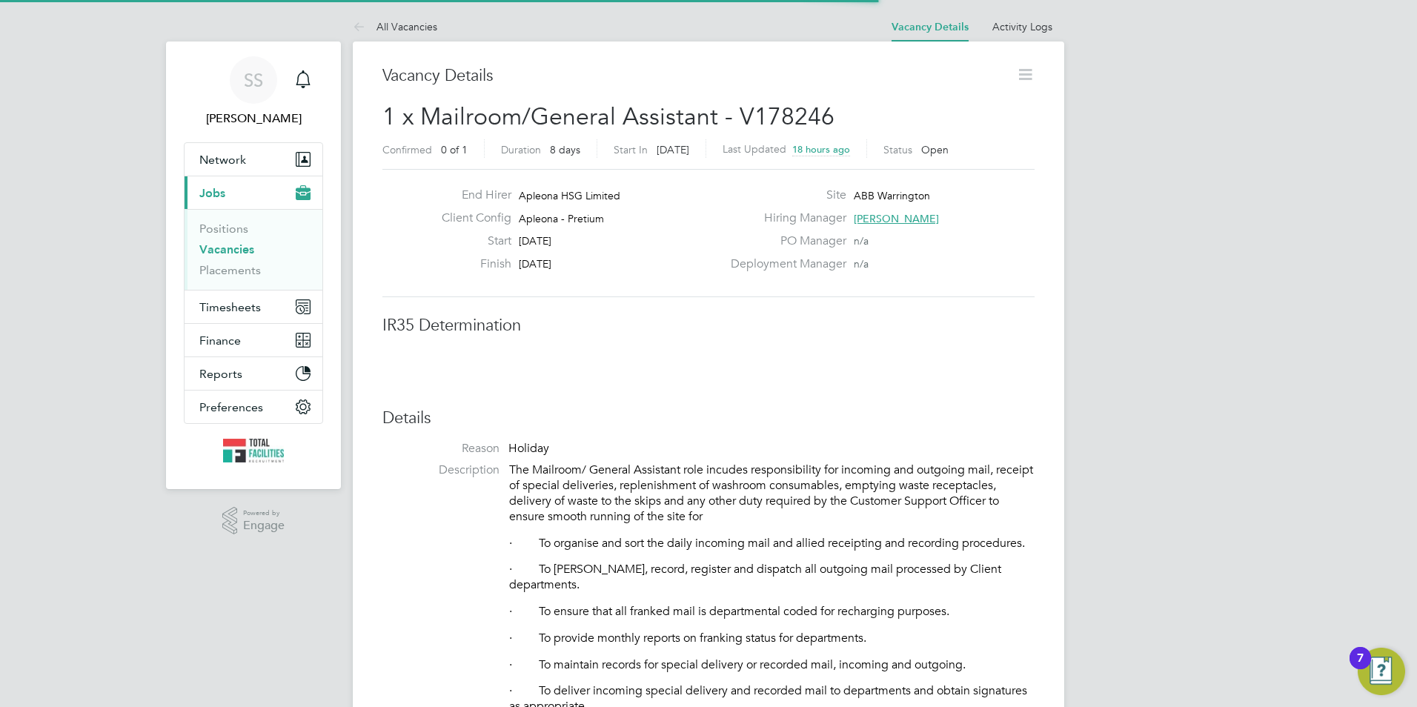
scroll to position [44, 130]
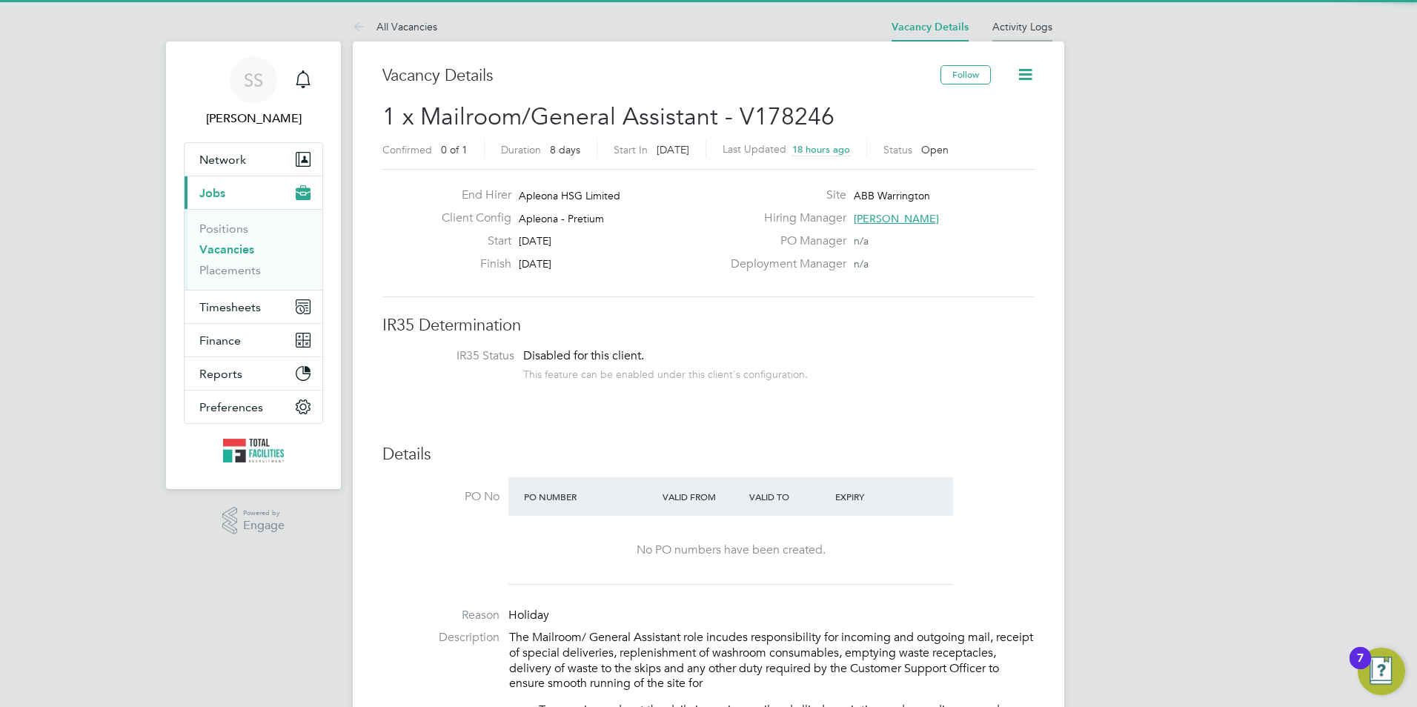
click at [1045, 28] on link "Activity Logs" at bounding box center [1022, 26] width 60 height 13
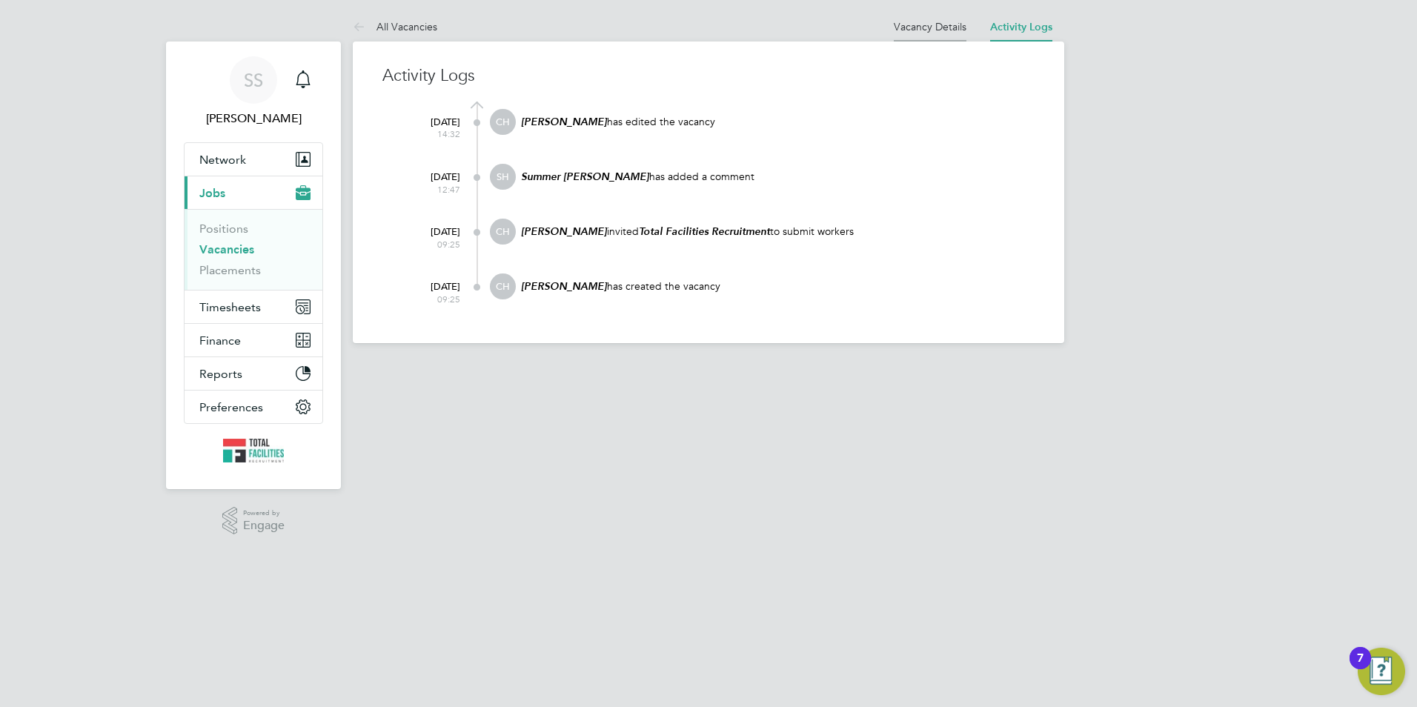
click at [914, 21] on link "Vacancy Details" at bounding box center [930, 26] width 73 height 13
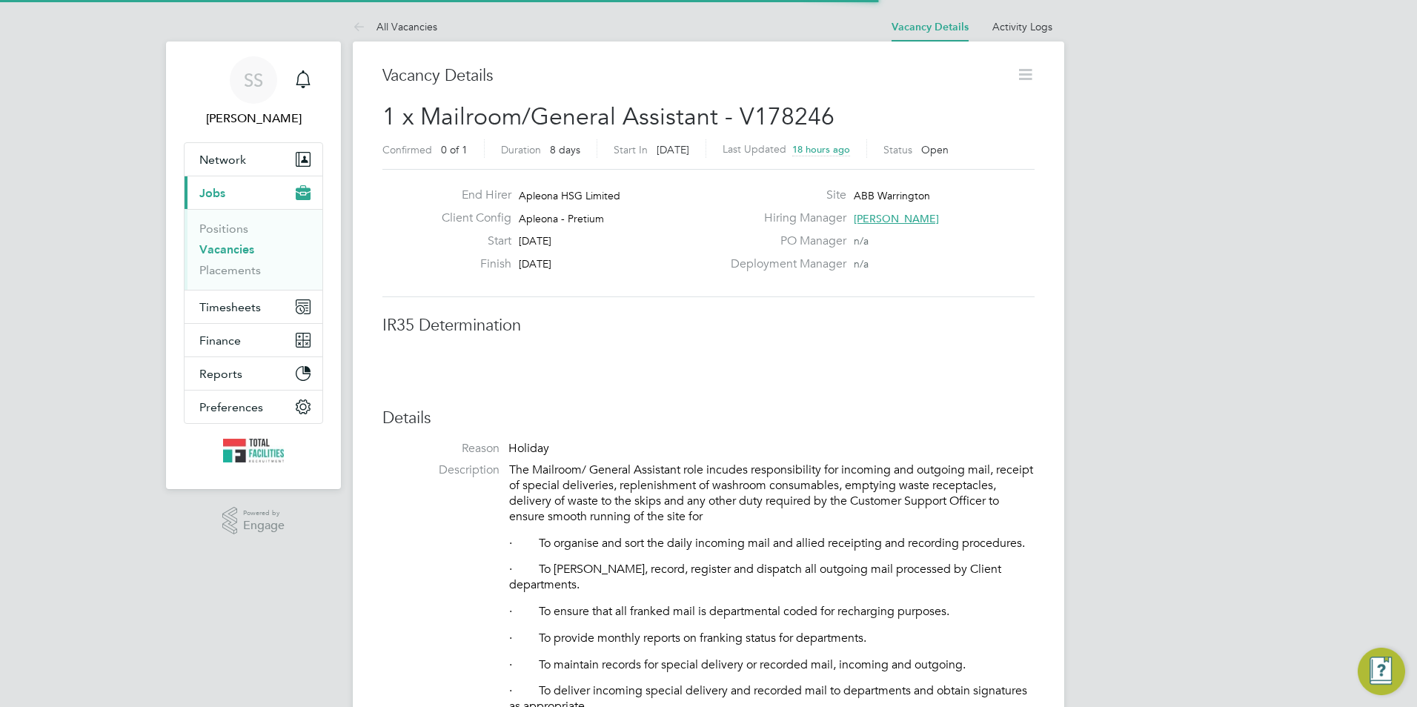
scroll to position [44, 130]
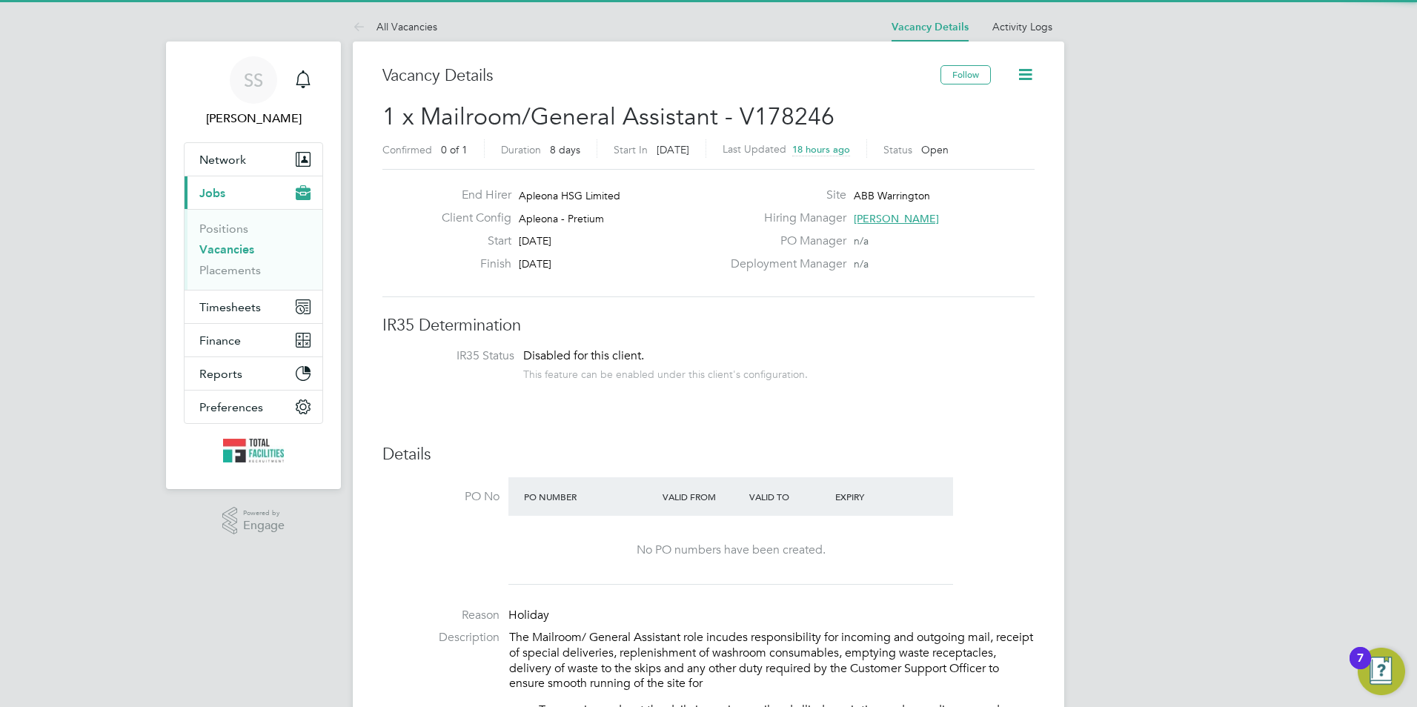
click at [1028, 74] on icon at bounding box center [1025, 74] width 19 height 19
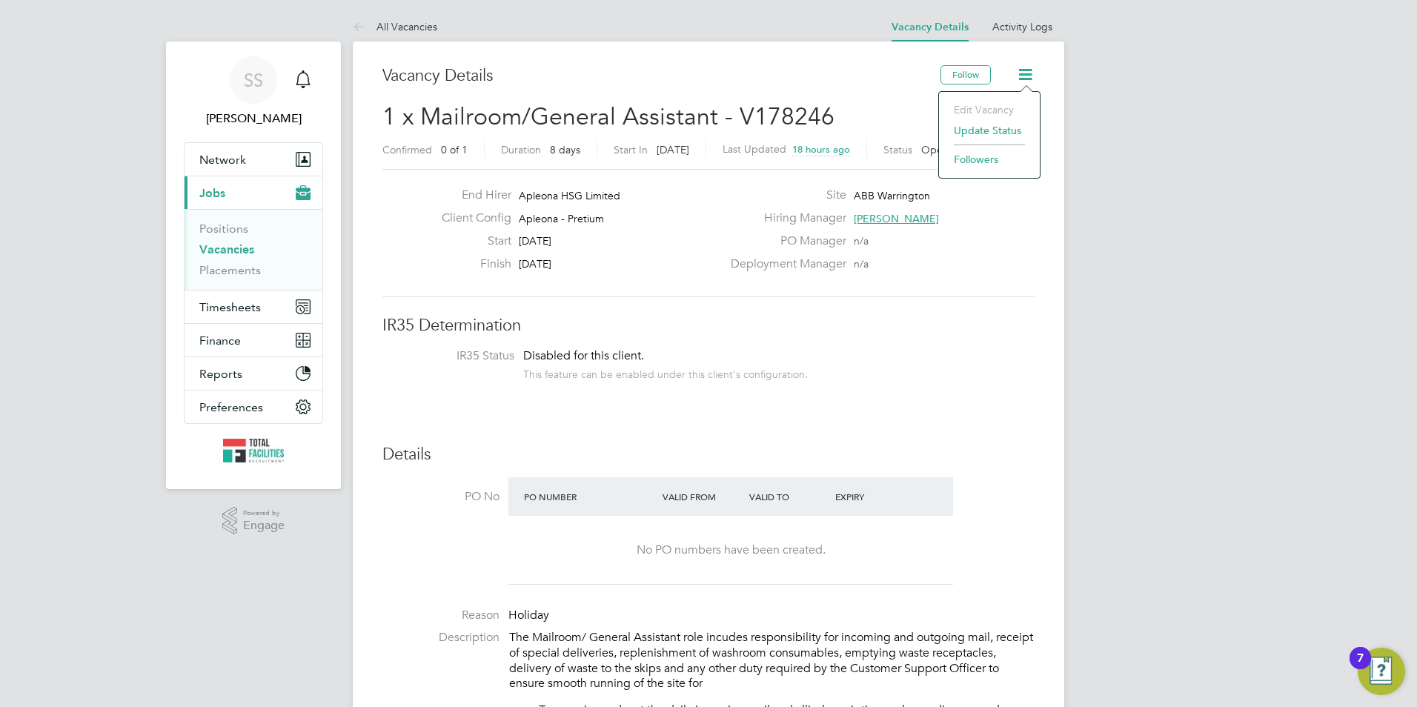
click at [984, 162] on li "Followers" at bounding box center [989, 159] width 86 height 21
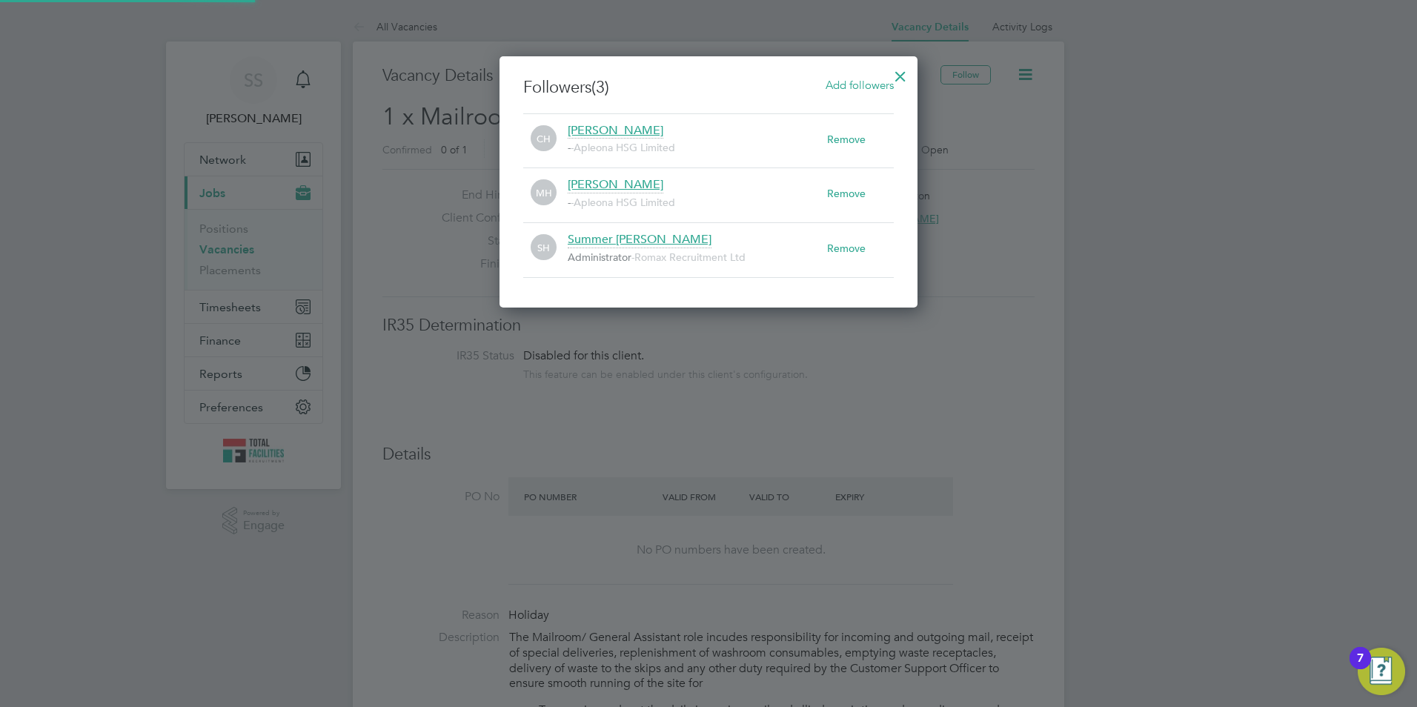
scroll to position [0, 0]
click at [898, 77] on div at bounding box center [900, 72] width 27 height 27
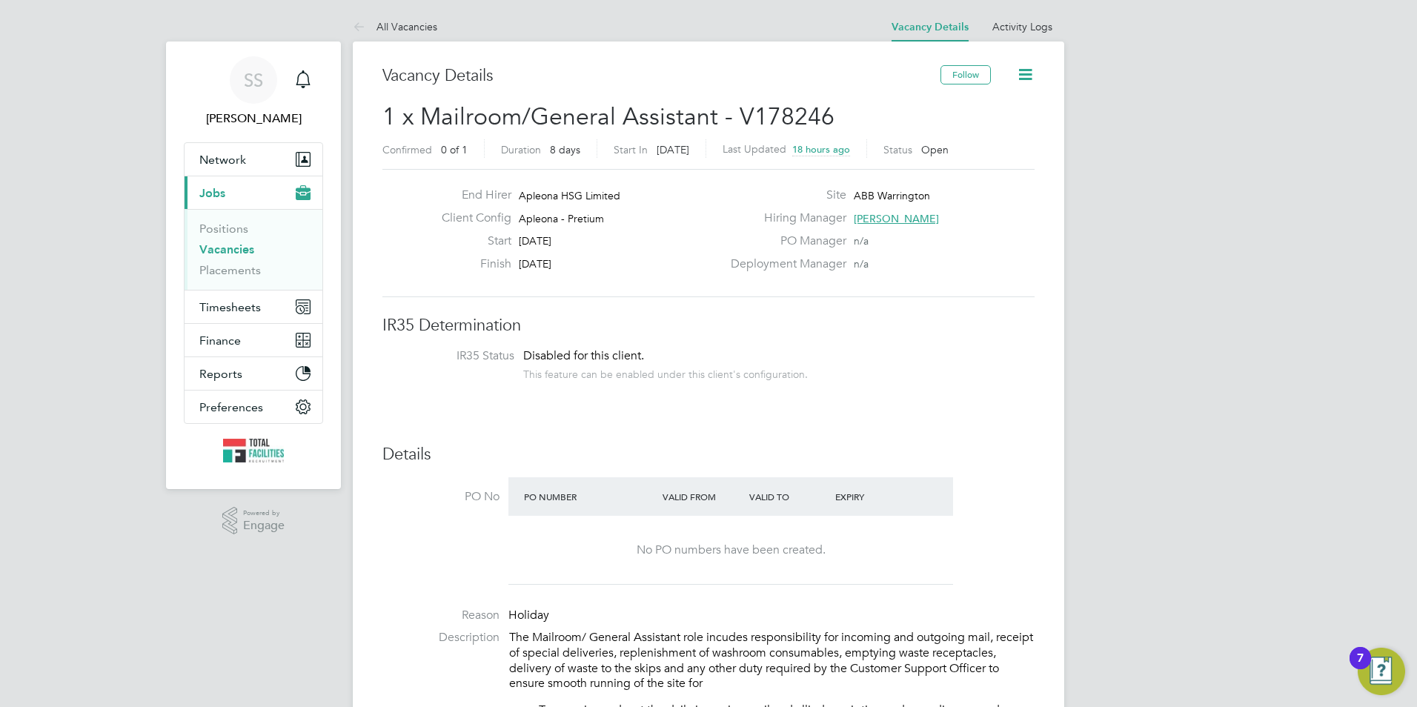
click at [214, 252] on link "Vacancies" at bounding box center [226, 249] width 55 height 14
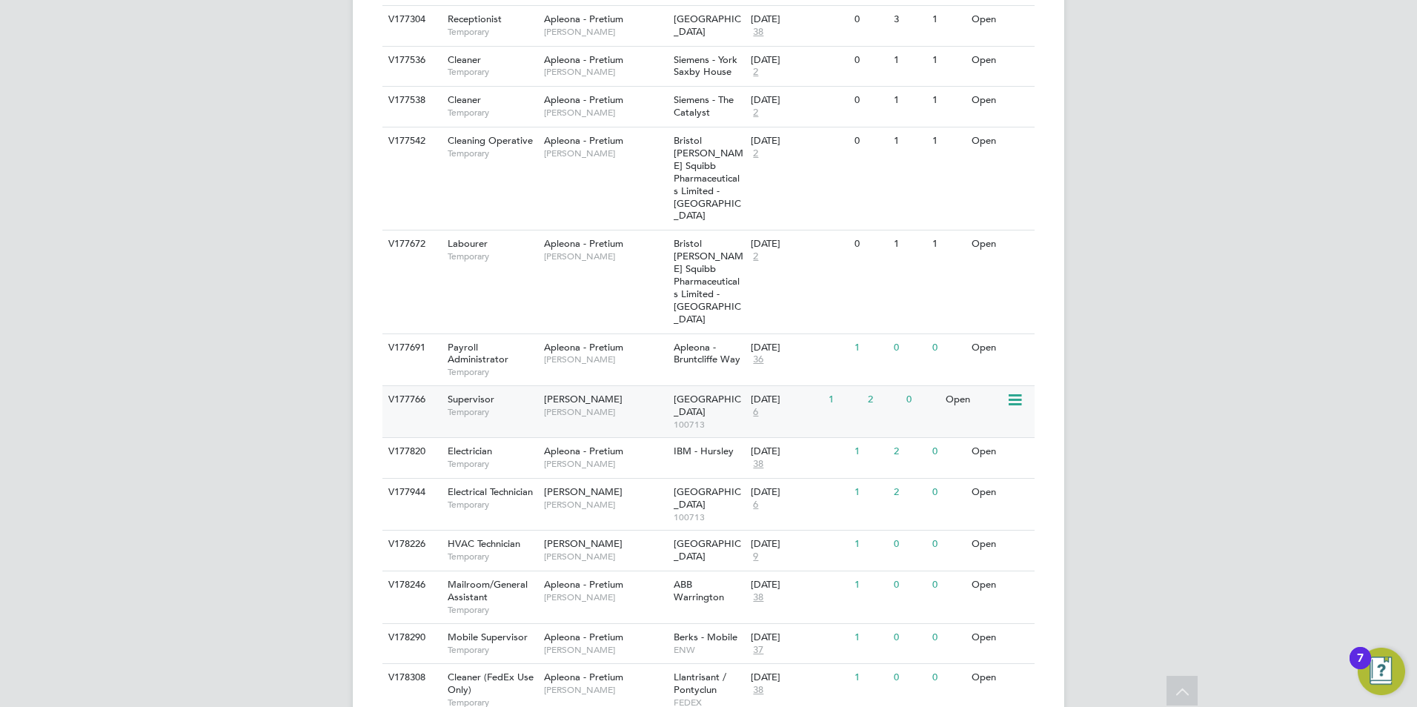
click at [521, 406] on span "Temporary" at bounding box center [492, 412] width 89 height 12
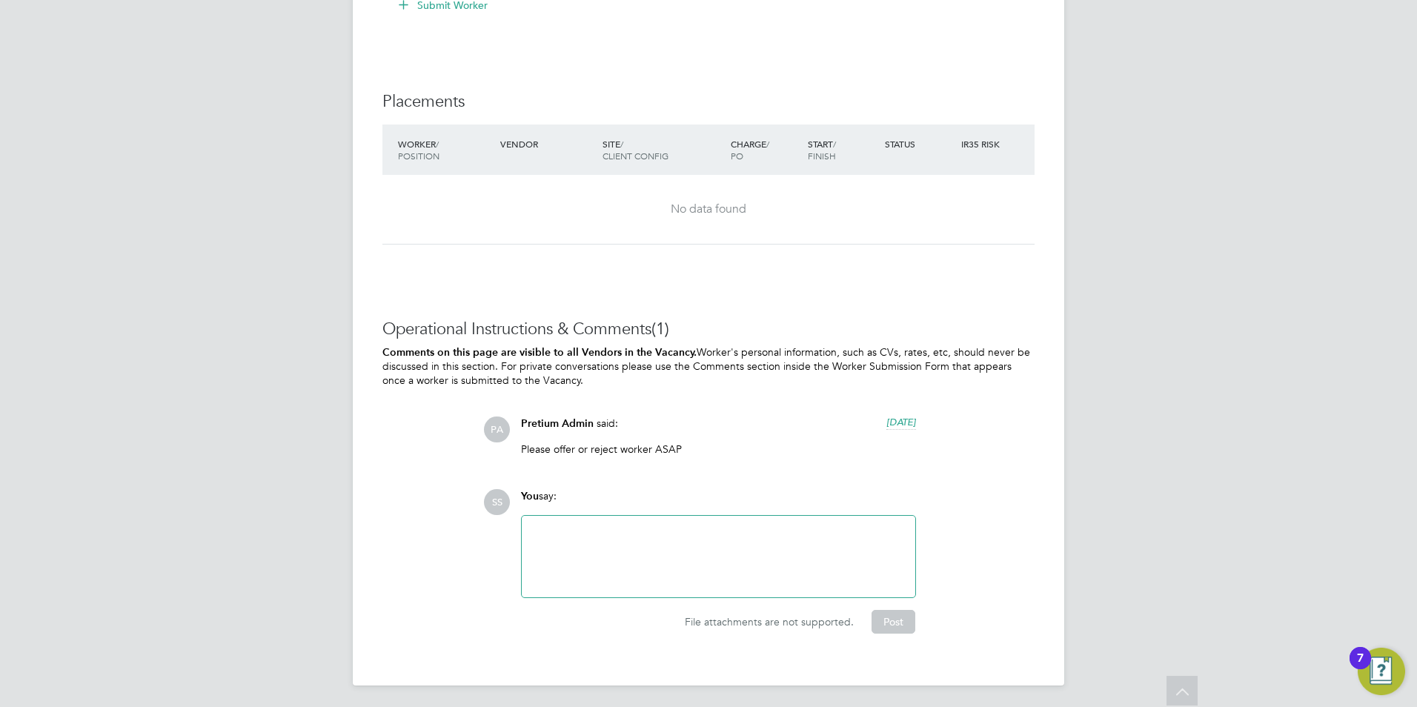
scroll to position [2752, 0]
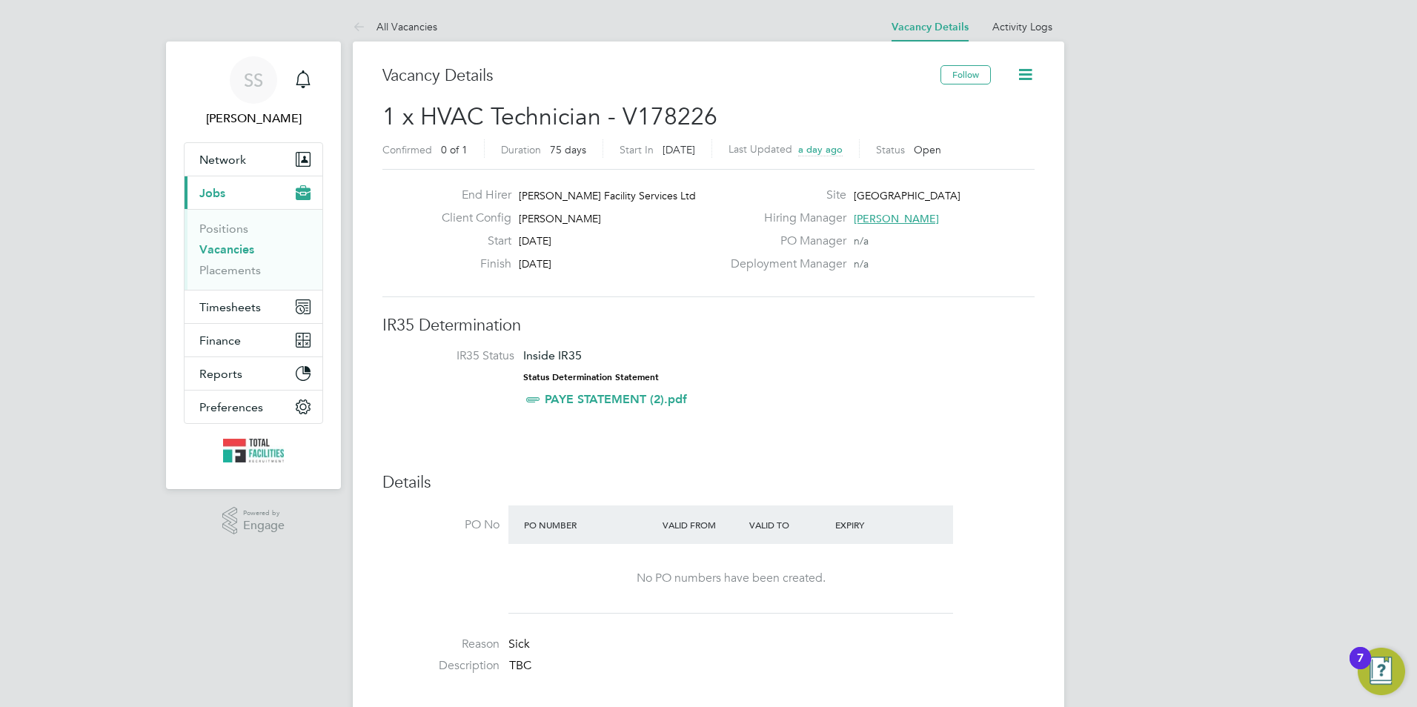
click at [1034, 71] on icon at bounding box center [1025, 74] width 19 height 19
click at [969, 157] on li "Followers" at bounding box center [989, 159] width 86 height 21
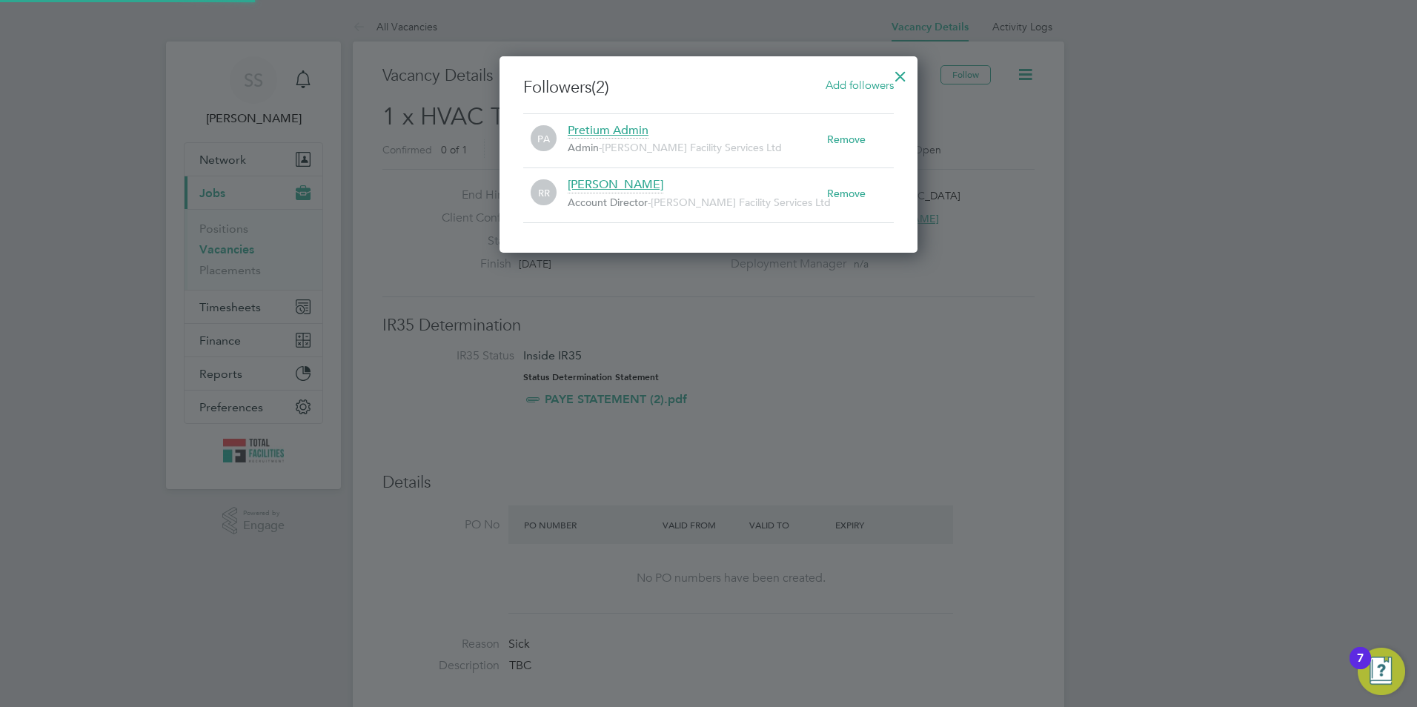
scroll to position [198, 419]
click at [892, 73] on div at bounding box center [900, 72] width 27 height 27
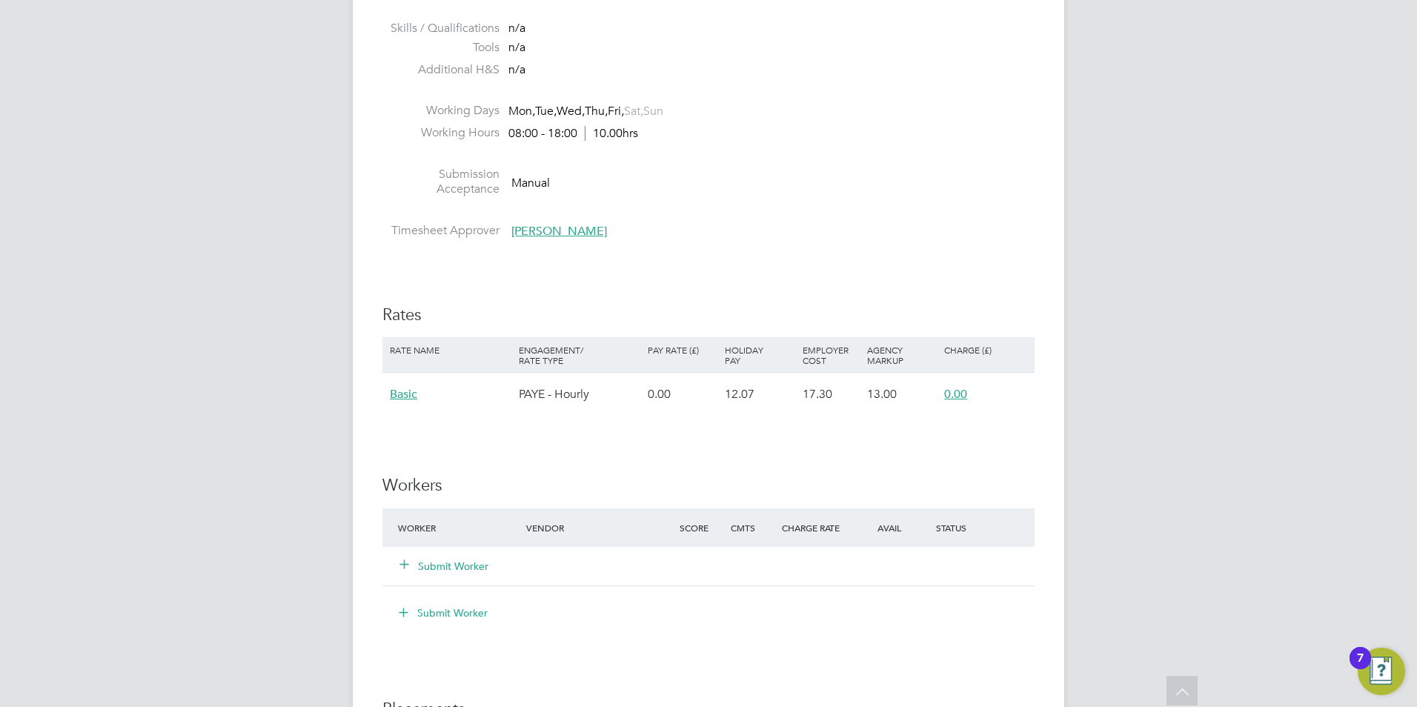
scroll to position [593, 0]
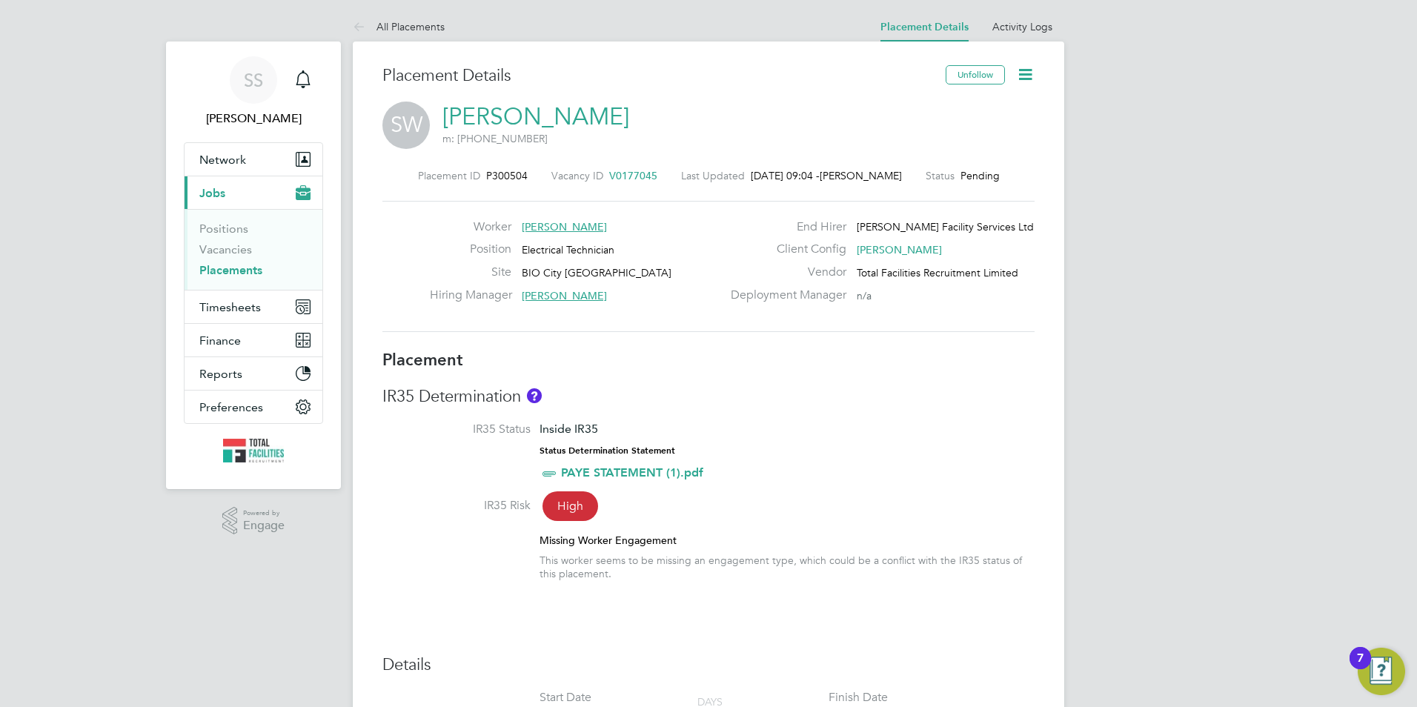
click at [517, 111] on link "[PERSON_NAME]" at bounding box center [535, 116] width 187 height 29
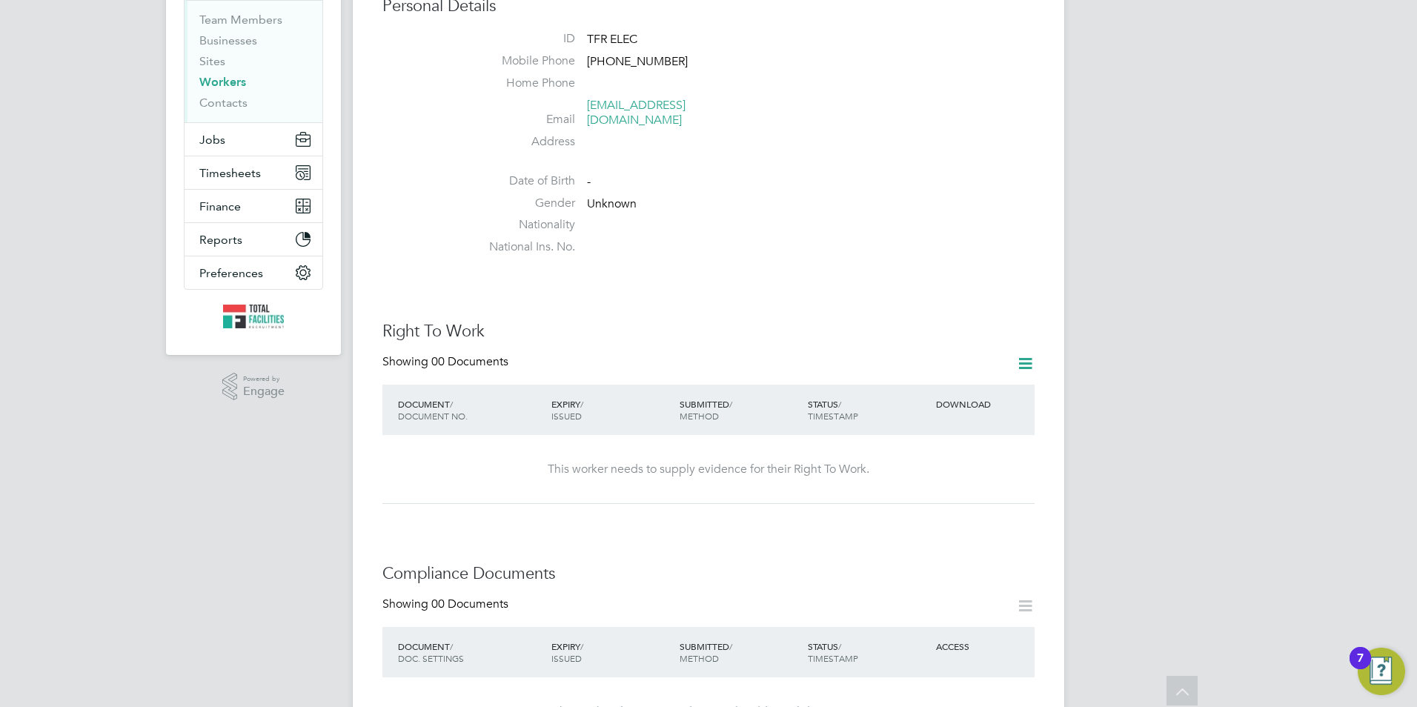
scroll to position [41, 0]
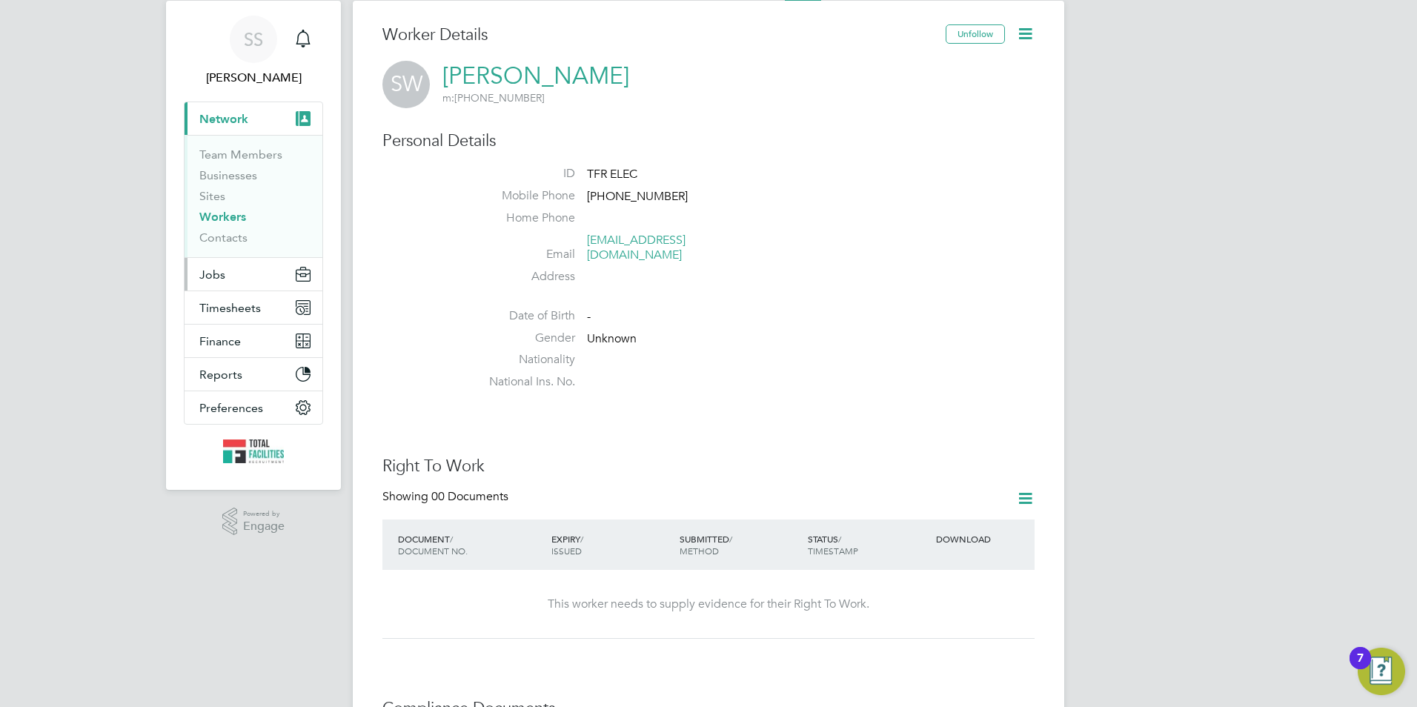
click at [231, 276] on button "Jobs" at bounding box center [254, 274] width 138 height 33
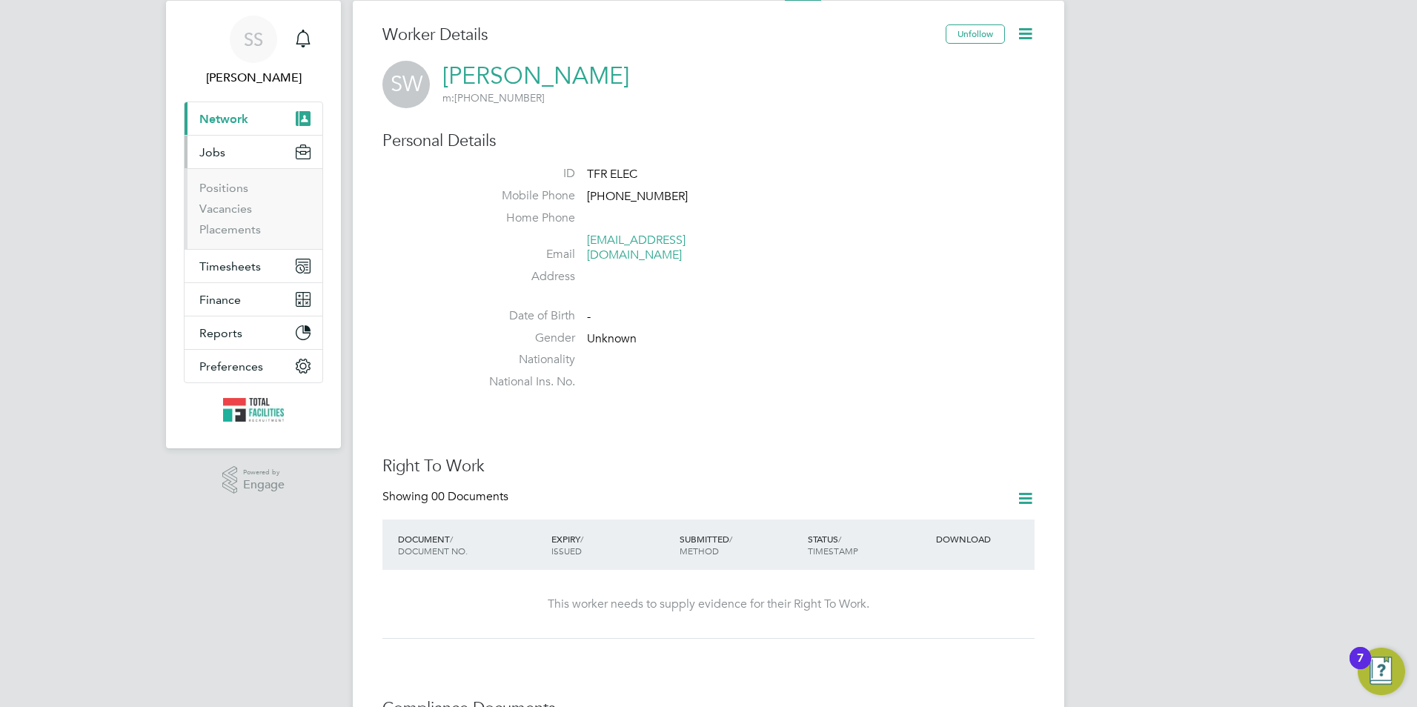
click at [230, 201] on li "Positions" at bounding box center [254, 191] width 111 height 21
click at [227, 209] on link "Vacancies" at bounding box center [225, 209] width 53 height 14
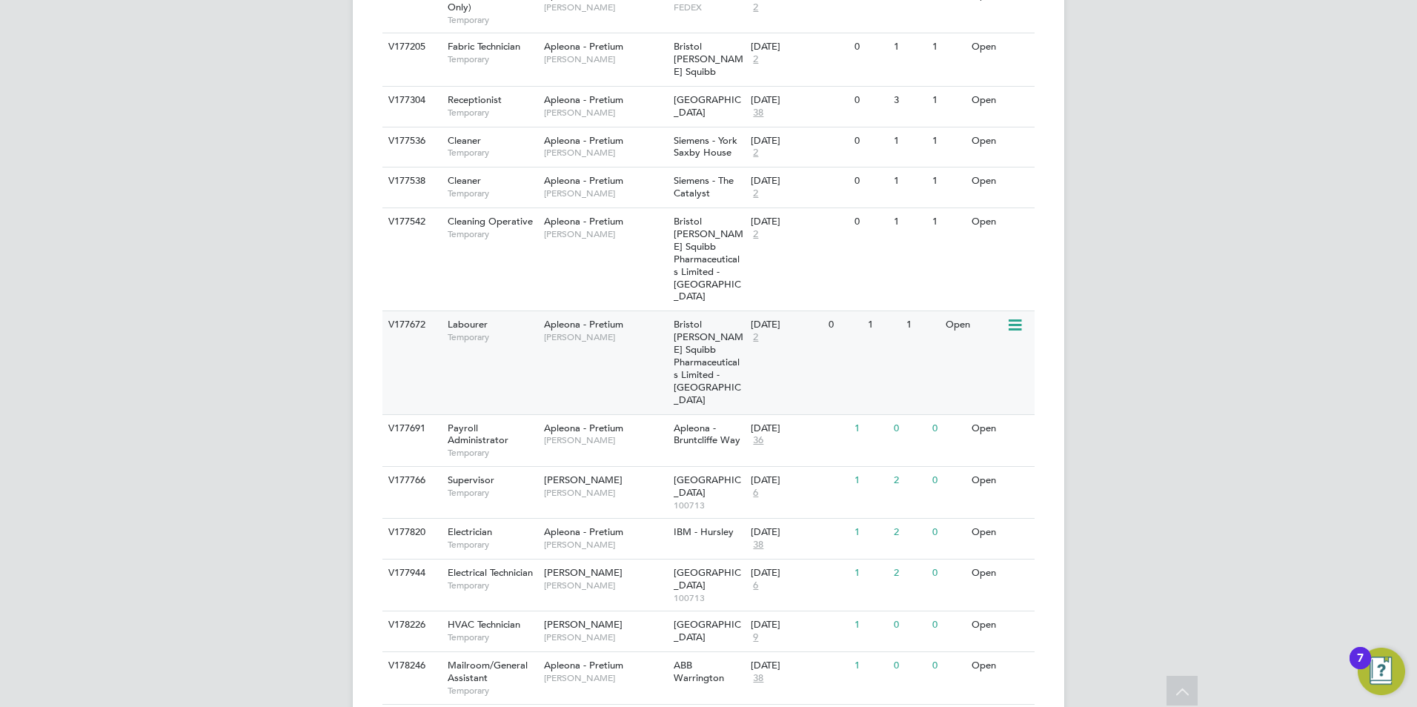
scroll to position [662, 0]
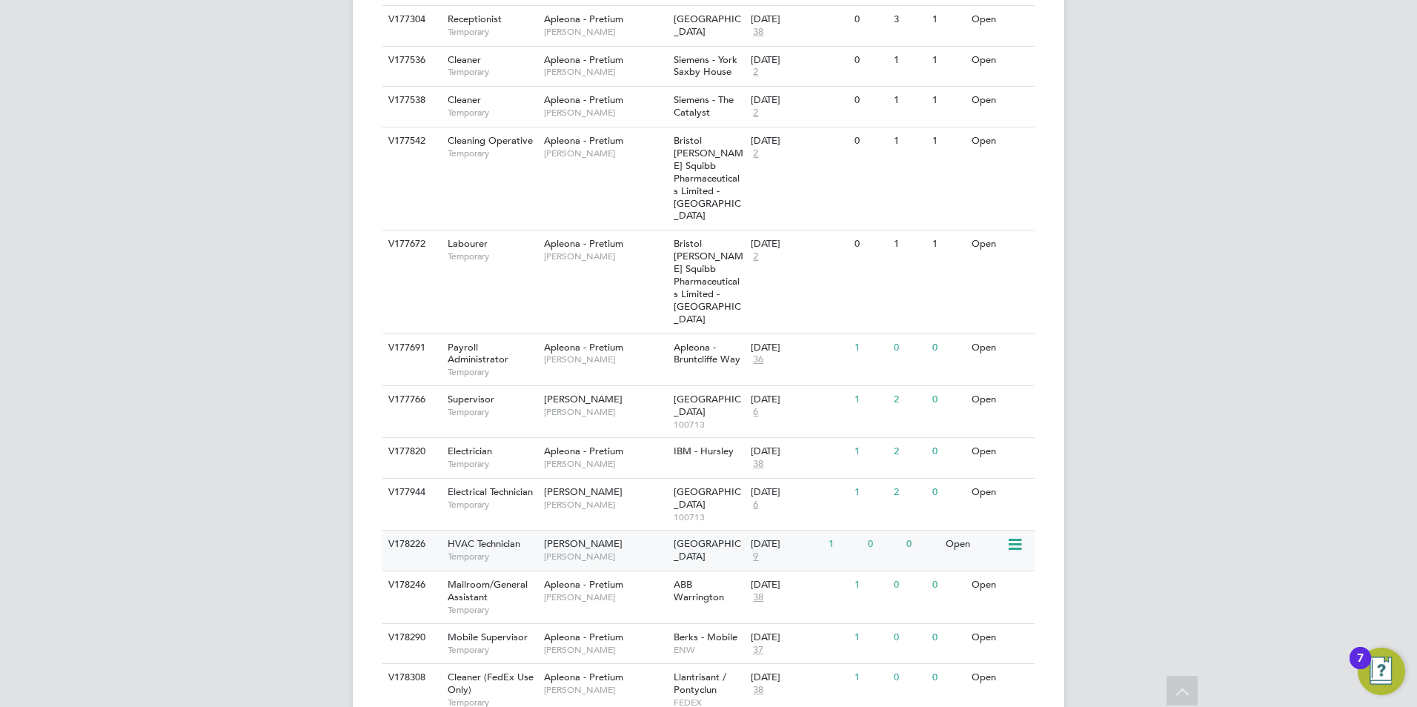
click at [534, 551] on span "Temporary" at bounding box center [492, 557] width 89 height 12
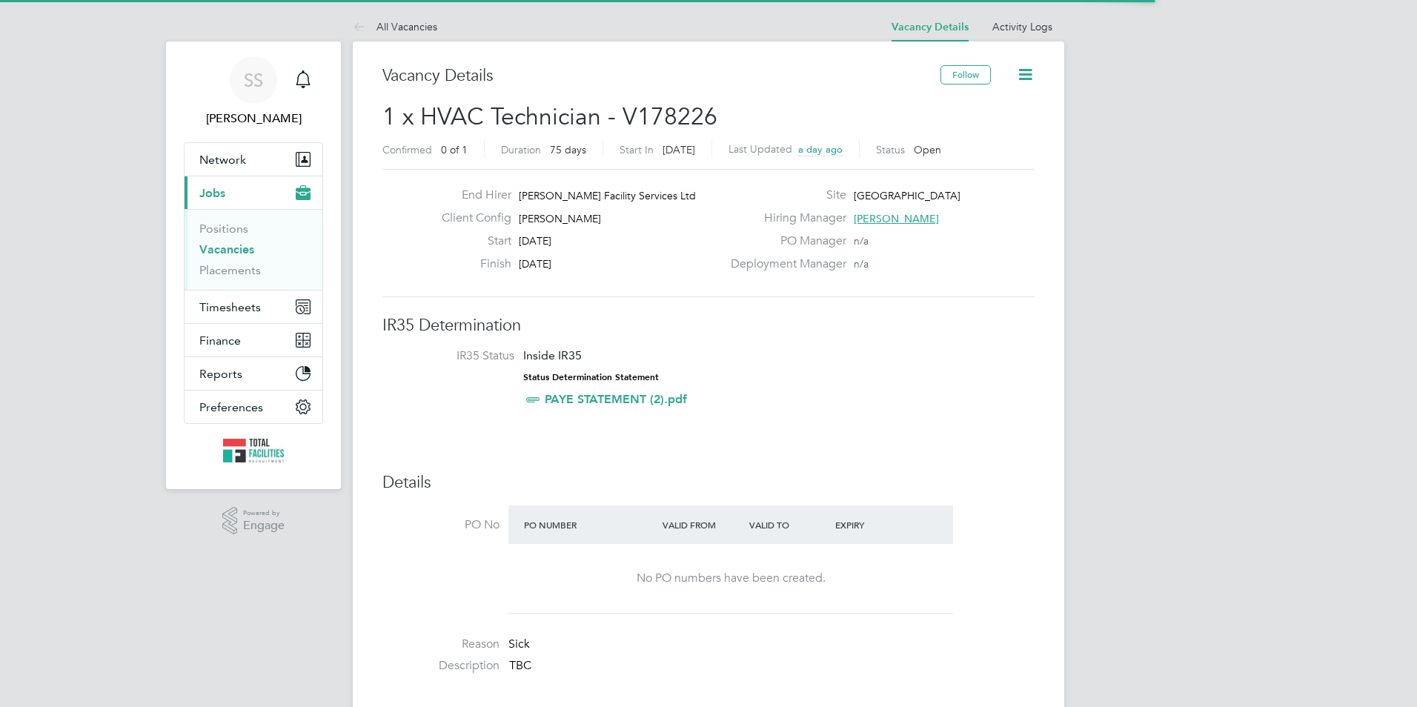
scroll to position [44, 130]
click at [883, 214] on span "[PERSON_NAME]" at bounding box center [896, 218] width 85 height 13
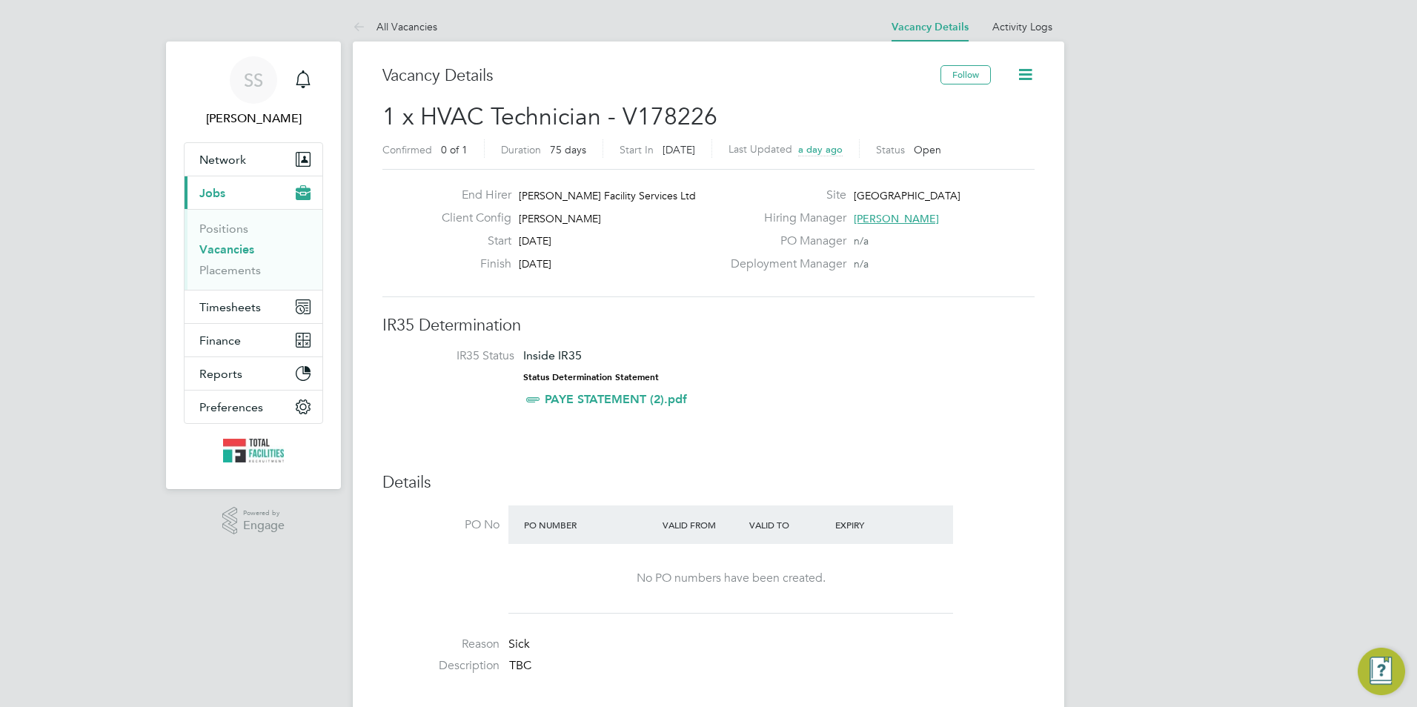
scroll to position [0, 0]
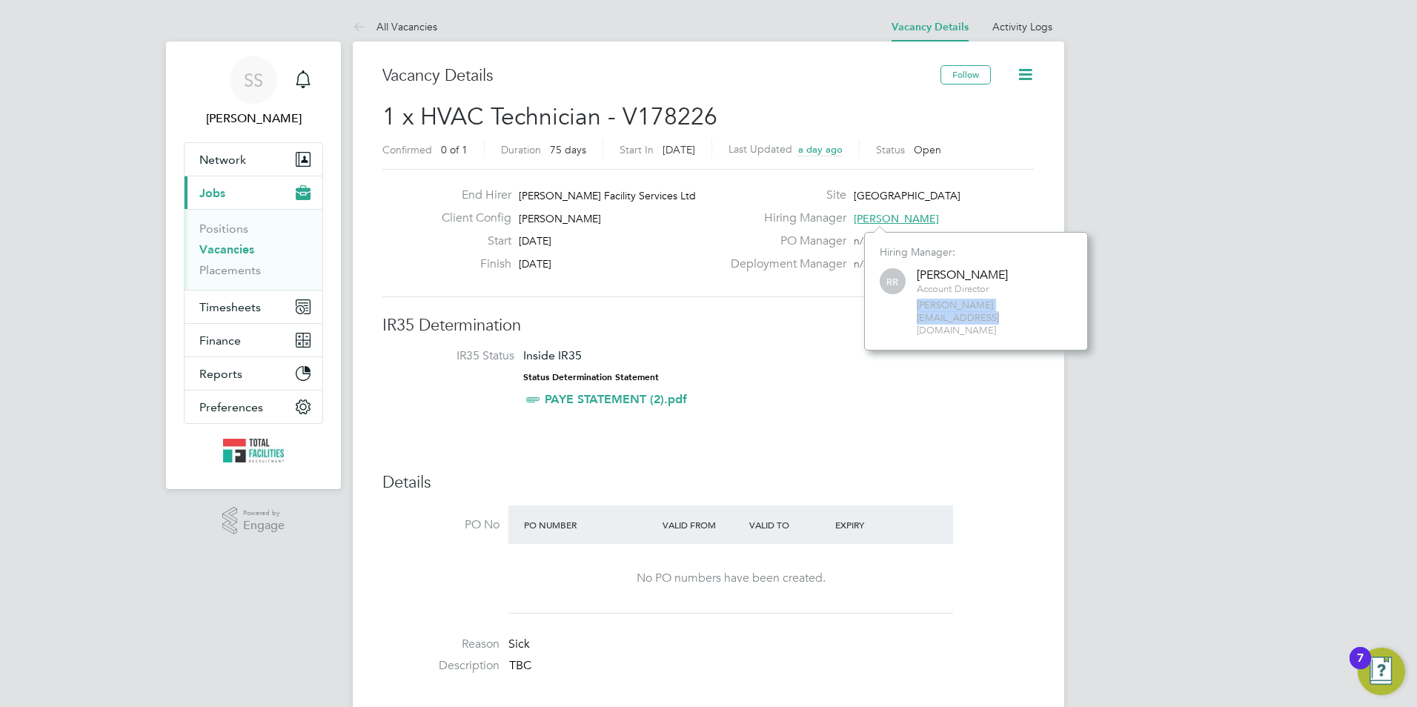
drag, startPoint x: 1038, startPoint y: 304, endPoint x: 908, endPoint y: 303, distance: 129.7
click at [908, 303] on div "RR [PERSON_NAME] Account Director [PERSON_NAME][EMAIL_ADDRESS][DOMAIN_NAME]" at bounding box center [976, 301] width 193 height 71
copy span "[PERSON_NAME][EMAIL_ADDRESS][DOMAIN_NAME]"
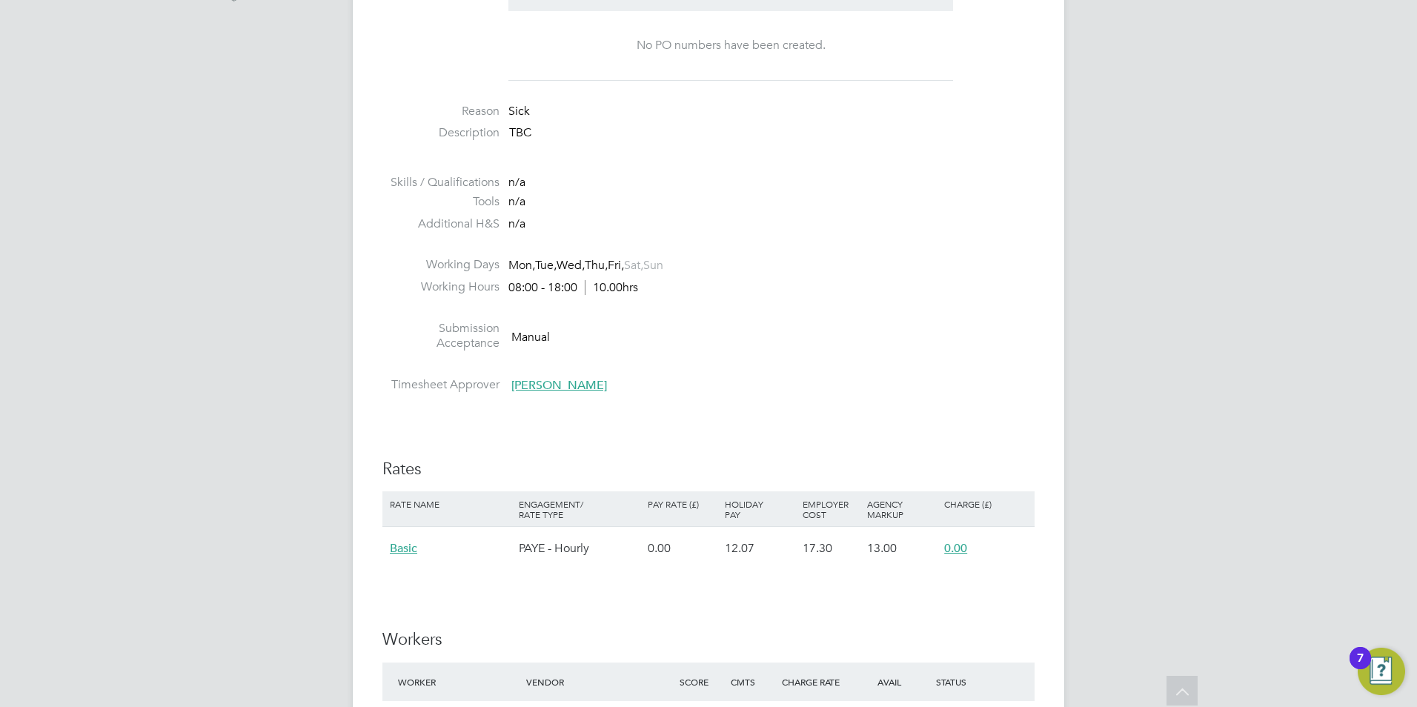
scroll to position [667, 0]
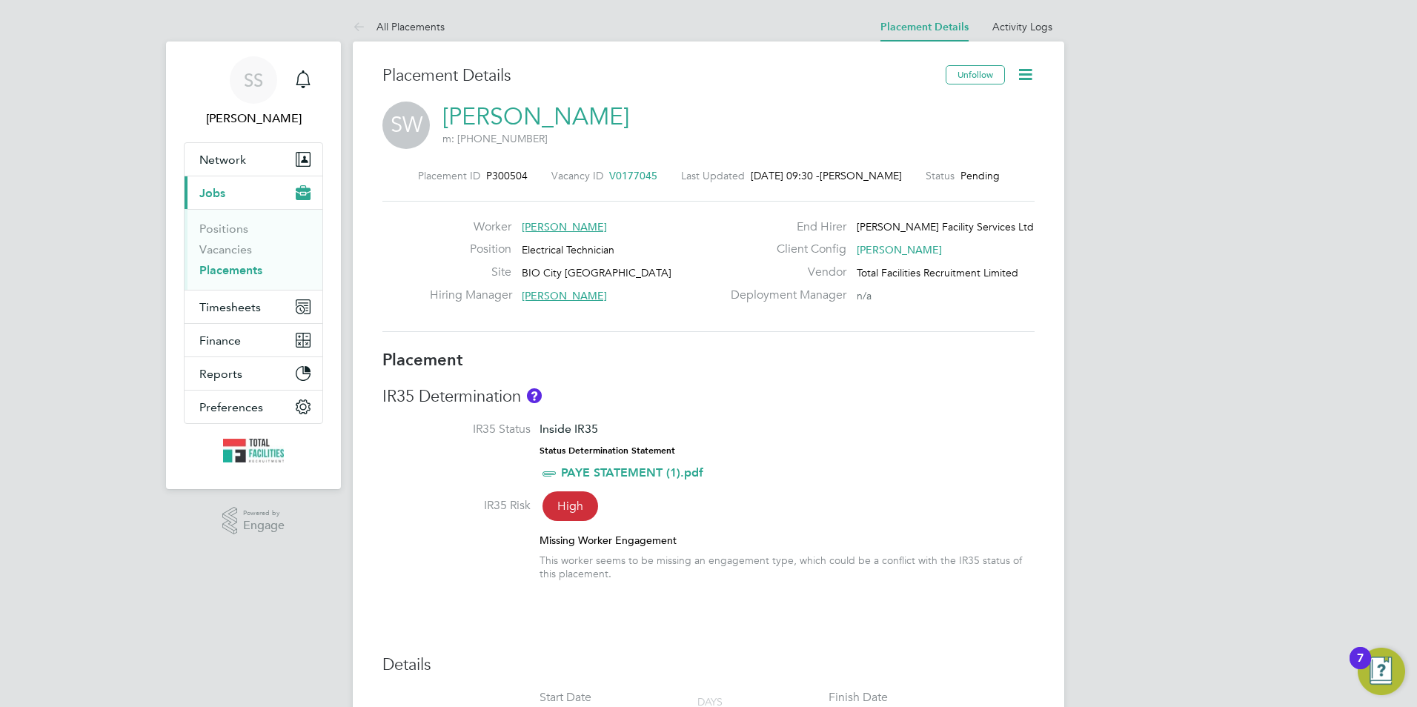
click at [485, 116] on link "[PERSON_NAME]" at bounding box center [535, 116] width 187 height 29
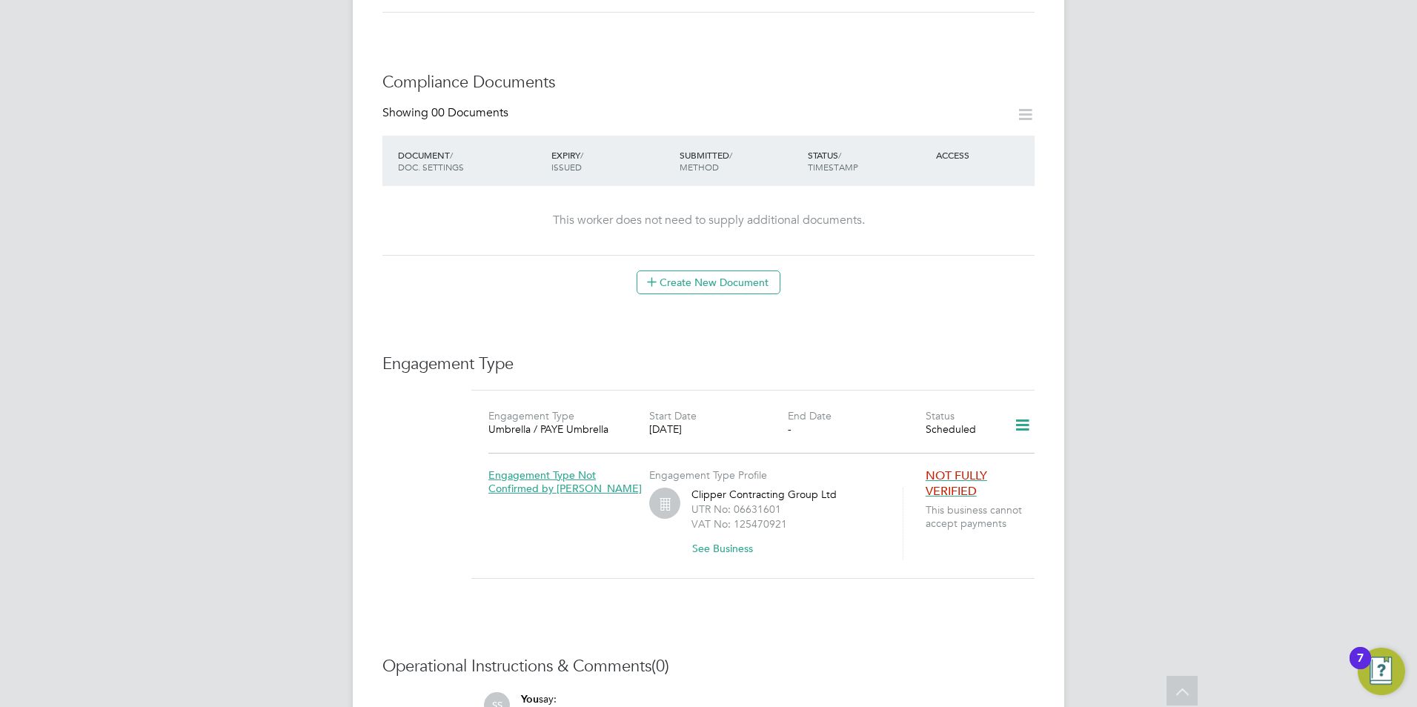
scroll to position [296, 0]
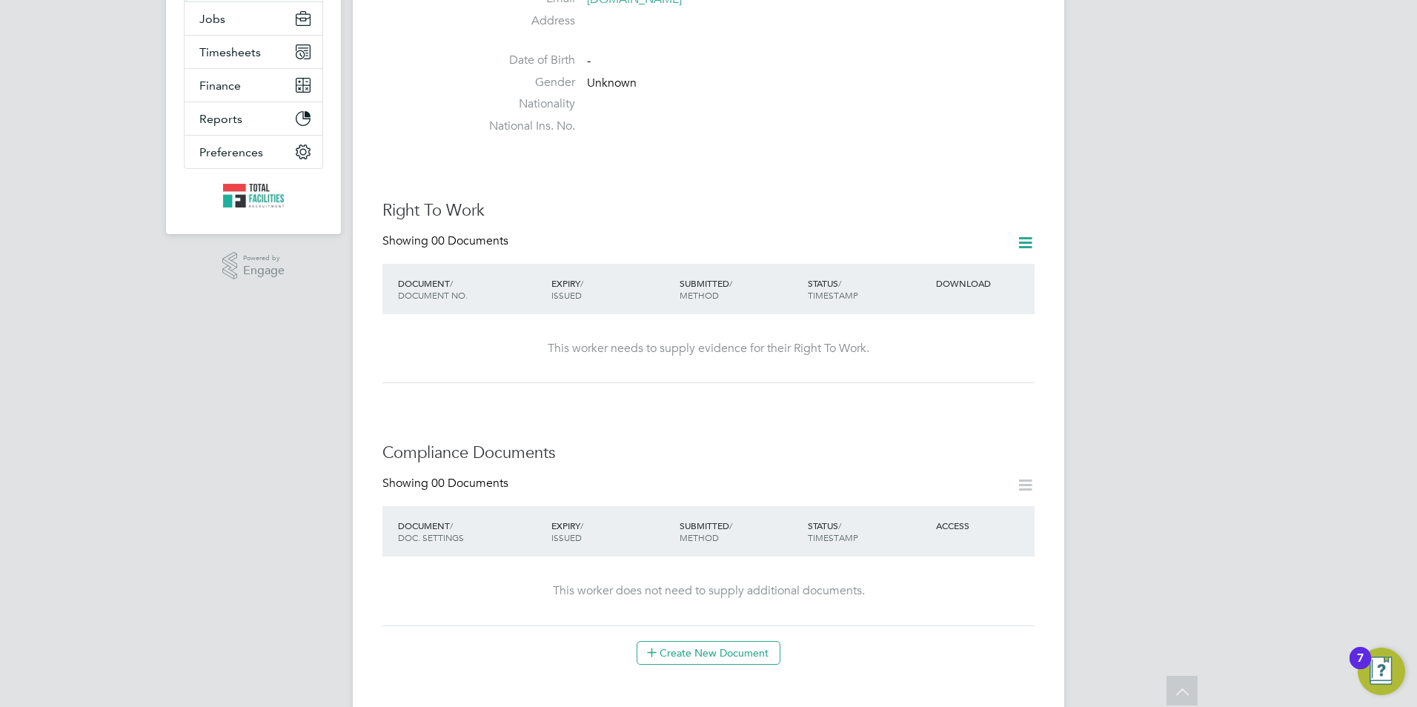
click at [1032, 235] on icon at bounding box center [1025, 242] width 19 height 19
click at [886, 263] on li "Add Right To Work Document" at bounding box center [943, 263] width 179 height 21
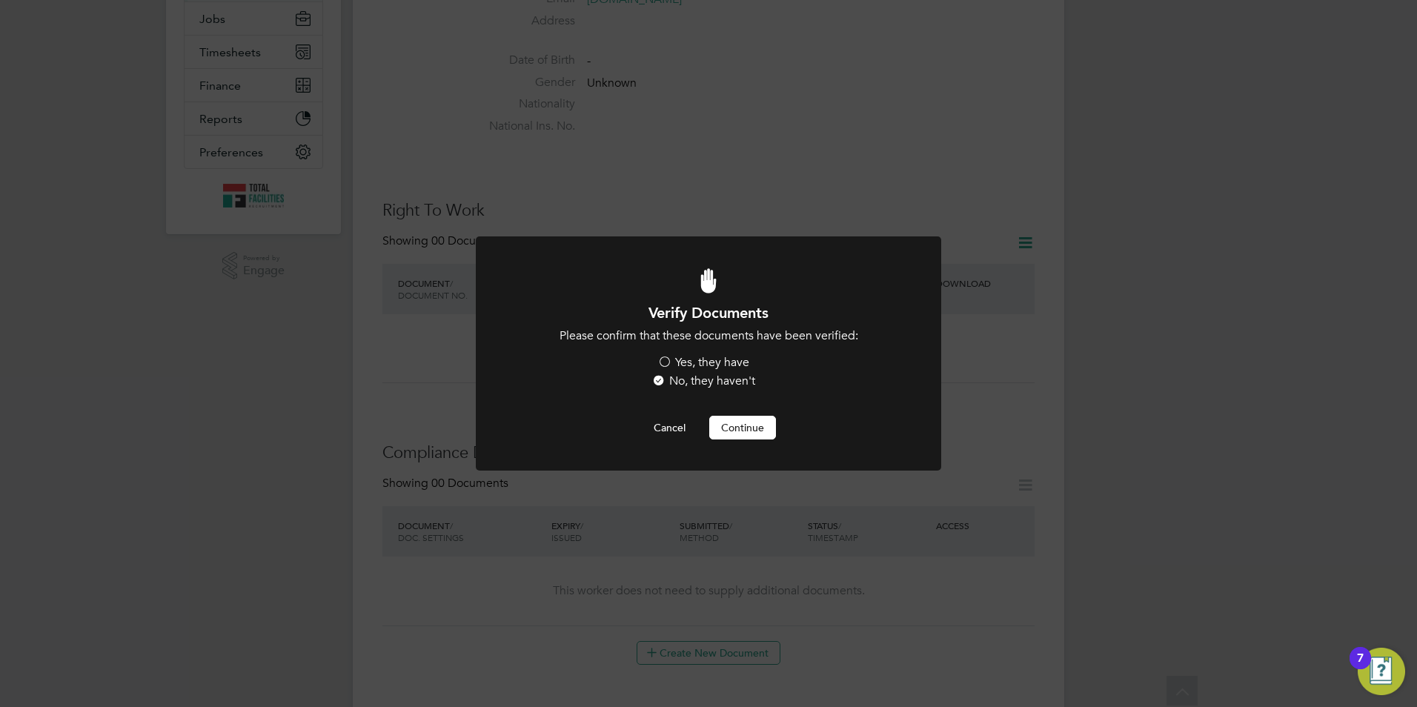
click at [672, 364] on label "Yes, they have" at bounding box center [703, 363] width 92 height 16
click at [0, 0] on input "Yes, they have" at bounding box center [0, 0] width 0 height 0
click at [733, 429] on button "Continue" at bounding box center [742, 428] width 67 height 24
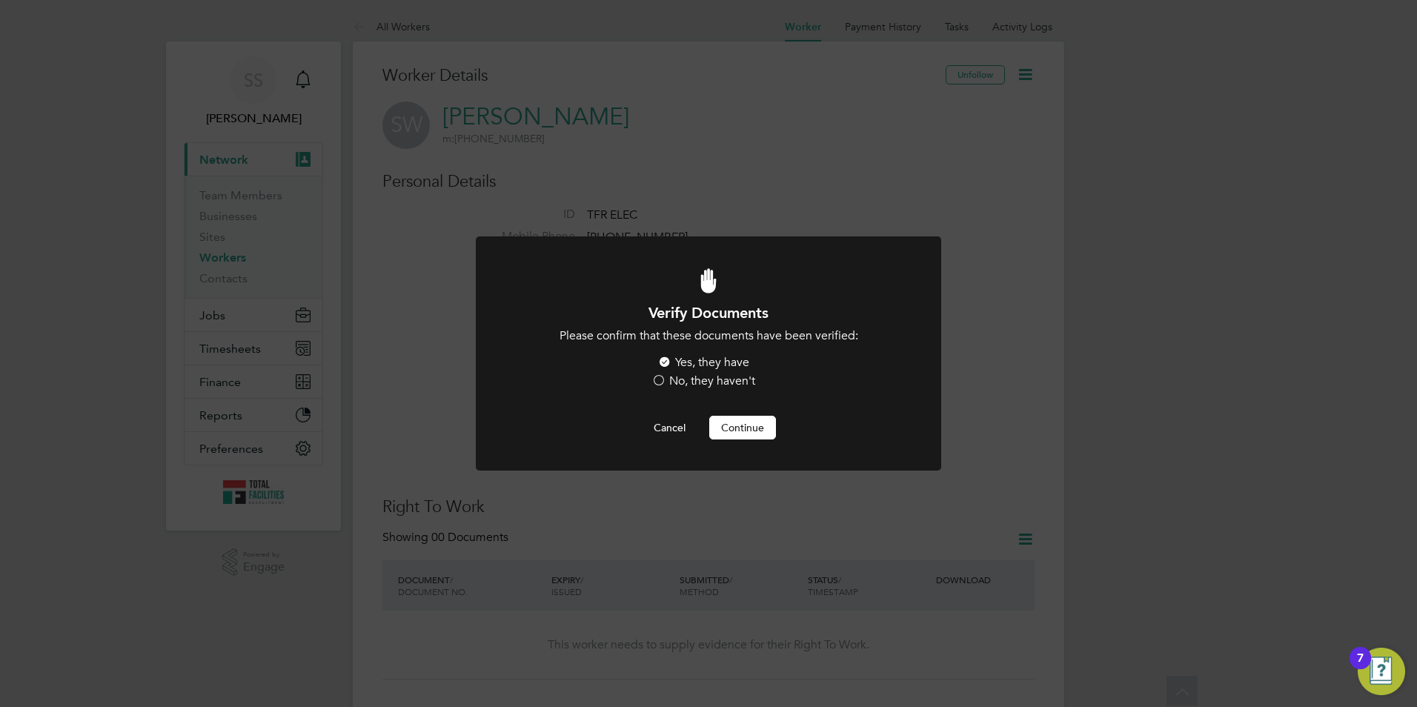
scroll to position [296, 0]
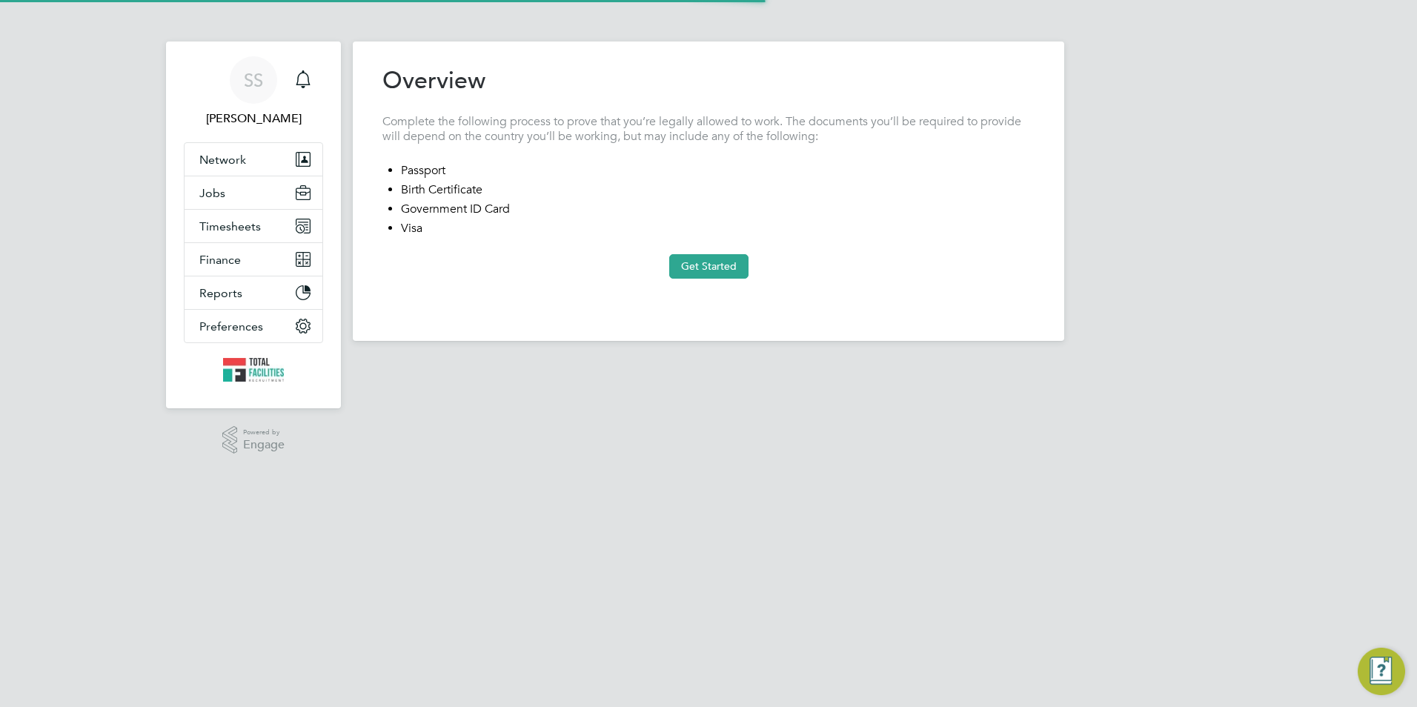
click at [710, 279] on div "Previous Step Next Step" at bounding box center [708, 295] width 652 height 33
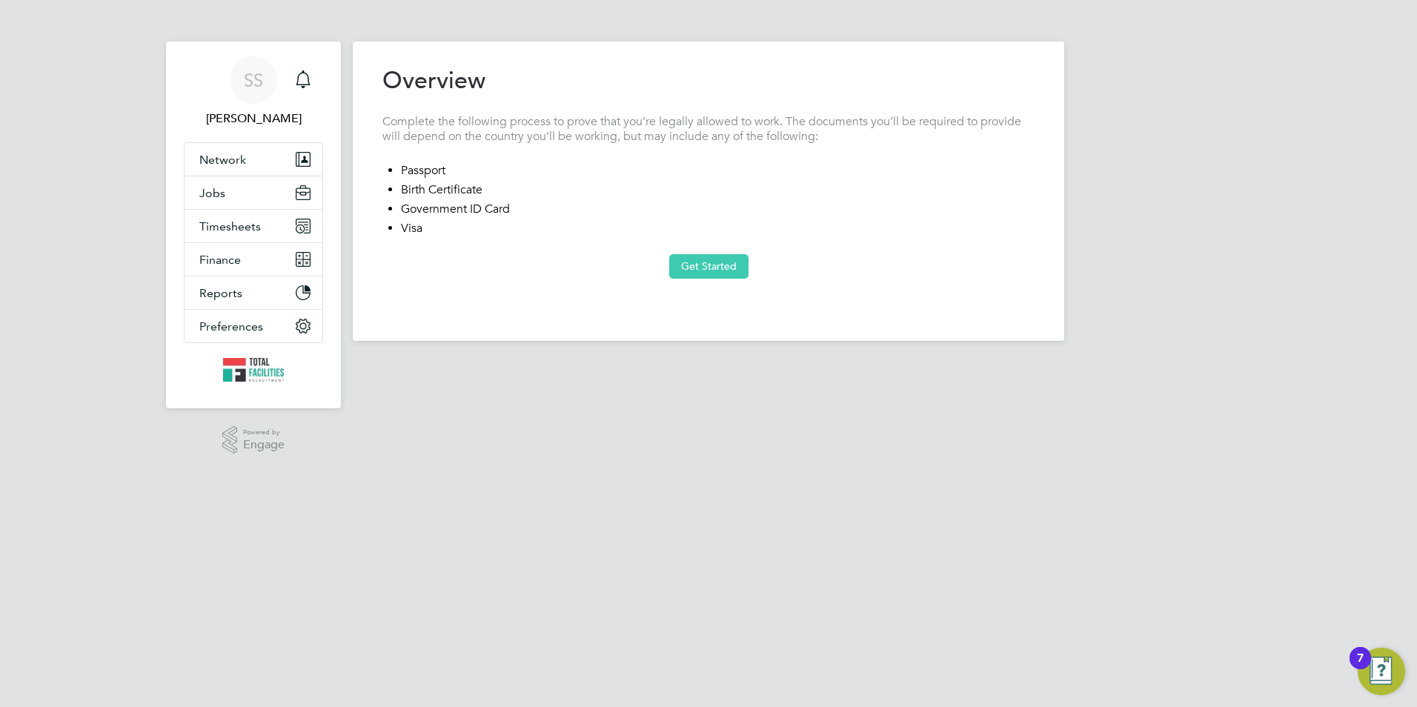
click at [702, 273] on button "Get Started" at bounding box center [708, 266] width 79 height 24
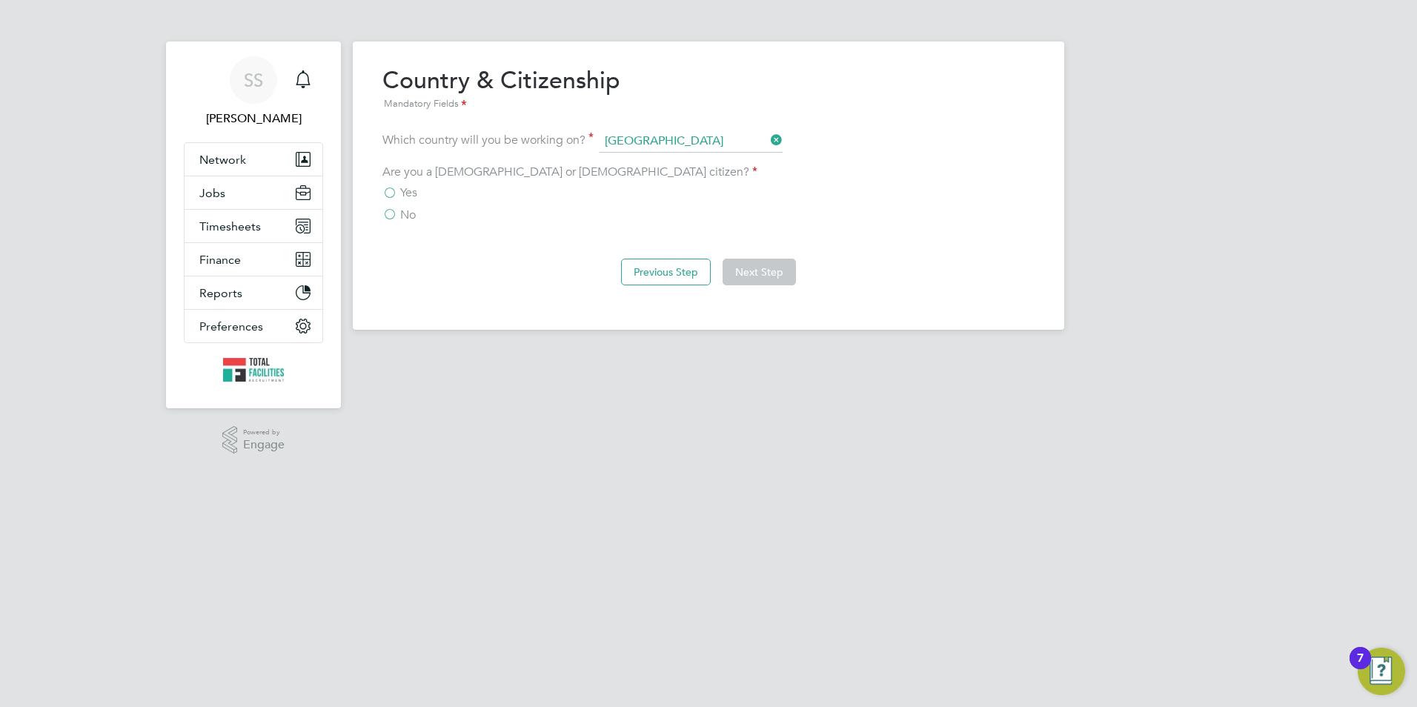
click at [414, 197] on span "Yes" at bounding box center [408, 192] width 17 height 15
click at [0, 0] on input "Yes" at bounding box center [0, 0] width 0 height 0
click at [747, 259] on button "Next Step" at bounding box center [759, 272] width 73 height 27
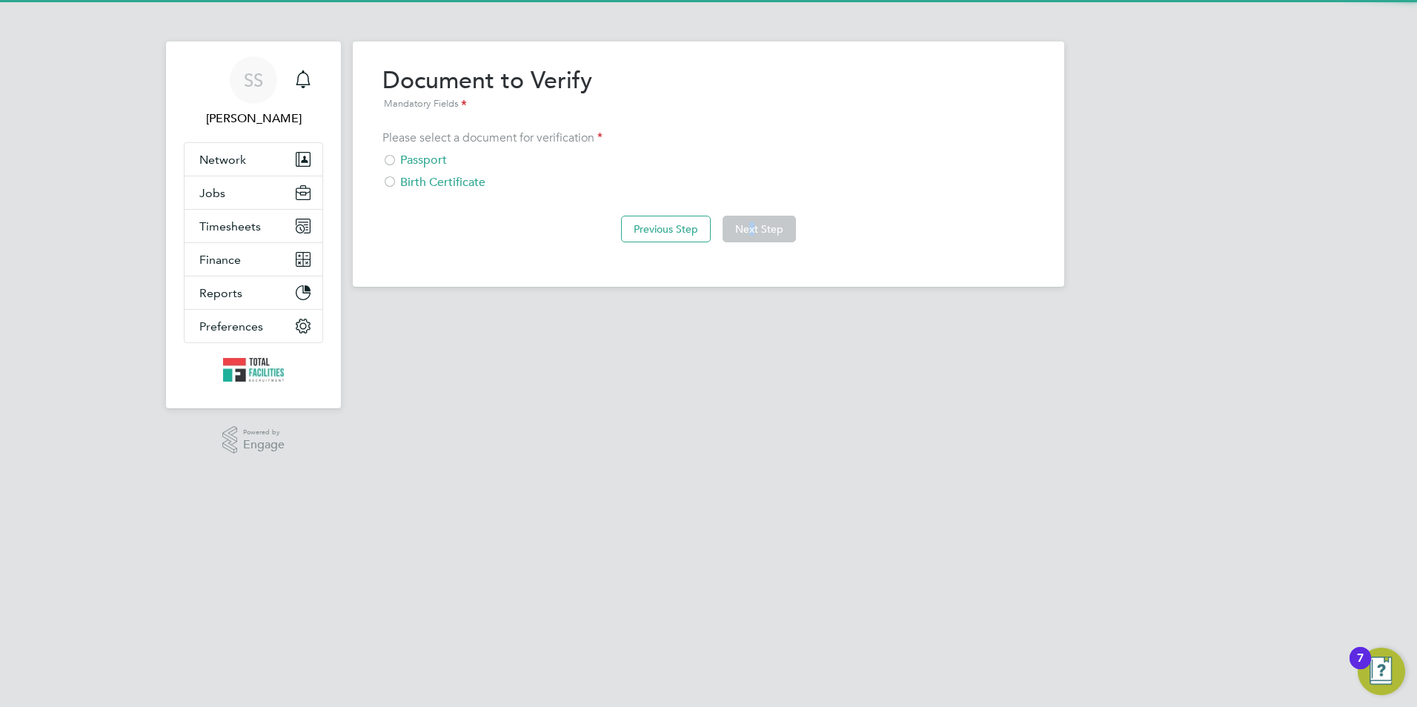
click at [752, 268] on div "Overview Complete the following process to prove that you’re legally allowed to…" at bounding box center [709, 164] width 712 height 245
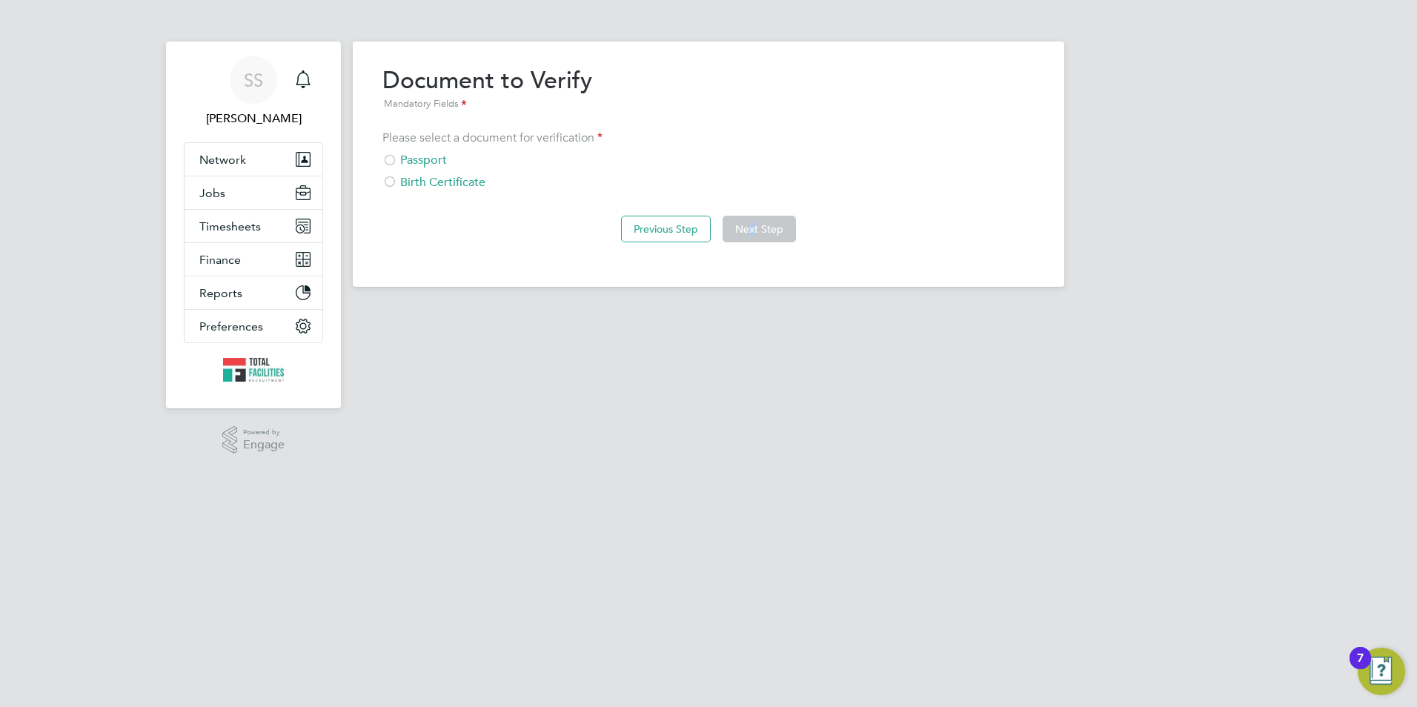
click at [437, 160] on div "Passport" at bounding box center [708, 161] width 652 height 16
click at [735, 221] on button "Next Step" at bounding box center [759, 229] width 73 height 27
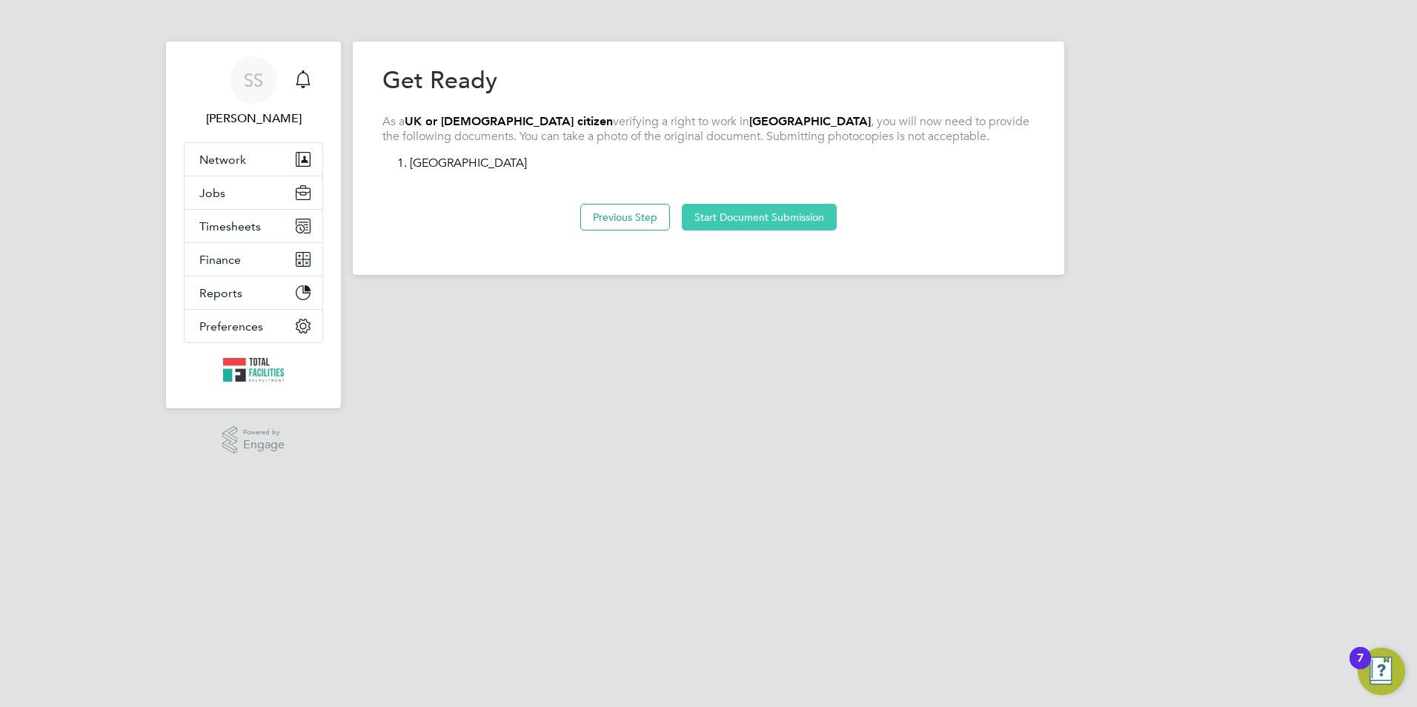
click at [754, 224] on button "Start Document Submission" at bounding box center [759, 217] width 155 height 27
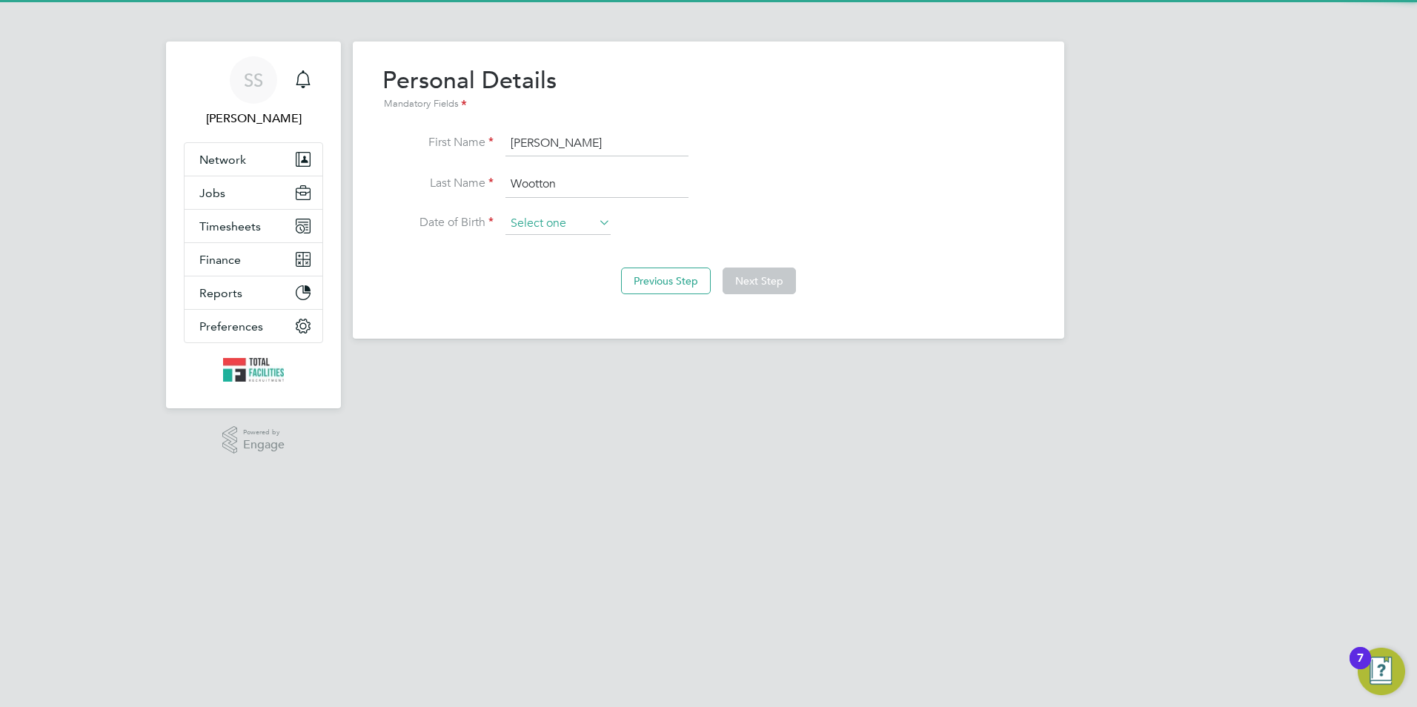
click at [537, 219] on input at bounding box center [557, 224] width 105 height 22
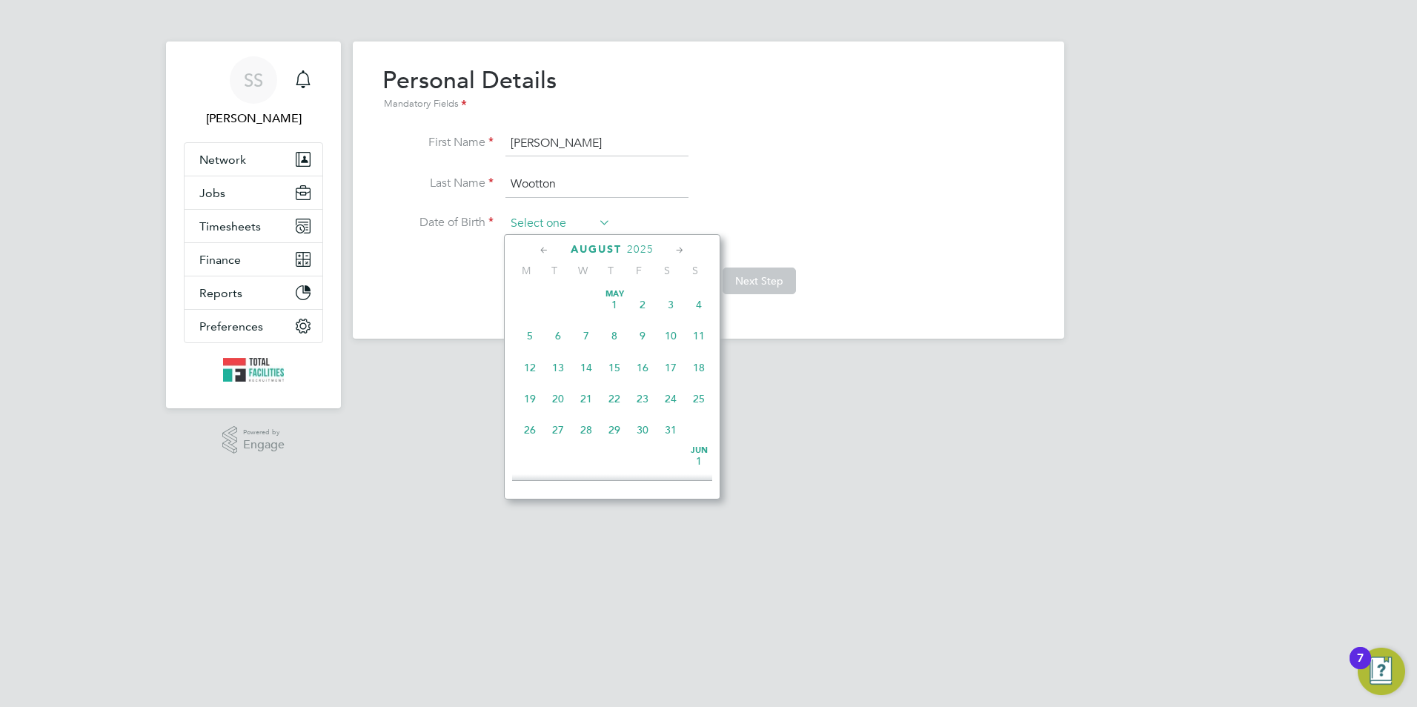
scroll to position [513, 0]
click at [590, 252] on span "August" at bounding box center [596, 249] width 51 height 13
click at [591, 245] on span "August" at bounding box center [596, 249] width 51 height 13
click at [551, 248] on icon at bounding box center [544, 250] width 14 height 16
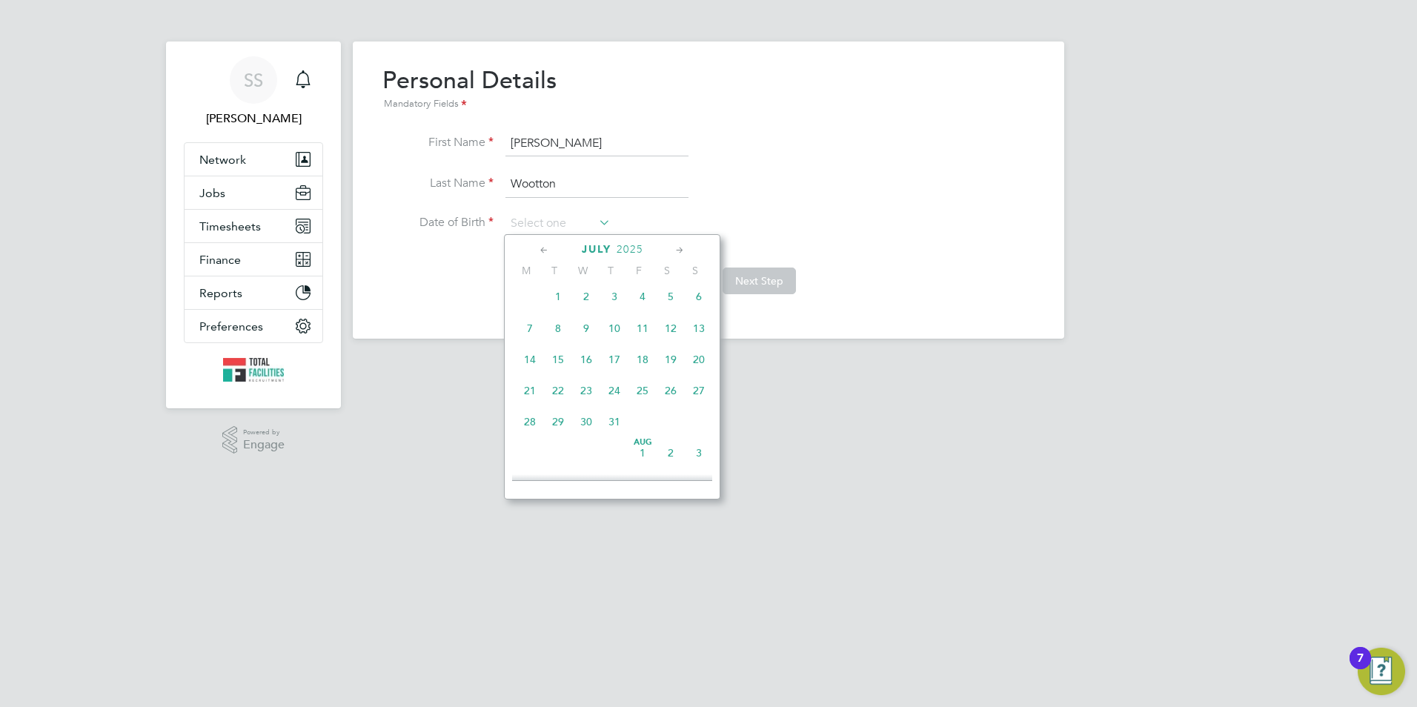
click at [550, 248] on icon at bounding box center [544, 250] width 14 height 16
click at [591, 336] on span "9" at bounding box center [586, 336] width 28 height 28
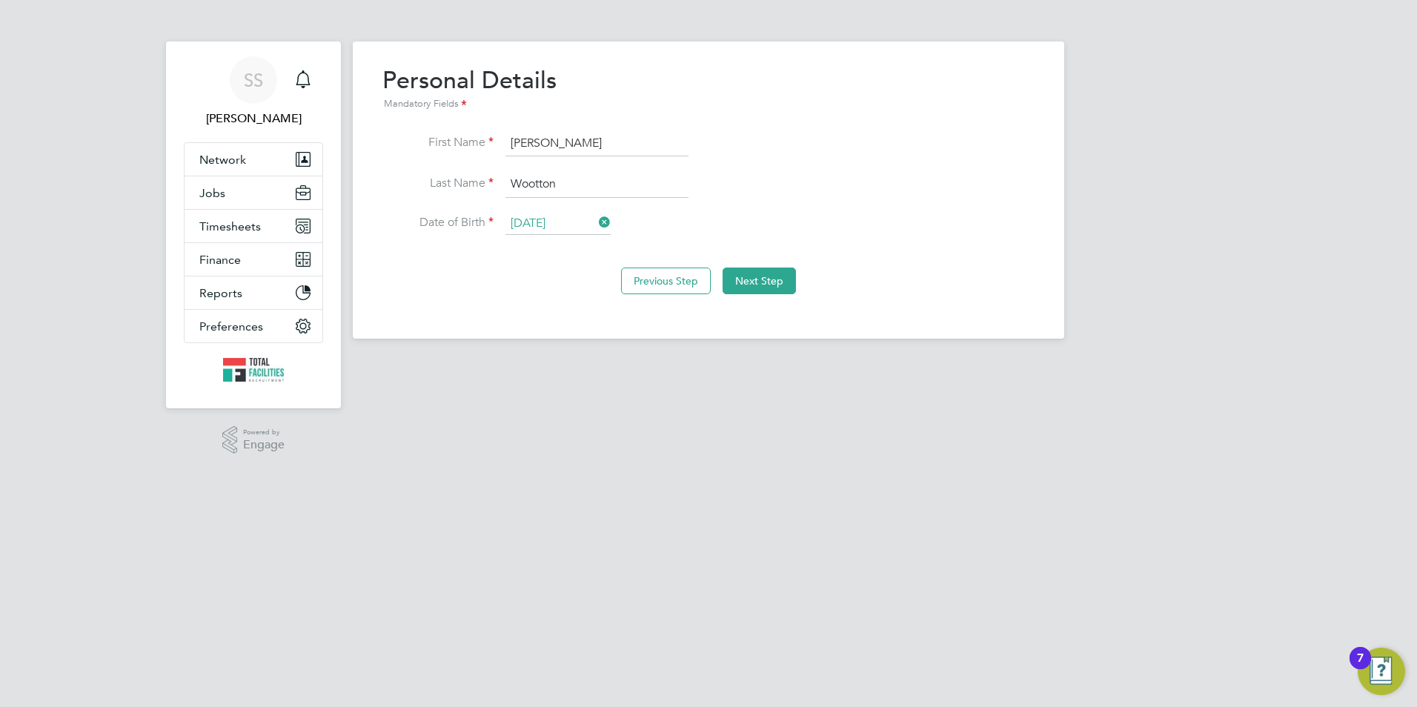
click at [568, 228] on input "09 Apr 2025" at bounding box center [557, 224] width 105 height 22
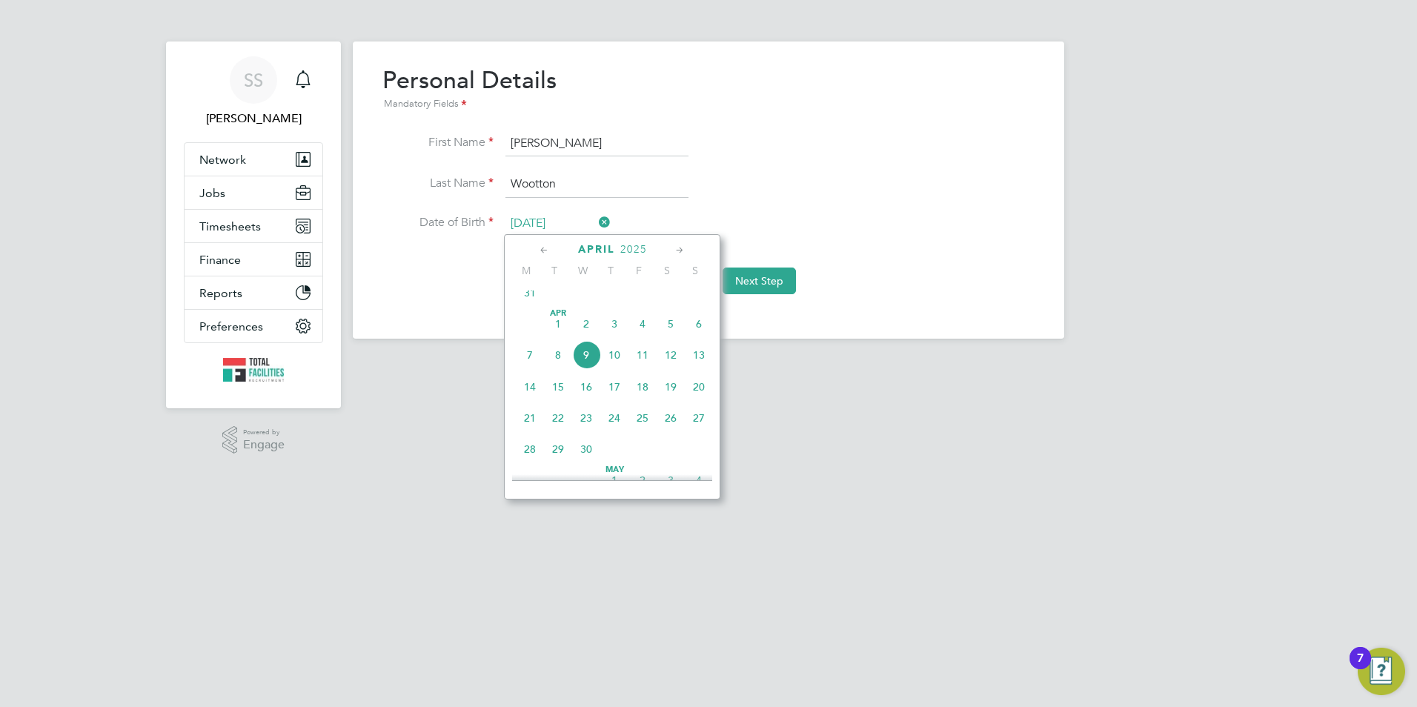
click at [636, 251] on span "2025" at bounding box center [633, 249] width 27 height 13
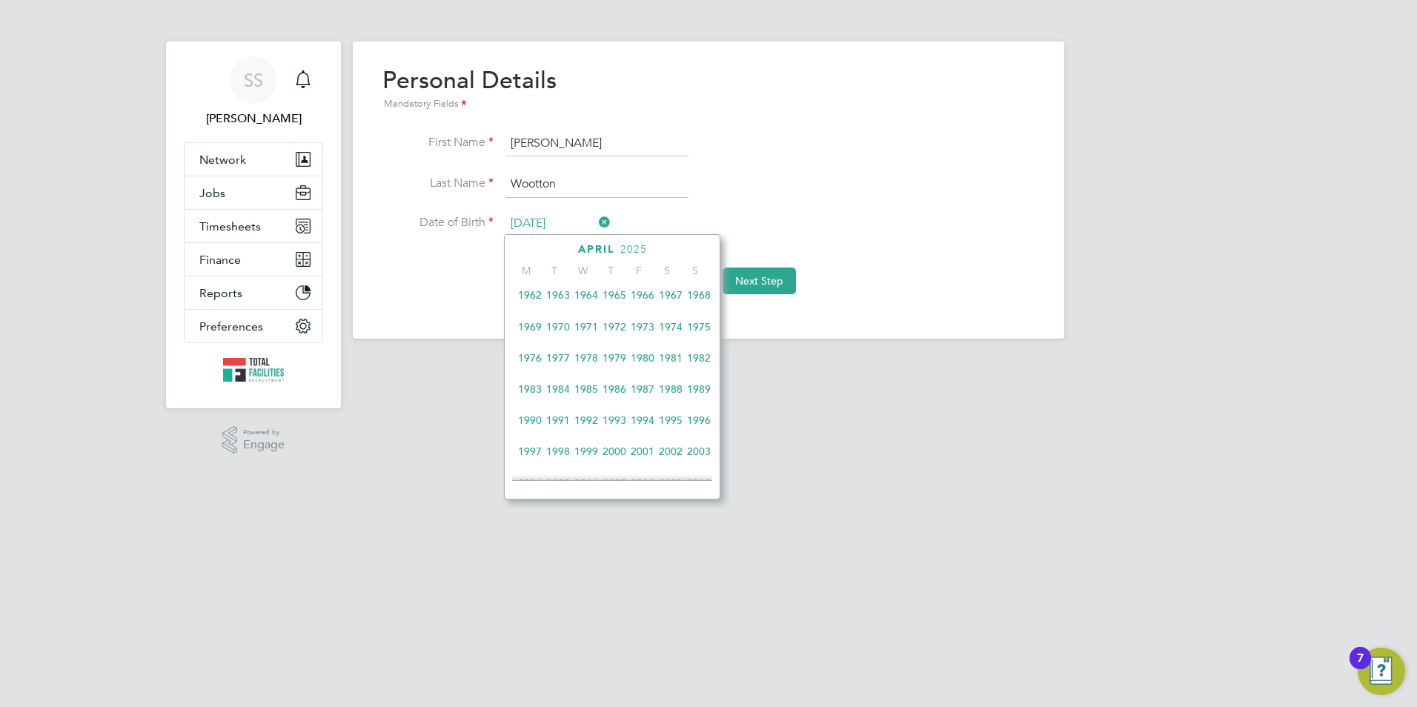
scroll to position [170, 0]
click at [640, 358] on span "1973" at bounding box center [643, 353] width 28 height 28
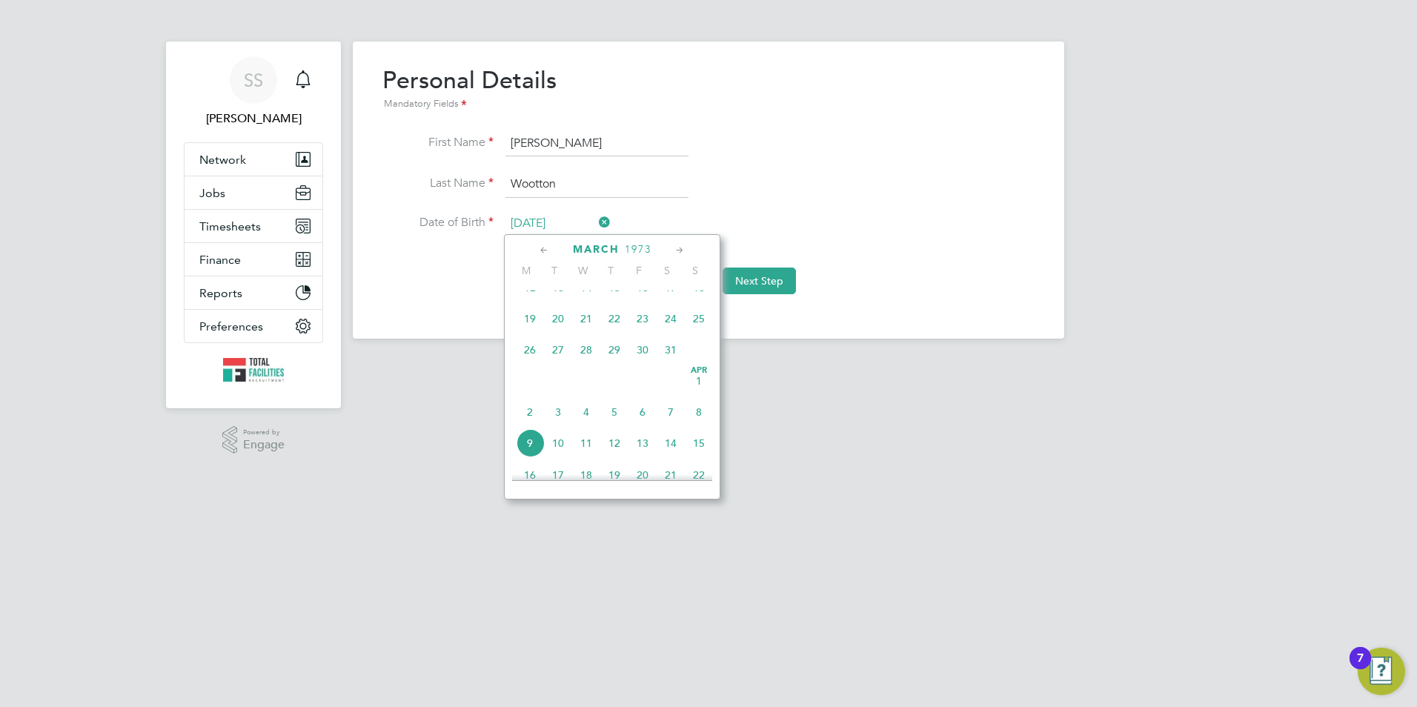
click at [525, 457] on span "9" at bounding box center [530, 443] width 28 height 28
type input "09 Apr 1973"
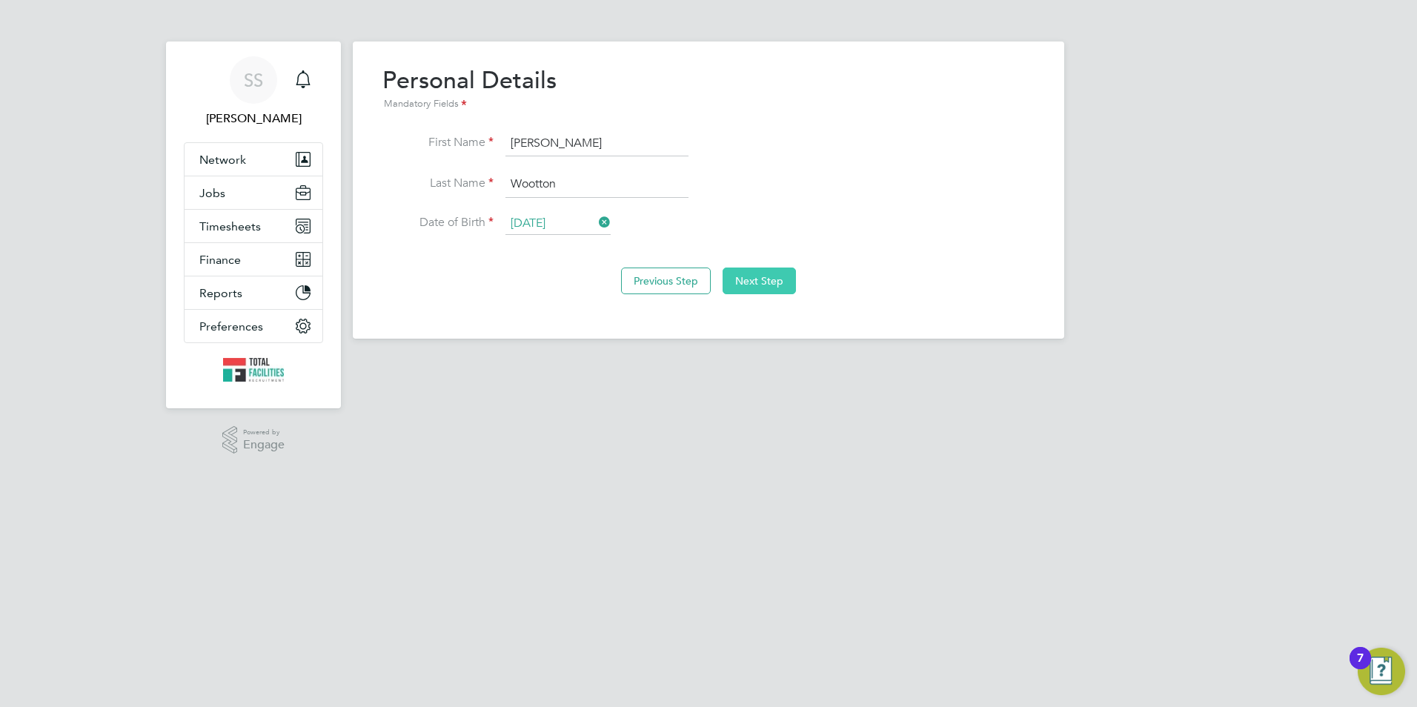
click at [752, 276] on button "Next Step" at bounding box center [759, 281] width 73 height 27
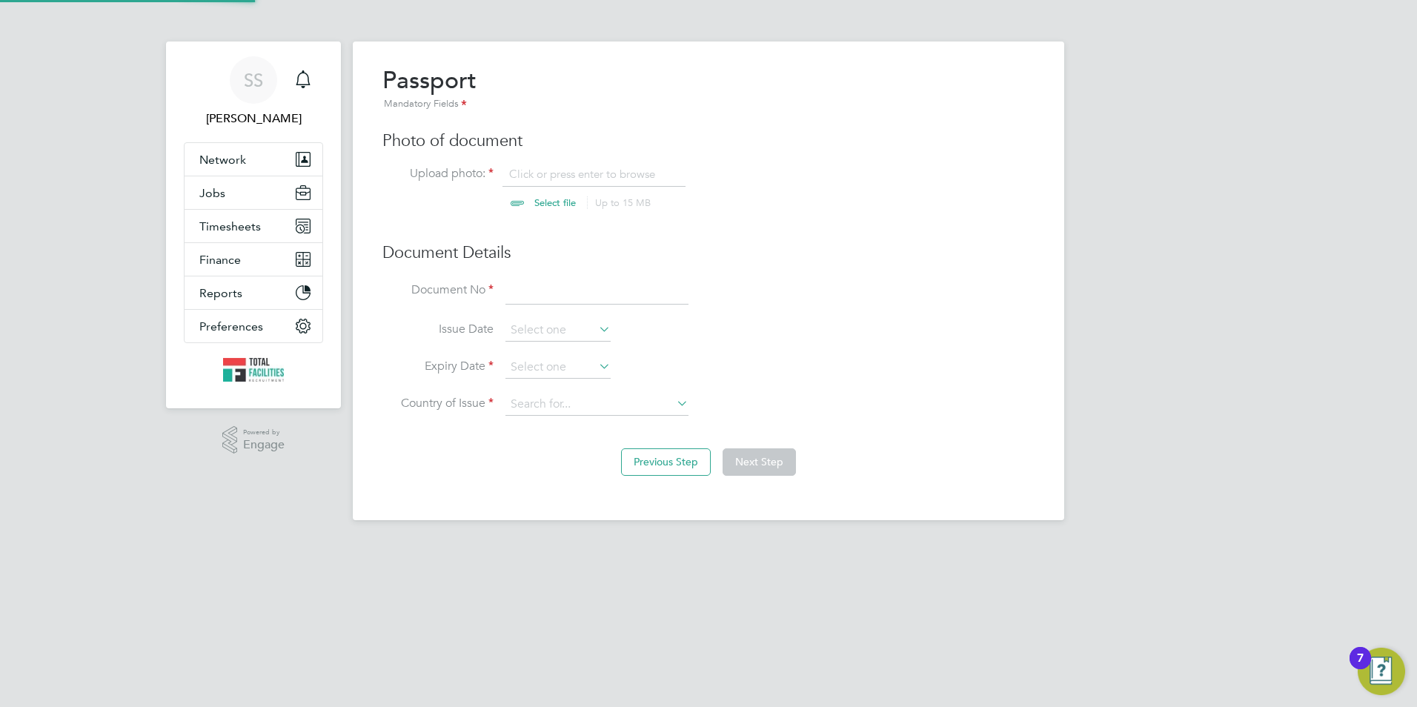
scroll to position [20, 184]
click at [531, 200] on input "file" at bounding box center [569, 189] width 233 height 44
type input "C:\fakepath\Simon Wootton RTW.png"
click at [547, 287] on input at bounding box center [596, 292] width 183 height 27
type input "144602233"
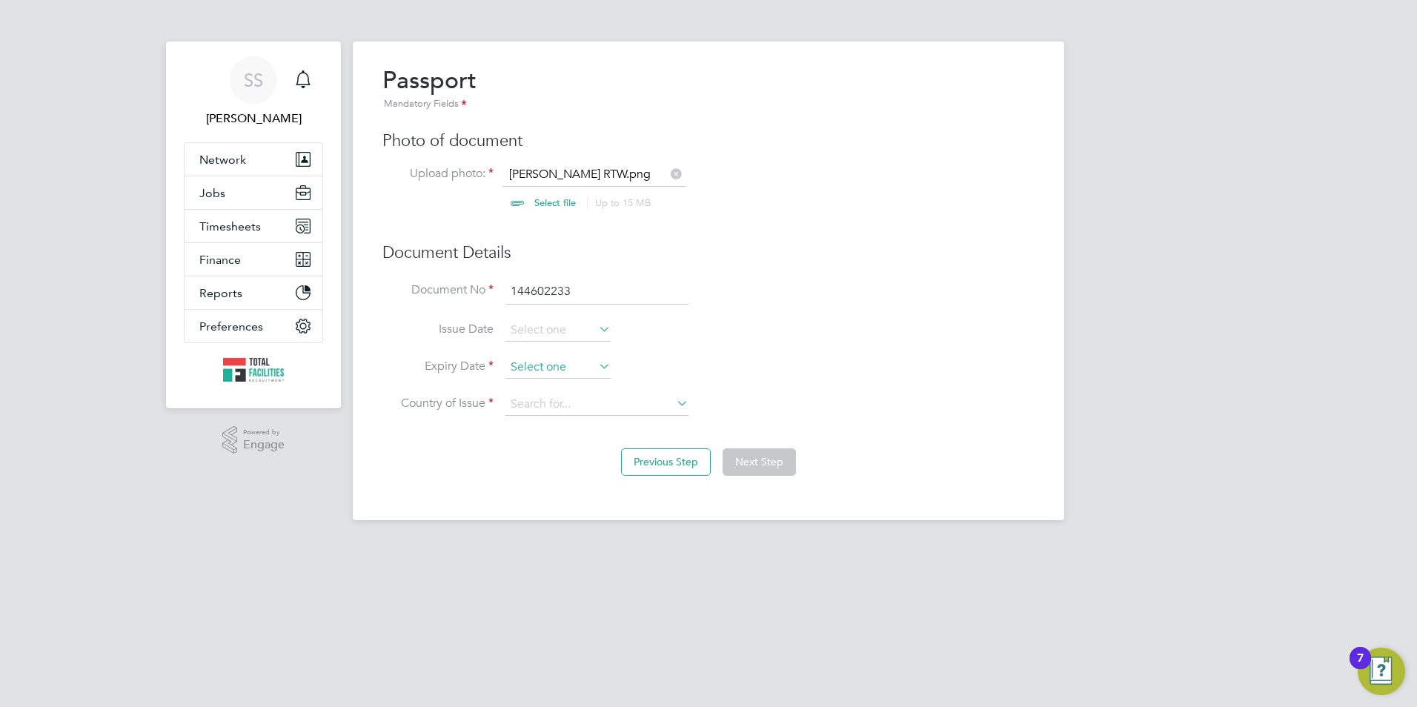
click at [563, 362] on input at bounding box center [557, 368] width 105 height 22
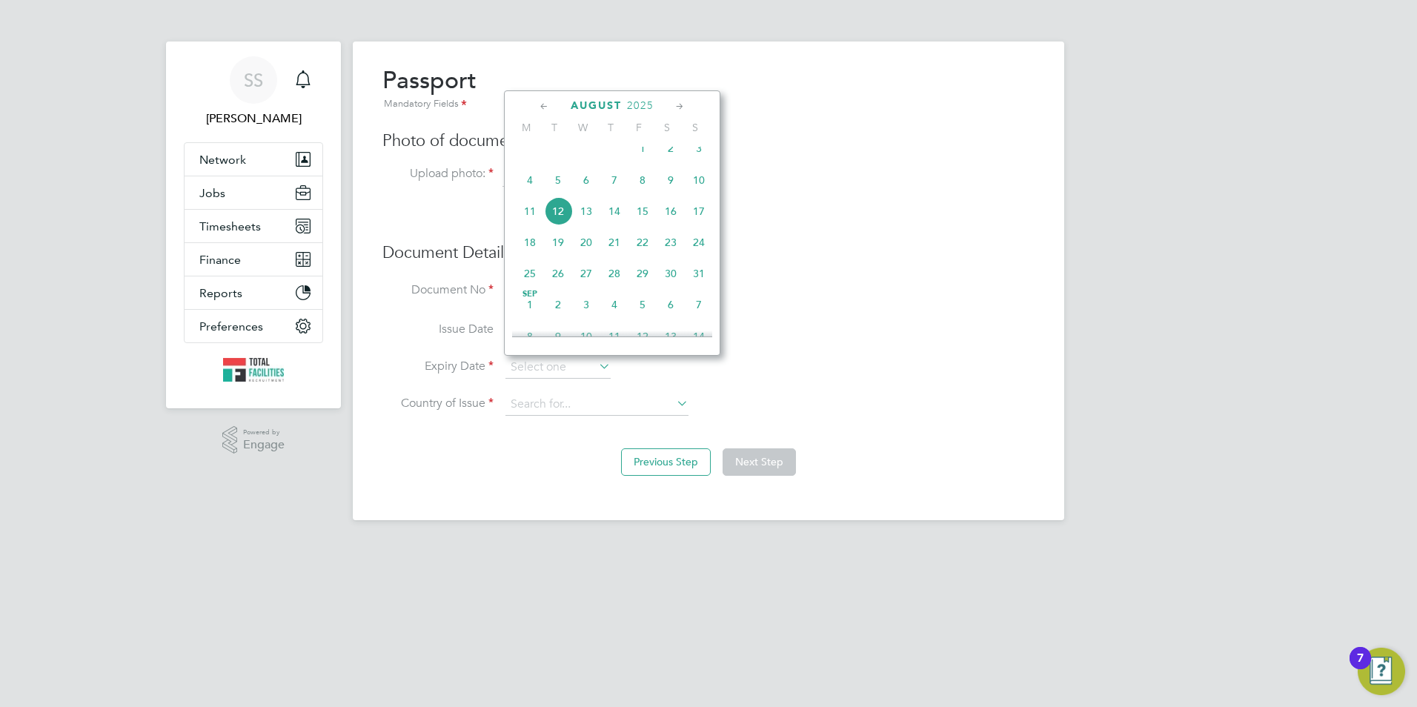
click at [590, 105] on span "August" at bounding box center [596, 105] width 51 height 13
click at [603, 98] on div "August 2025 M T W T F S S May 1 2 3 4 5 6 7 8 9 10 11 12 13 14 15 16 17 18 19 2…" at bounding box center [612, 222] width 216 height 265
click at [603, 100] on span "August" at bounding box center [596, 105] width 51 height 13
click at [677, 103] on icon at bounding box center [680, 107] width 14 height 16
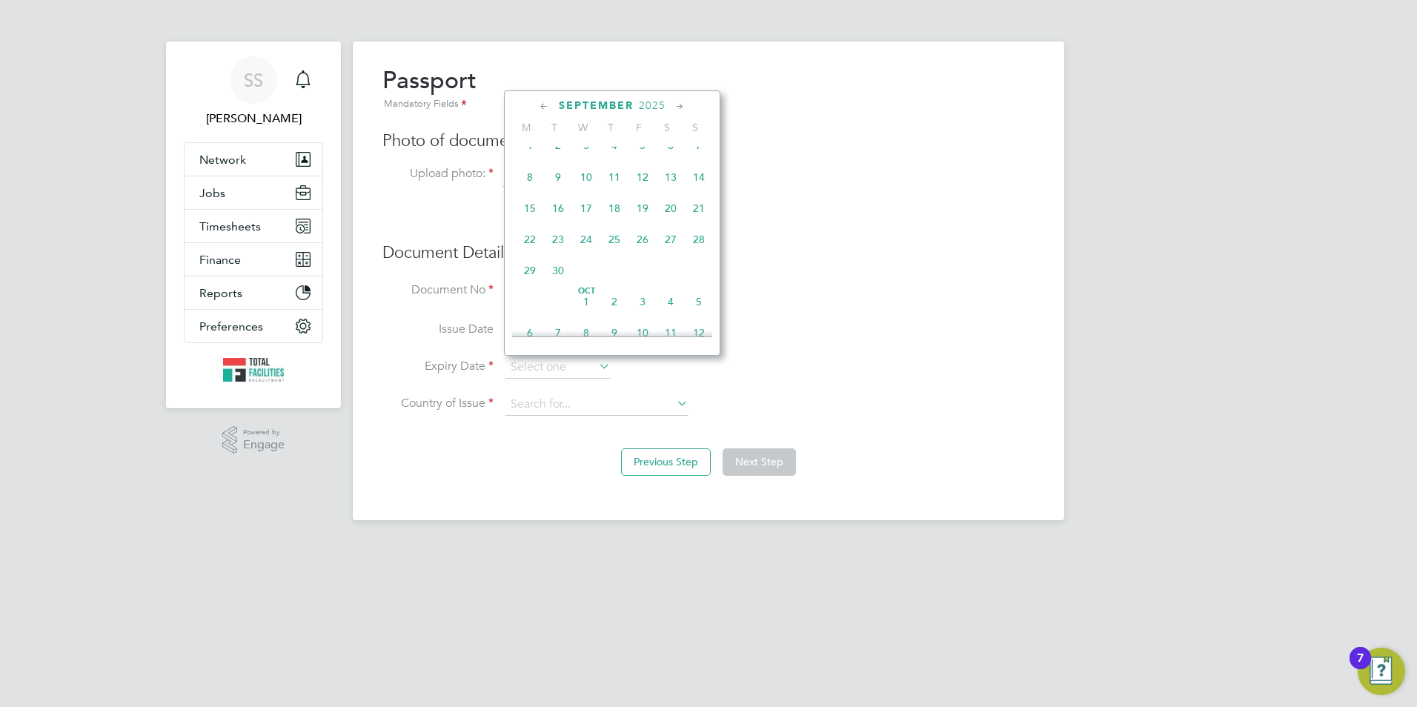
click at [679, 101] on icon at bounding box center [680, 107] width 14 height 16
click at [679, 97] on div "October 2025 M T W T F S S May 1 2 3 4 5 6 7 8 9 10 11 12 13 14 15 16 17 18 19 …" at bounding box center [612, 222] width 216 height 265
click at [677, 105] on icon at bounding box center [680, 107] width 14 height 16
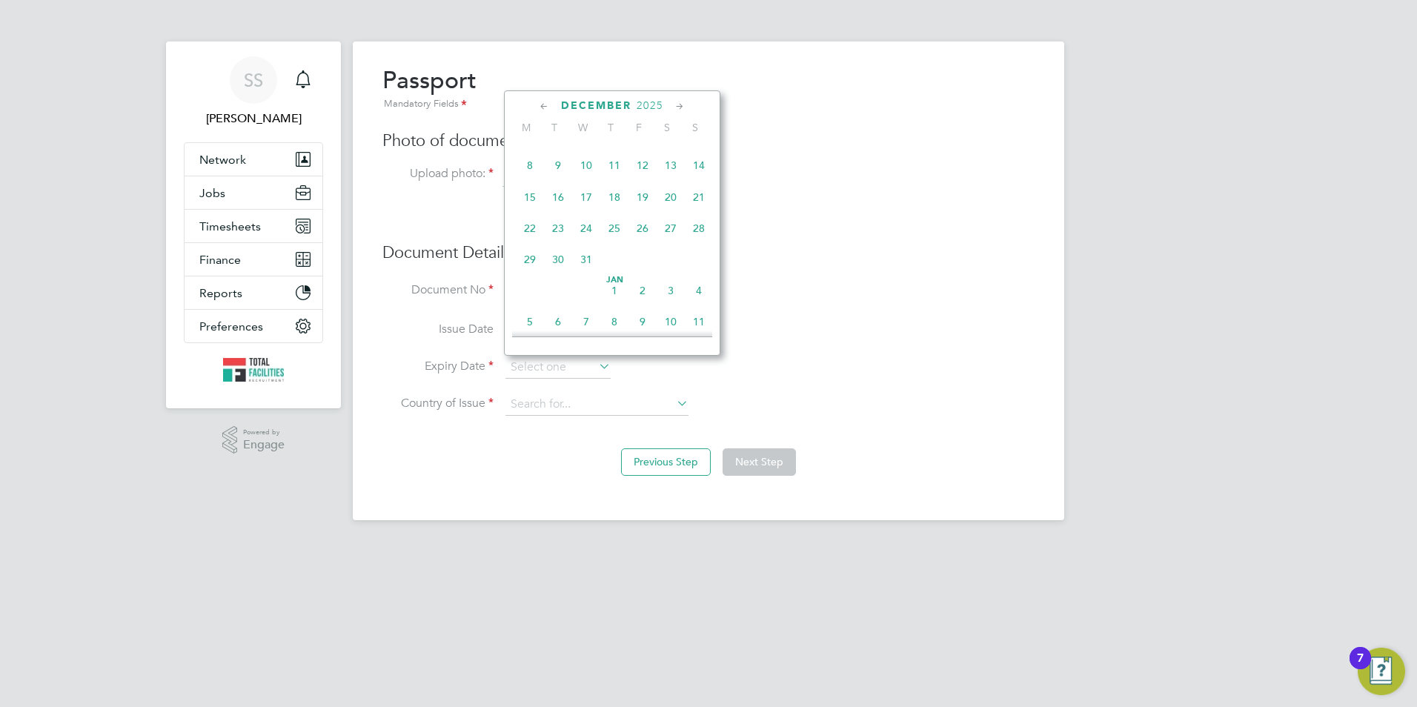
click at [662, 107] on span "2025" at bounding box center [650, 105] width 27 height 13
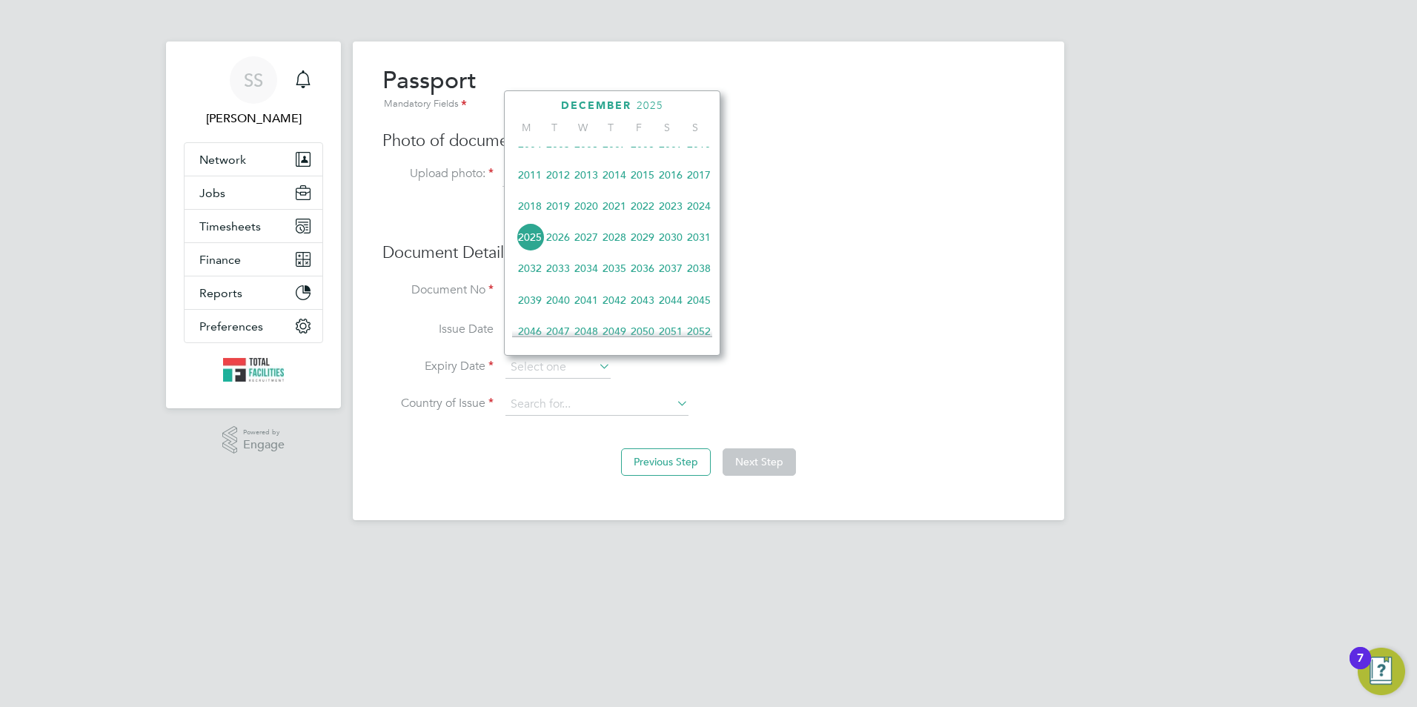
click at [564, 276] on span "2033" at bounding box center [558, 268] width 28 height 28
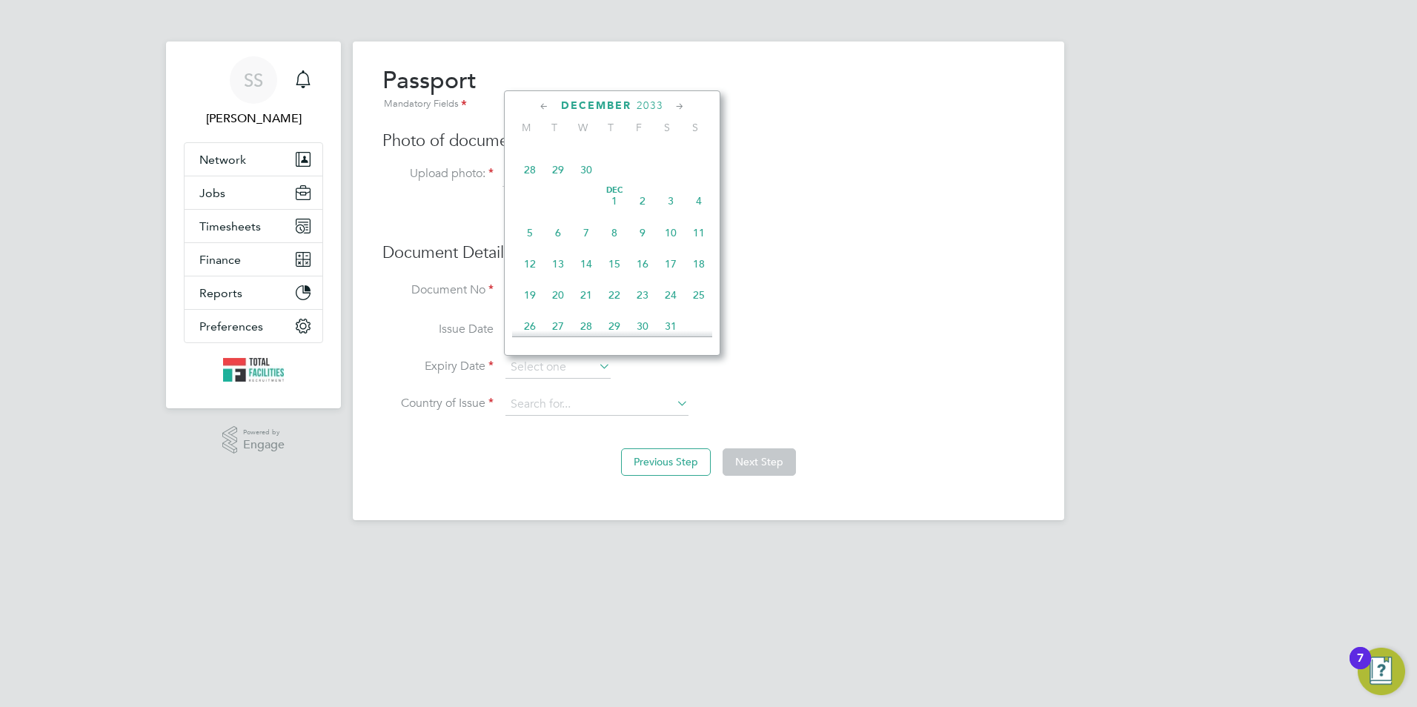
scroll to position [1143, 0]
click at [587, 252] on span "14" at bounding box center [586, 238] width 28 height 28
type input "14 Dec 2033"
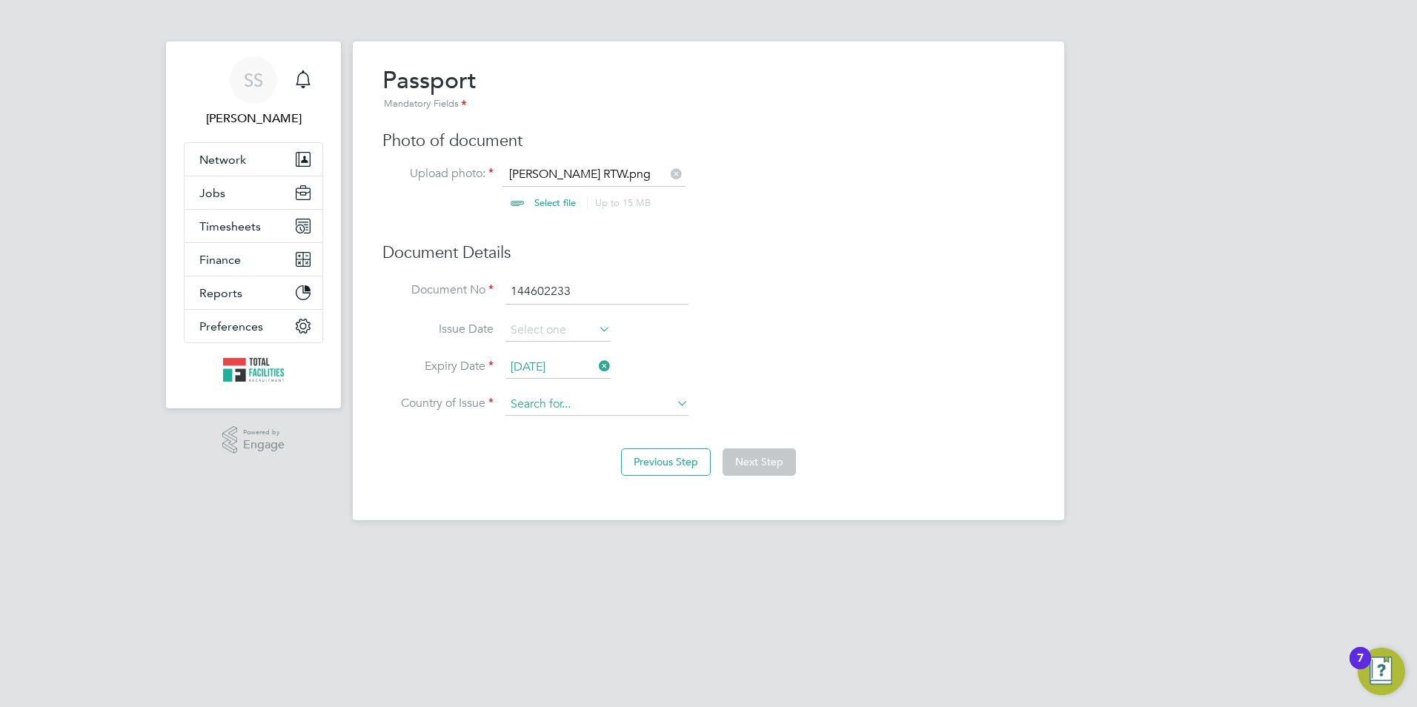
click at [573, 409] on input at bounding box center [596, 405] width 183 height 22
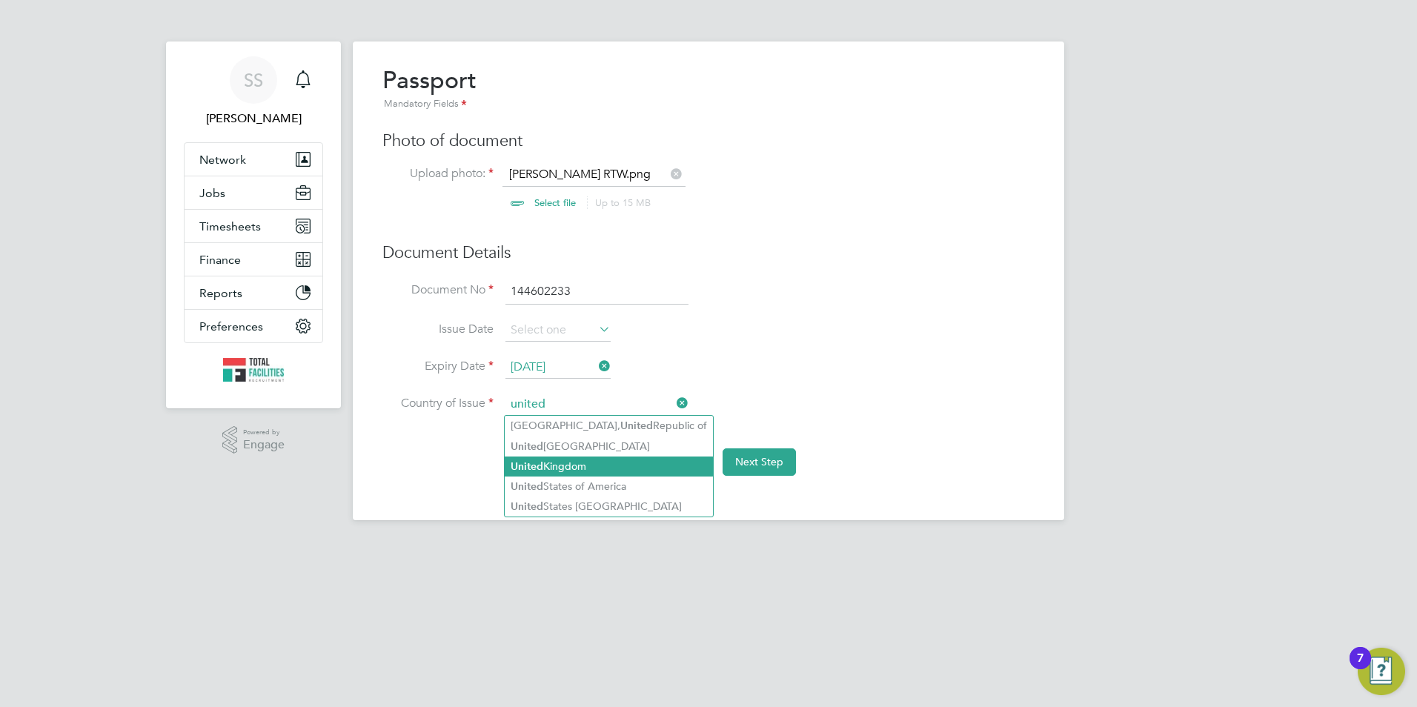
click at [560, 468] on li "United Kingdom" at bounding box center [609, 467] width 208 height 20
type input "United Kingdom"
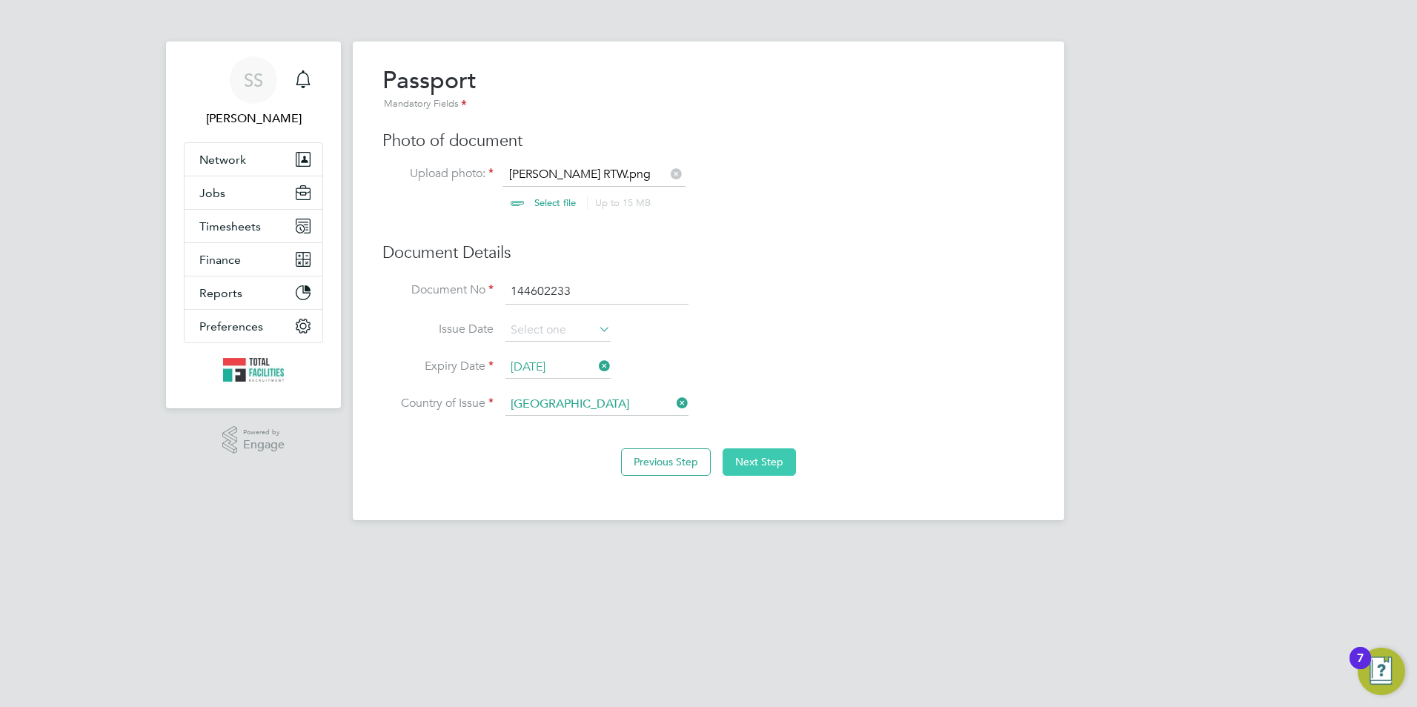
click at [725, 457] on button "Next Step" at bounding box center [759, 461] width 73 height 27
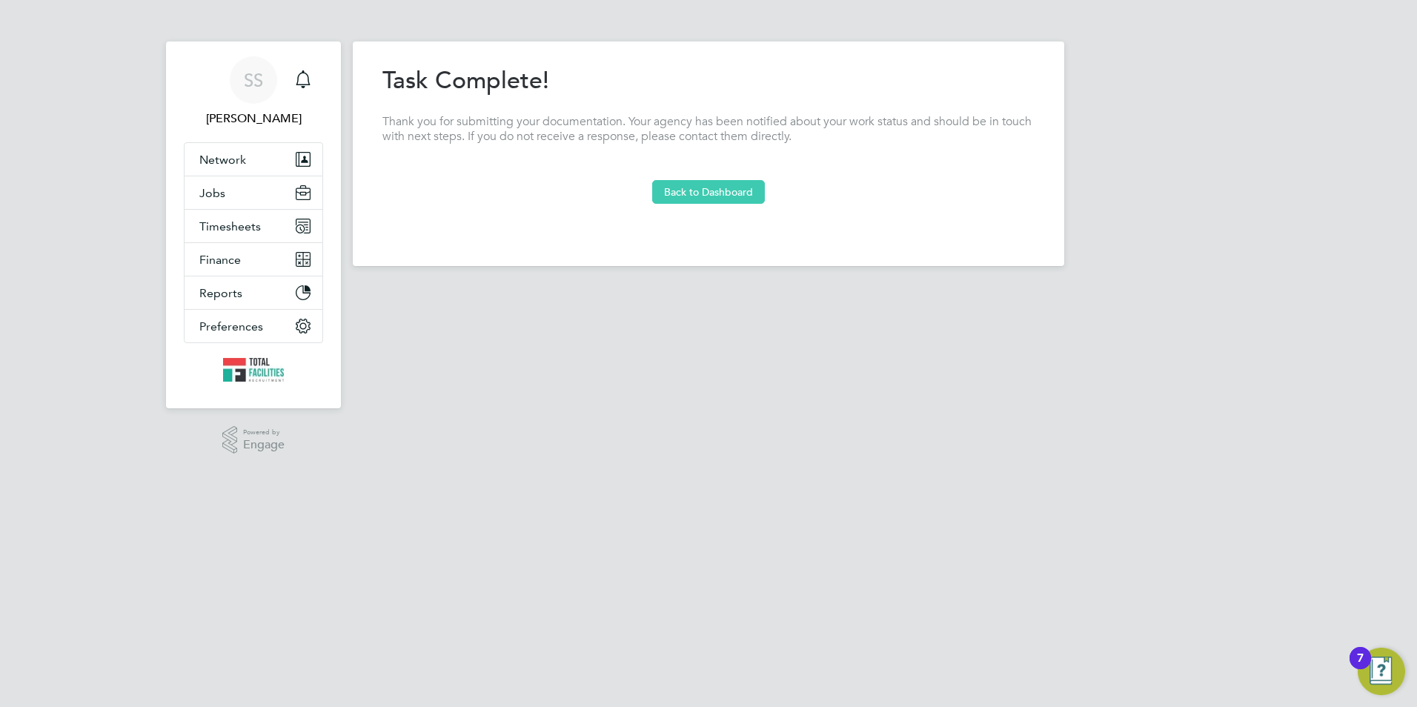
click at [716, 193] on button "Back to Dashboard" at bounding box center [708, 192] width 113 height 24
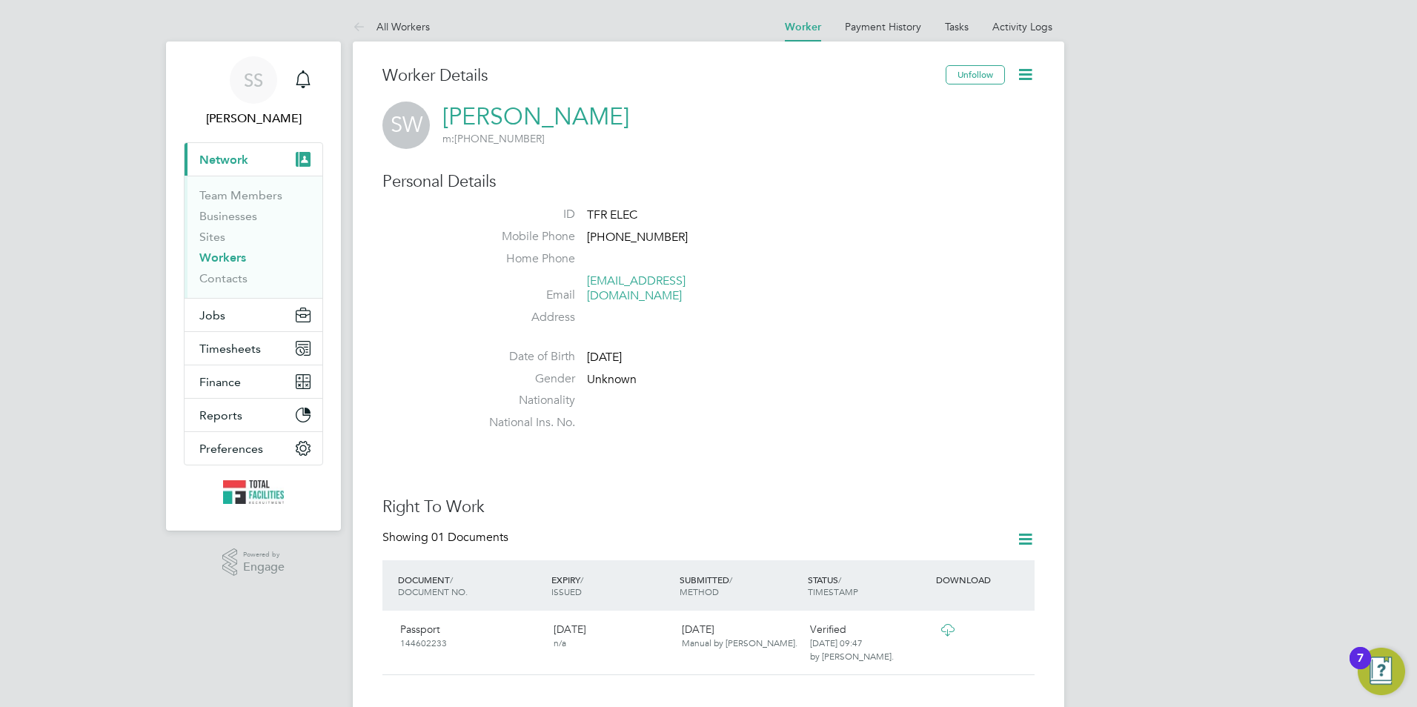
click at [397, 24] on link "All Workers" at bounding box center [391, 26] width 77 height 13
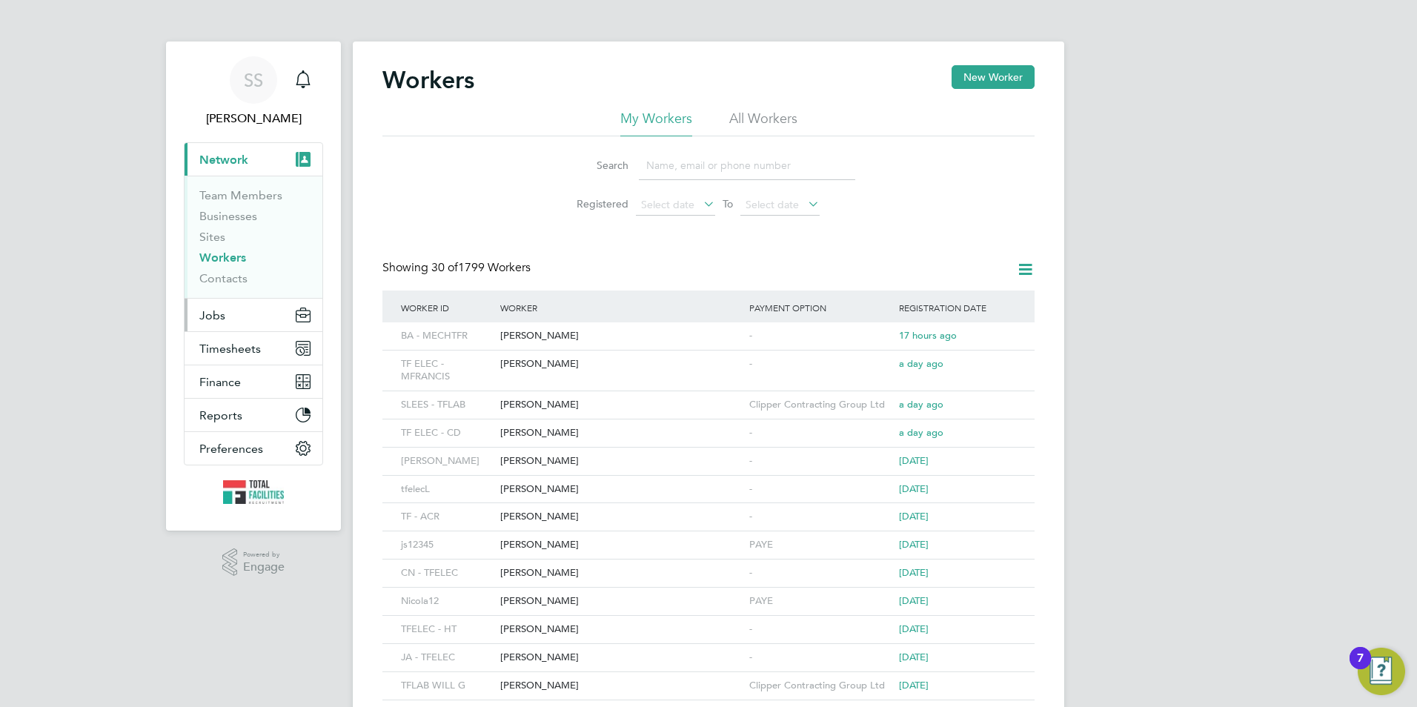
click at [222, 307] on button "Jobs" at bounding box center [254, 315] width 138 height 33
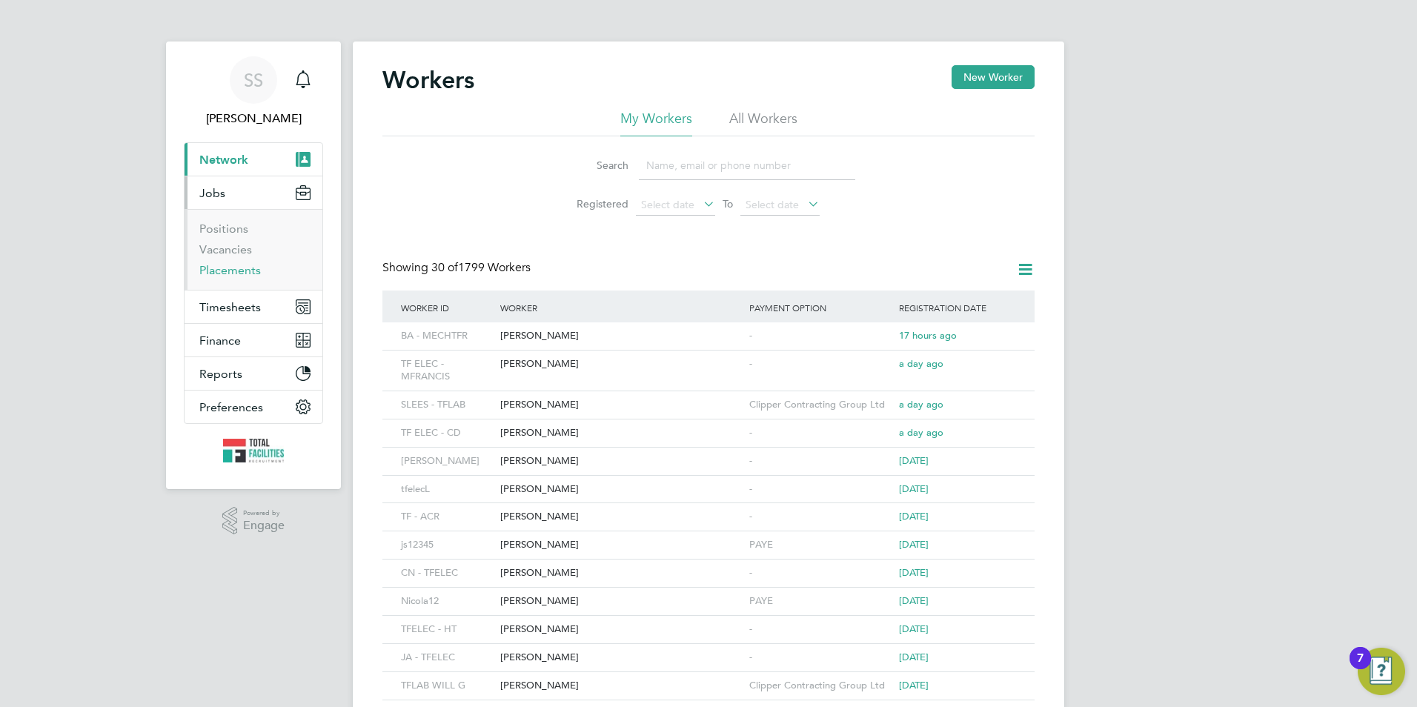
click at [220, 268] on link "Placements" at bounding box center [230, 270] width 62 height 14
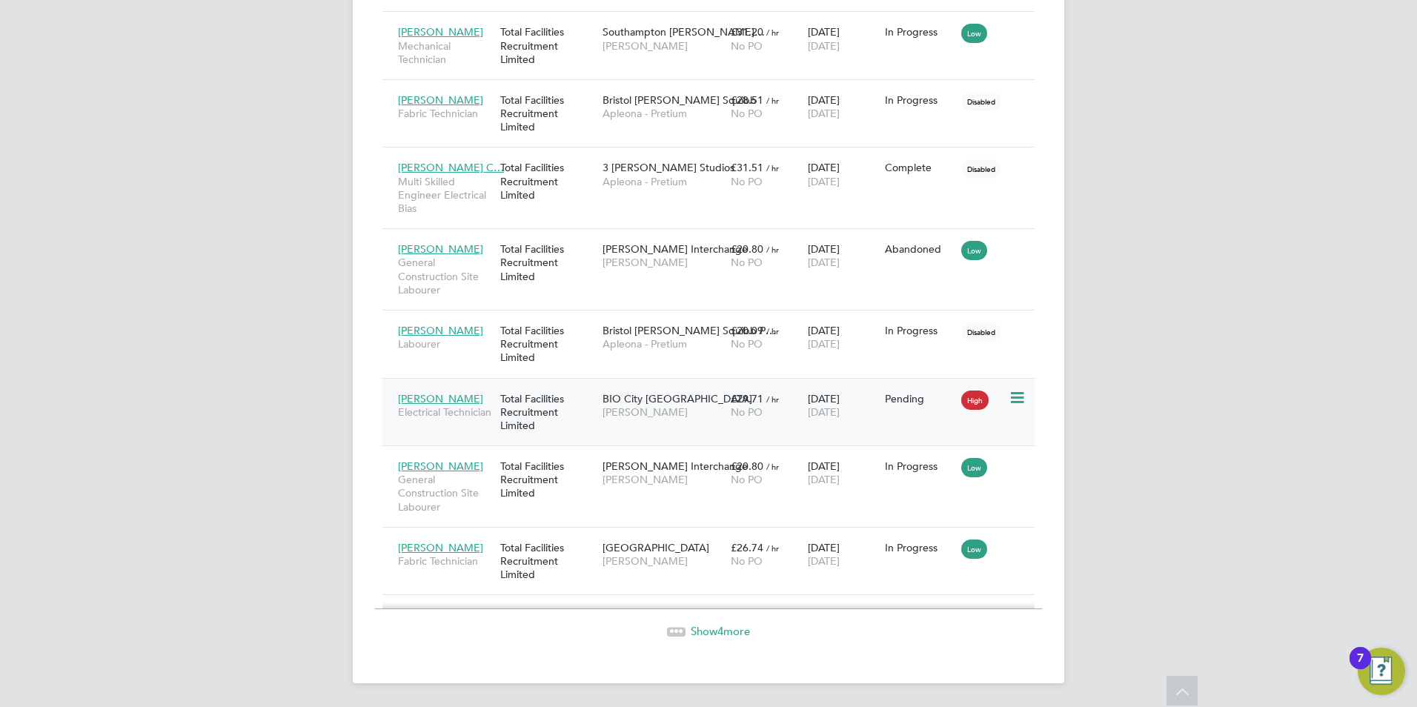
click at [619, 399] on span "BIO City [GEOGRAPHIC_DATA]" at bounding box center [678, 398] width 150 height 13
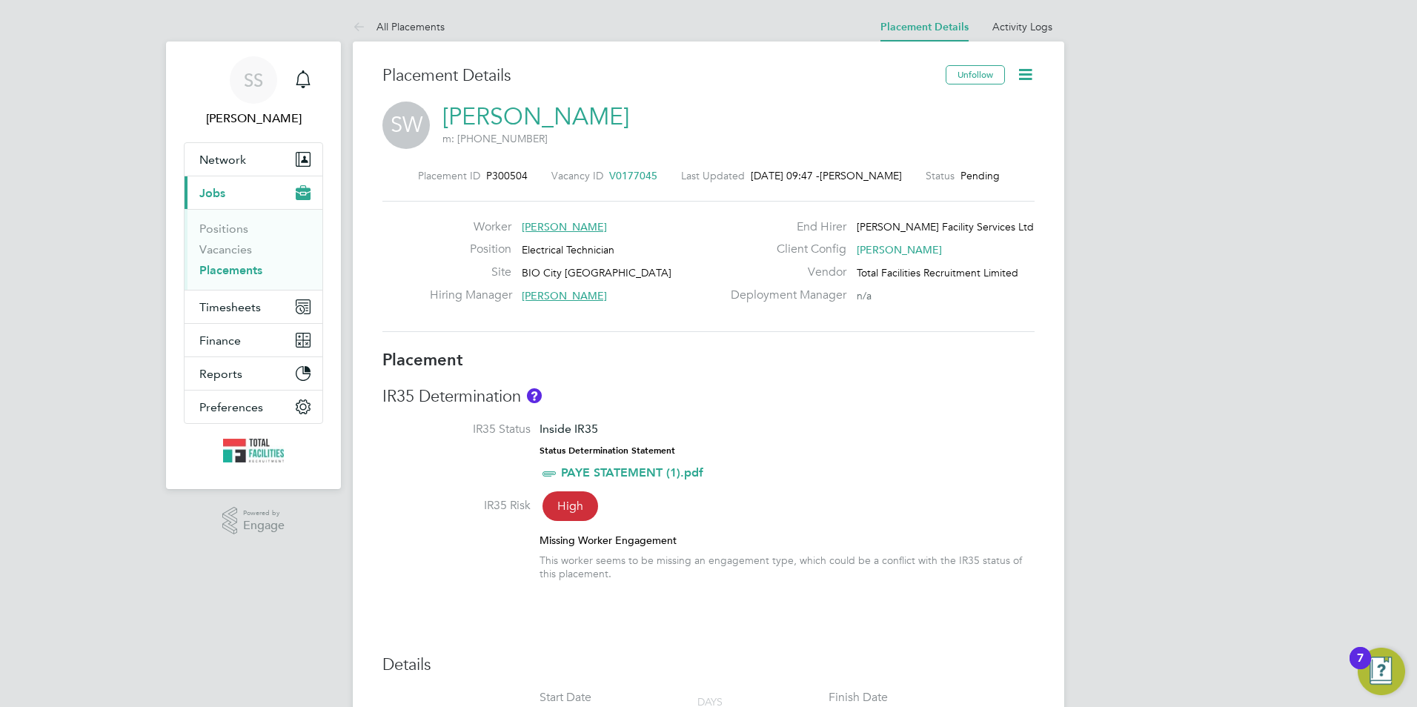
click at [472, 122] on link "Simon Wootton" at bounding box center [535, 116] width 187 height 29
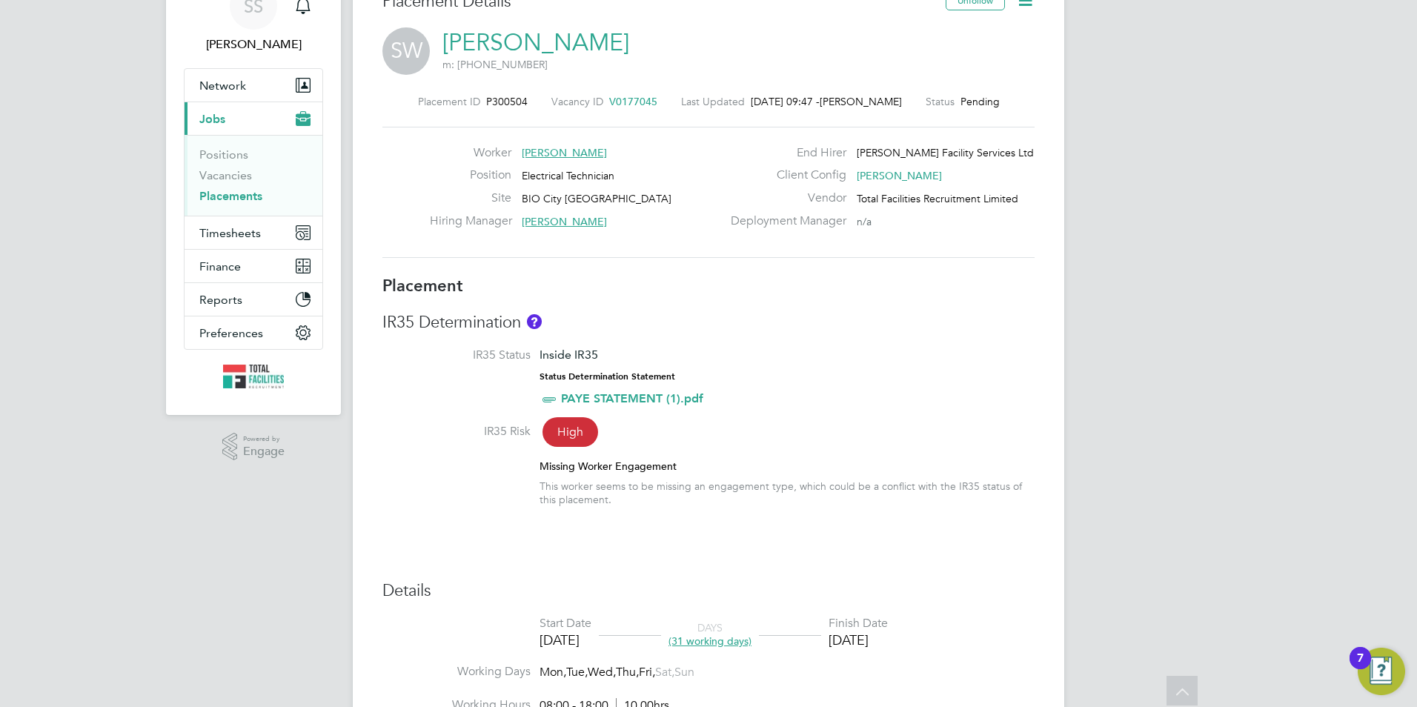
click at [482, 38] on link "Simon Wootton" at bounding box center [535, 42] width 187 height 29
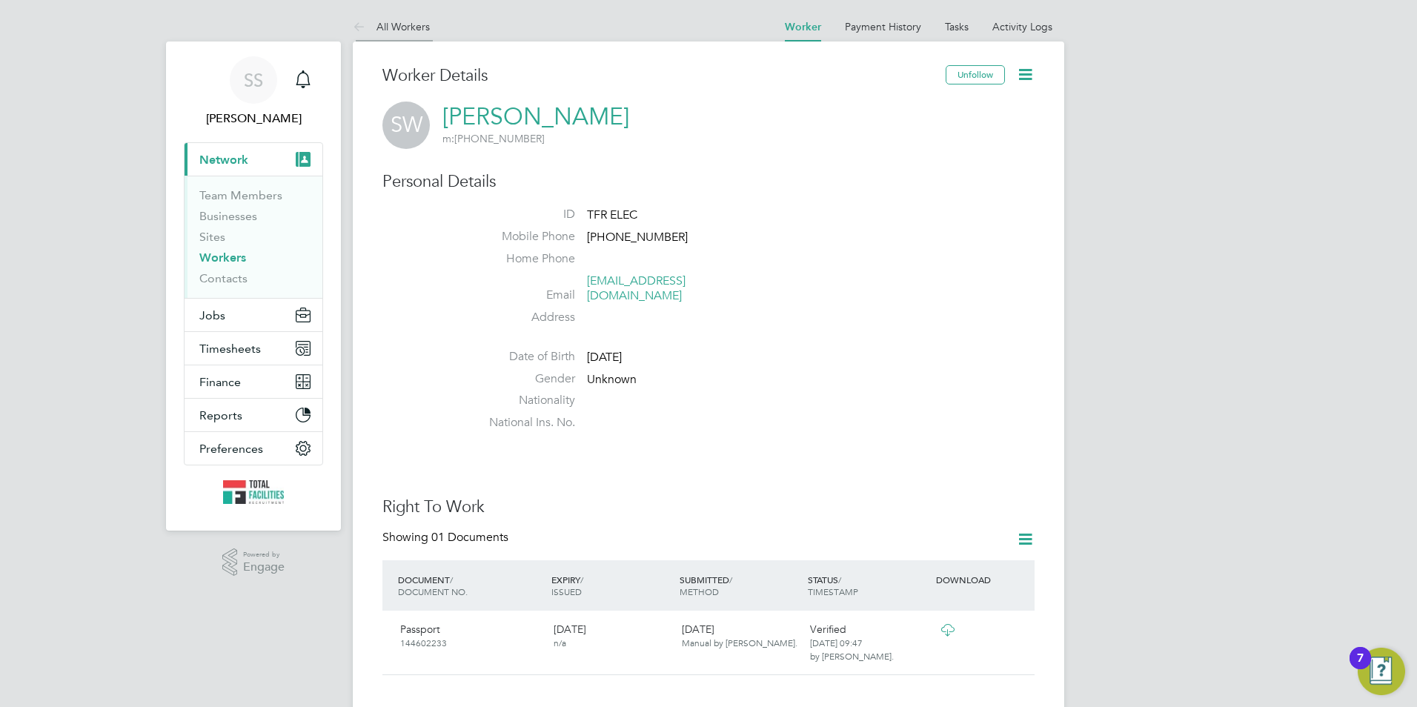
click at [368, 23] on icon at bounding box center [362, 28] width 19 height 19
click at [382, 27] on link "All Workers" at bounding box center [391, 26] width 77 height 13
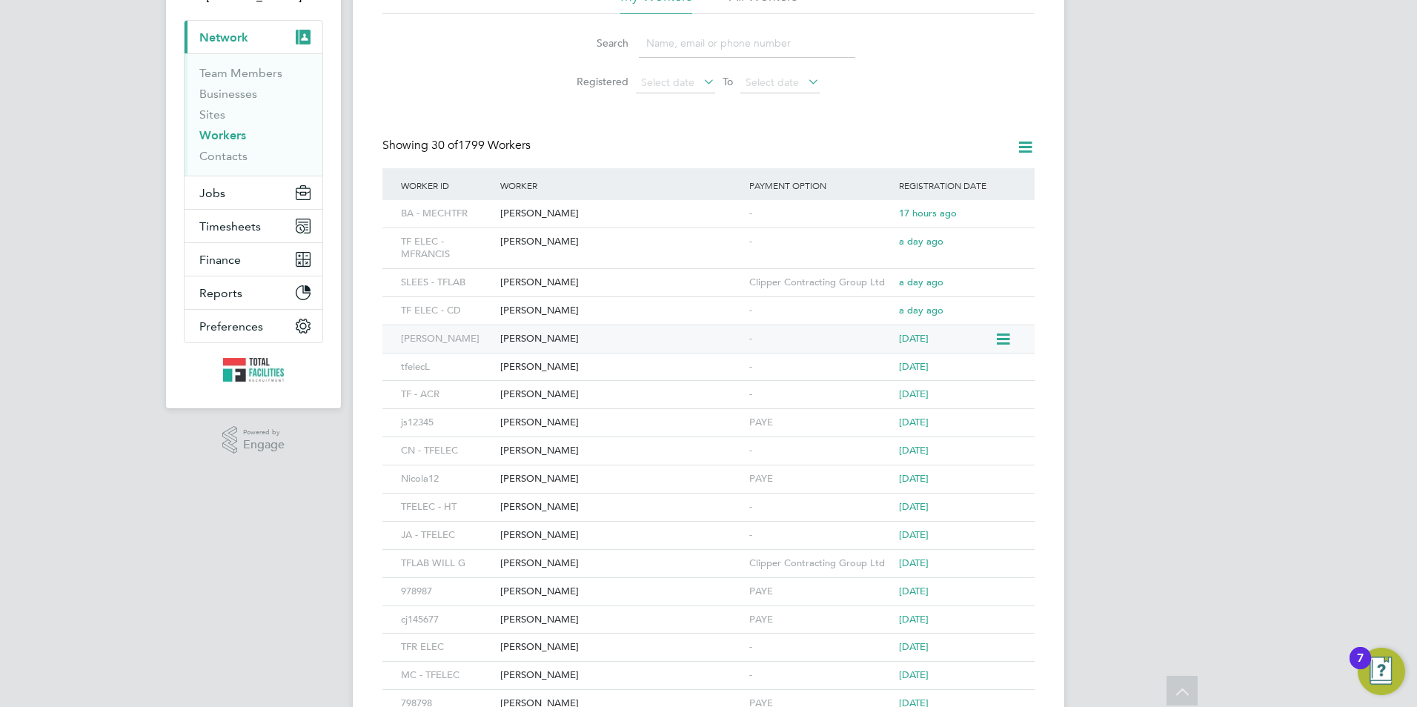
scroll to position [148, 0]
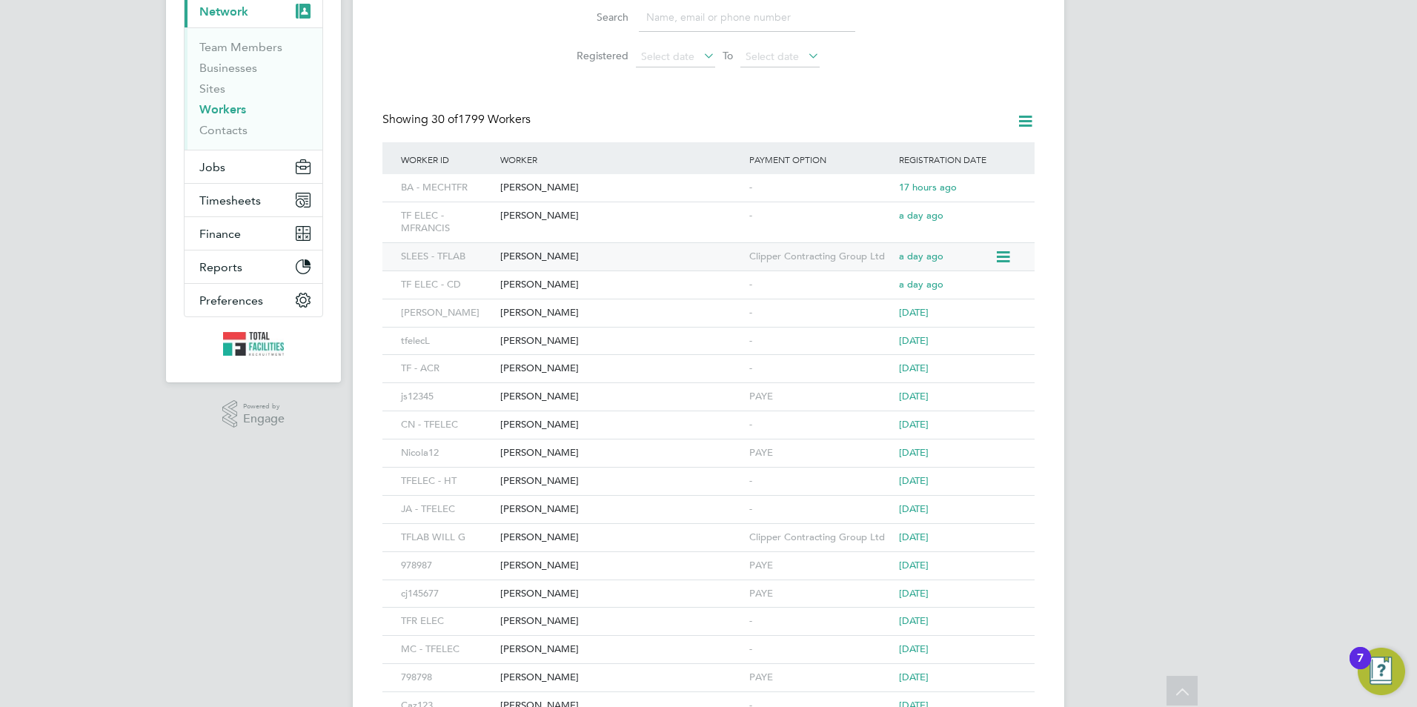
click at [541, 253] on div "[PERSON_NAME]" at bounding box center [621, 256] width 249 height 27
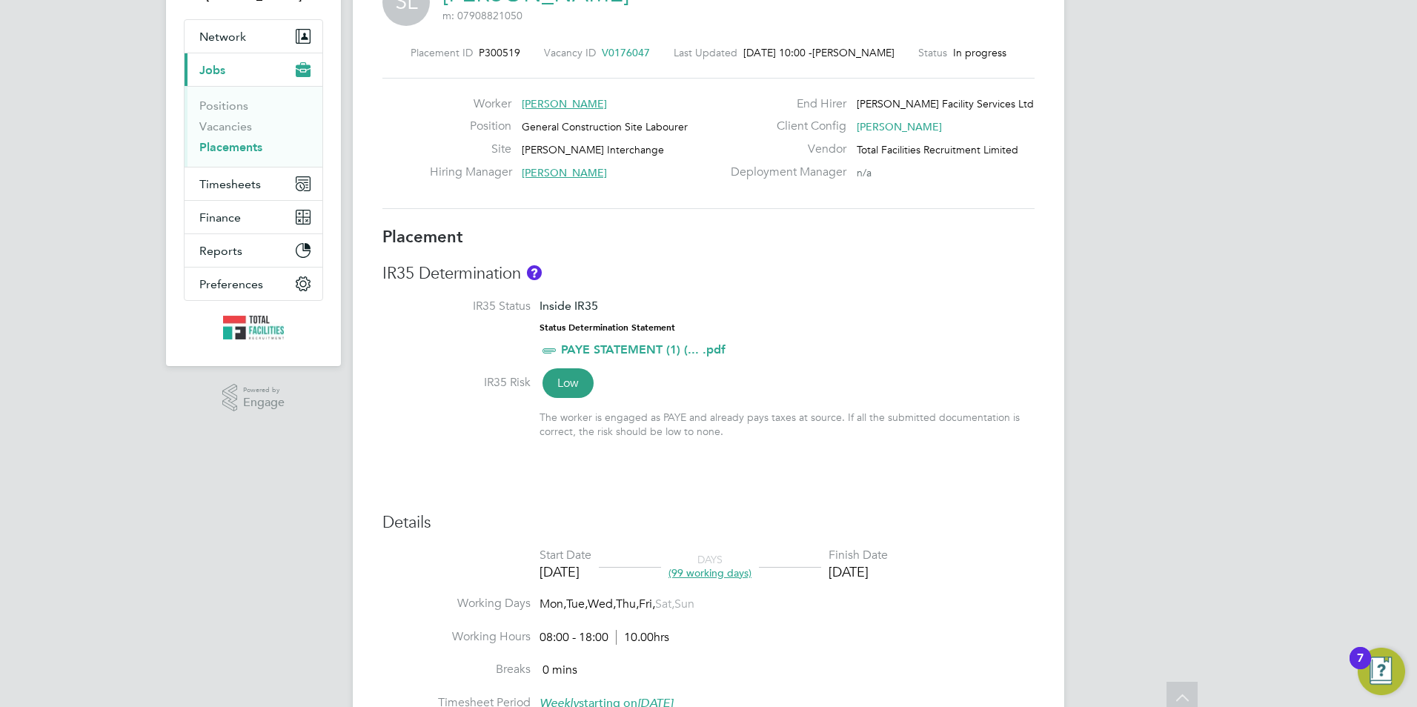
scroll to position [30, 0]
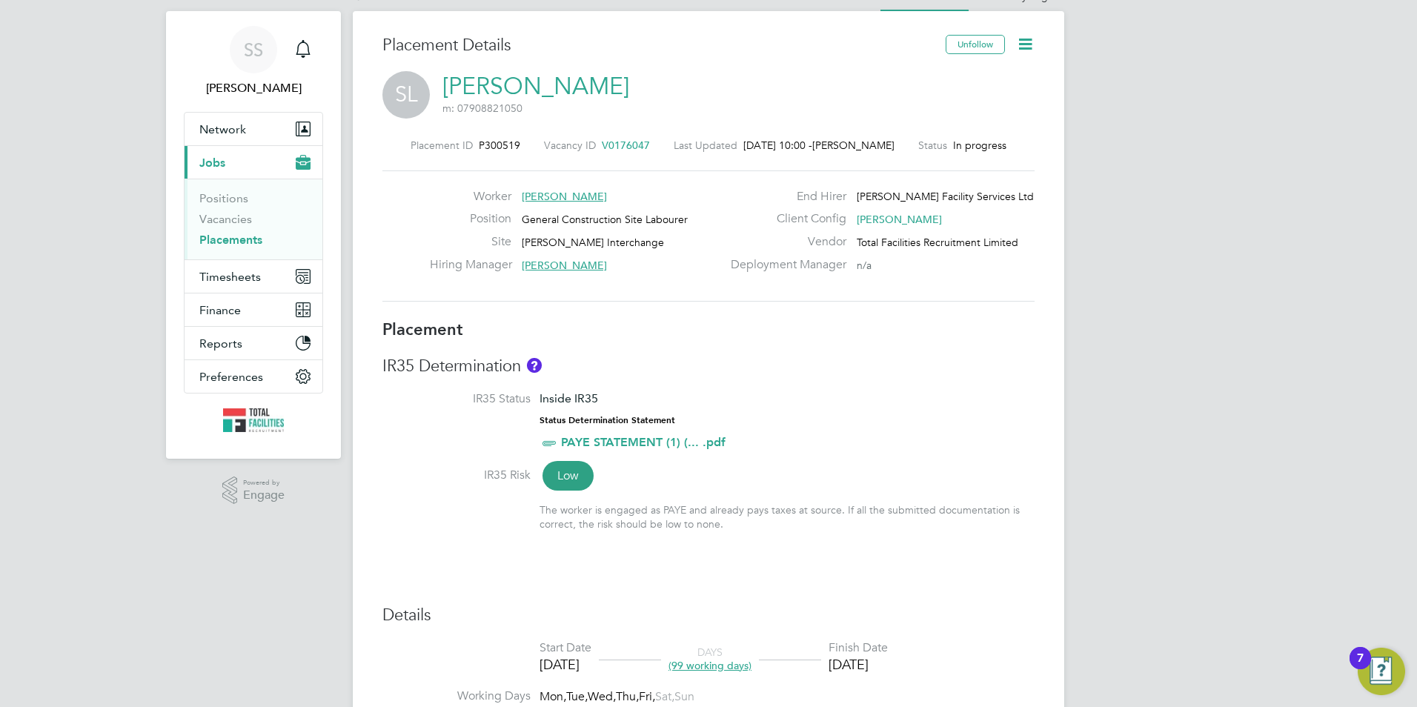
click at [491, 89] on link "Steve Lees" at bounding box center [535, 86] width 187 height 29
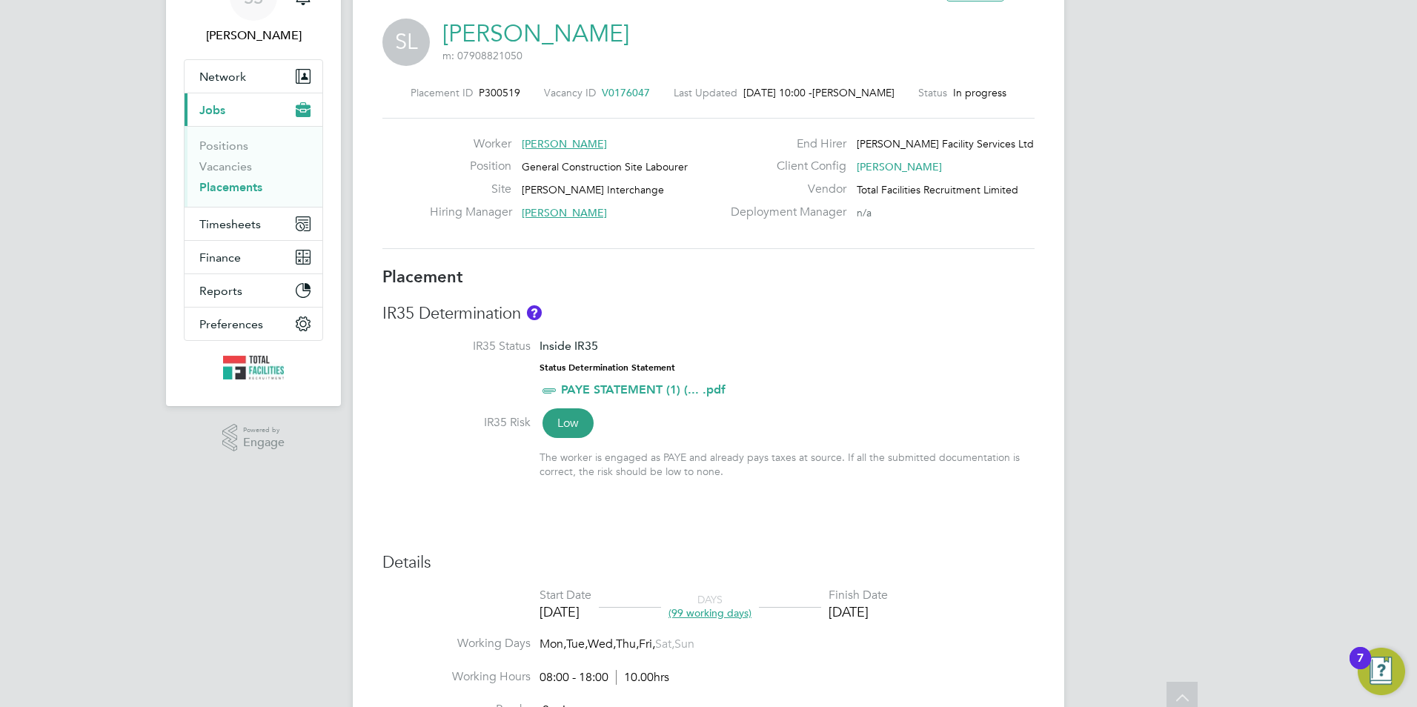
scroll to position [0, 0]
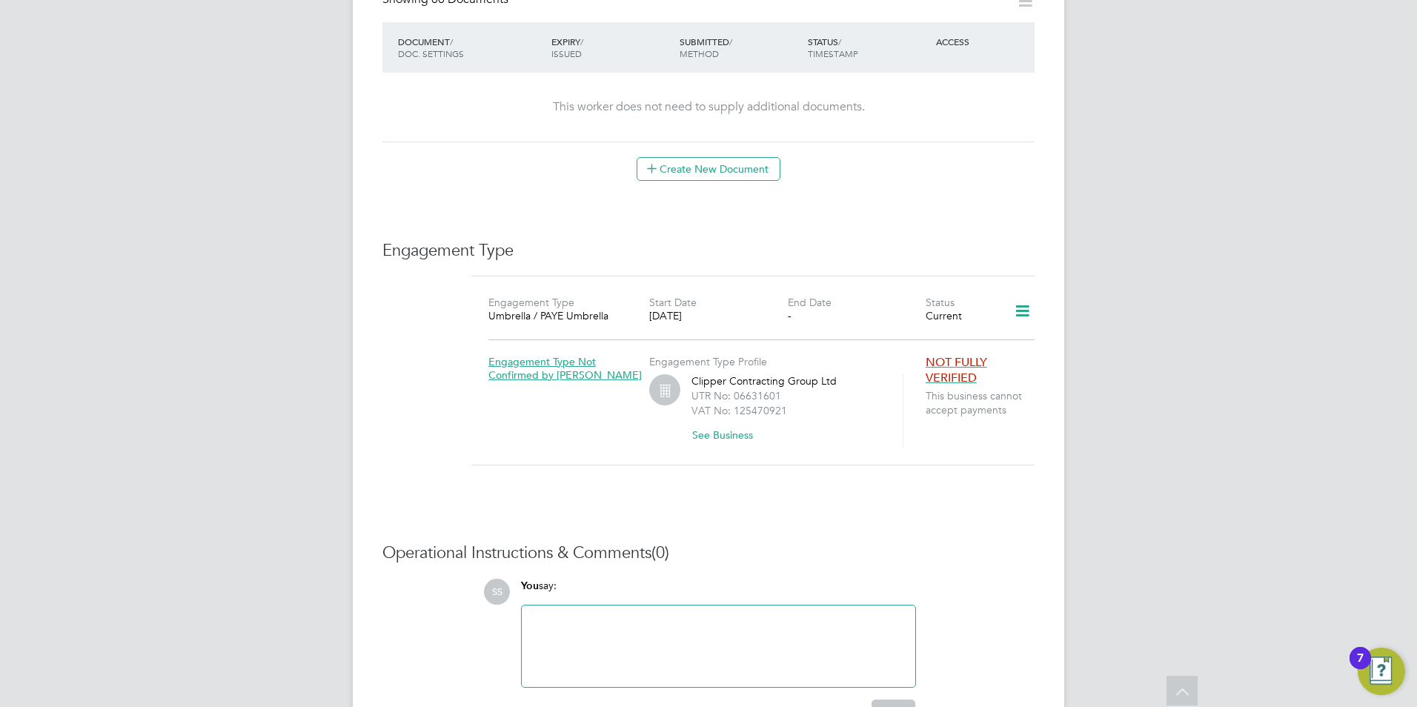
scroll to position [703, 0]
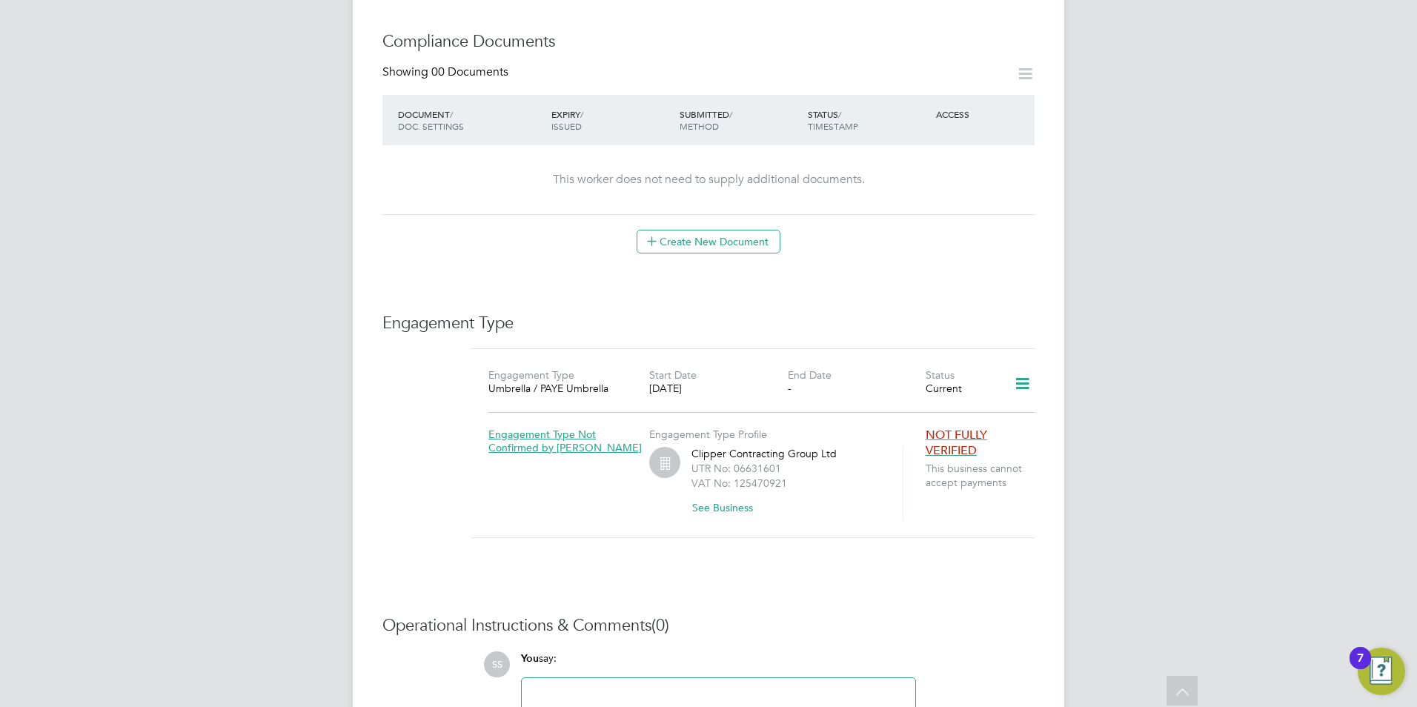
click at [1022, 369] on icon at bounding box center [1022, 384] width 26 height 34
click at [915, 409] on li "Edit Engagement Type" at bounding box center [945, 412] width 170 height 21
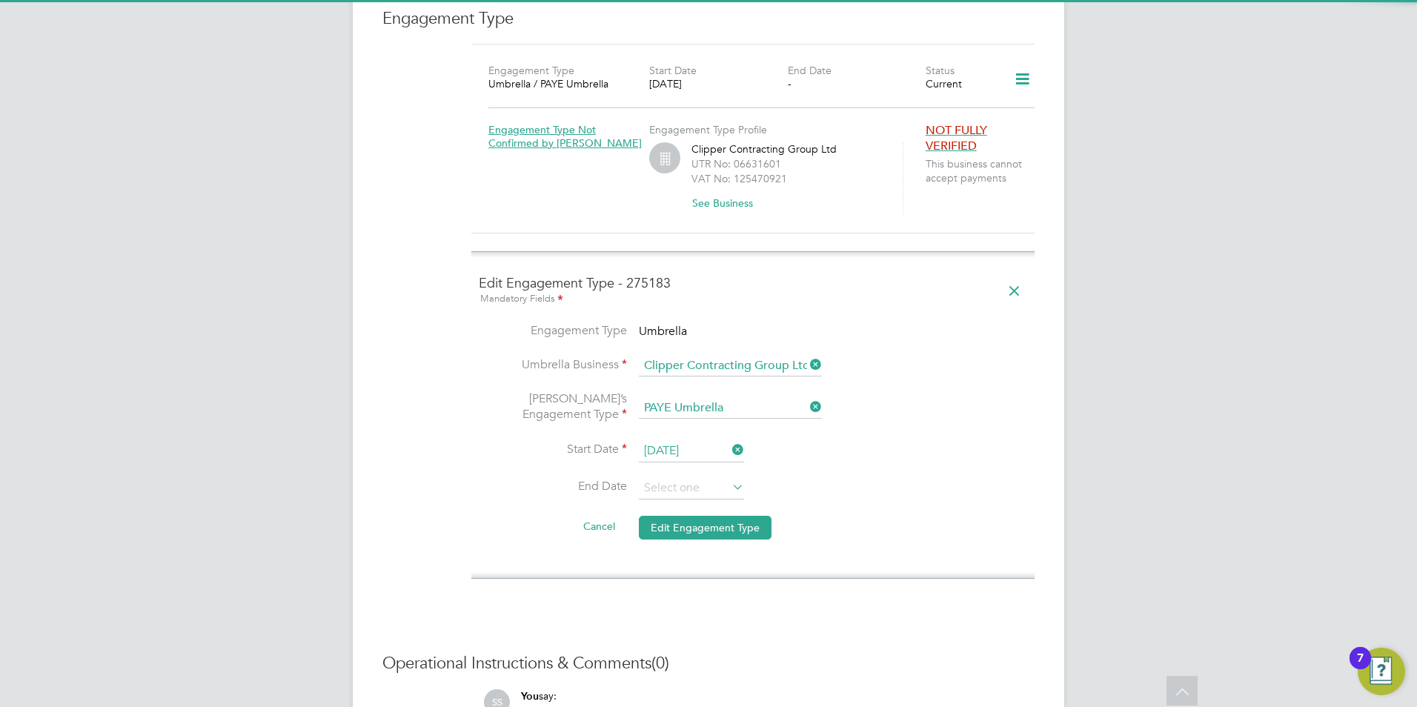
scroll to position [1074, 0]
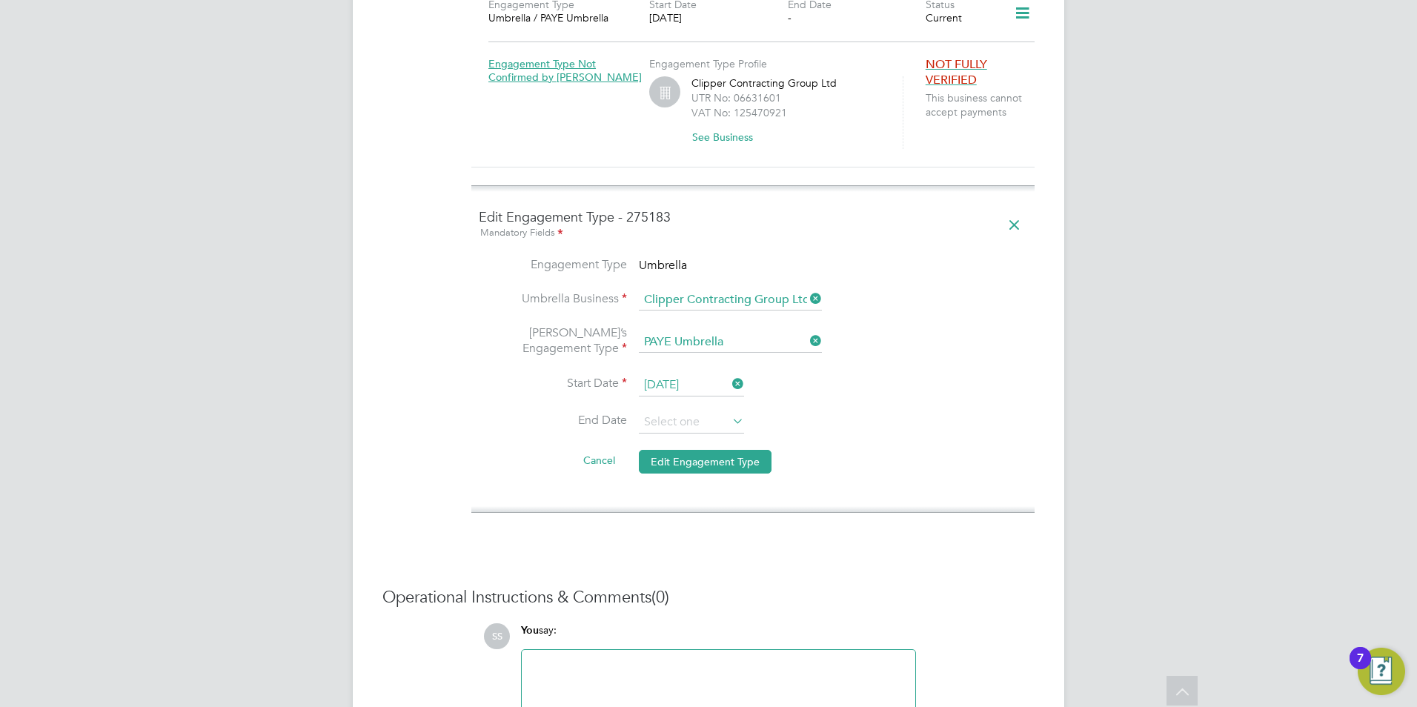
click at [709, 374] on input "[DATE]" at bounding box center [691, 385] width 105 height 22
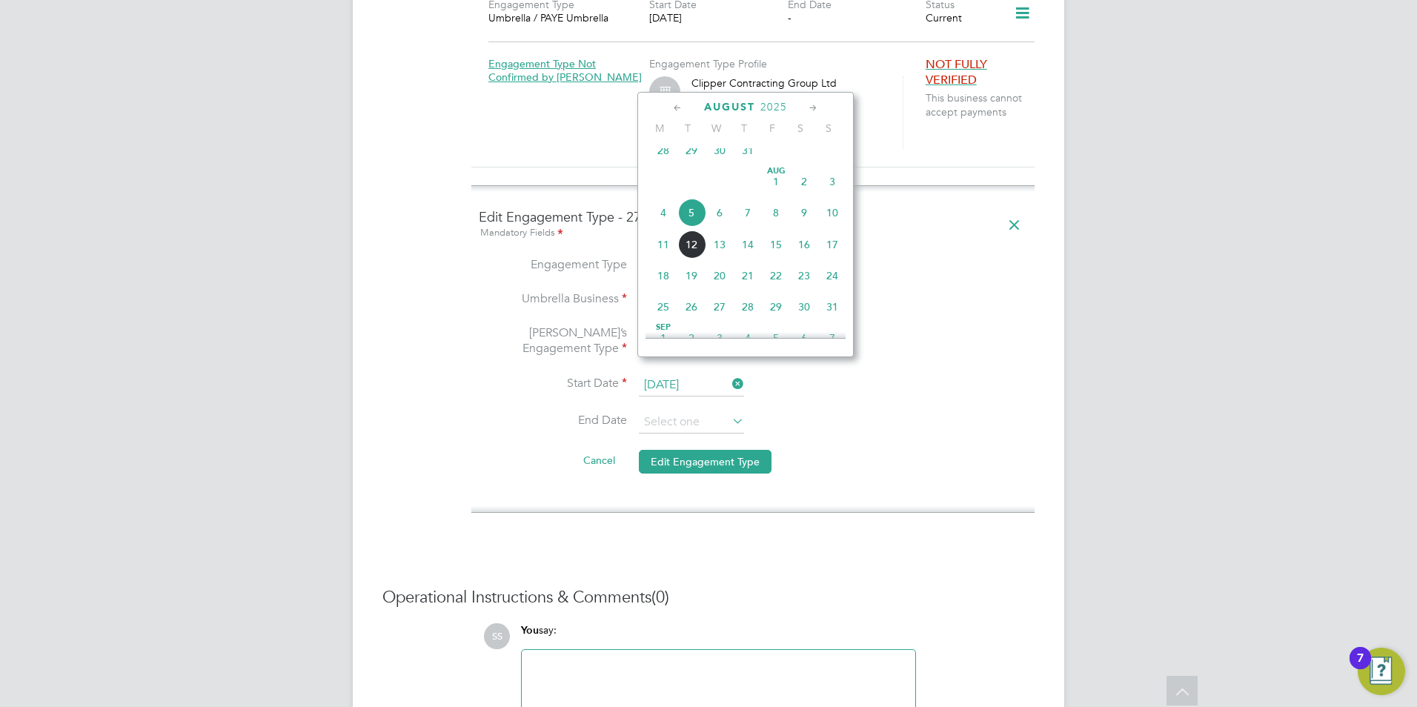
click at [659, 223] on span "4" at bounding box center [663, 213] width 28 height 28
type input "[DATE]"
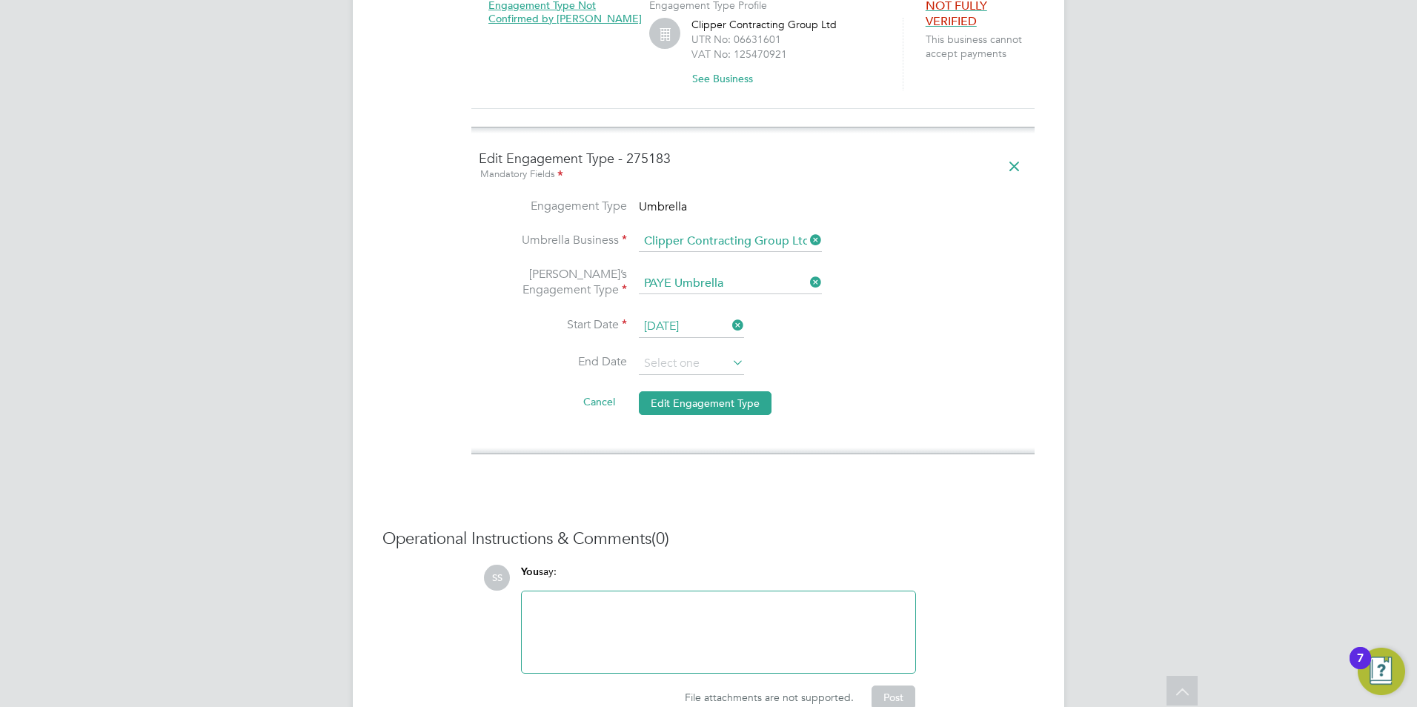
scroll to position [1194, 0]
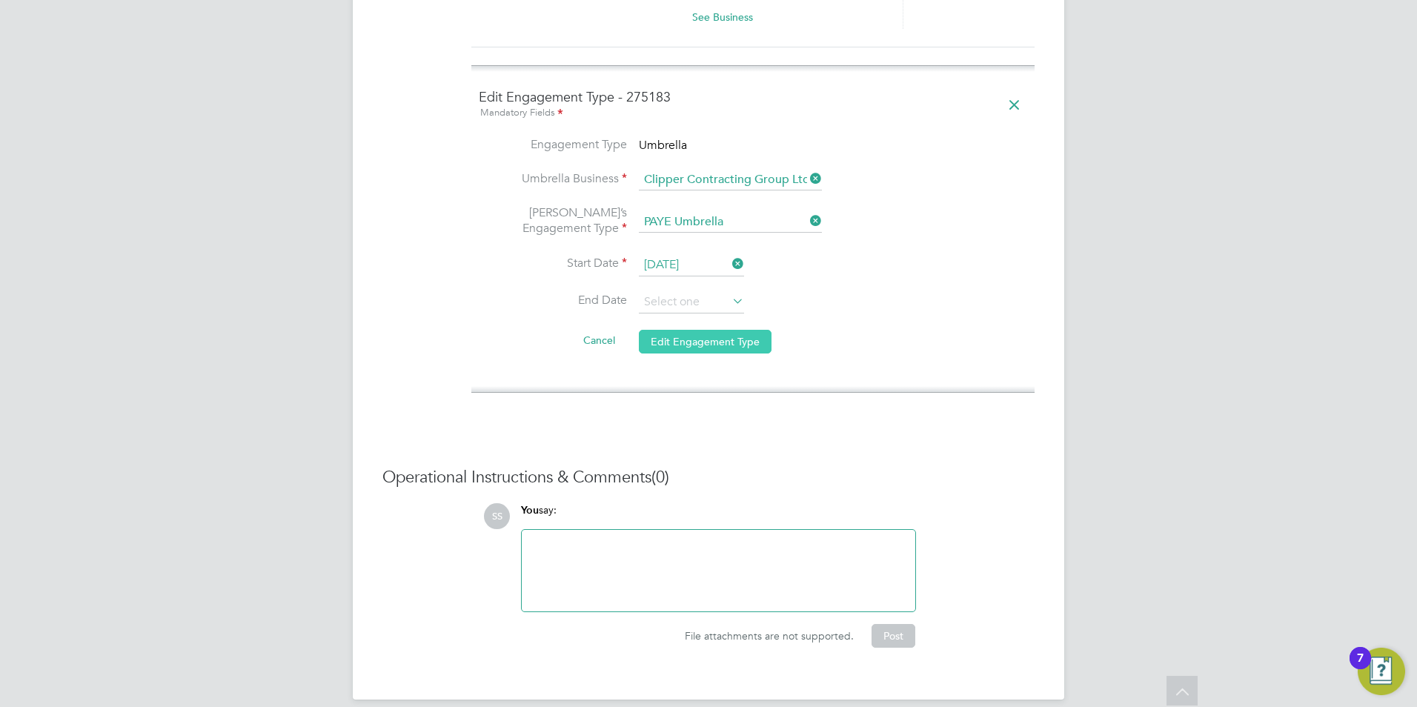
click at [702, 330] on button "Edit Engagement Type" at bounding box center [705, 342] width 133 height 24
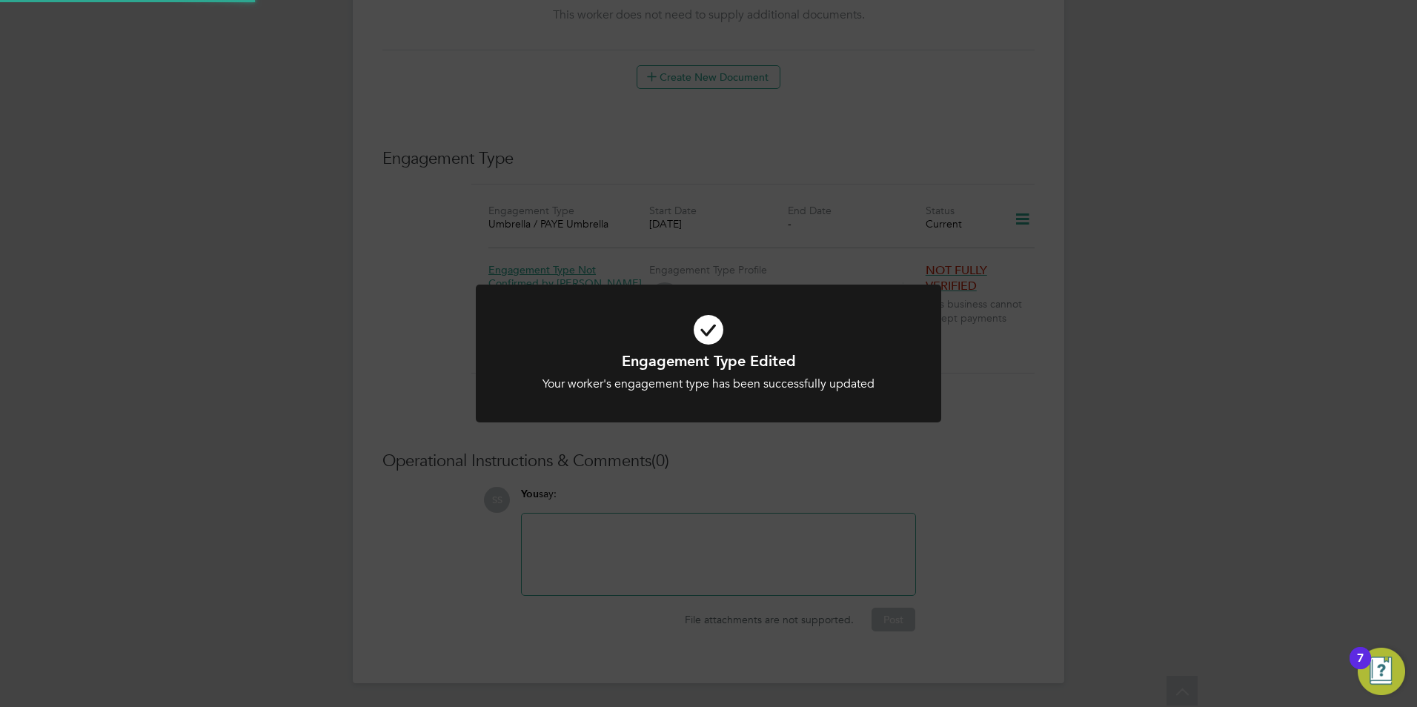
scroll to position [852, 0]
click at [715, 298] on div at bounding box center [708, 354] width 465 height 139
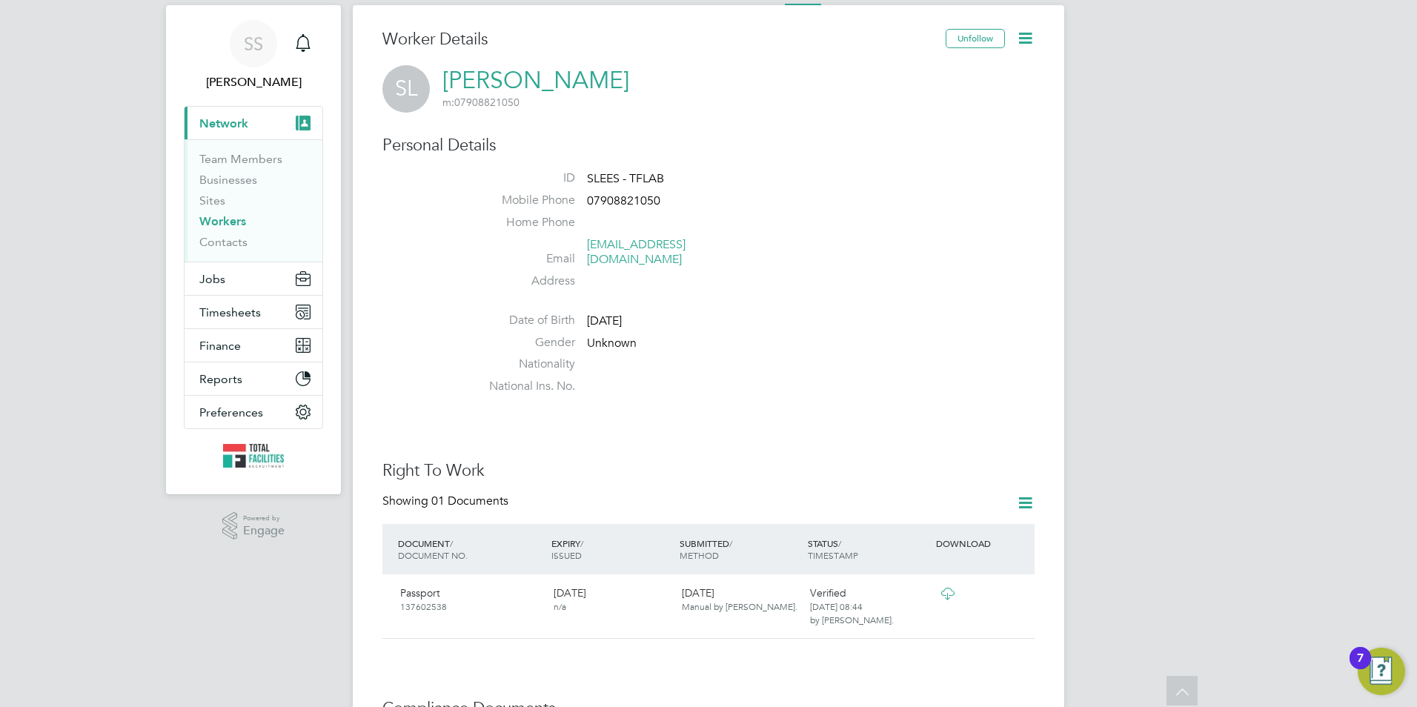
scroll to position [0, 0]
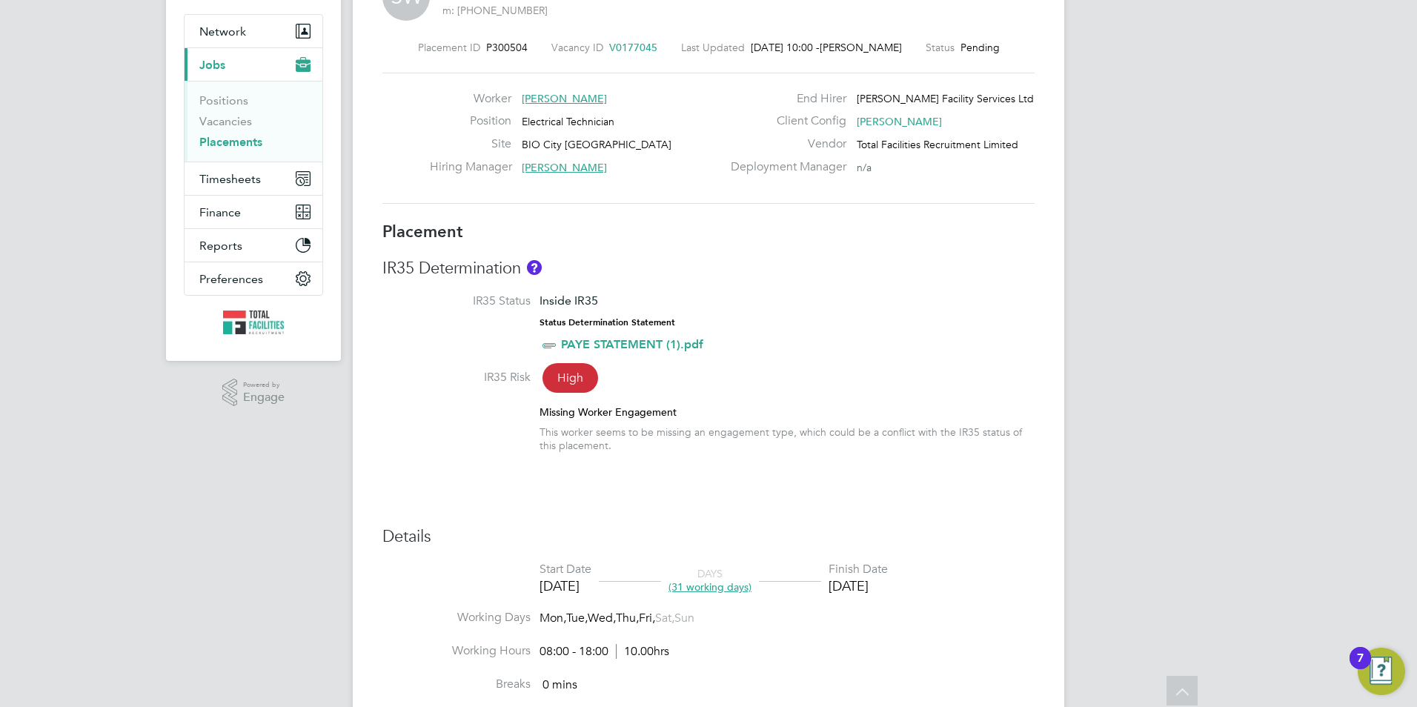
scroll to position [74, 0]
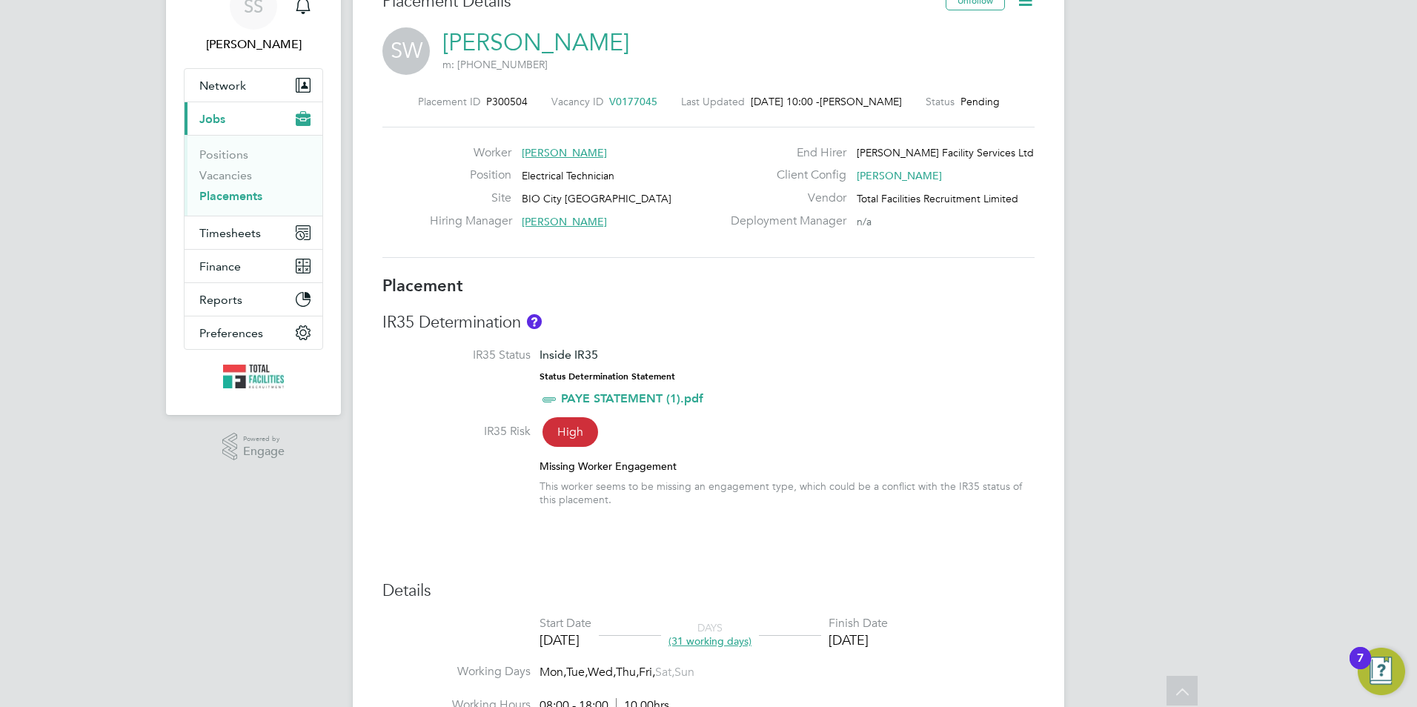
click at [500, 53] on link "[PERSON_NAME]" at bounding box center [535, 42] width 187 height 29
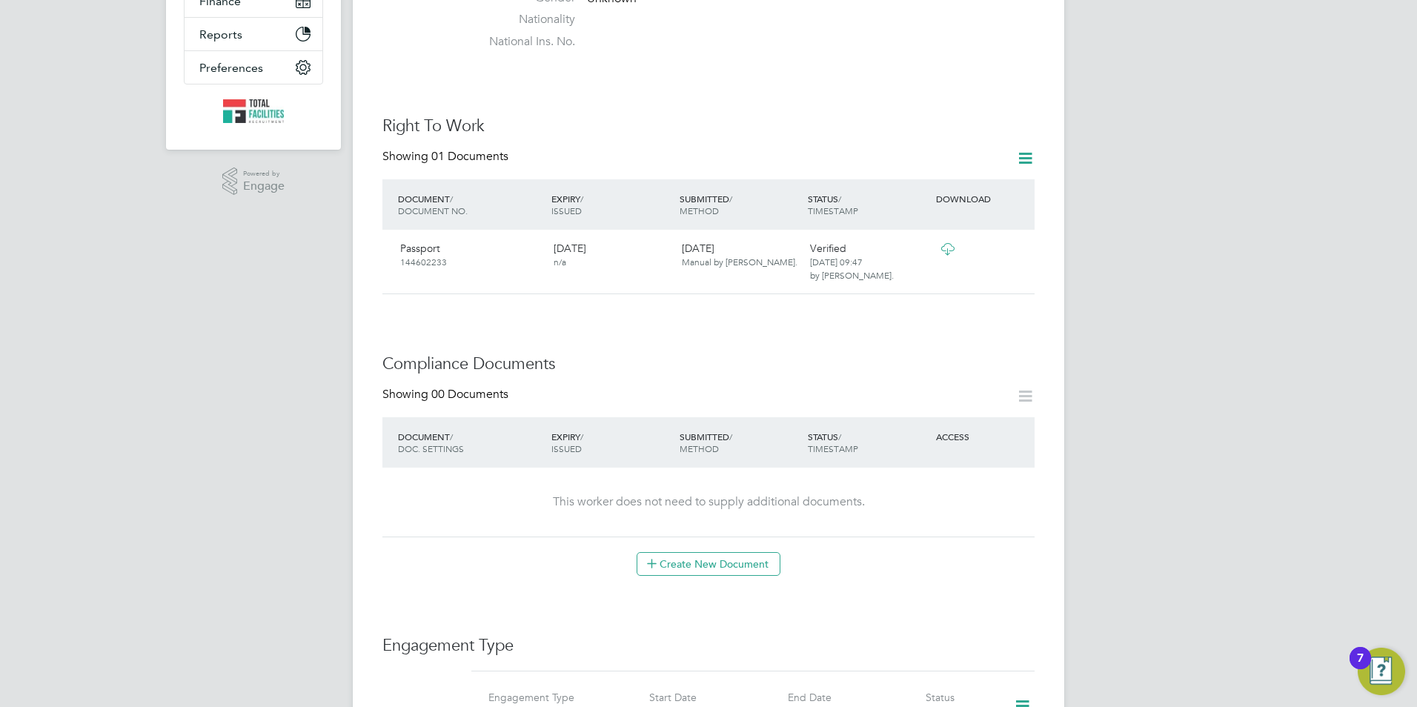
scroll to position [519, 0]
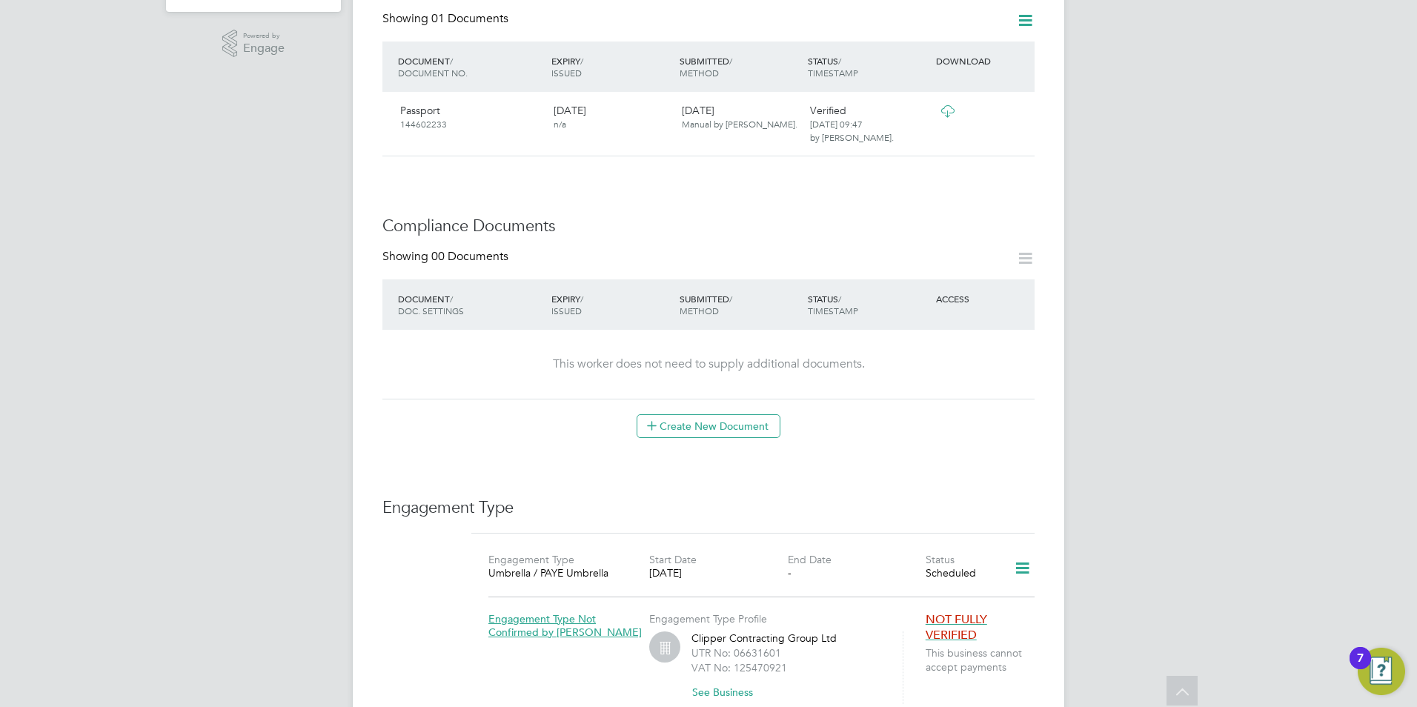
click at [1018, 551] on icon at bounding box center [1022, 568] width 26 height 34
click at [921, 596] on li "Edit Engagement Type" at bounding box center [945, 596] width 170 height 21
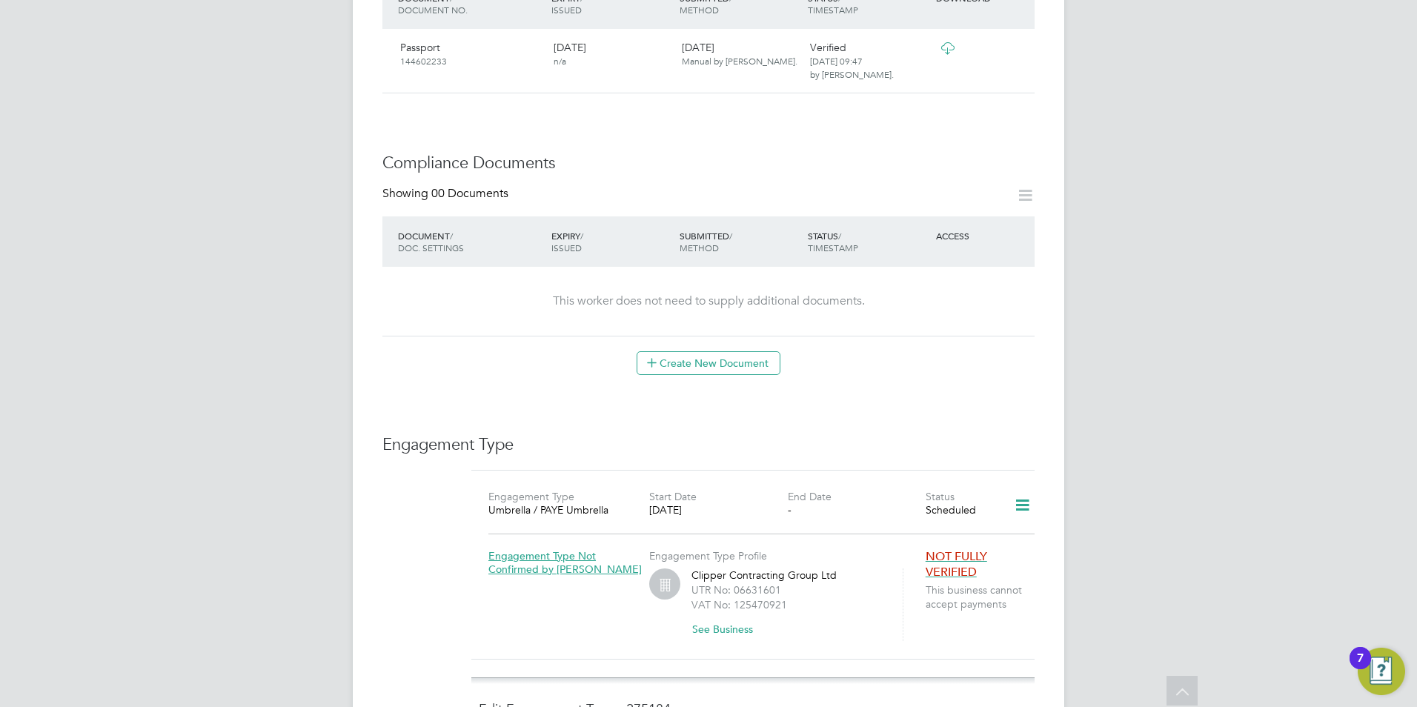
scroll to position [667, 0]
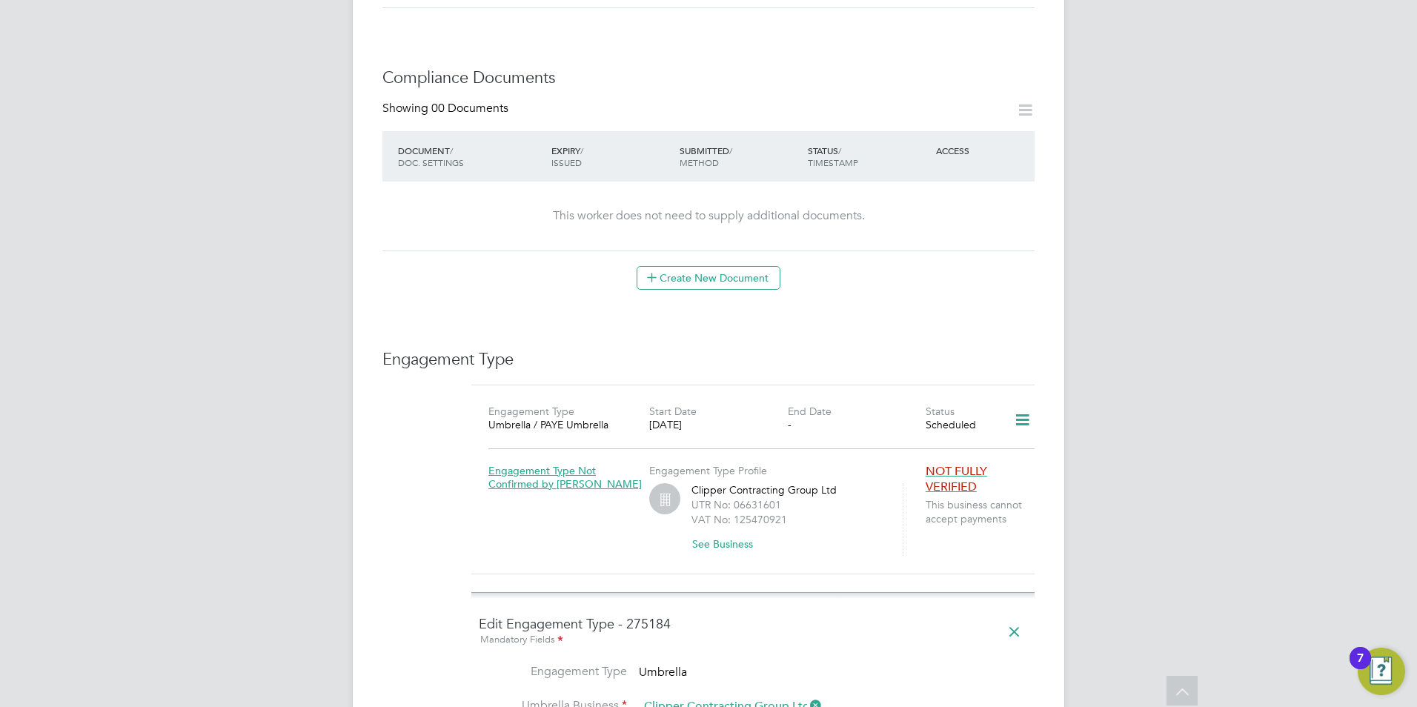
click at [1028, 411] on icon at bounding box center [1022, 420] width 26 height 34
click at [780, 418] on div "[DATE]" at bounding box center [718, 424] width 138 height 13
click at [657, 418] on div "[DATE]" at bounding box center [718, 424] width 138 height 13
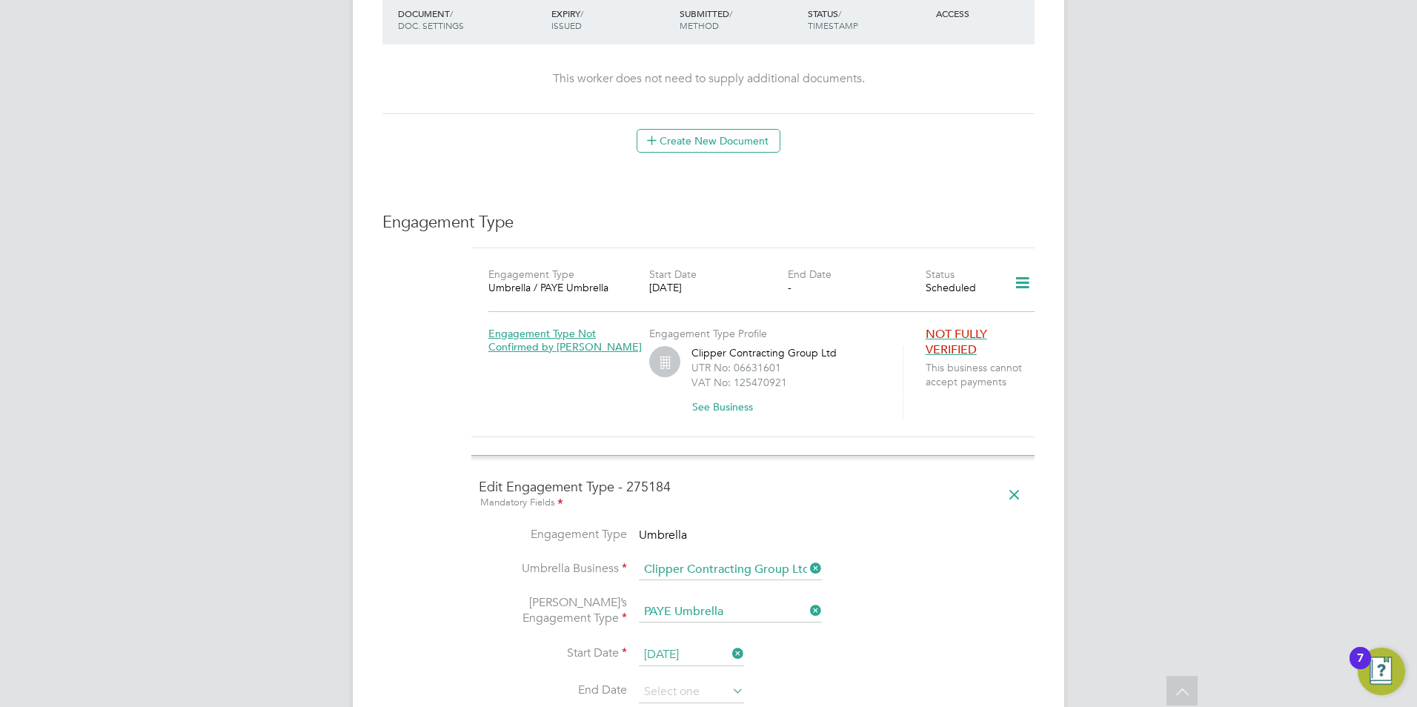
scroll to position [889, 0]
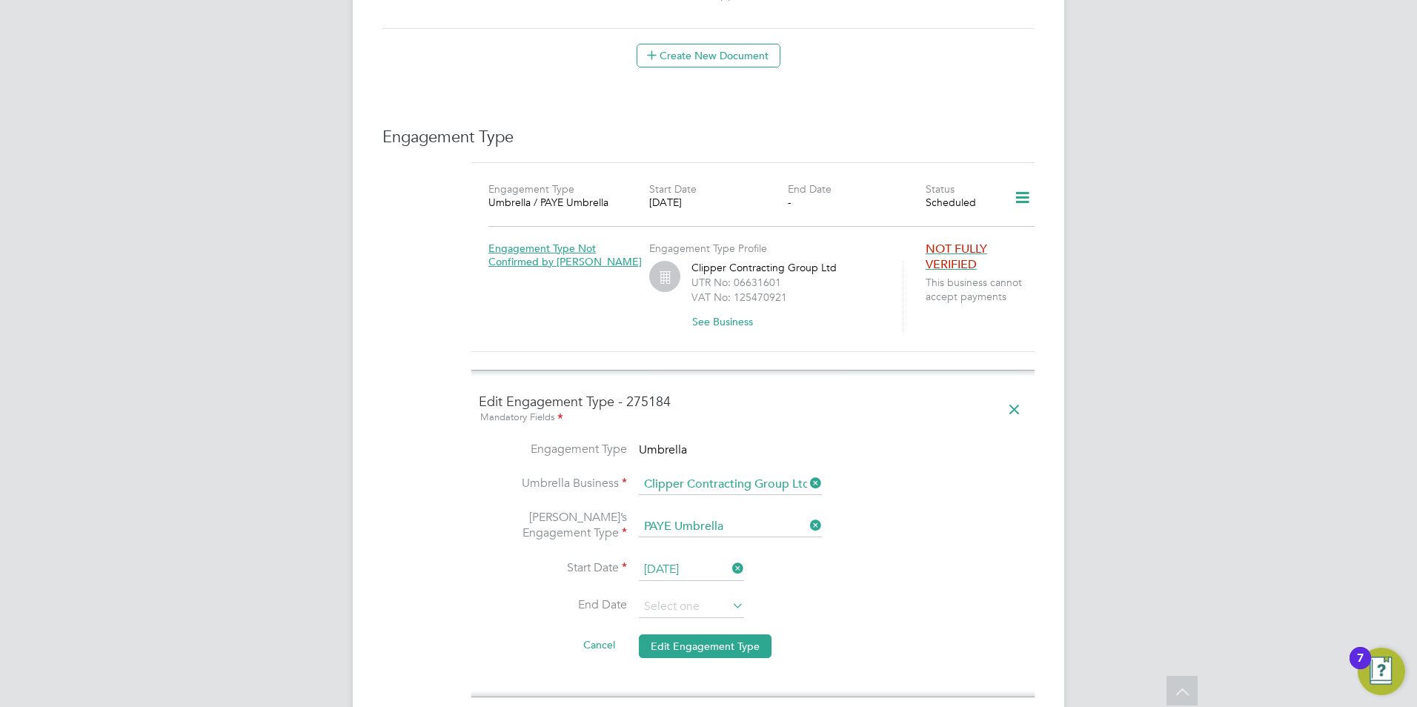
click at [677, 559] on input "[DATE]" at bounding box center [691, 570] width 105 height 22
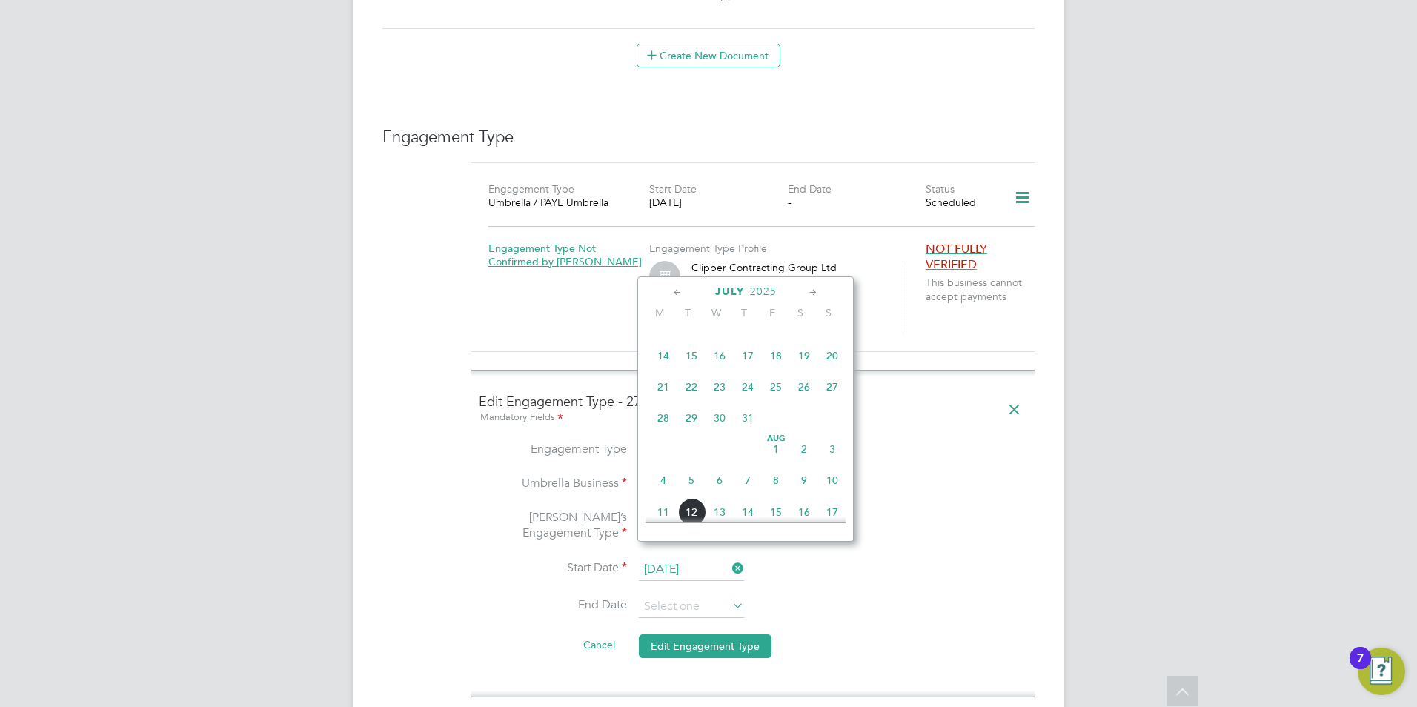
scroll to position [397, 0]
click at [828, 371] on span "20" at bounding box center [832, 356] width 28 height 28
type input "[DATE]"
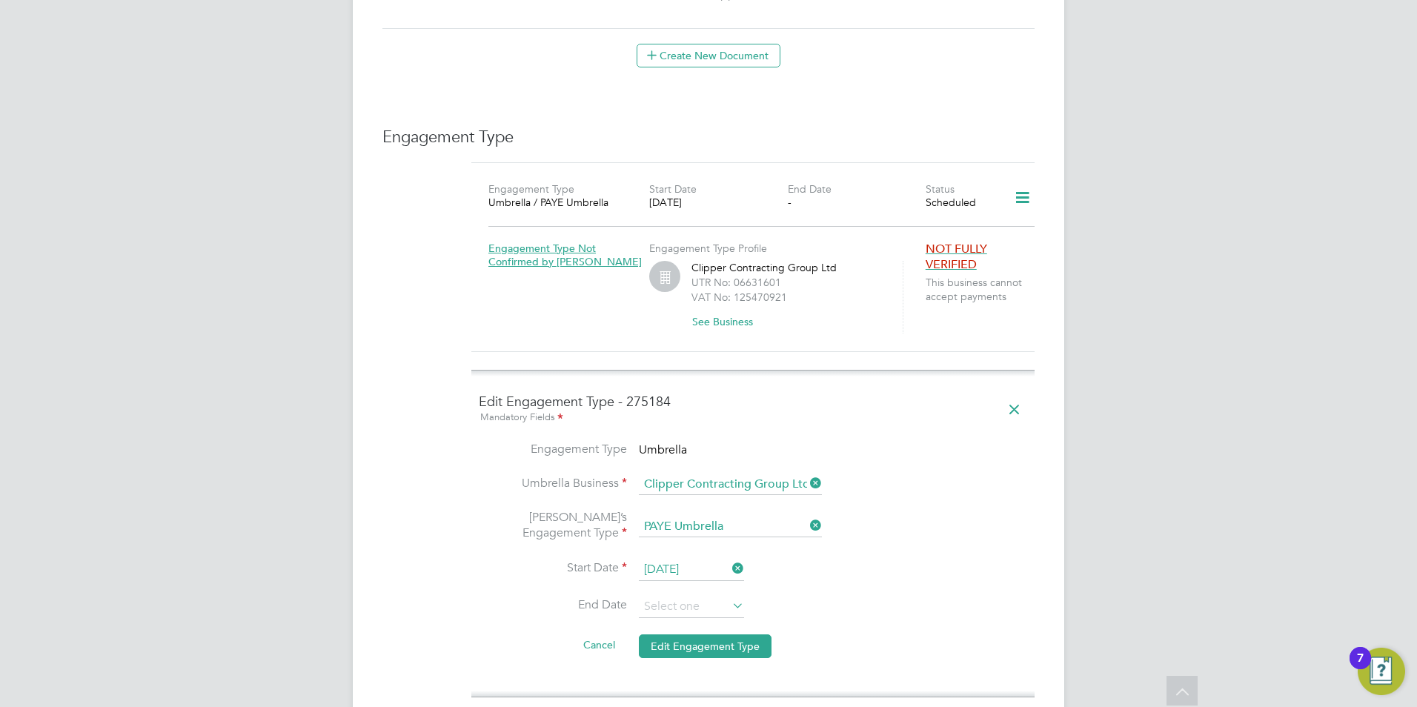
click at [705, 634] on button "Edit Engagement Type" at bounding box center [705, 646] width 133 height 24
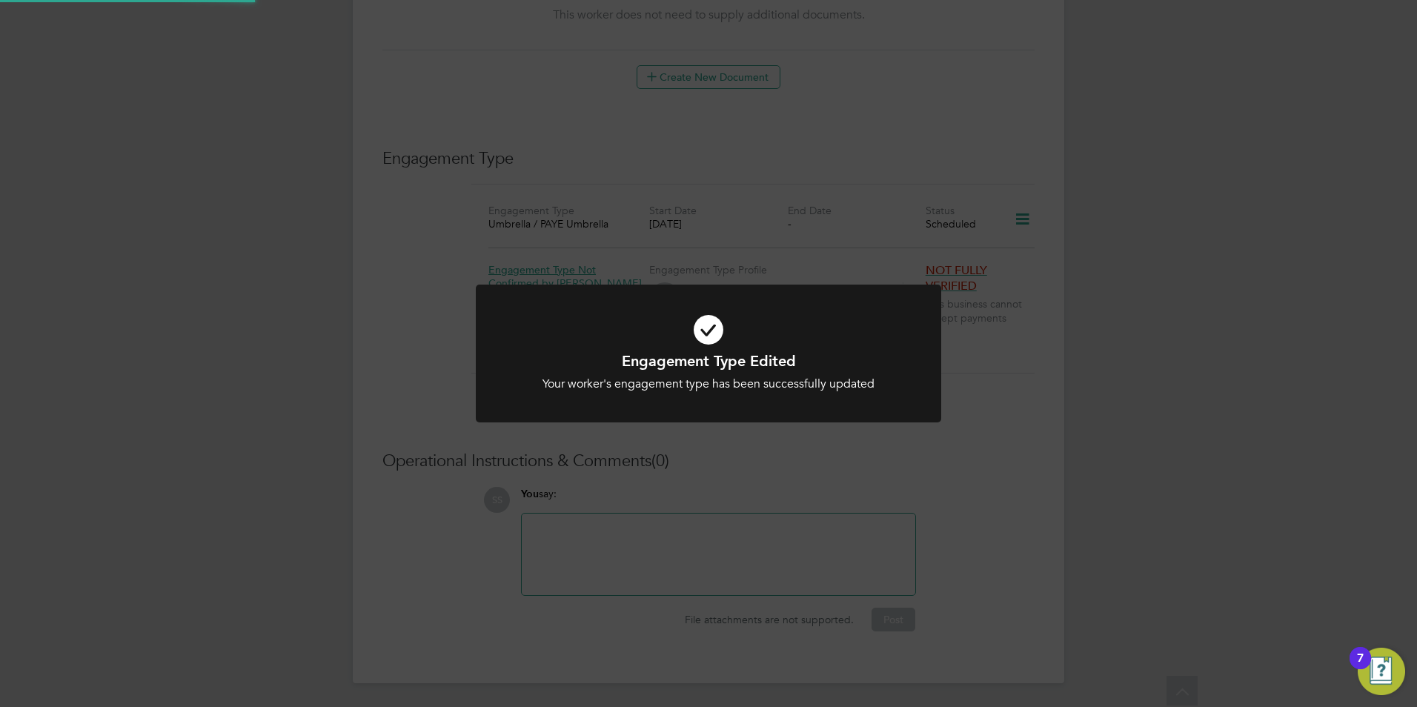
scroll to position [852, 0]
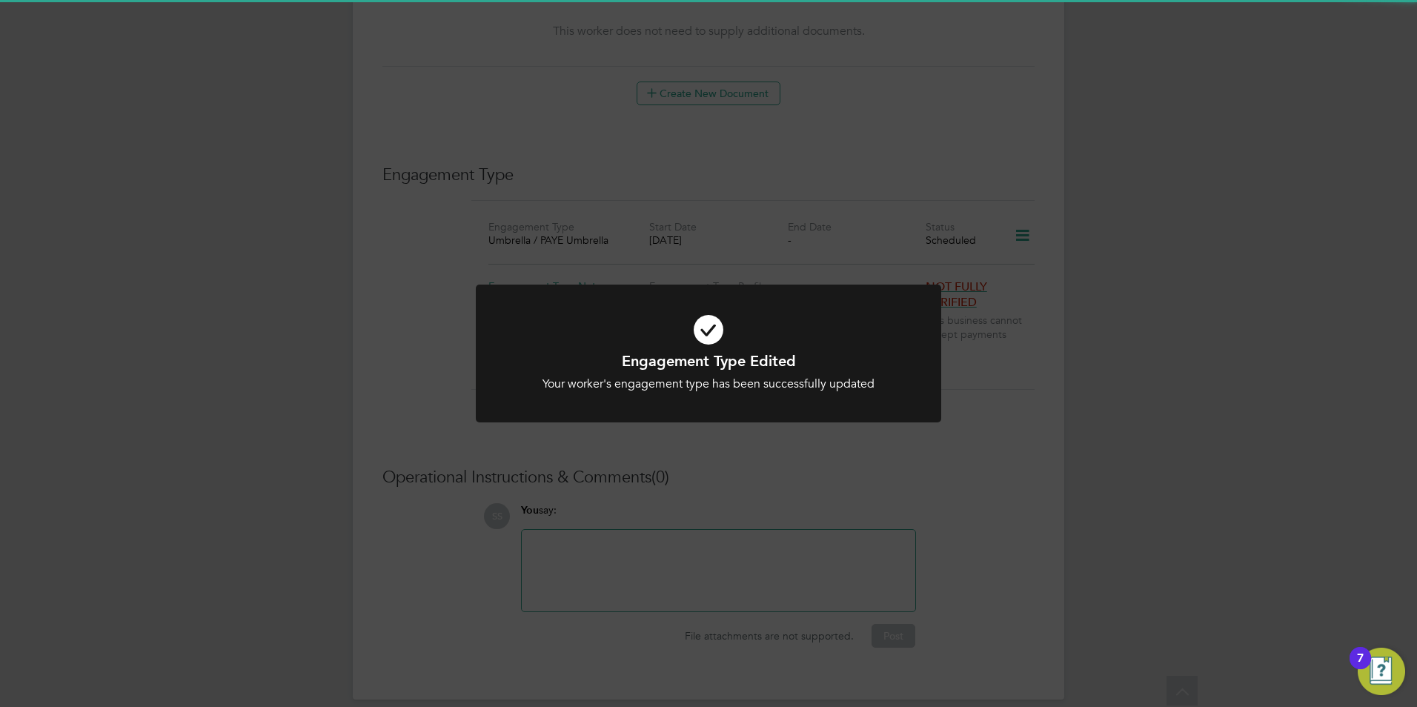
click at [782, 432] on div "Engagement Type Edited Your worker's engagement type has been successfully upda…" at bounding box center [708, 363] width 465 height 156
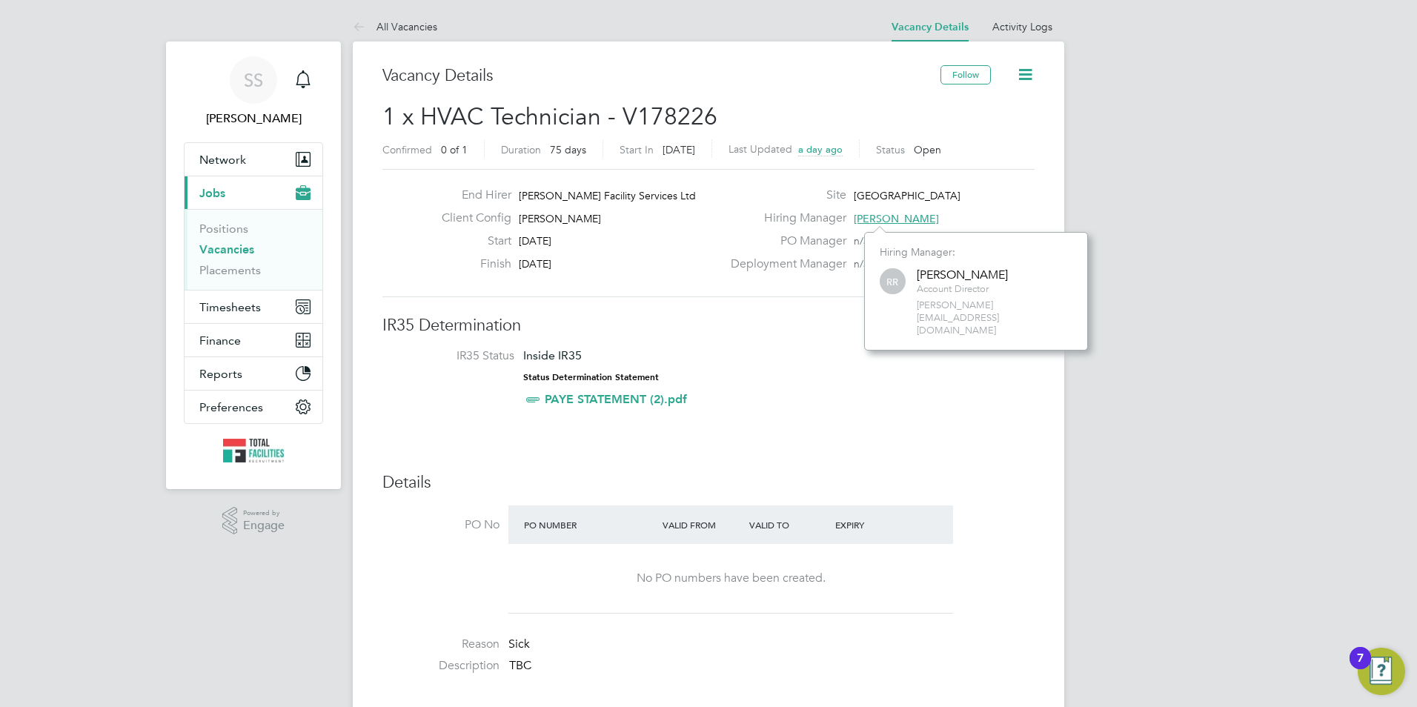
click at [792, 374] on li "IR35 Status Inside IR35 Status Determination Statement PAYE STATEMENT (2).pdf" at bounding box center [708, 380] width 623 height 64
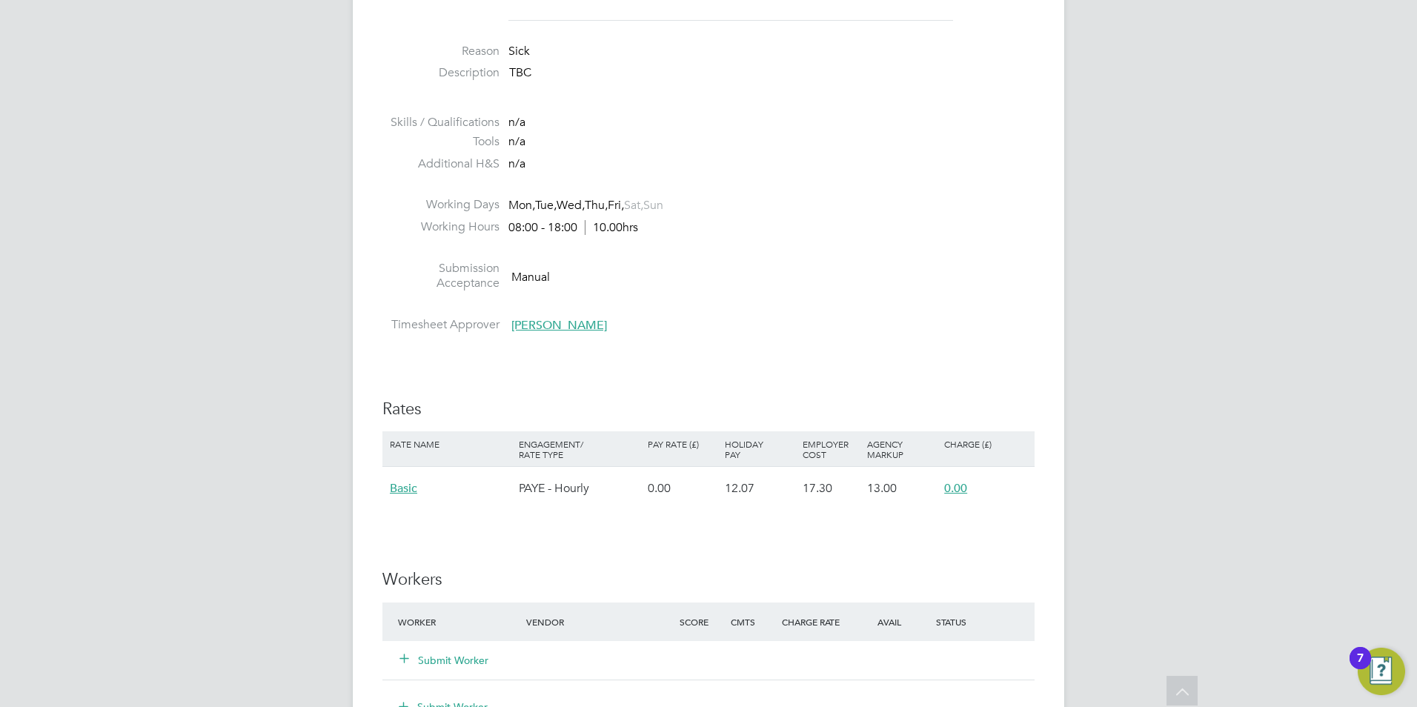
scroll to position [44, 130]
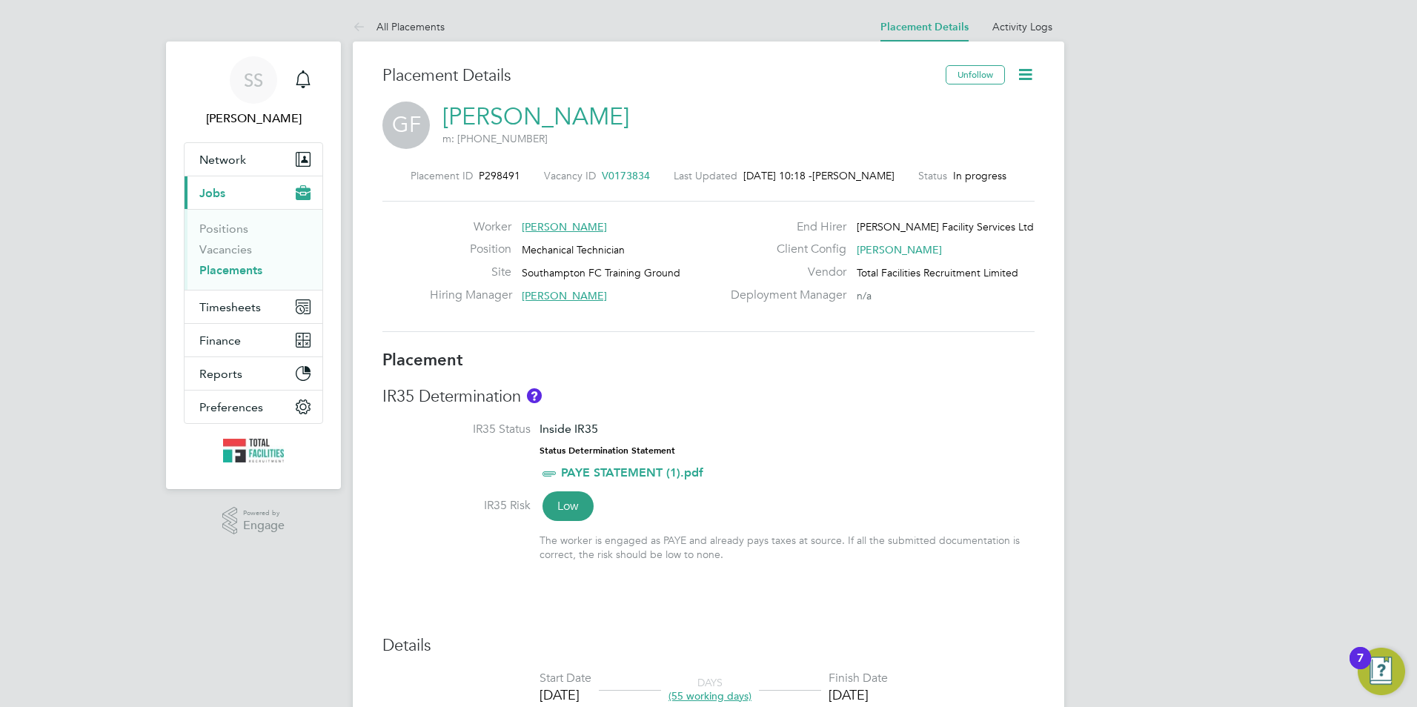
click at [1029, 77] on icon at bounding box center [1025, 74] width 19 height 19
click at [954, 112] on li "Edit Placement e" at bounding box center [977, 109] width 109 height 21
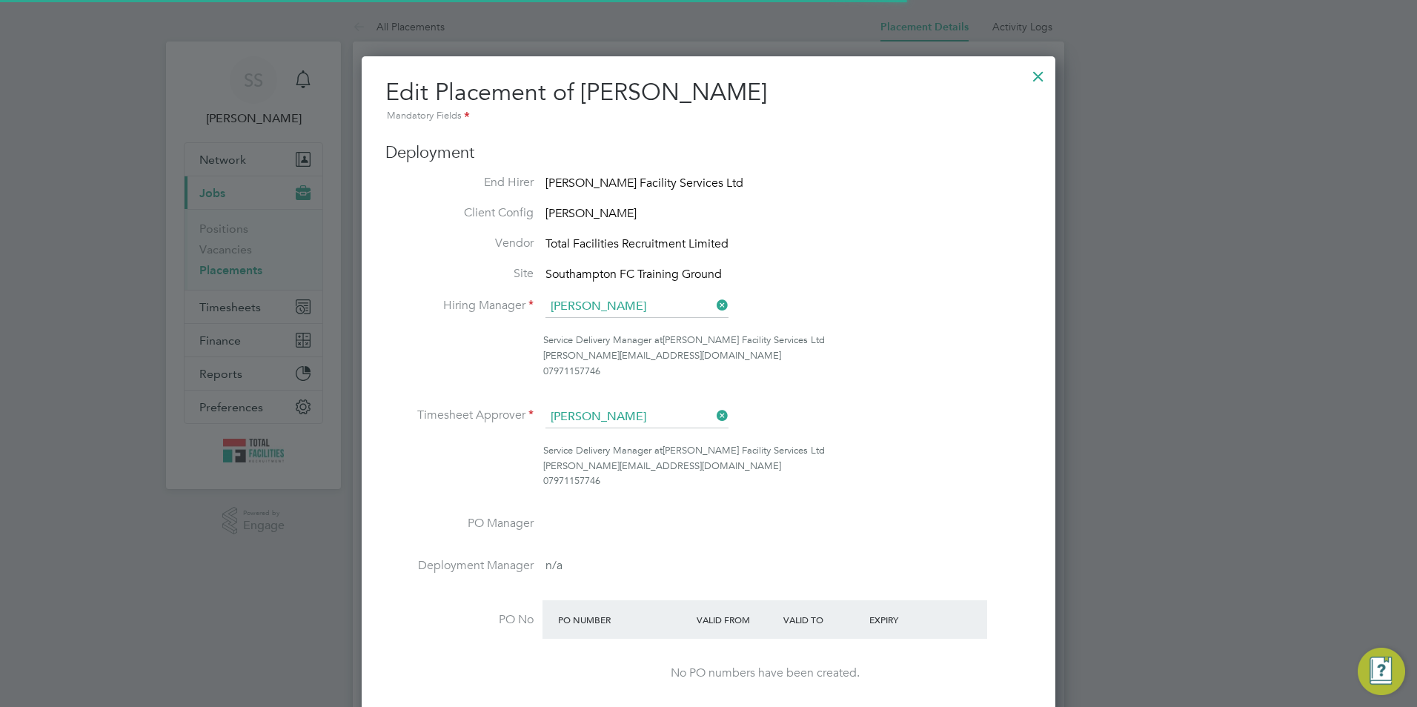
scroll to position [7, 7]
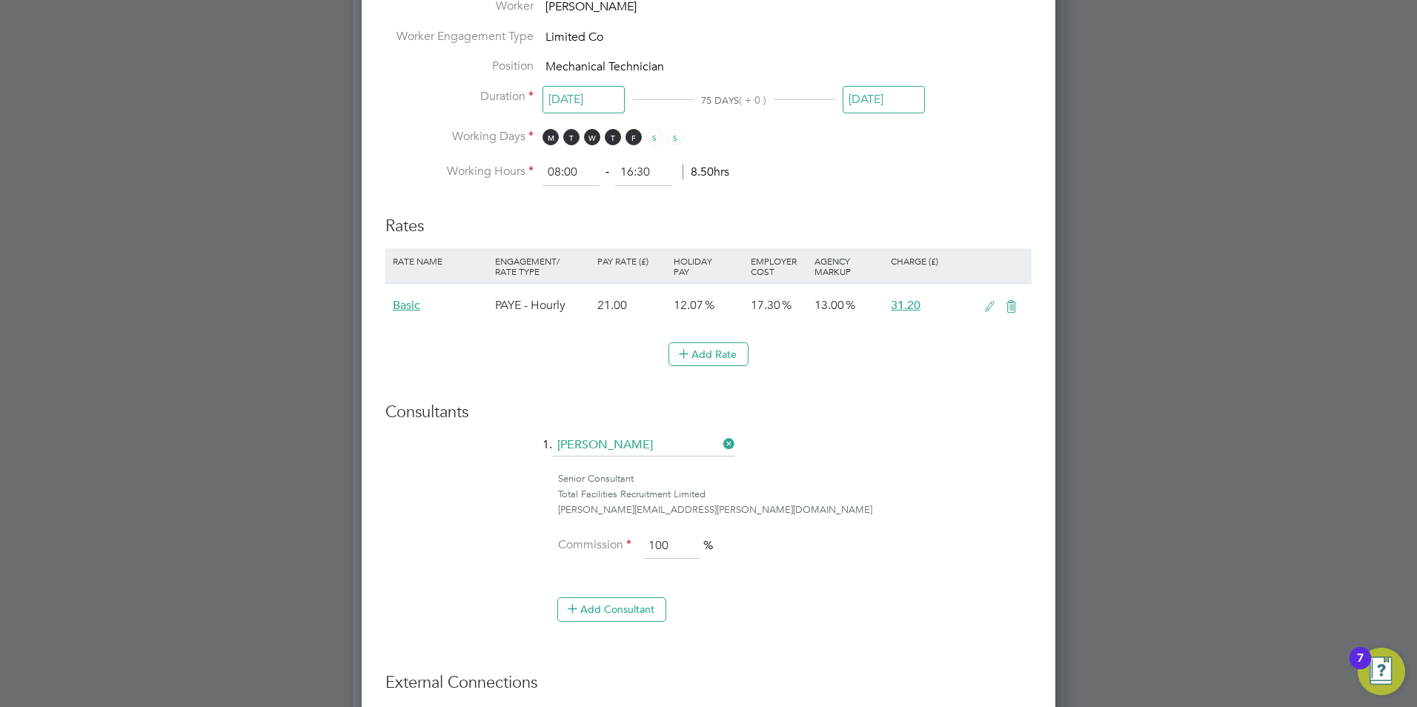
click at [991, 303] on icon at bounding box center [990, 307] width 19 height 12
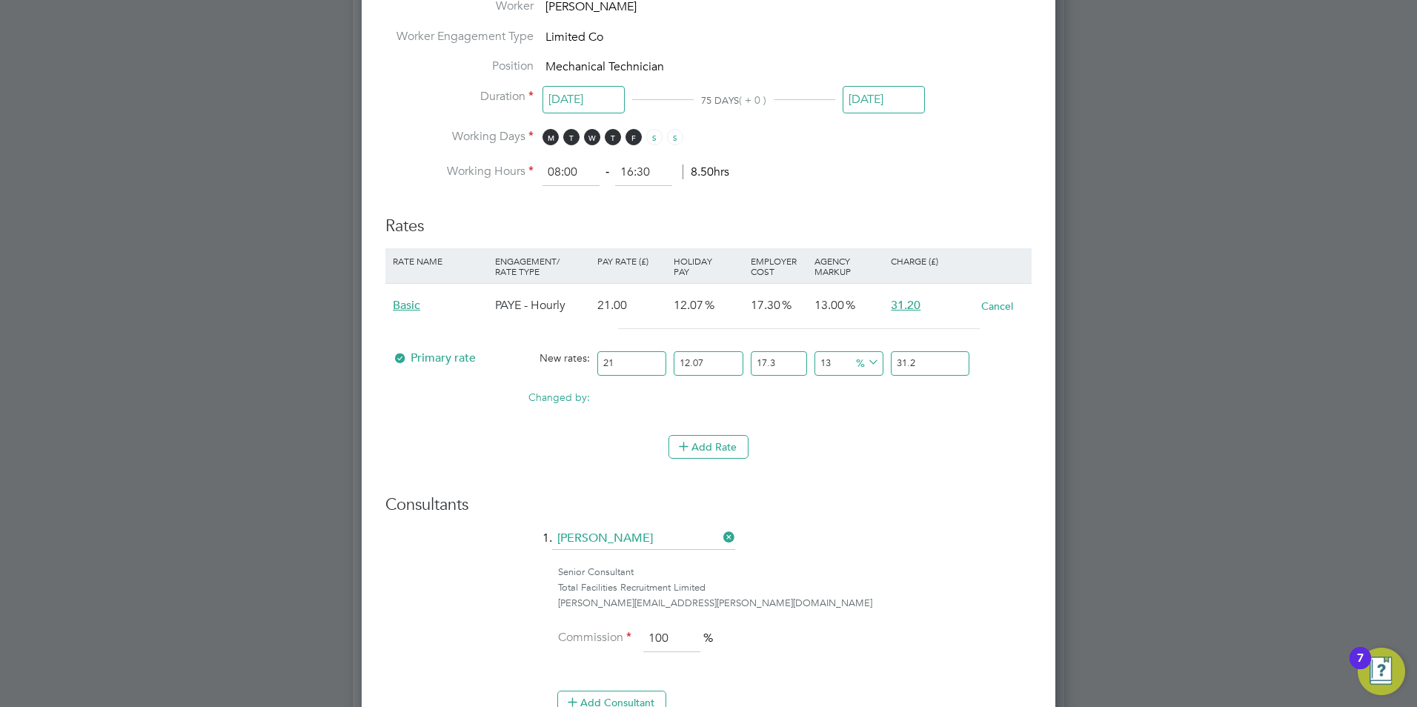
click at [630, 368] on input "21" at bounding box center [631, 363] width 69 height 24
type input "2"
type input "2.970953286"
type input "22"
type input "32.680486146"
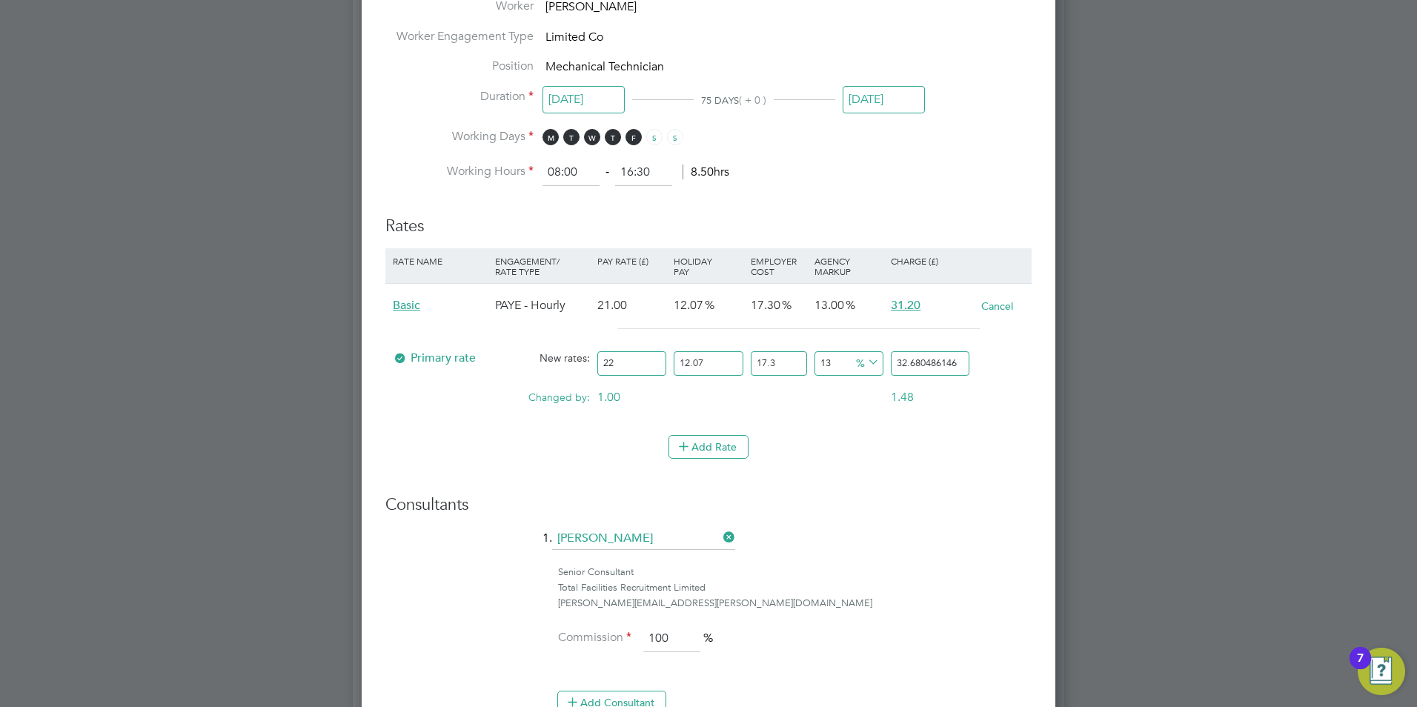
type input "22"
click at [796, 396] on div "0.00" at bounding box center [779, 390] width 64 height 15
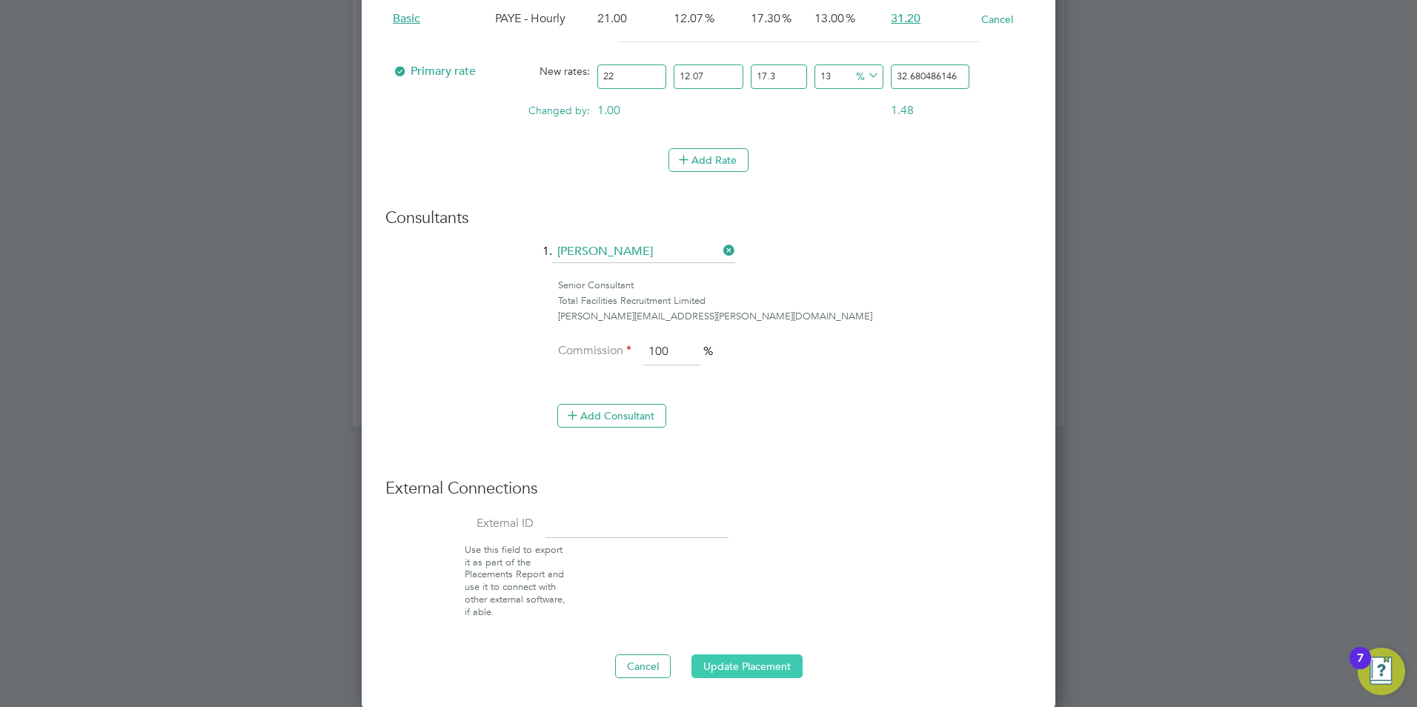
click at [765, 665] on button "Update Placement" at bounding box center [747, 666] width 111 height 24
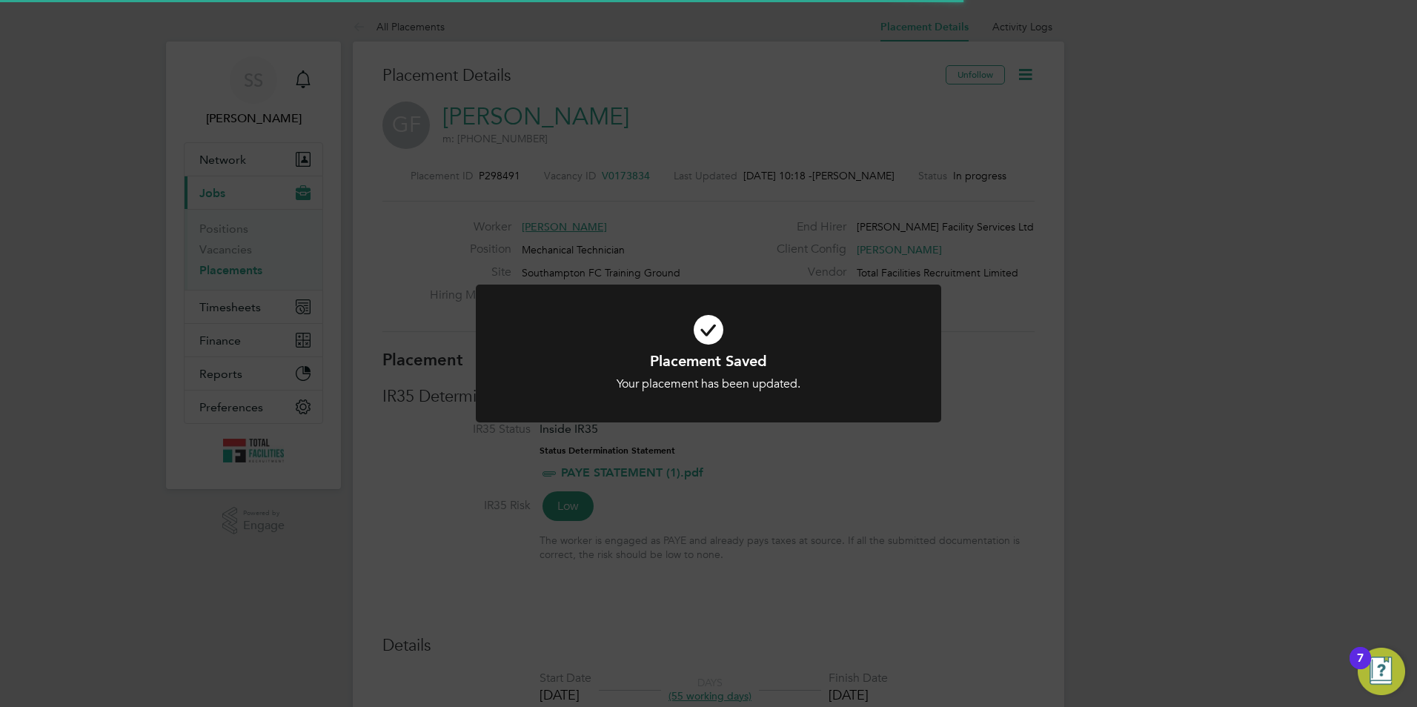
drag, startPoint x: 982, startPoint y: 281, endPoint x: 906, endPoint y: 243, distance: 84.5
click at [987, 278] on div "Placement Saved Your placement has been updated. Cancel Okay" at bounding box center [708, 353] width 1417 height 707
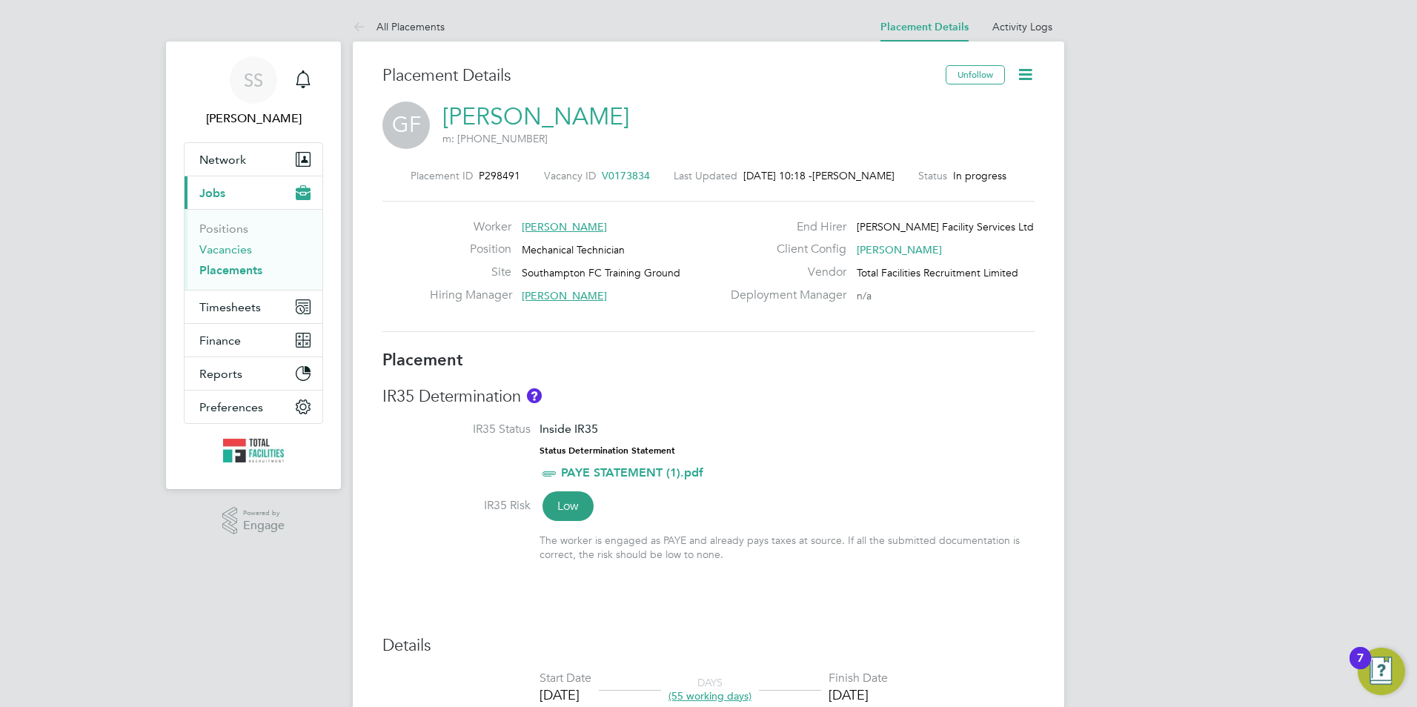
click at [219, 245] on link "Vacancies" at bounding box center [225, 249] width 53 height 14
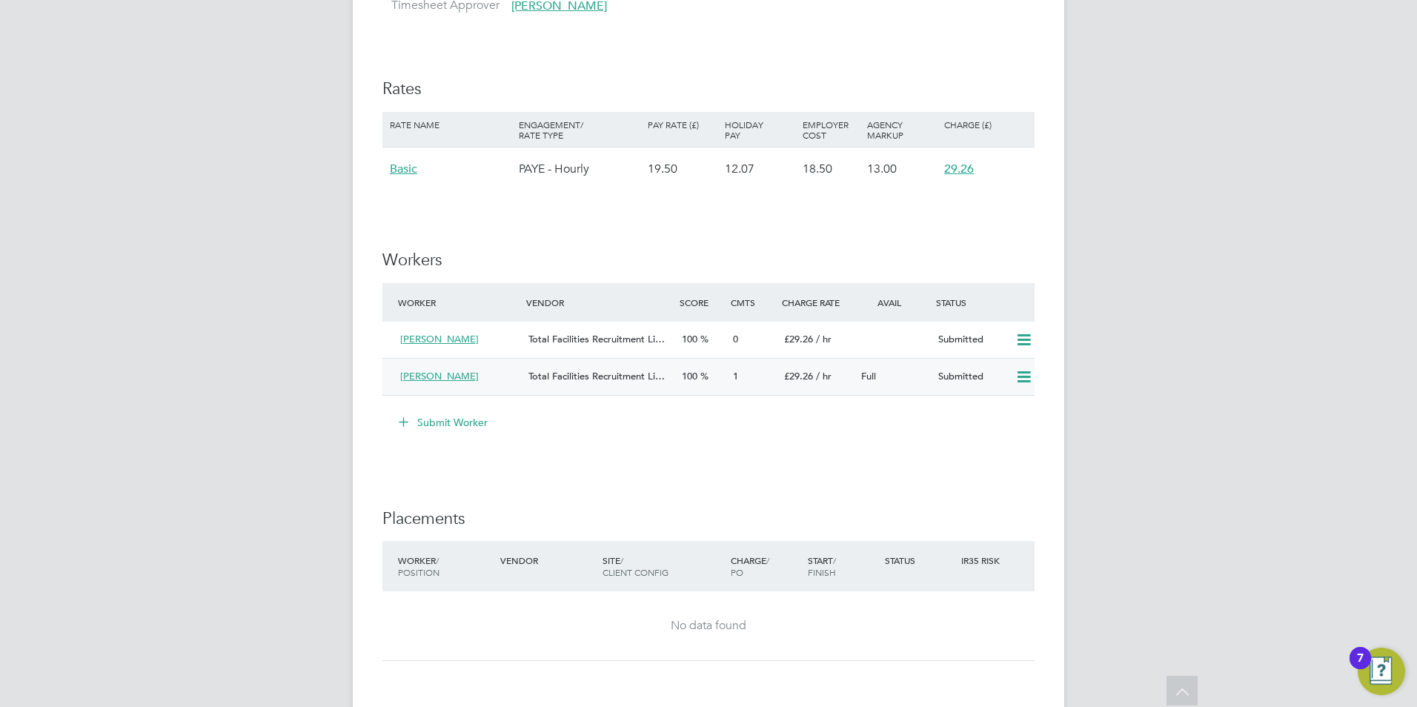
click at [1018, 372] on icon at bounding box center [1024, 377] width 19 height 12
click at [1016, 340] on icon at bounding box center [1024, 340] width 19 height 12
click at [585, 330] on div "Total Facilities Recruitment Li…" at bounding box center [599, 340] width 153 height 24
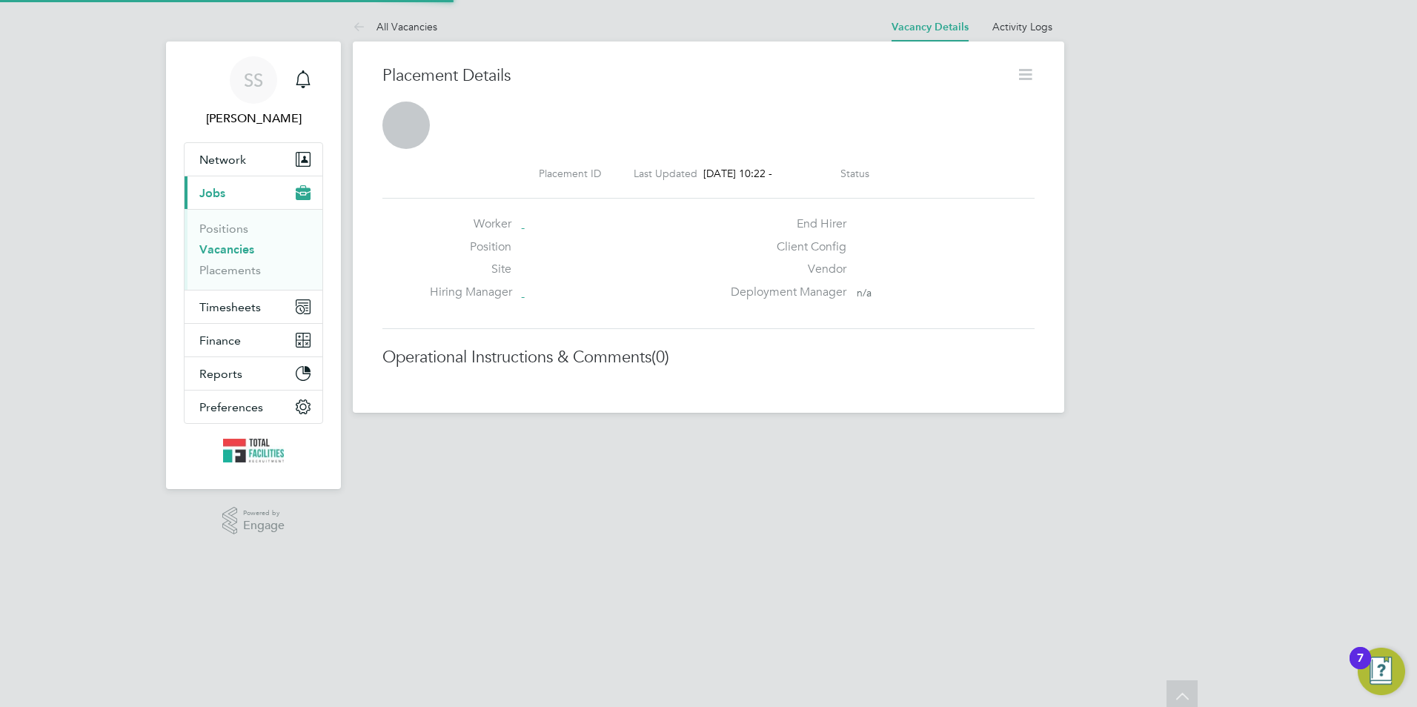
scroll to position [7, 7]
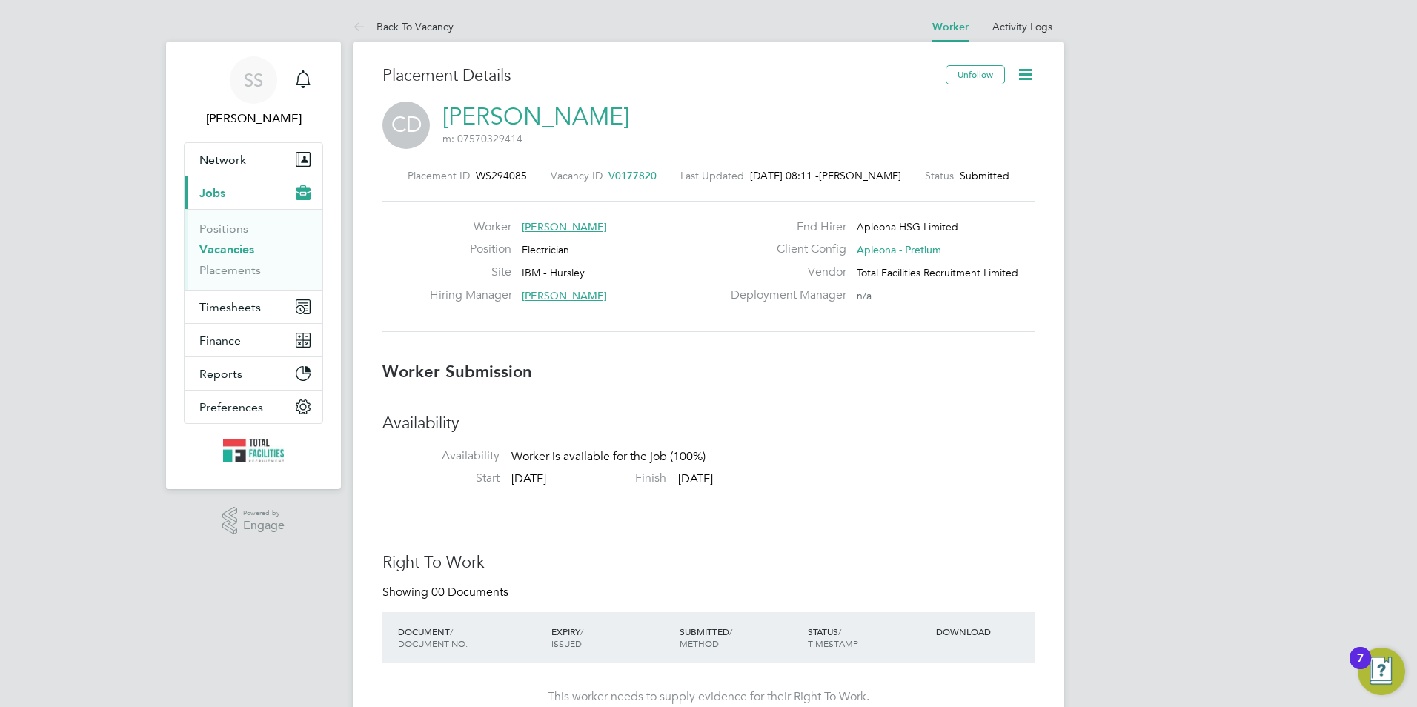
click at [1016, 70] on icon at bounding box center [1025, 74] width 19 height 19
click at [741, 102] on div "CD [PERSON_NAME] m: 07570329414" at bounding box center [708, 127] width 652 height 50
